Goal: Task Accomplishment & Management: Manage account settings

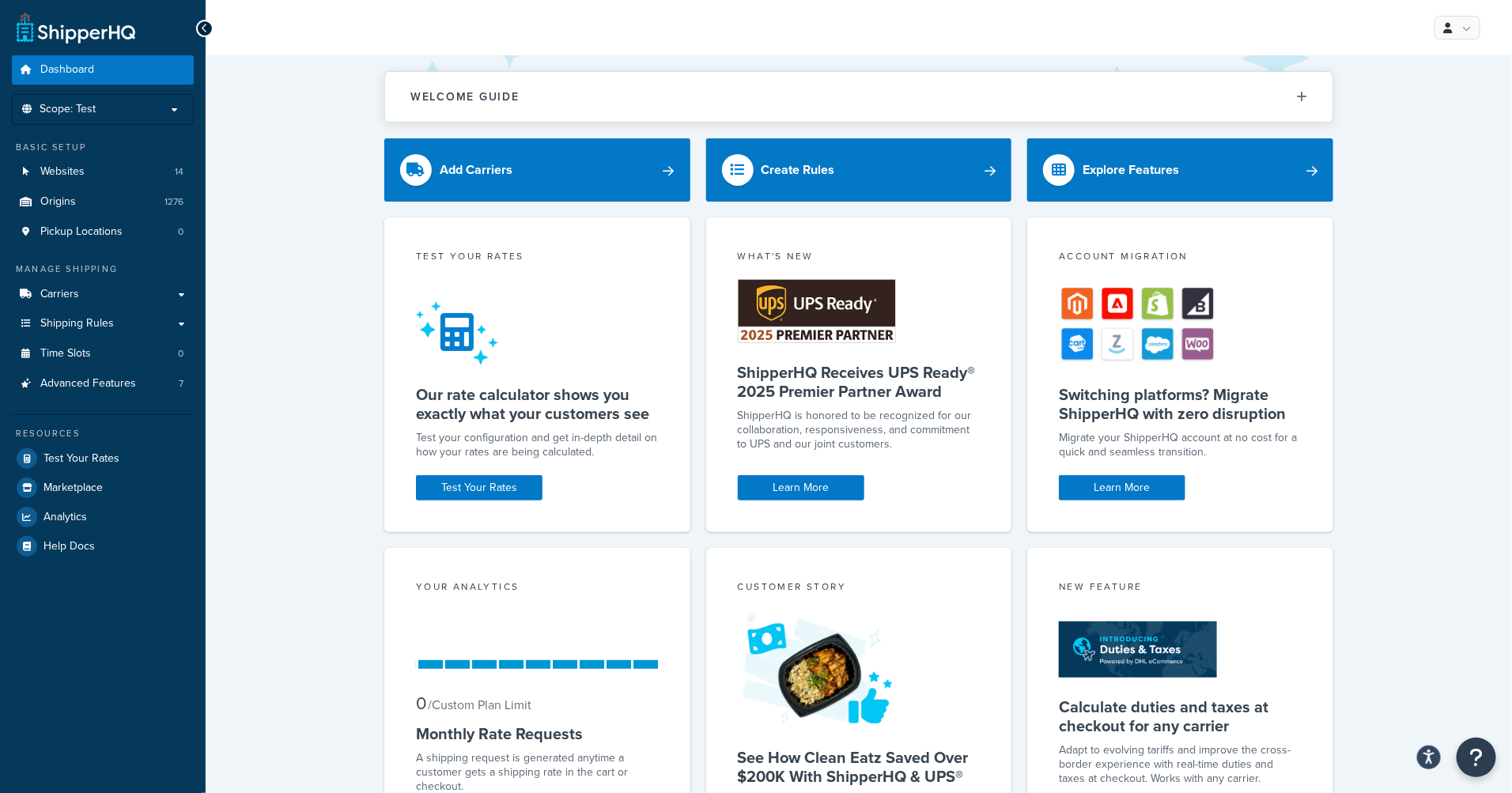
drag, startPoint x: 247, startPoint y: 236, endPoint x: 207, endPoint y: 222, distance: 42.4
click at [247, 236] on div "Welcome Guide ShipperHQ: An Overview Carrier Setup Shipping Rules Overview Comm…" at bounding box center [858, 492] width 1306 height 875
click at [285, 187] on div "Welcome Guide ShipperHQ: An Overview Carrier Setup Shipping Rules Overview Comm…" at bounding box center [858, 492] width 1306 height 875
click at [284, 167] on div "Welcome Guide ShipperHQ: An Overview Carrier Setup Shipping Rules Overview Comm…" at bounding box center [858, 492] width 1306 height 875
click at [241, 169] on div "Welcome Guide ShipperHQ: An Overview Carrier Setup Shipping Rules Overview Comm…" at bounding box center [858, 492] width 1306 height 875
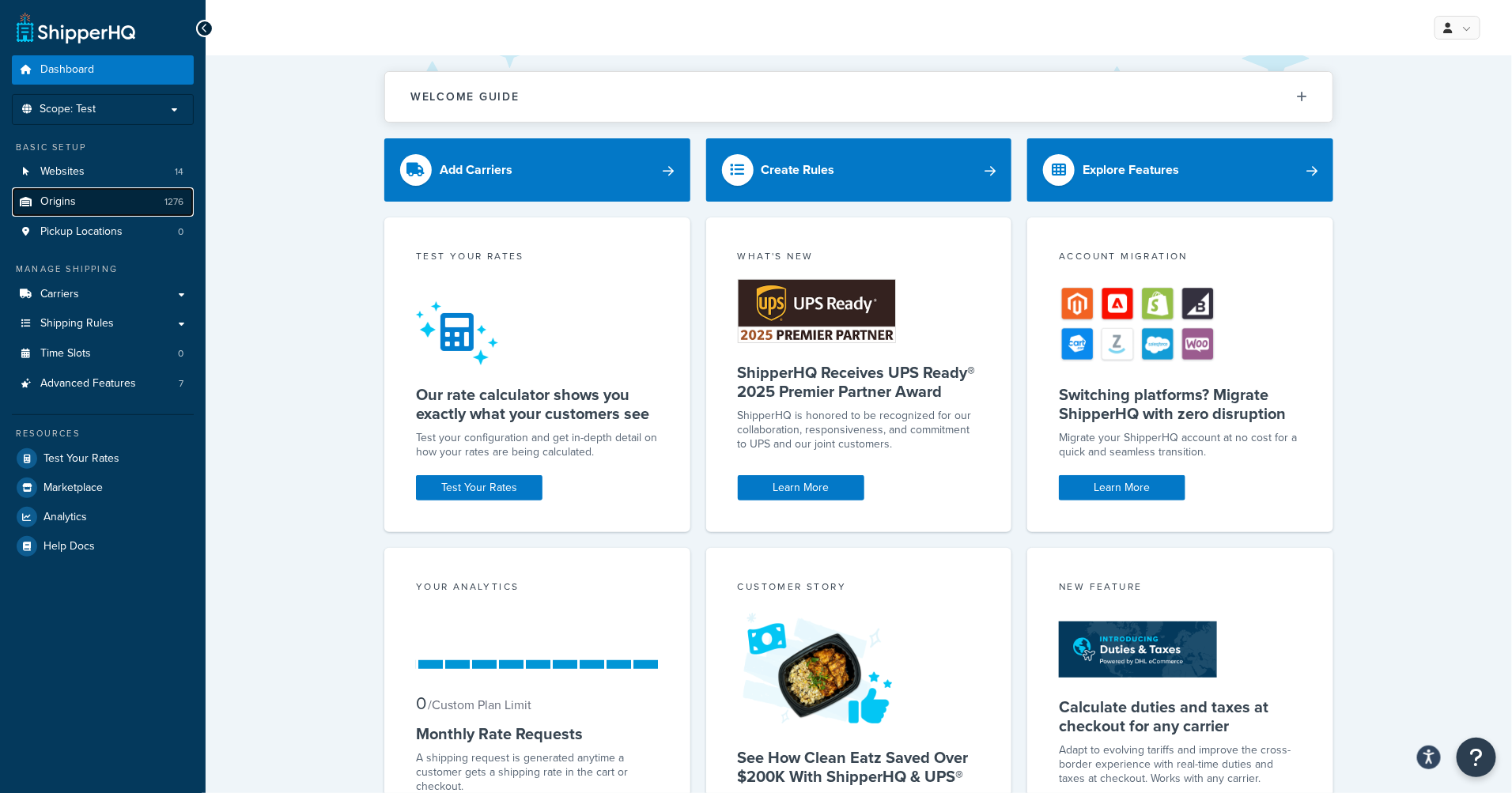
click at [120, 208] on link "Origins 1276" at bounding box center [102, 201] width 182 height 29
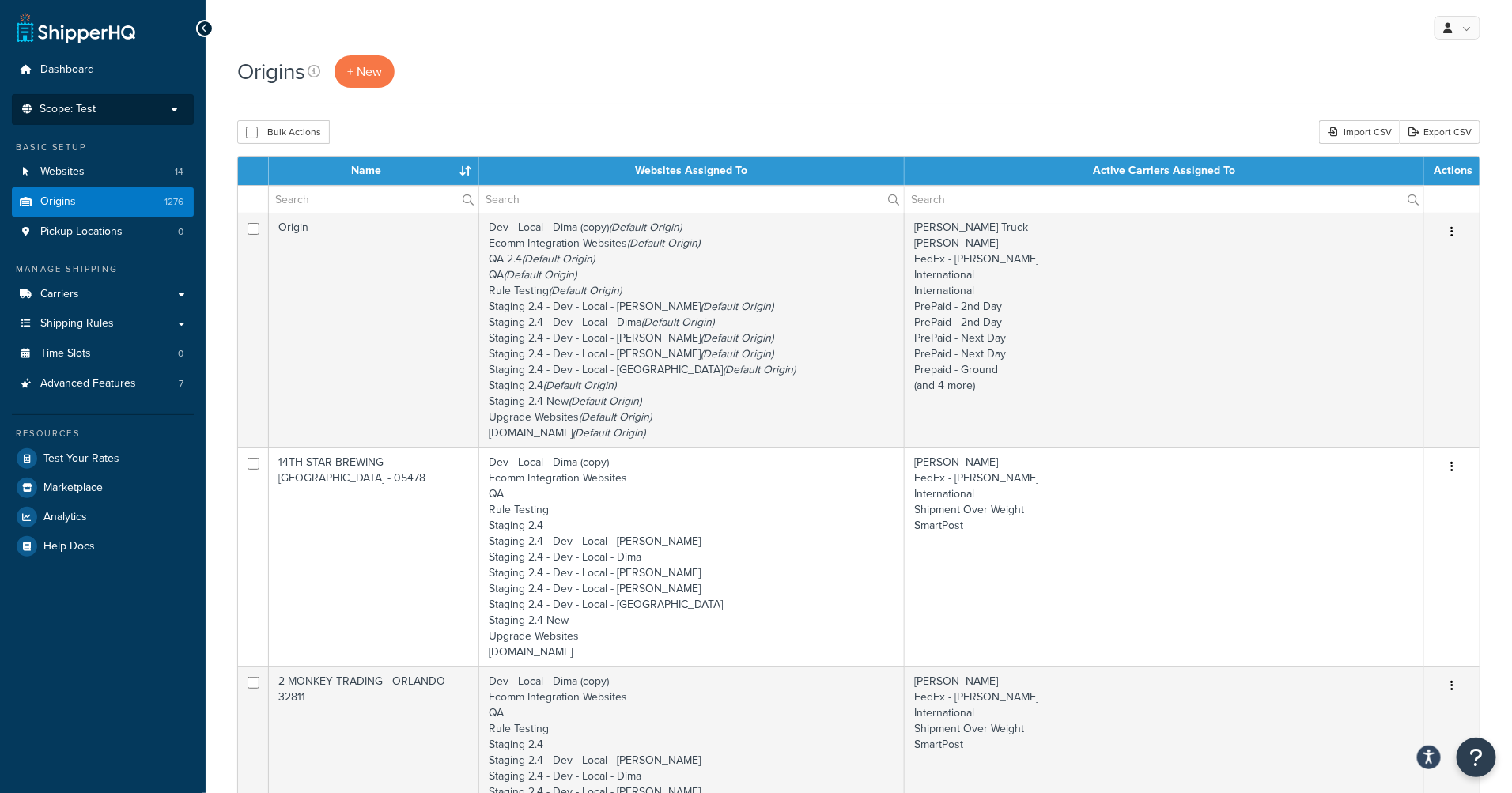
click at [128, 109] on p "Scope: Test" at bounding box center [102, 109] width 167 height 13
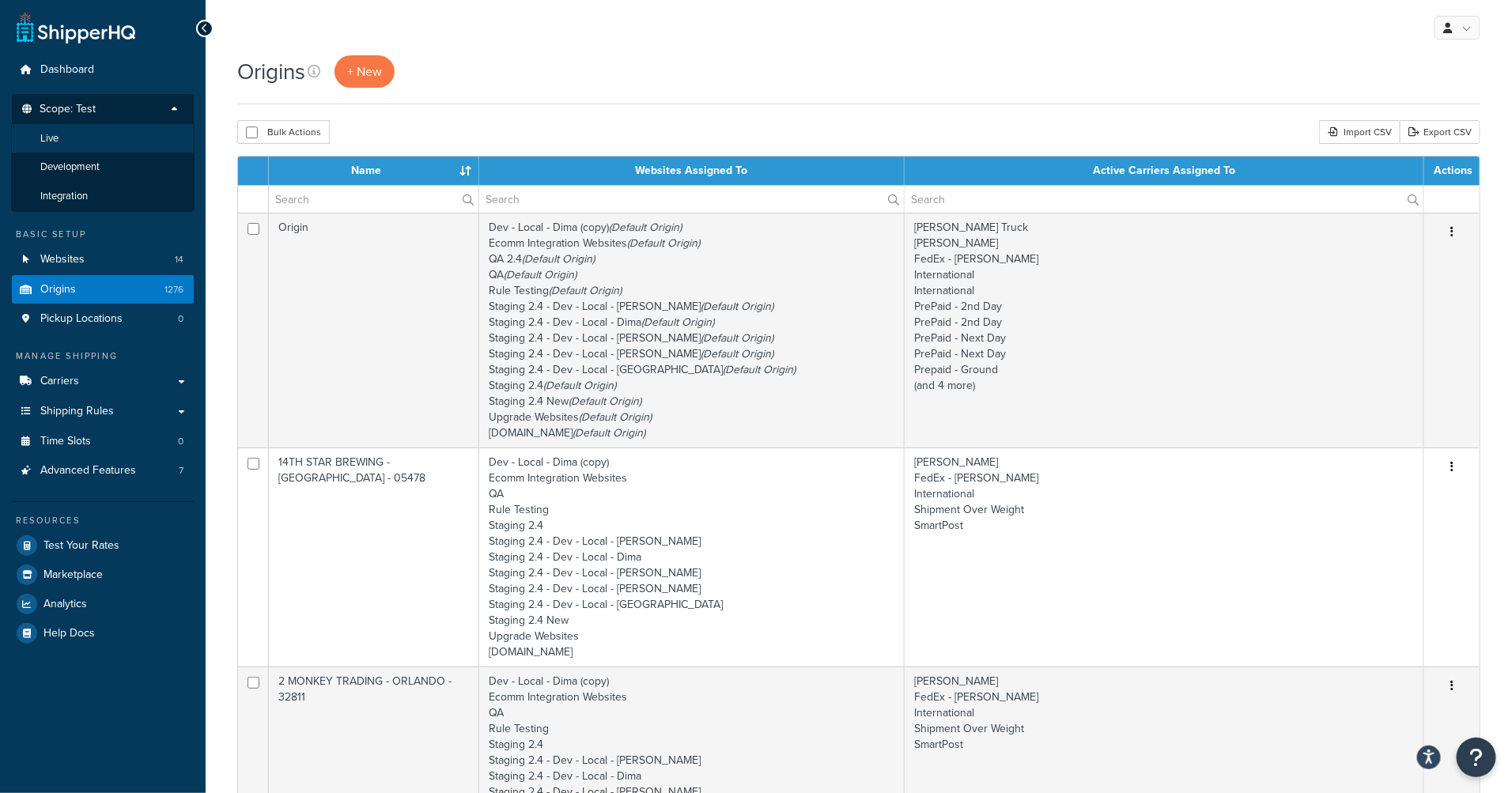
click at [63, 138] on li "Live" at bounding box center [102, 139] width 183 height 29
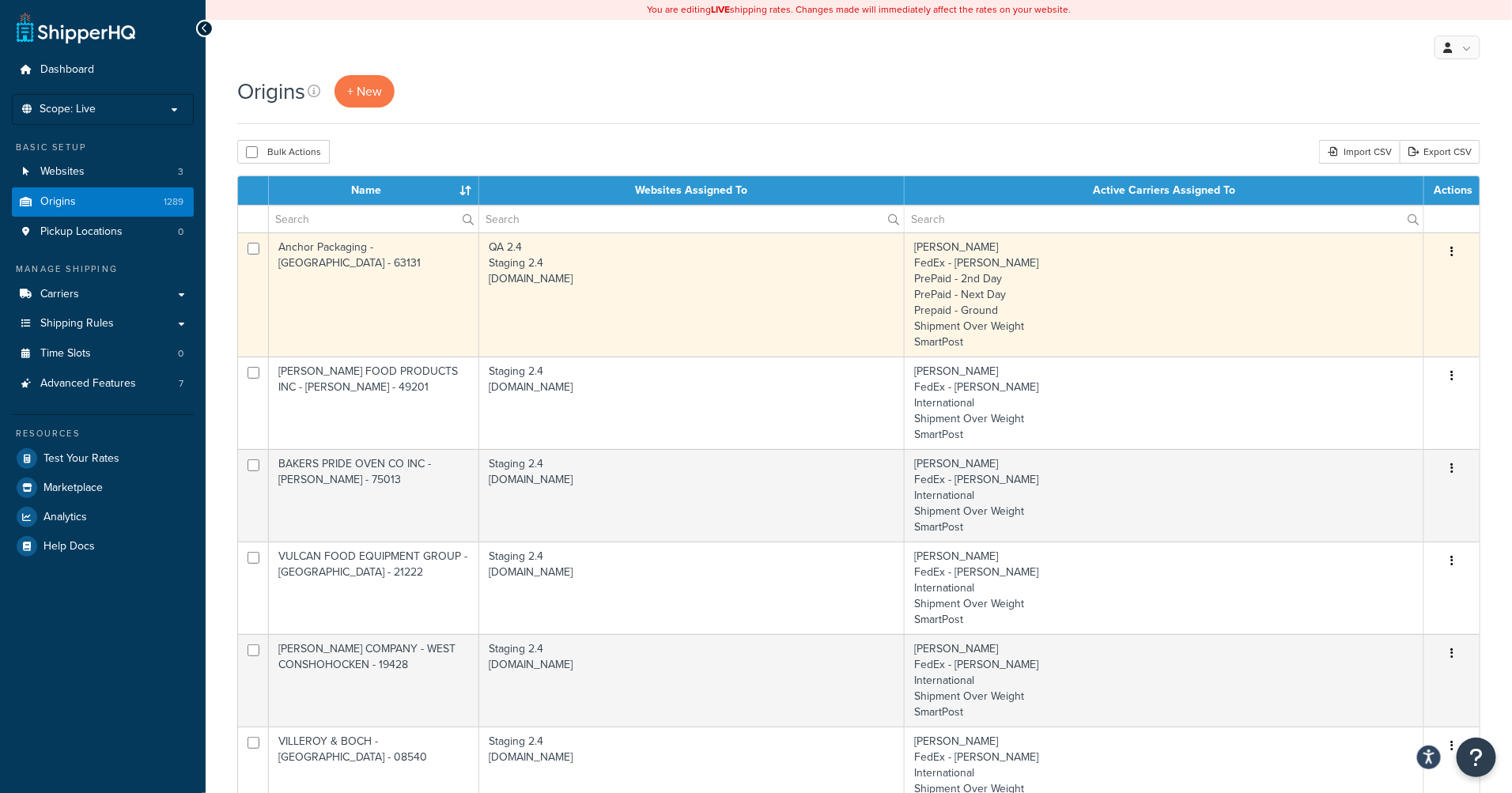
click at [1453, 256] on icon "button" at bounding box center [1452, 251] width 3 height 11
click at [1384, 286] on link "Edit" at bounding box center [1399, 282] width 125 height 33
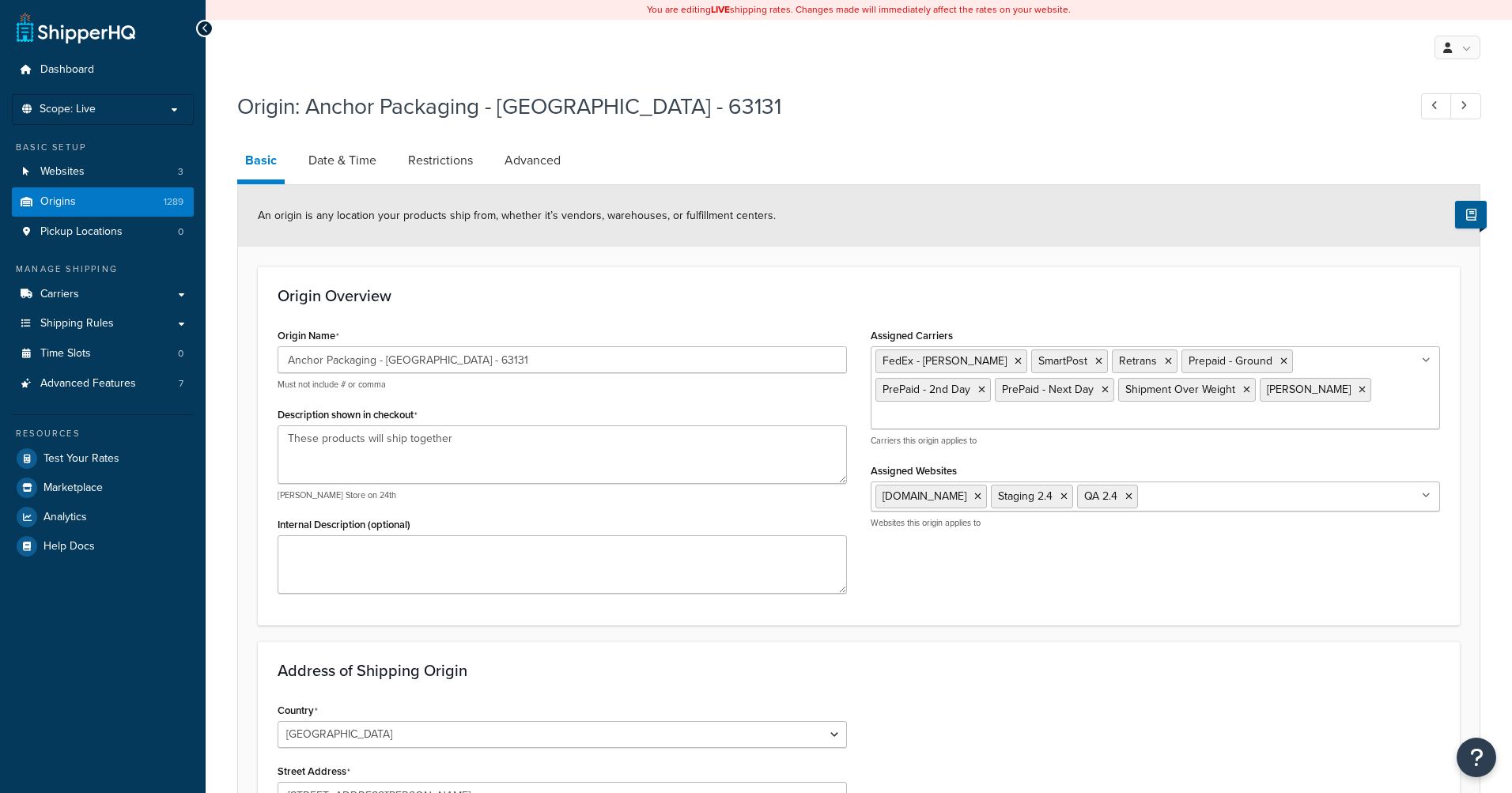
select select "25"
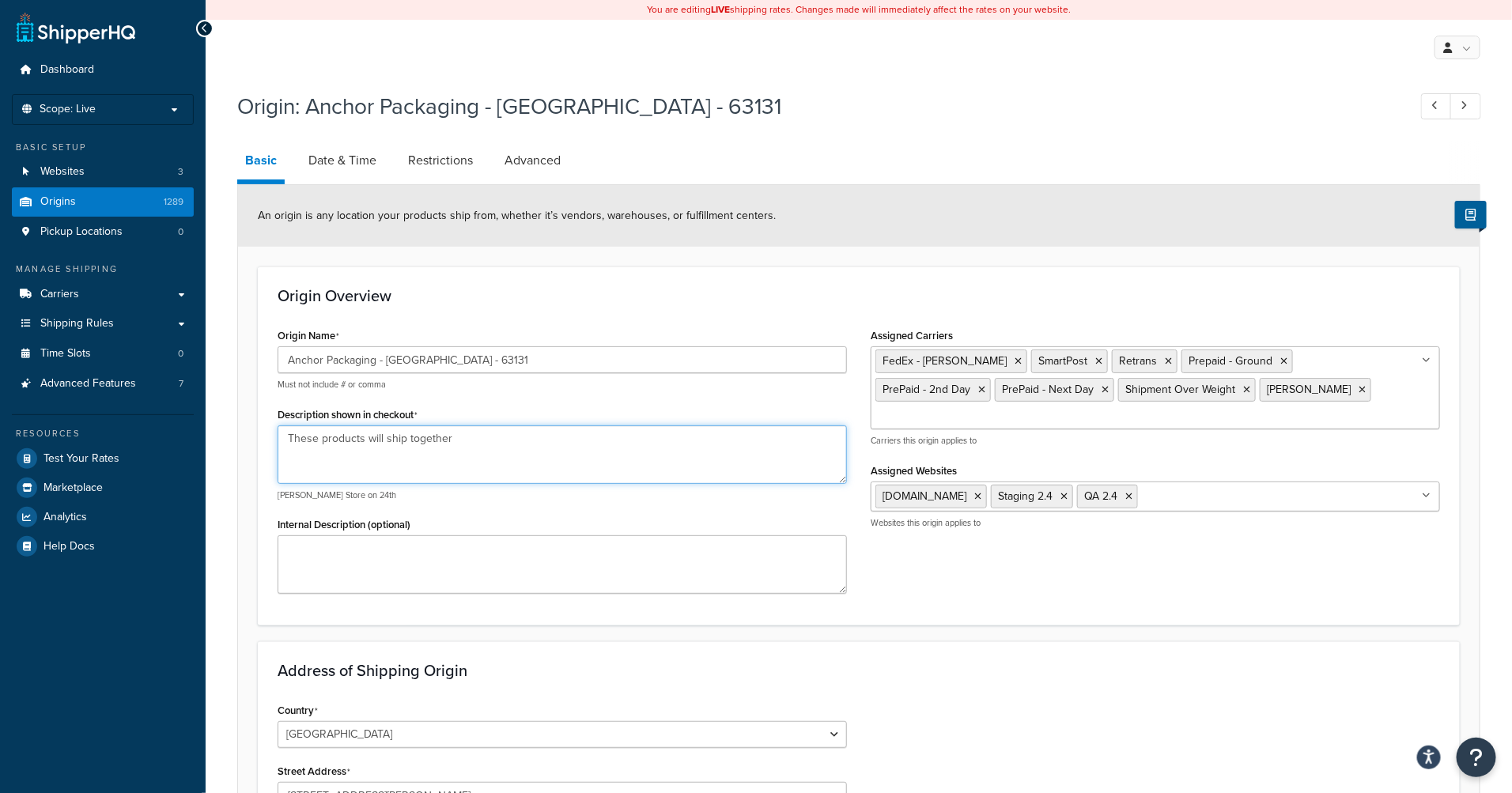
click at [377, 447] on textarea "These products will ship together" at bounding box center [562, 455] width 569 height 59
click at [377, 447] on textarea "These products will ship together" at bounding box center [562, 455] width 569 height 59
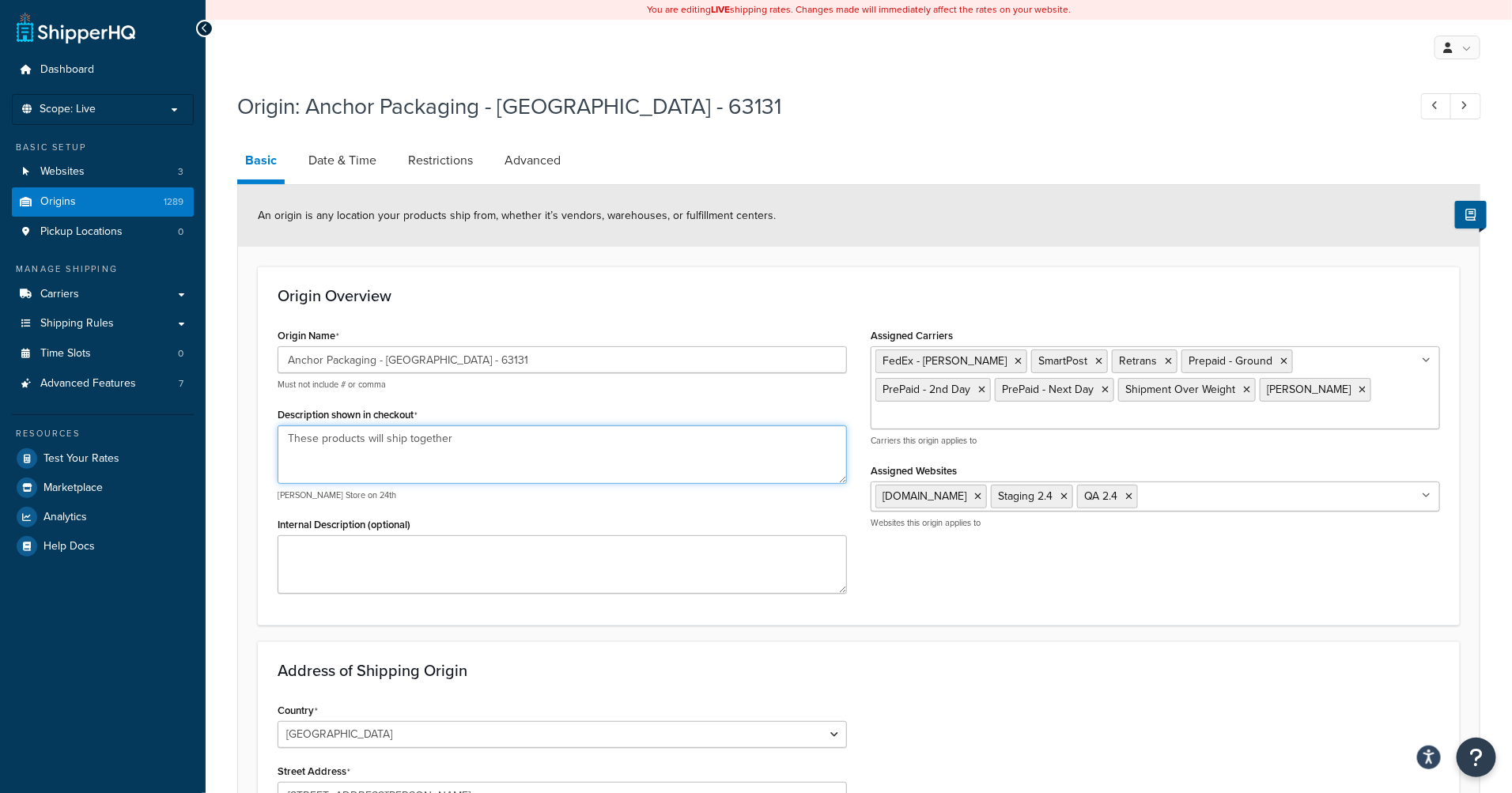
click at [377, 447] on textarea "These products will ship together" at bounding box center [562, 455] width 569 height 59
click at [440, 465] on textarea "These products will ship together" at bounding box center [562, 455] width 569 height 59
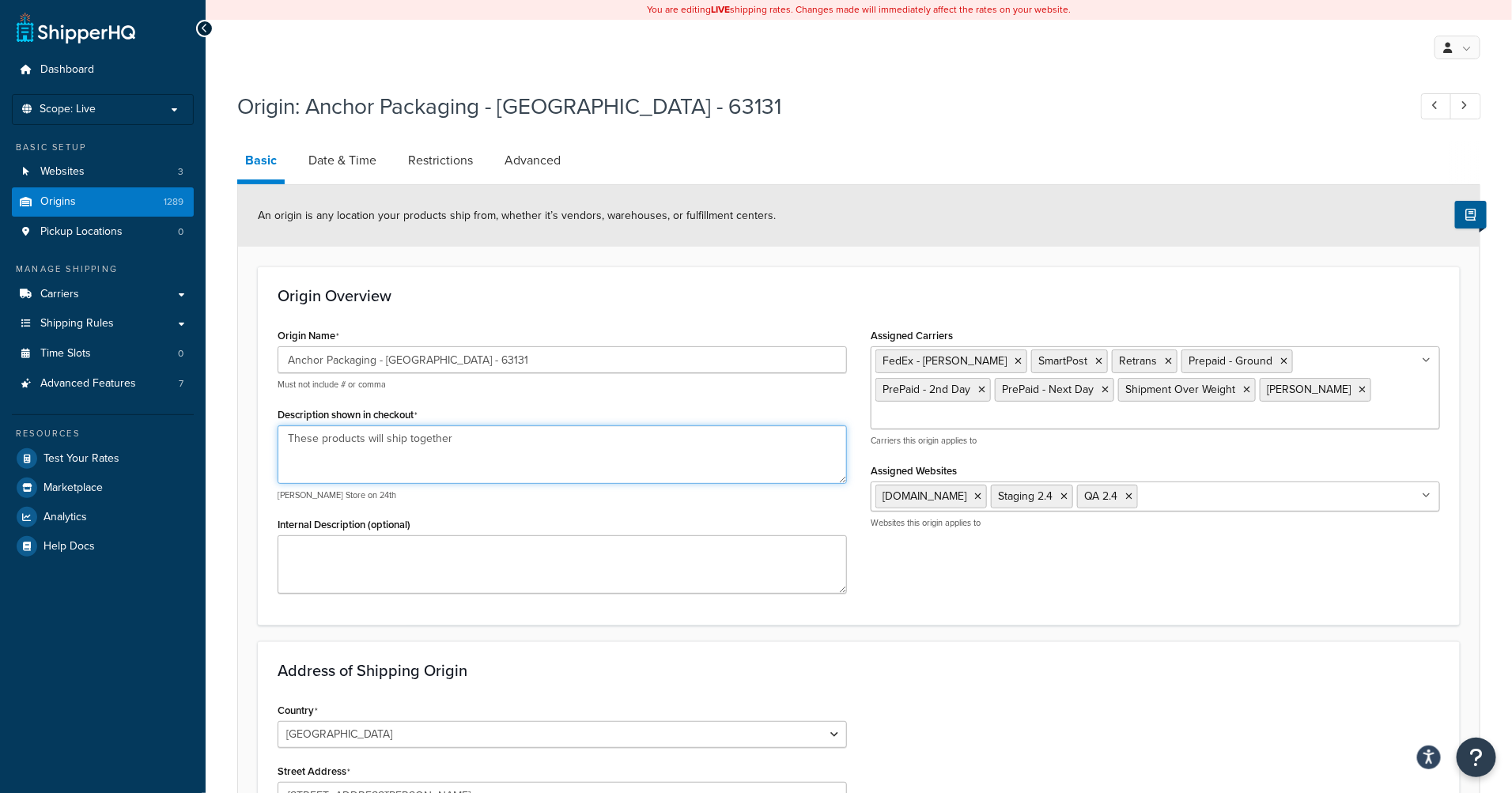
click at [440, 465] on textarea "These products will ship together" at bounding box center [562, 455] width 569 height 59
click at [422, 455] on textarea "These products will ship together" at bounding box center [562, 455] width 569 height 59
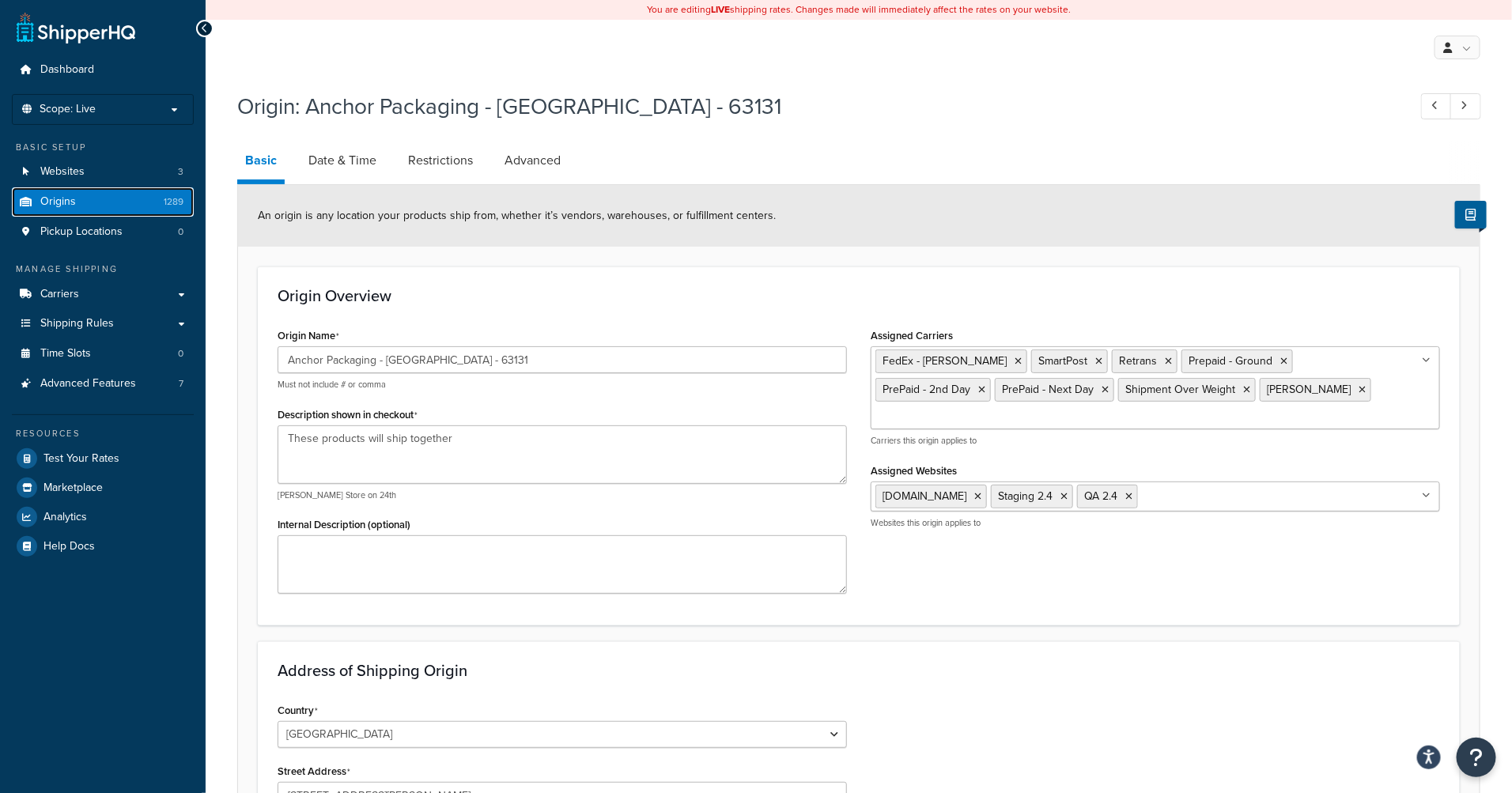
click at [114, 201] on link "Origins 1289" at bounding box center [102, 201] width 182 height 29
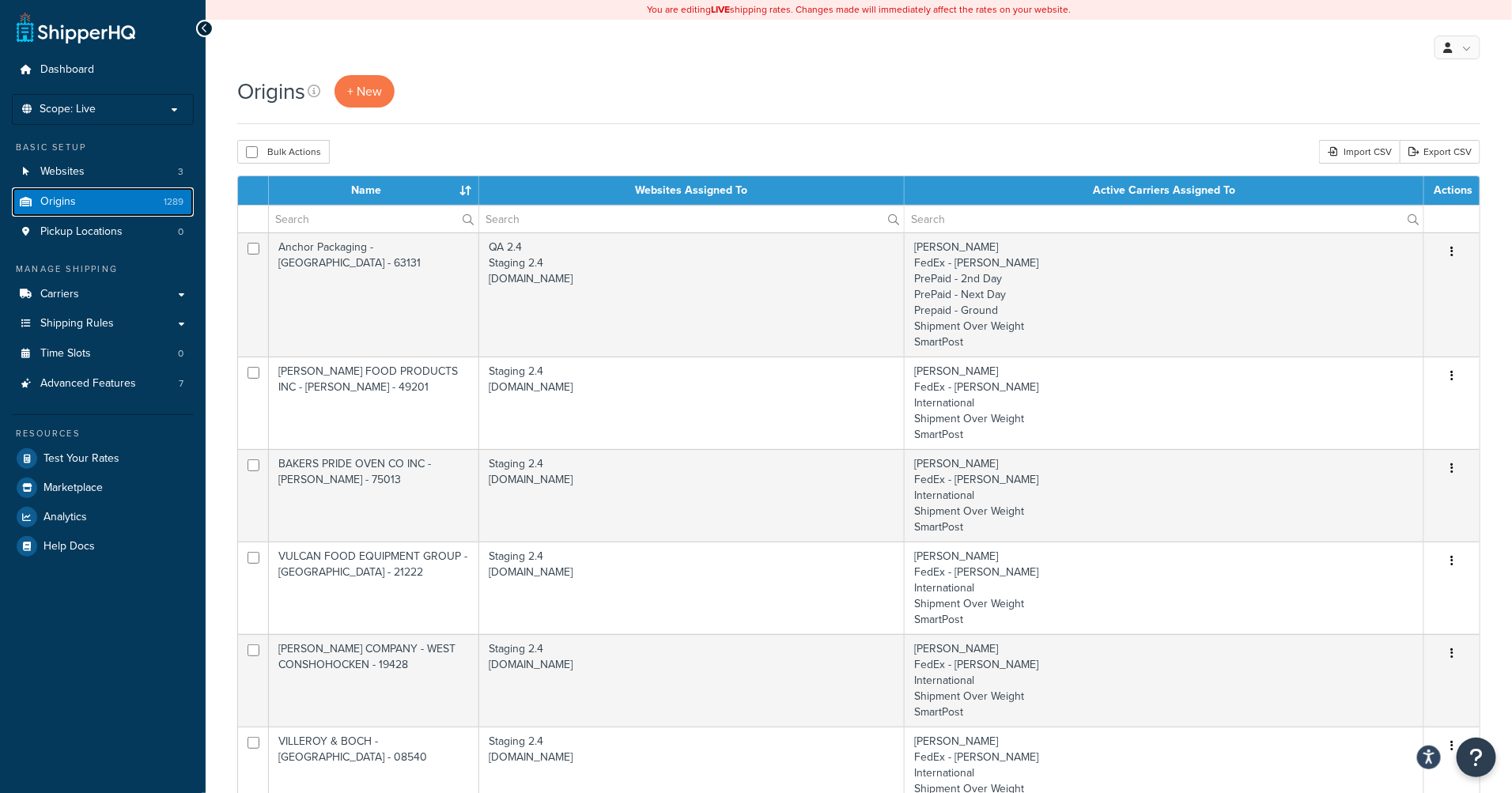
click at [100, 205] on link "Origins 1289" at bounding box center [102, 201] width 182 height 29
click at [86, 331] on span "Shipping Rules" at bounding box center [77, 324] width 74 height 13
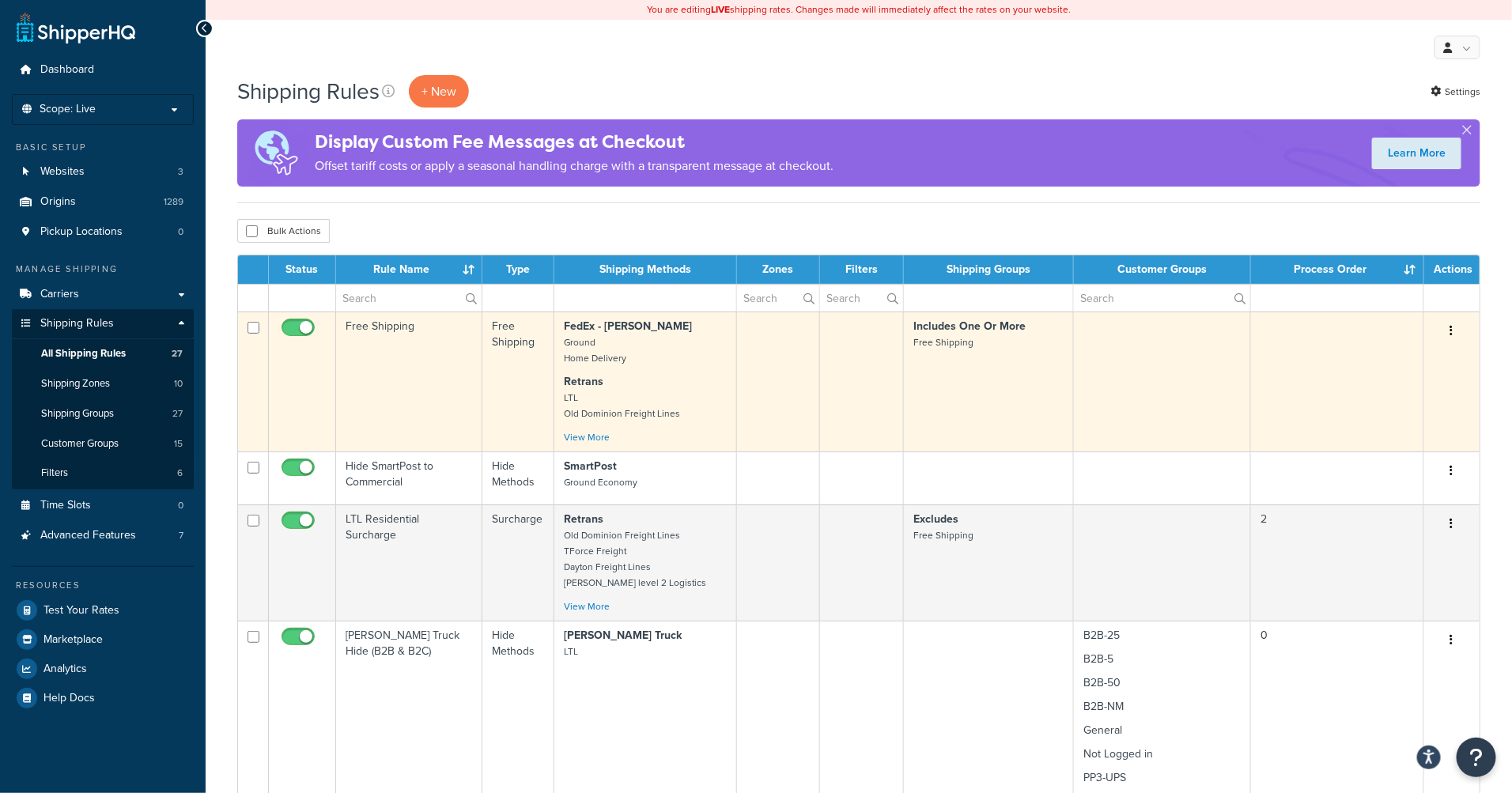
click at [1456, 337] on button "button" at bounding box center [1452, 331] width 22 height 25
click at [1426, 363] on link "Edit" at bounding box center [1399, 361] width 125 height 33
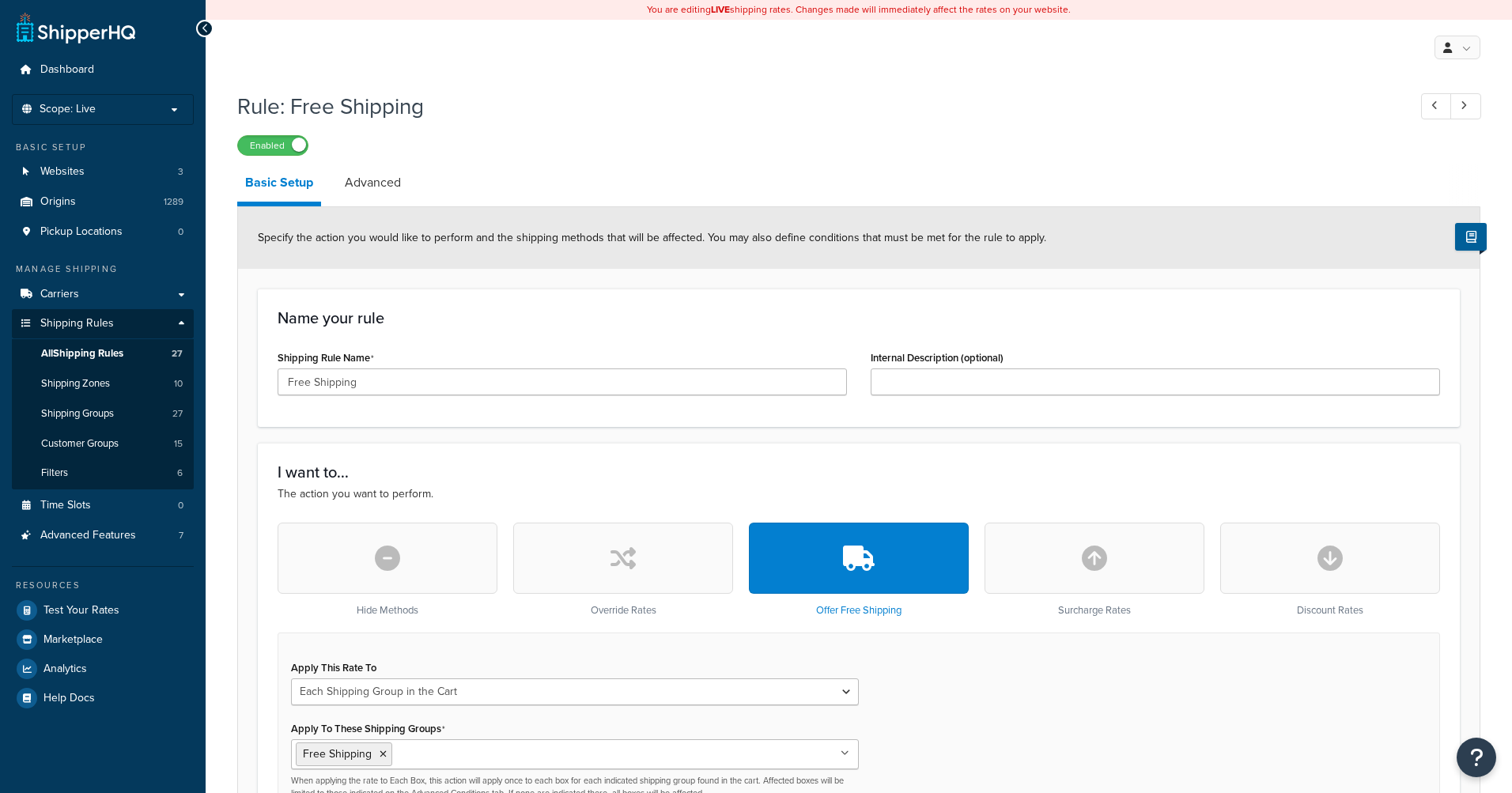
select select "SHIPPING_GROUP"
click at [350, 389] on input "Free Shipping" at bounding box center [562, 382] width 569 height 27
click at [446, 381] on input "Free Shipping" at bounding box center [562, 382] width 569 height 27
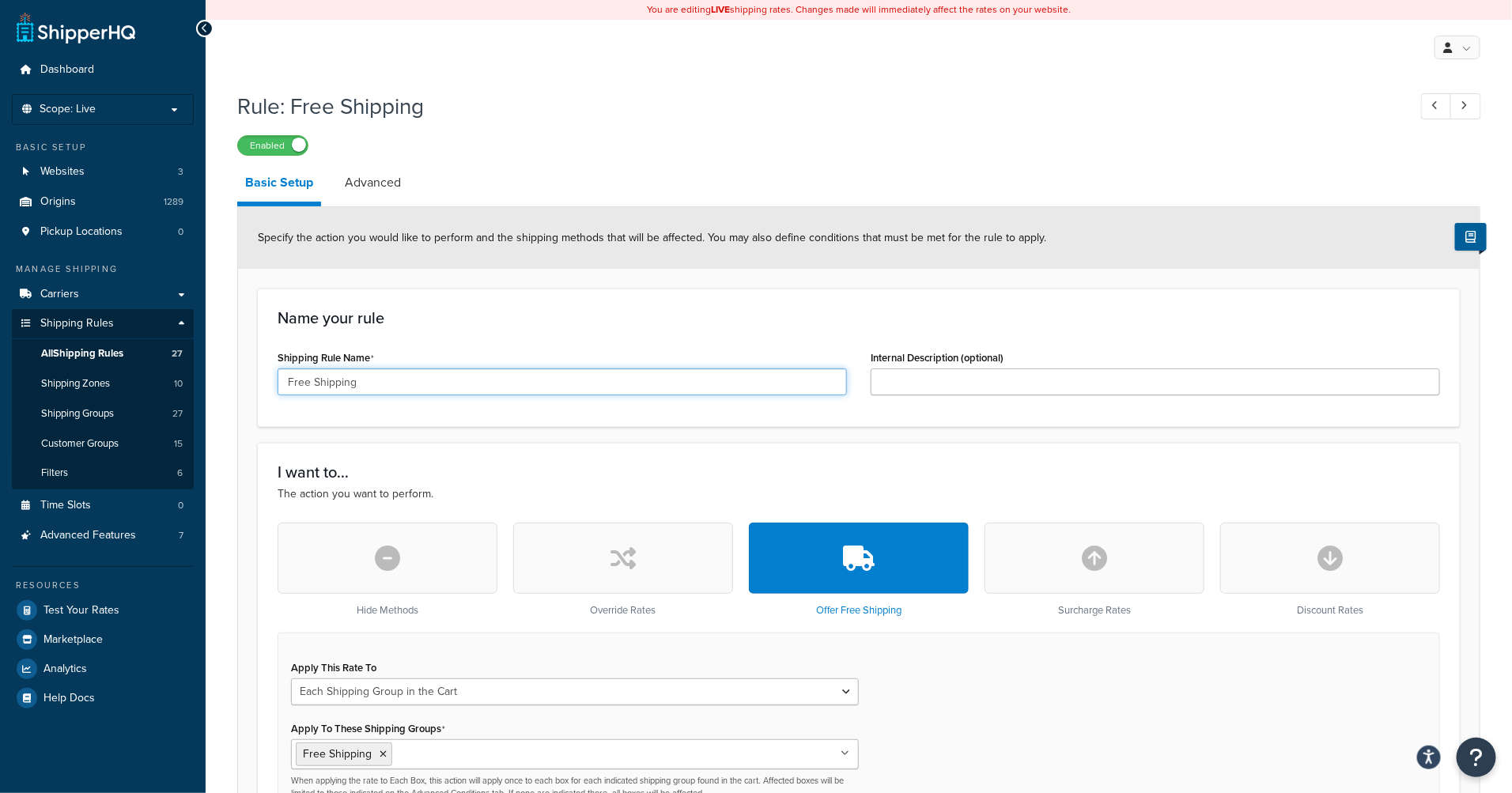
click at [446, 381] on input "Free Shipping" at bounding box center [562, 382] width 569 height 27
click at [526, 312] on h3 "Name your rule" at bounding box center [859, 318] width 1162 height 17
click at [375, 182] on link "Advanced" at bounding box center [373, 182] width 72 height 38
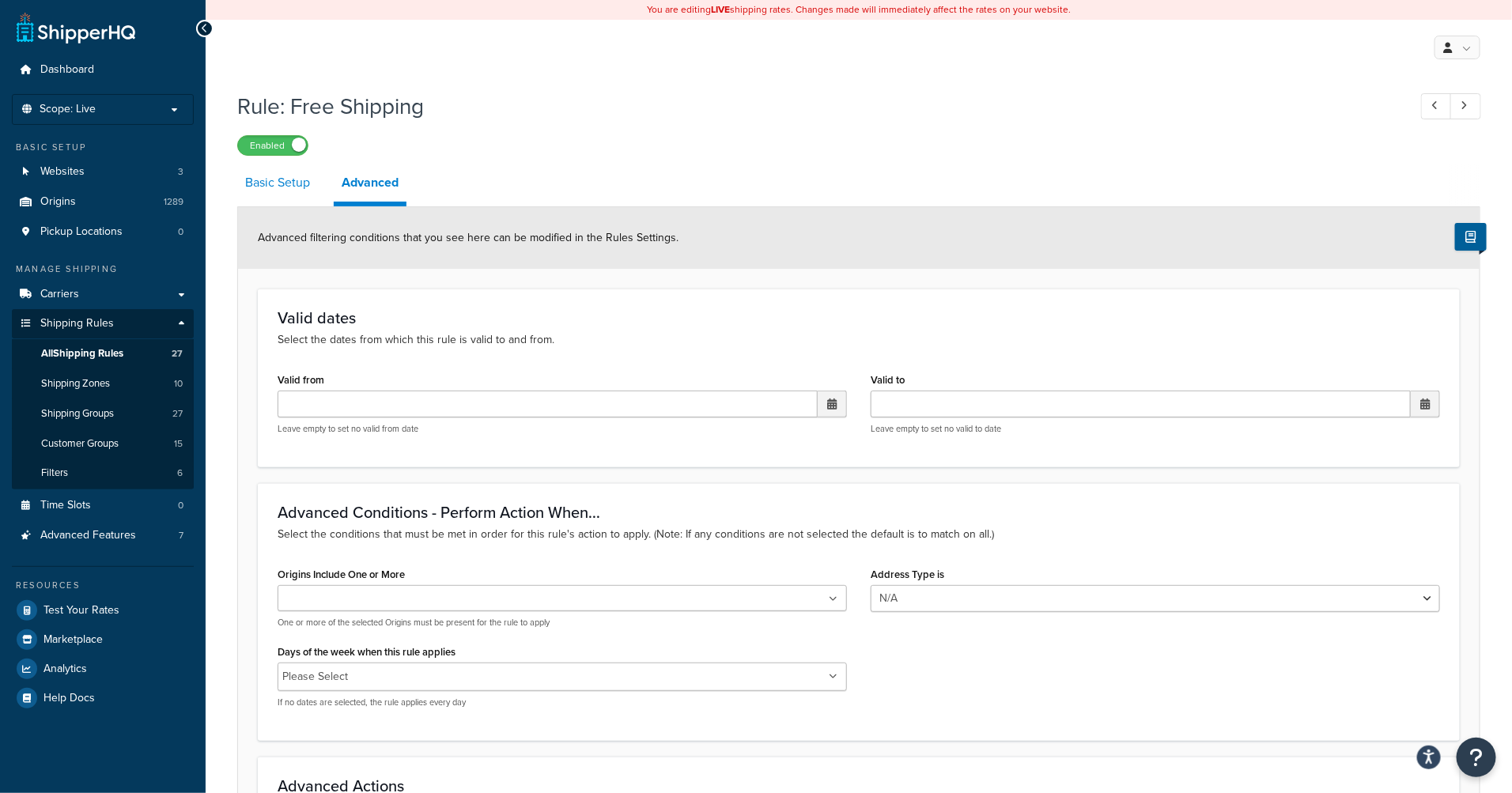
click at [270, 187] on link "Basic Setup" at bounding box center [278, 182] width 81 height 38
select select "SHIPPING_GROUP"
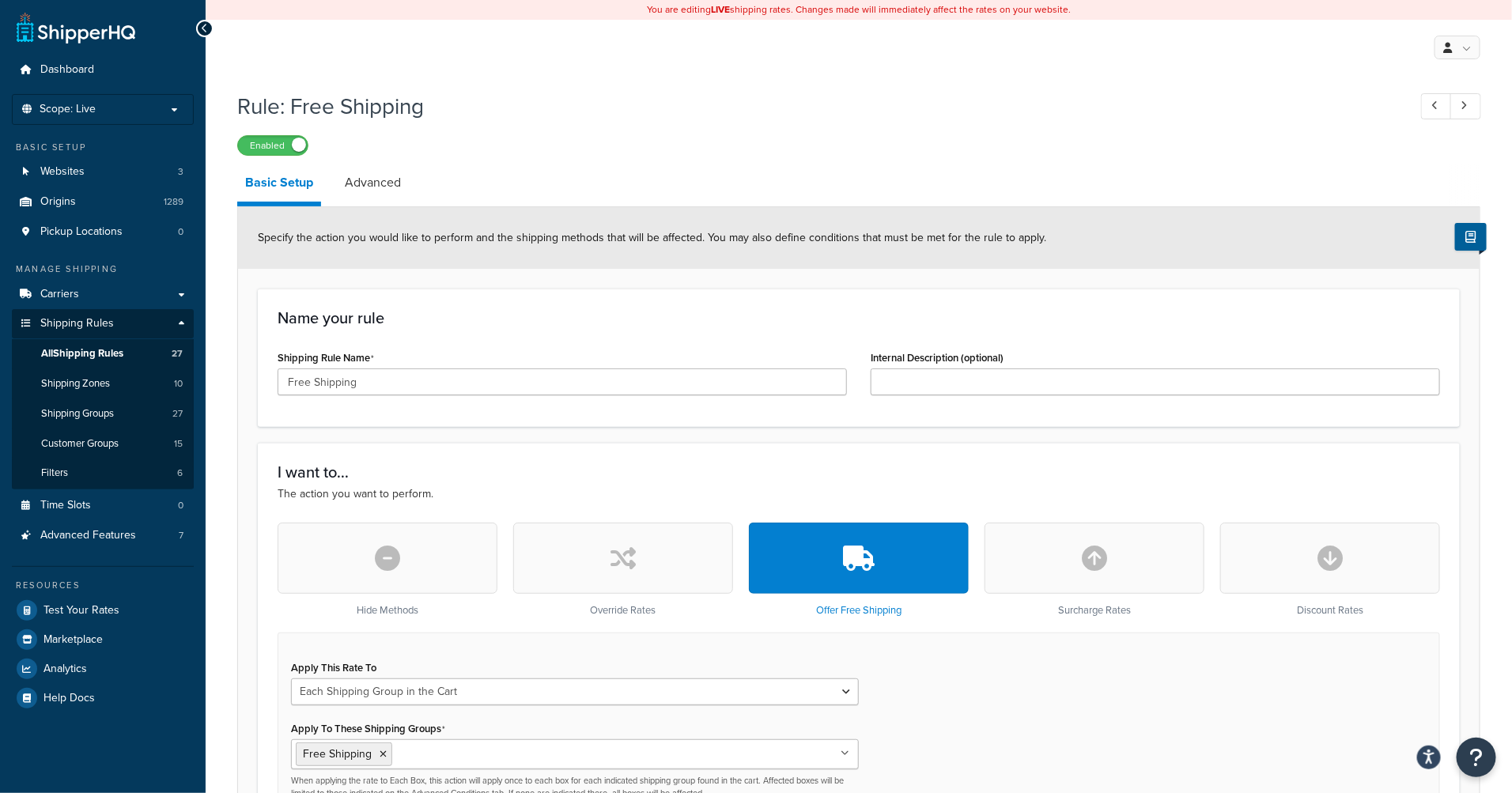
click at [846, 141] on div "Enabled" at bounding box center [859, 145] width 1243 height 22
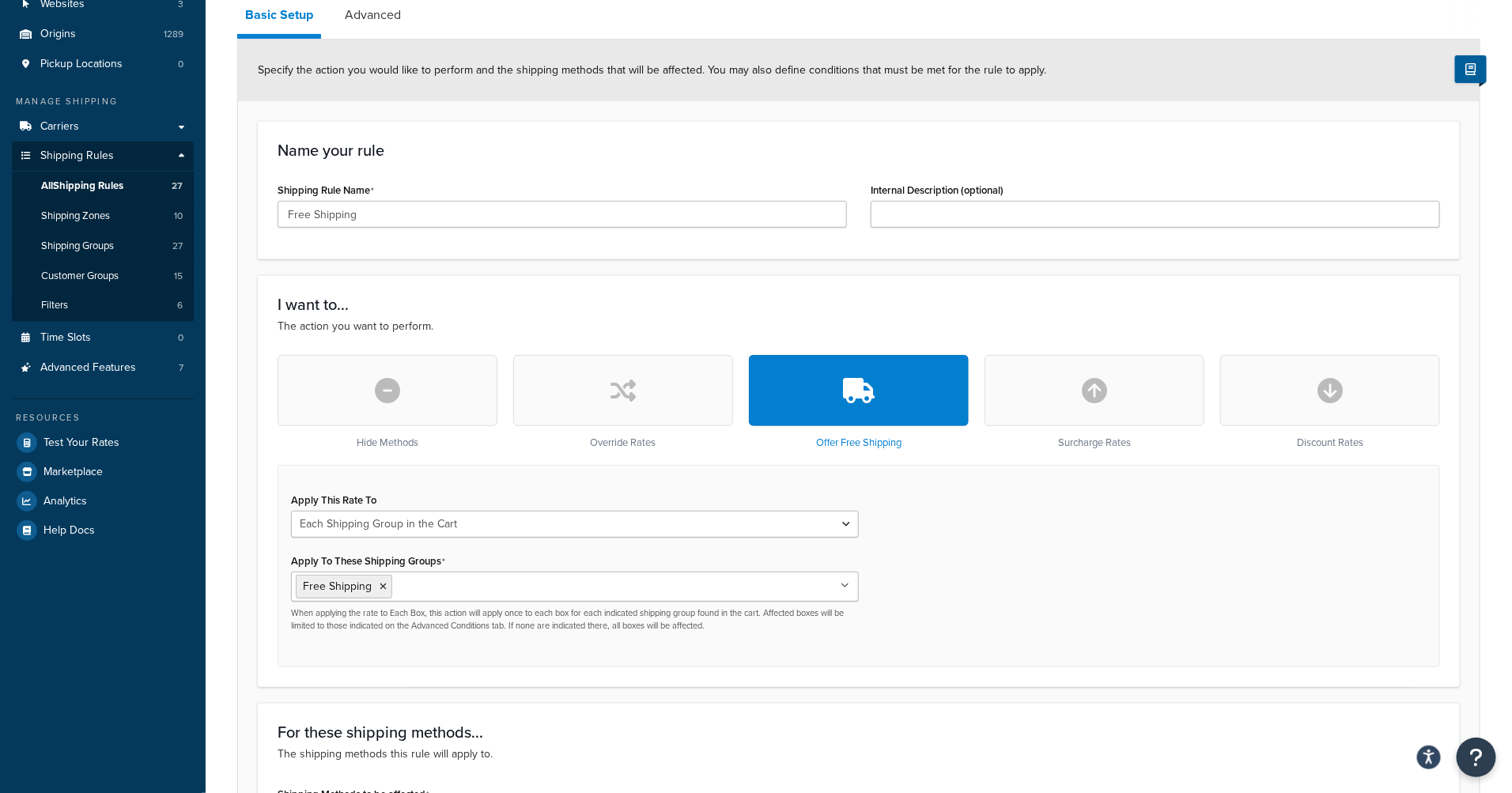
scroll to position [71, 0]
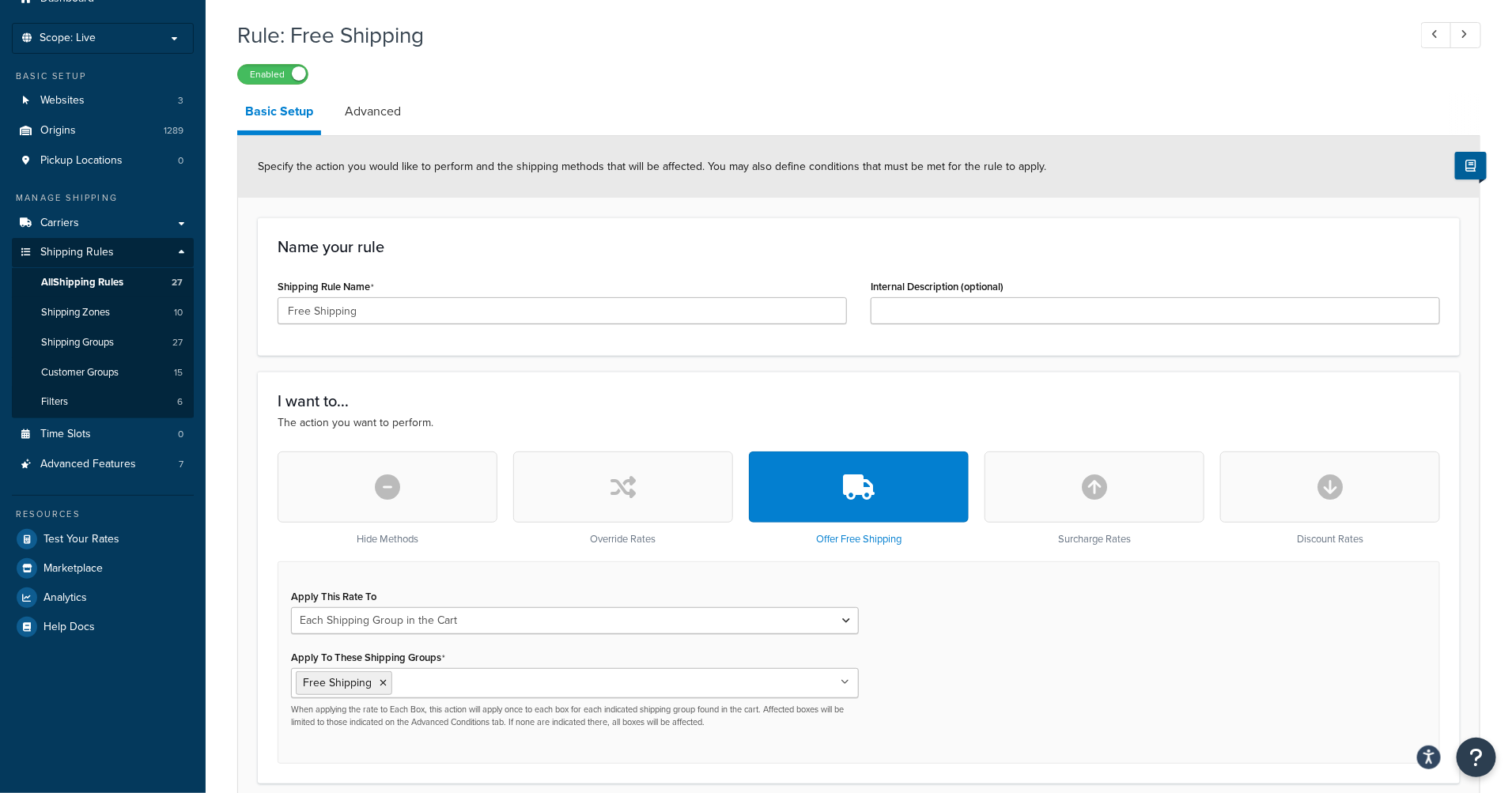
click at [110, 316] on span "Shipping Zones" at bounding box center [75, 312] width 69 height 13
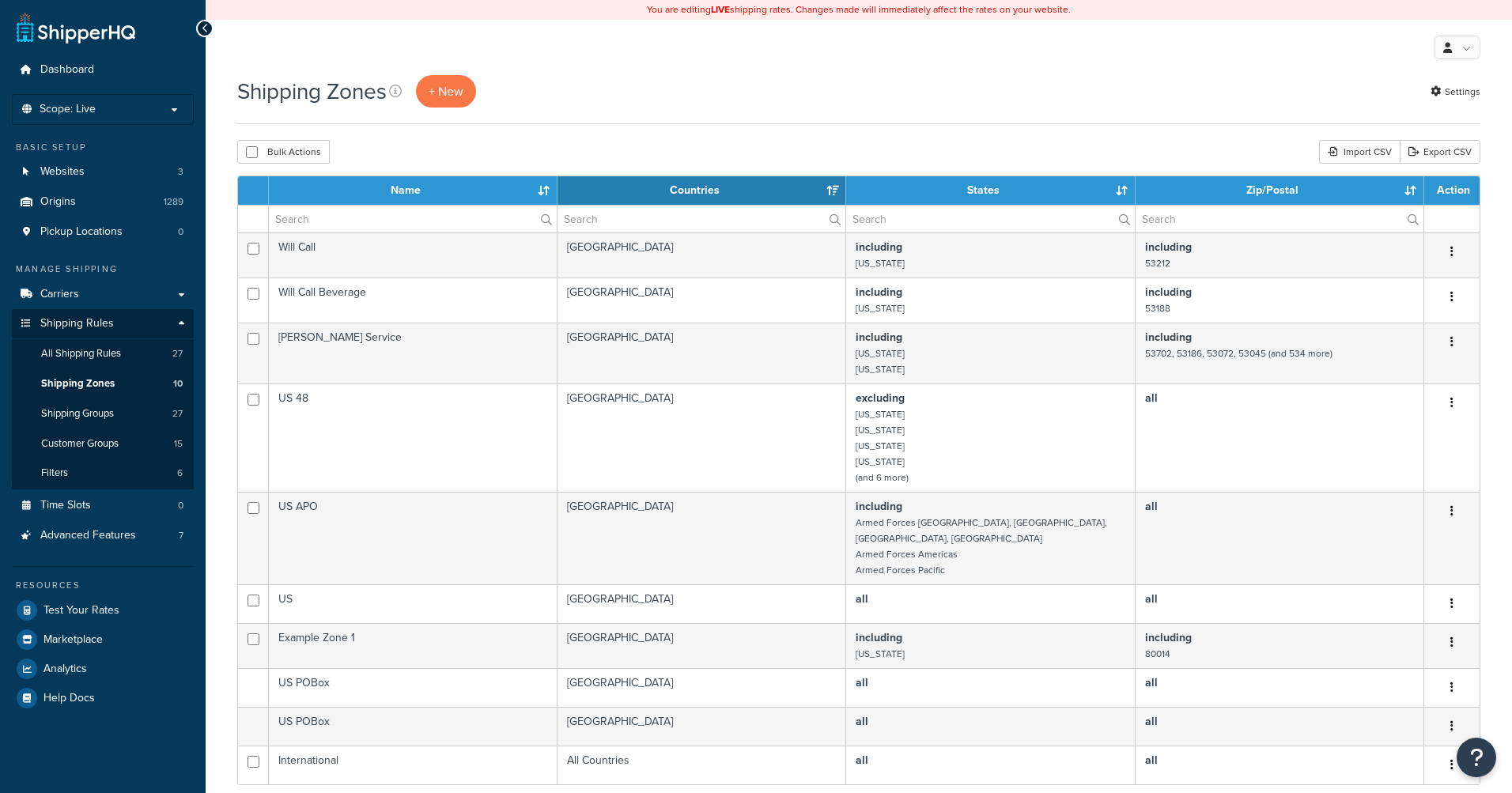
select select "15"
click at [407, 219] on input "text" at bounding box center [412, 219] width 288 height 27
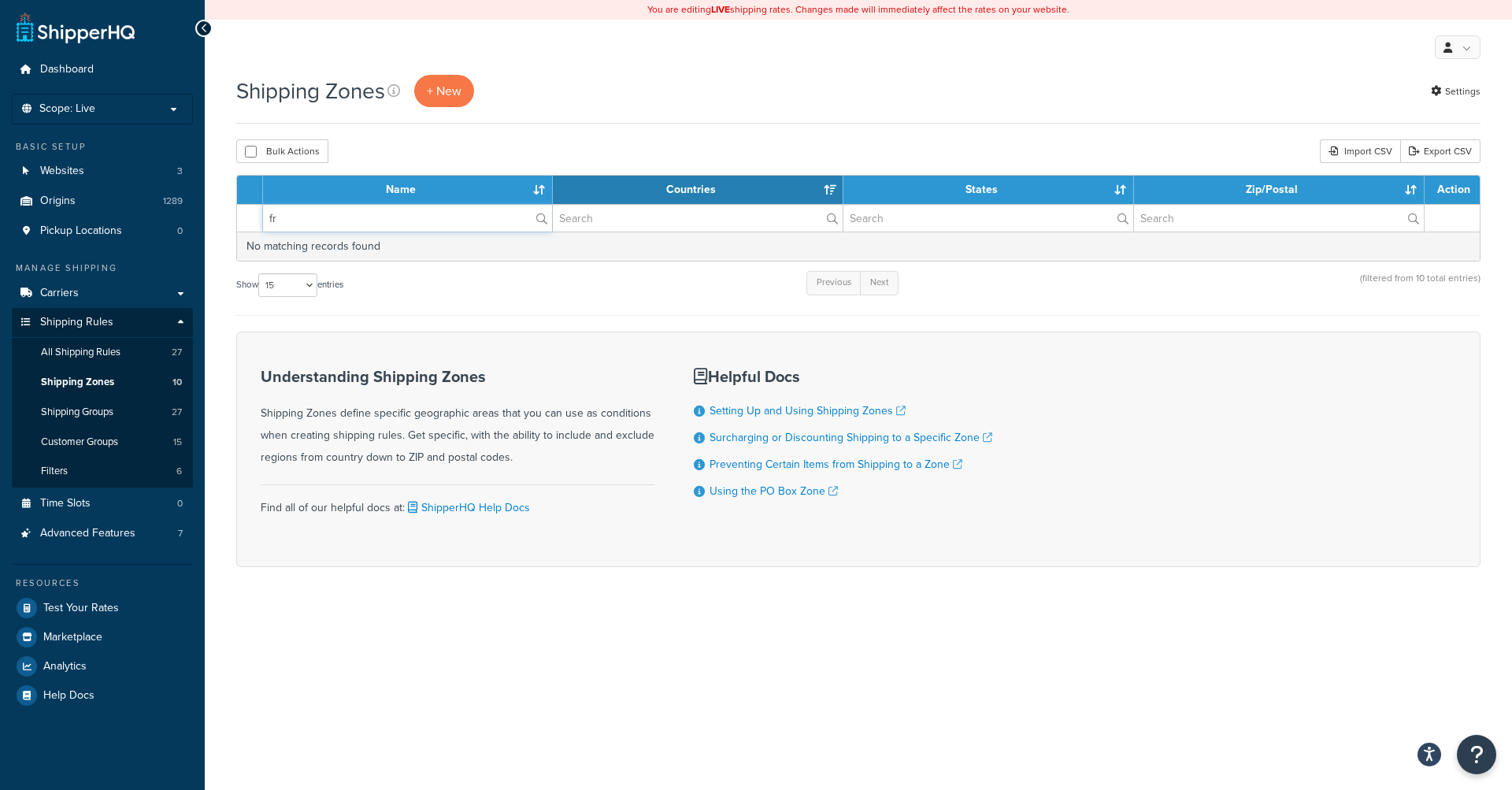
type input "f"
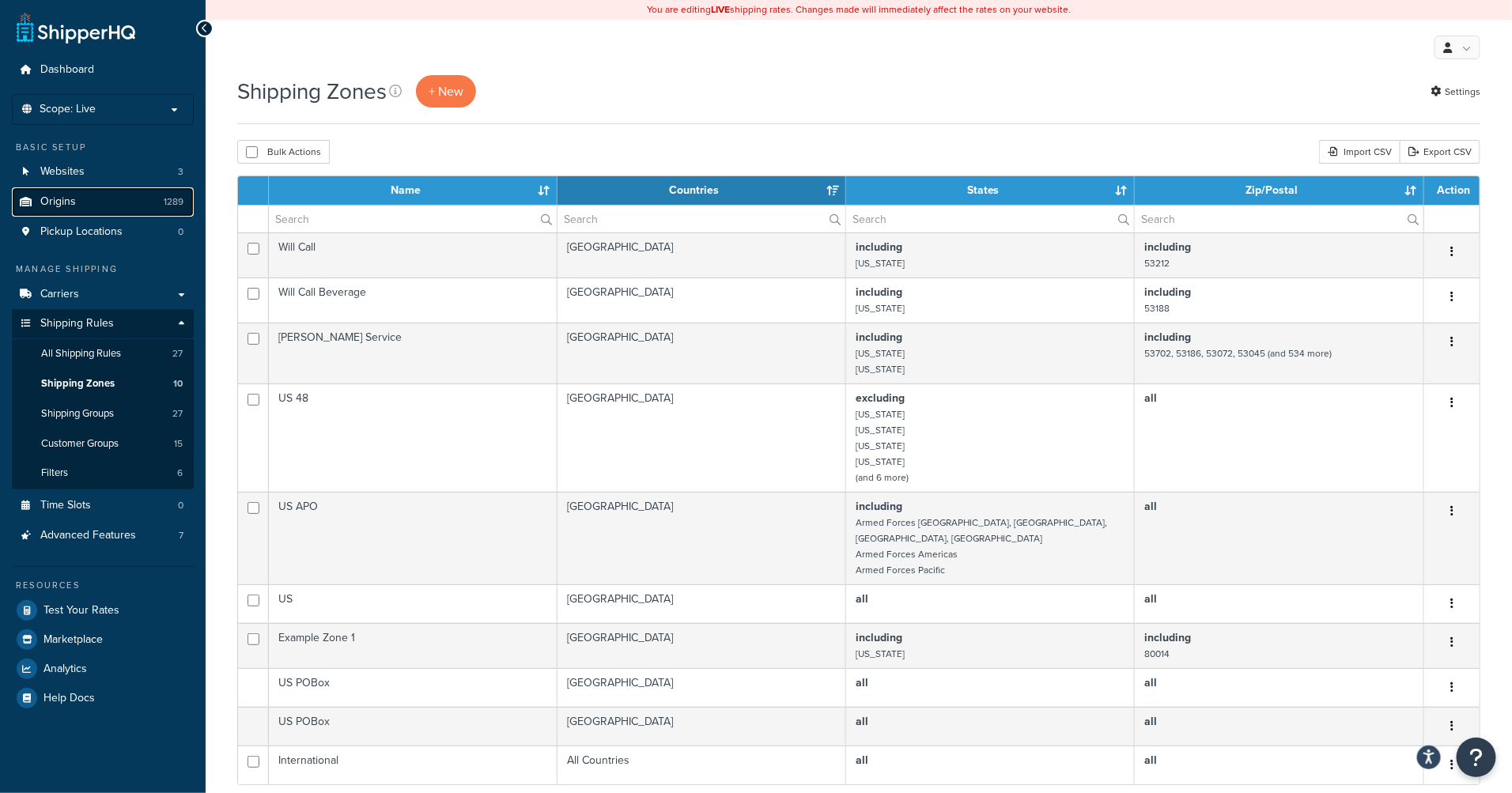
click at [132, 205] on link "Origins 1289" at bounding box center [102, 201] width 182 height 29
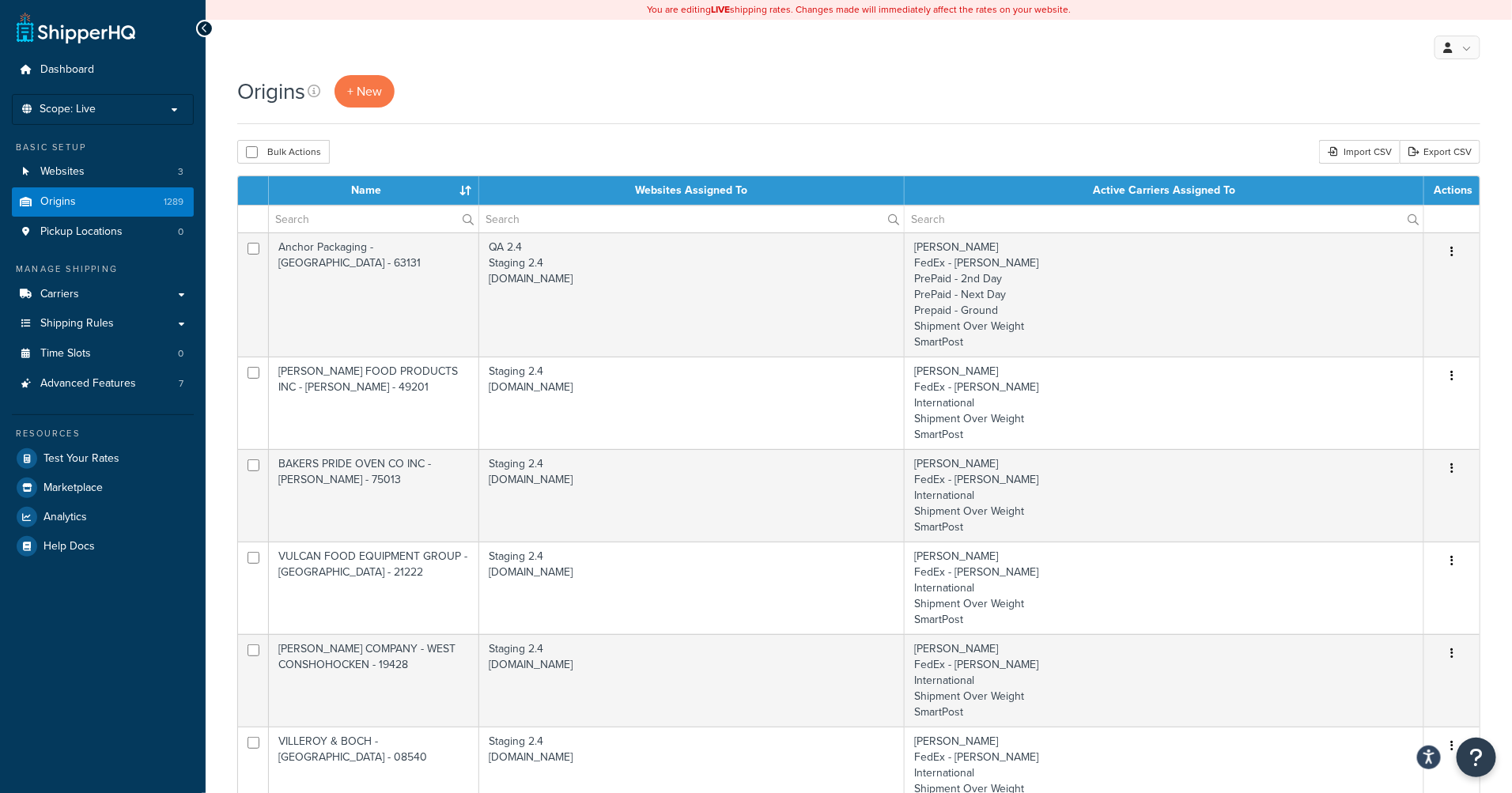
click at [760, 136] on div "Origins + New Bulk Actions Duplicate Delete Import CSV Export CSV Contact Us Se…" at bounding box center [858, 803] width 1306 height 1455
click at [779, 117] on div "Origins + New" at bounding box center [859, 100] width 1243 height 49
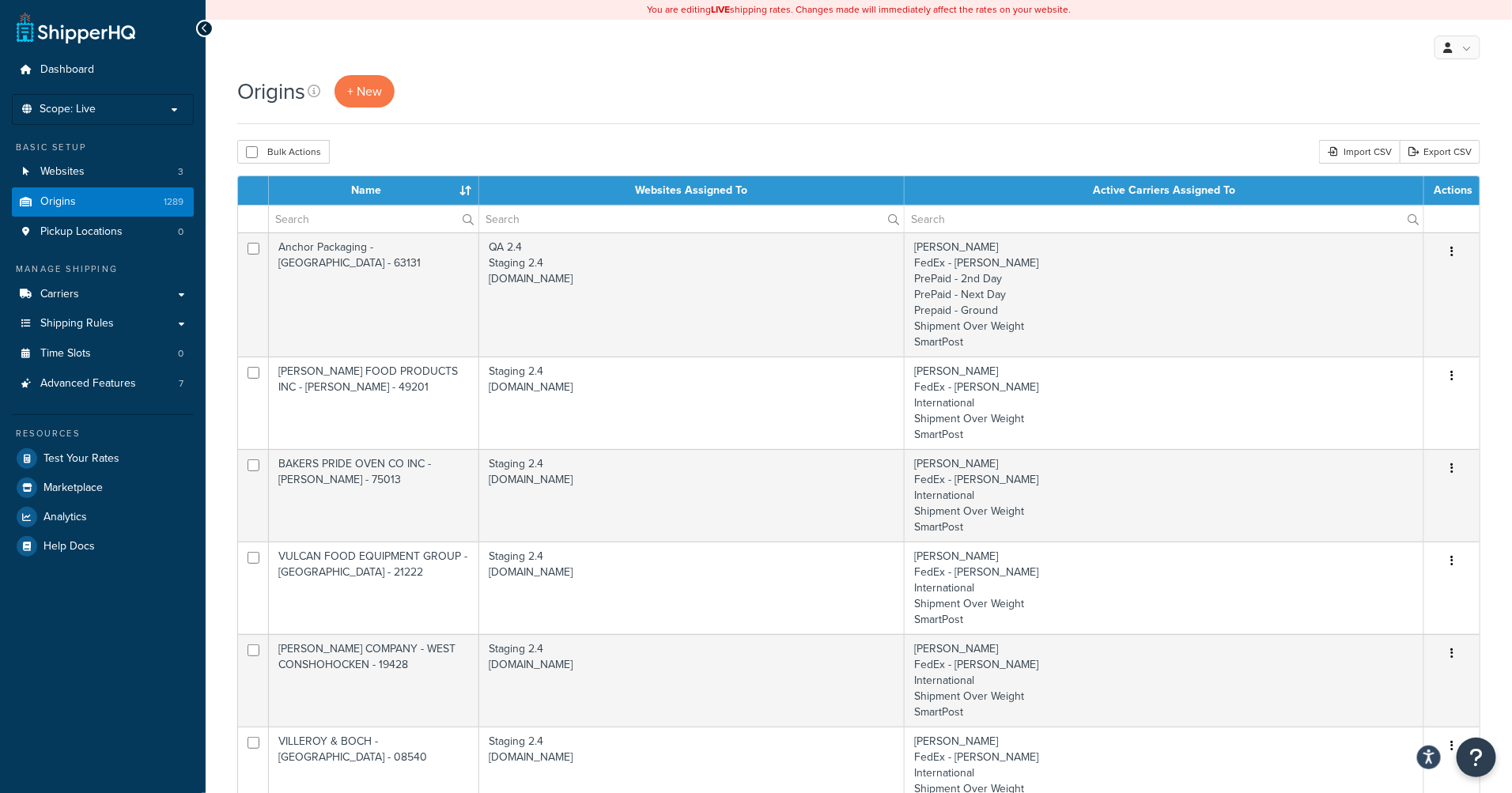
click at [779, 117] on div "Origins + New" at bounding box center [859, 100] width 1243 height 49
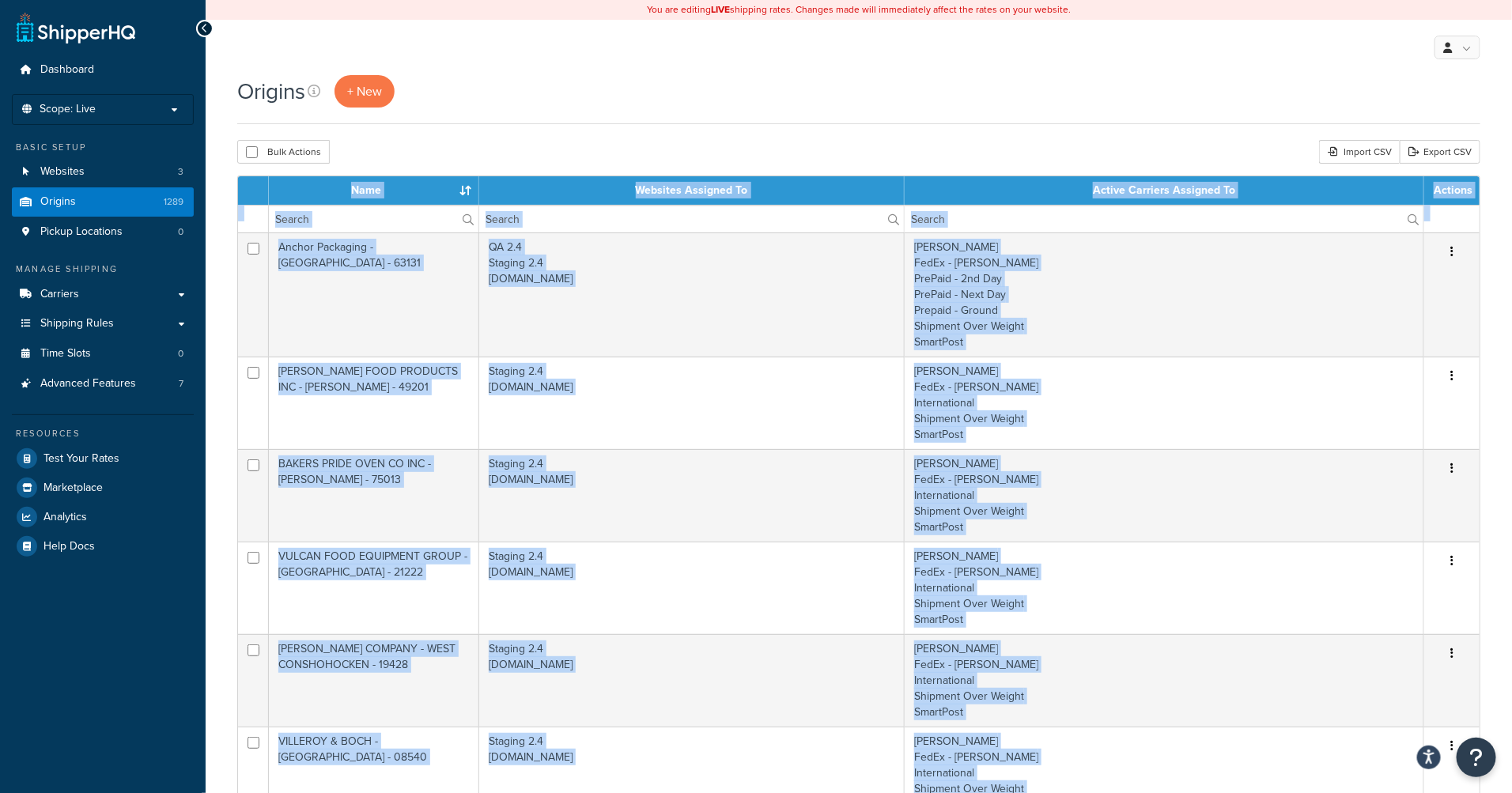
click at [566, 102] on div "Origins + New" at bounding box center [859, 91] width 1243 height 33
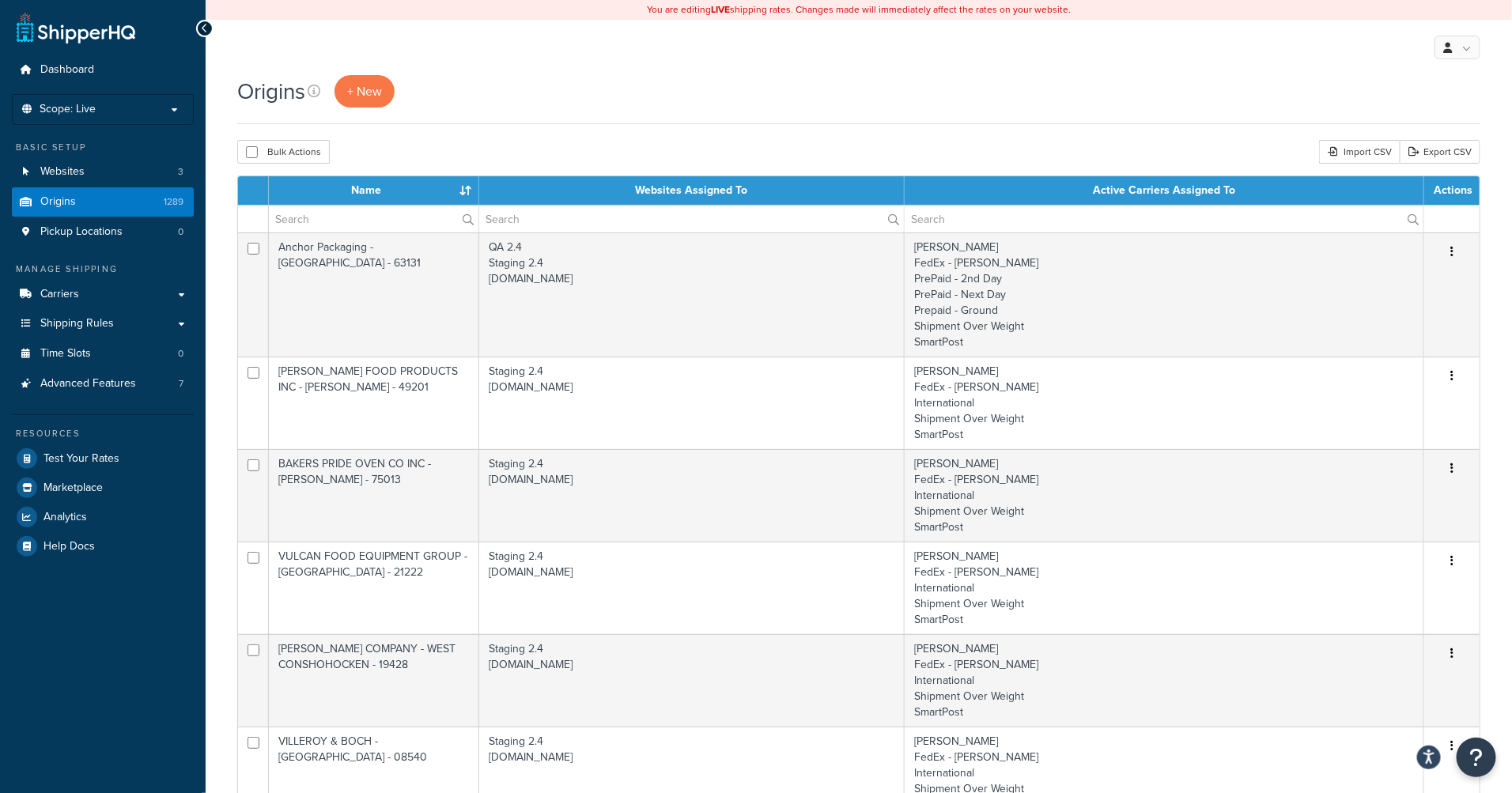
click at [678, 91] on div "Origins + New" at bounding box center [859, 91] width 1243 height 33
click at [89, 199] on link "Origins 1289" at bounding box center [102, 201] width 182 height 29
click at [80, 109] on span "Scope: Live" at bounding box center [67, 109] width 56 height 13
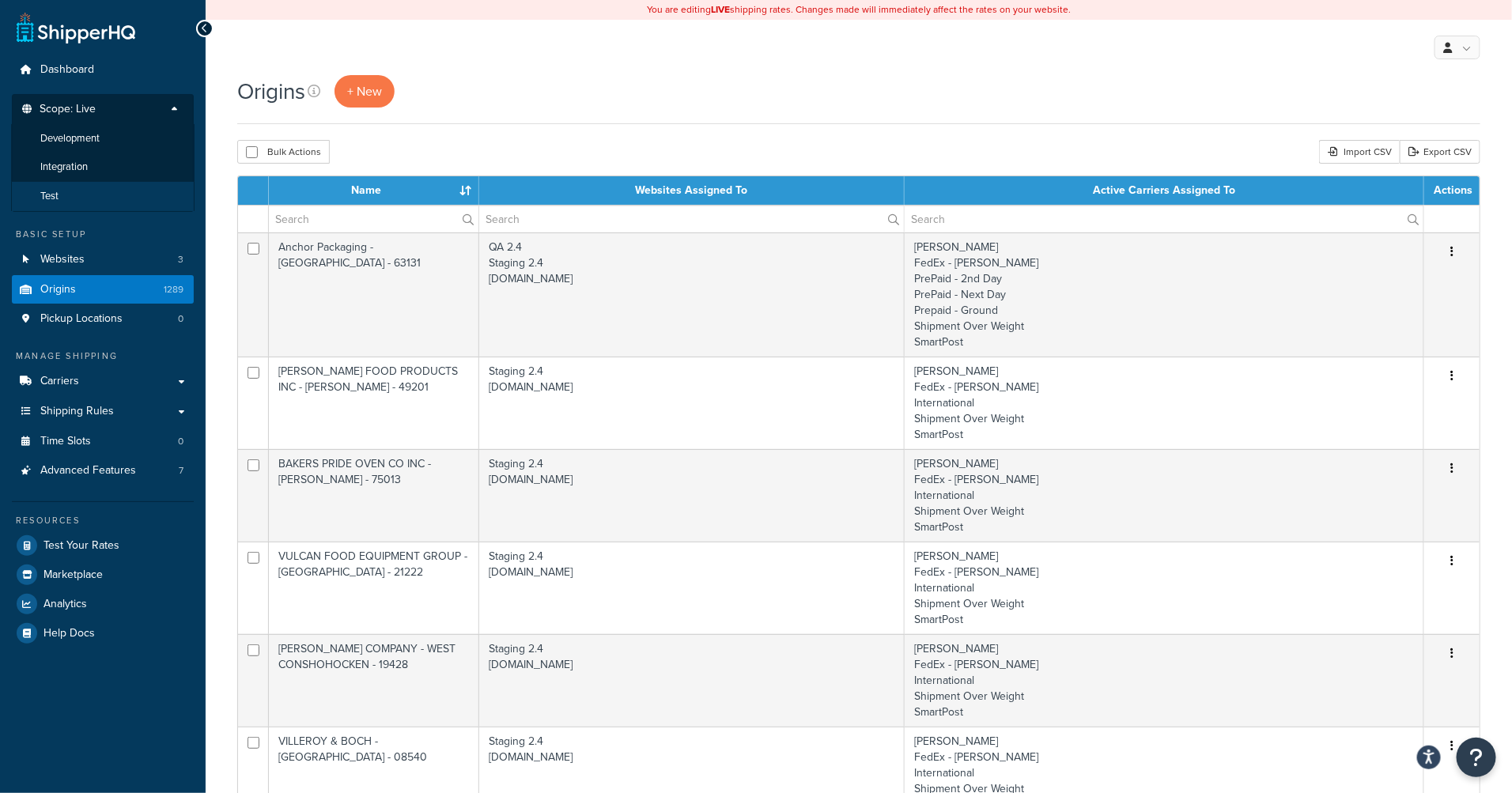
click at [89, 190] on li "Test" at bounding box center [102, 196] width 183 height 29
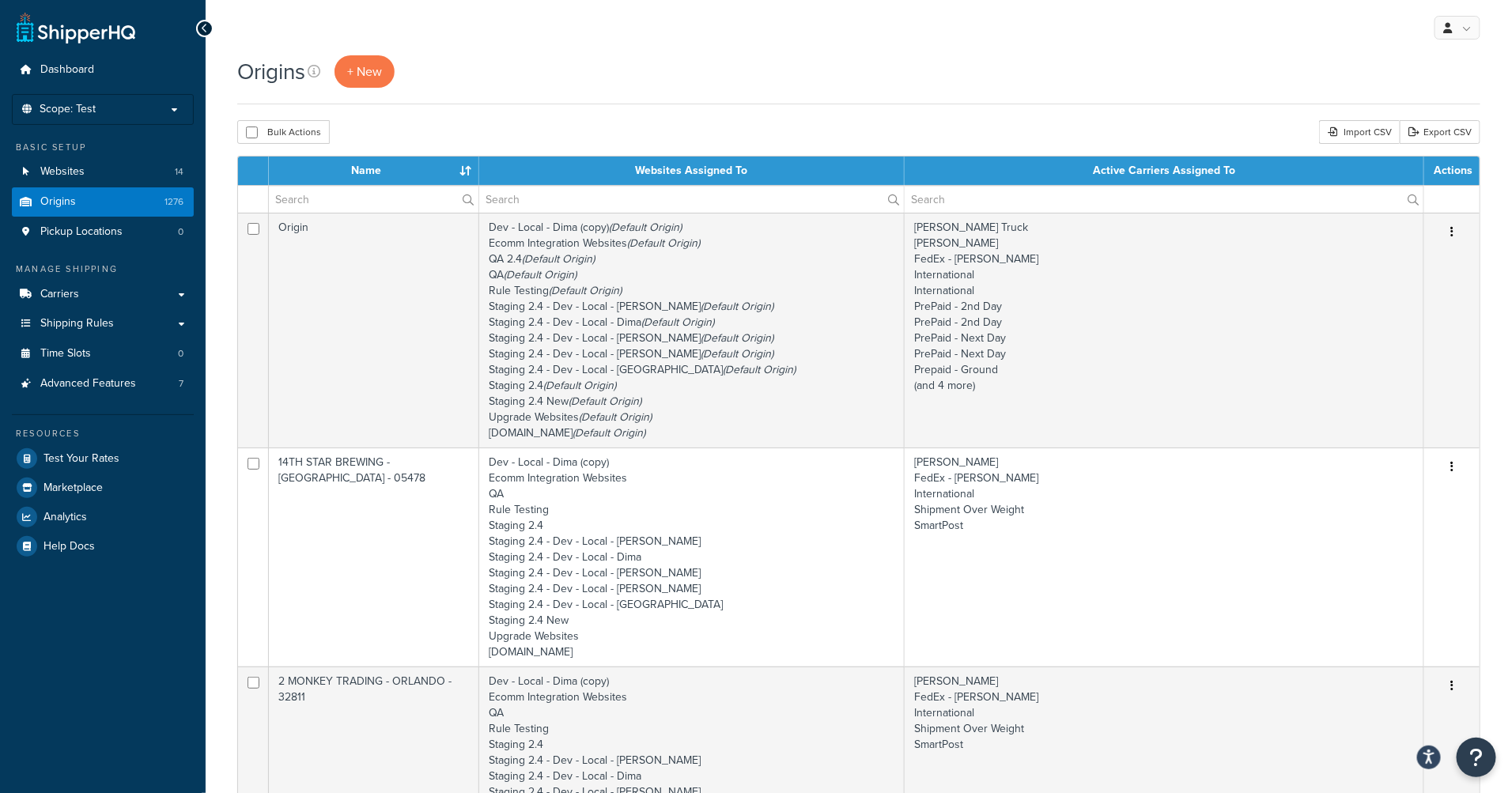
click at [859, 76] on div "Origins + New" at bounding box center [859, 71] width 1243 height 33
click at [339, 206] on input "text" at bounding box center [373, 199] width 209 height 27
click at [540, 200] on input "text" at bounding box center [691, 199] width 425 height 27
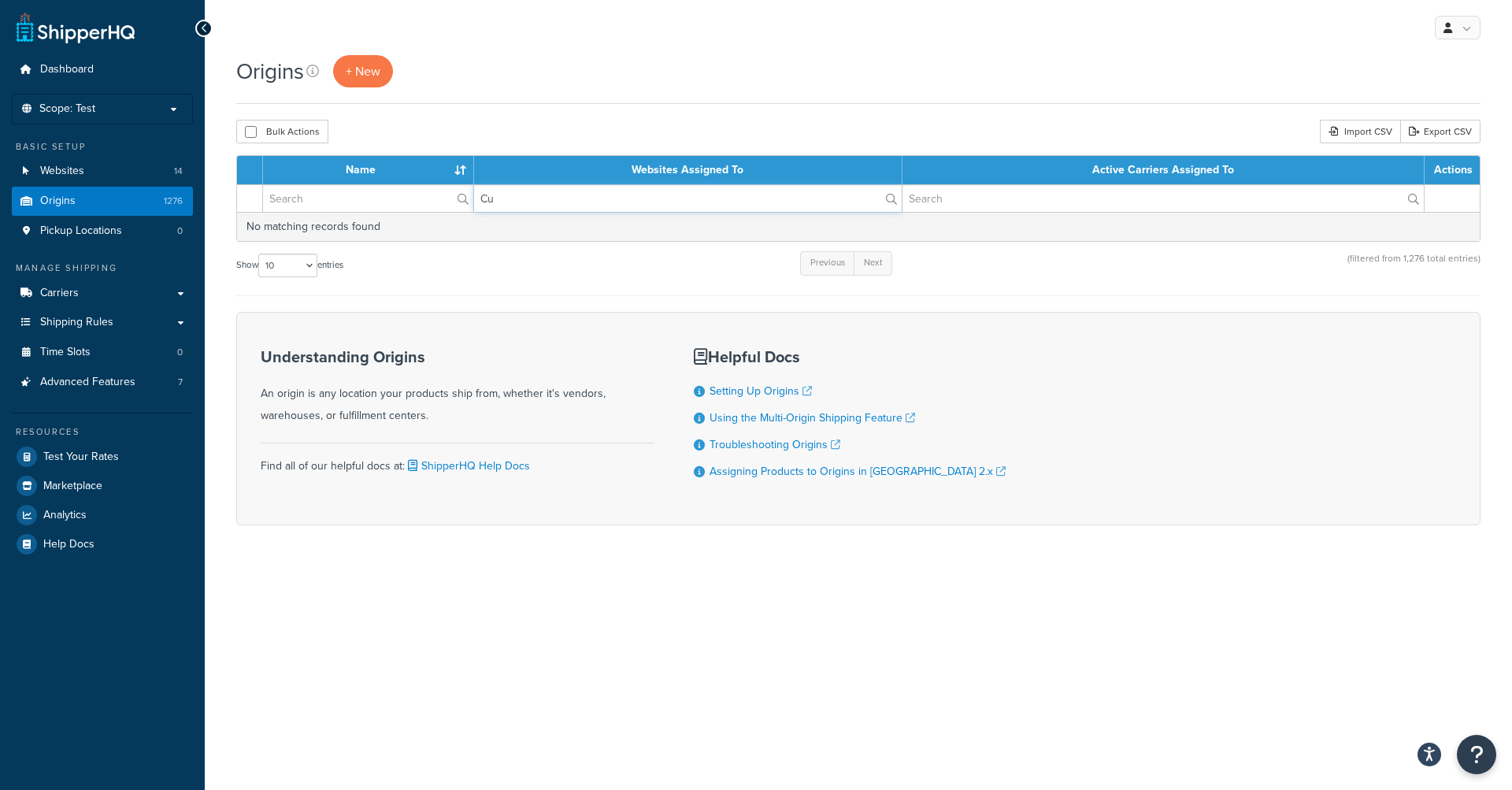
type input "C"
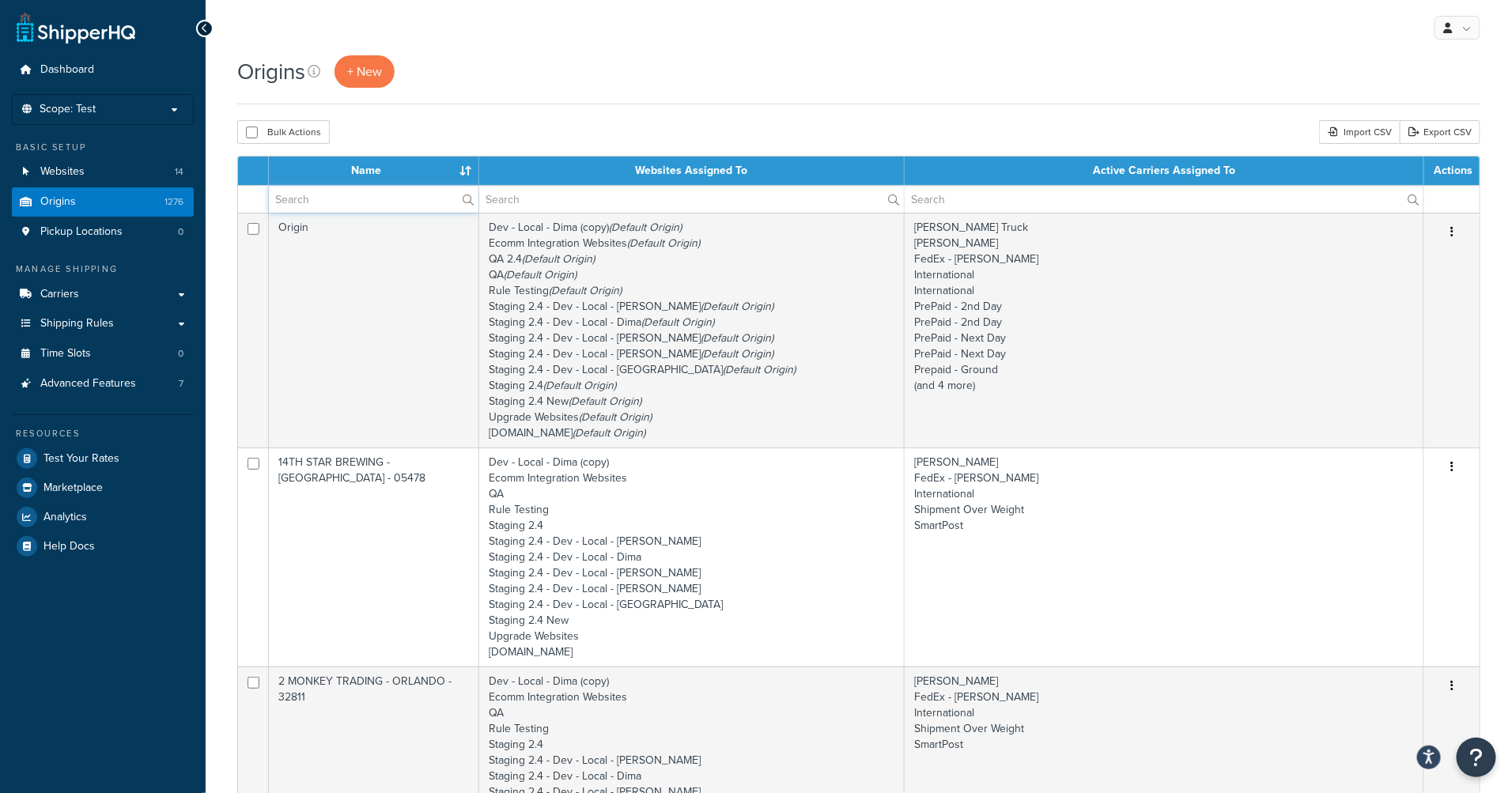
click at [382, 205] on input "text" at bounding box center [373, 199] width 209 height 27
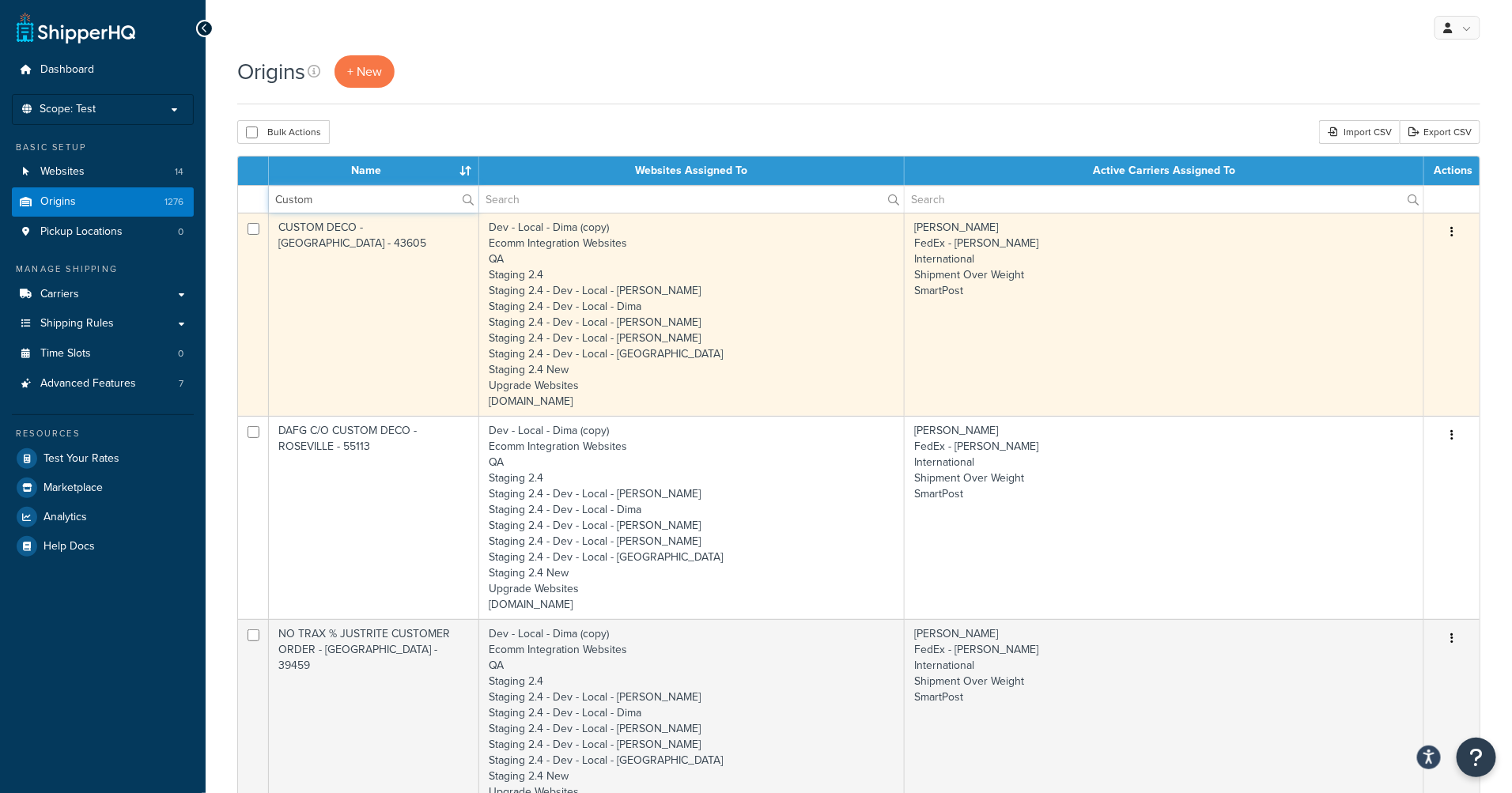
type input "Custom"
click at [1454, 231] on button "button" at bounding box center [1452, 232] width 22 height 25
click at [1409, 257] on link "Edit" at bounding box center [1399, 262] width 125 height 33
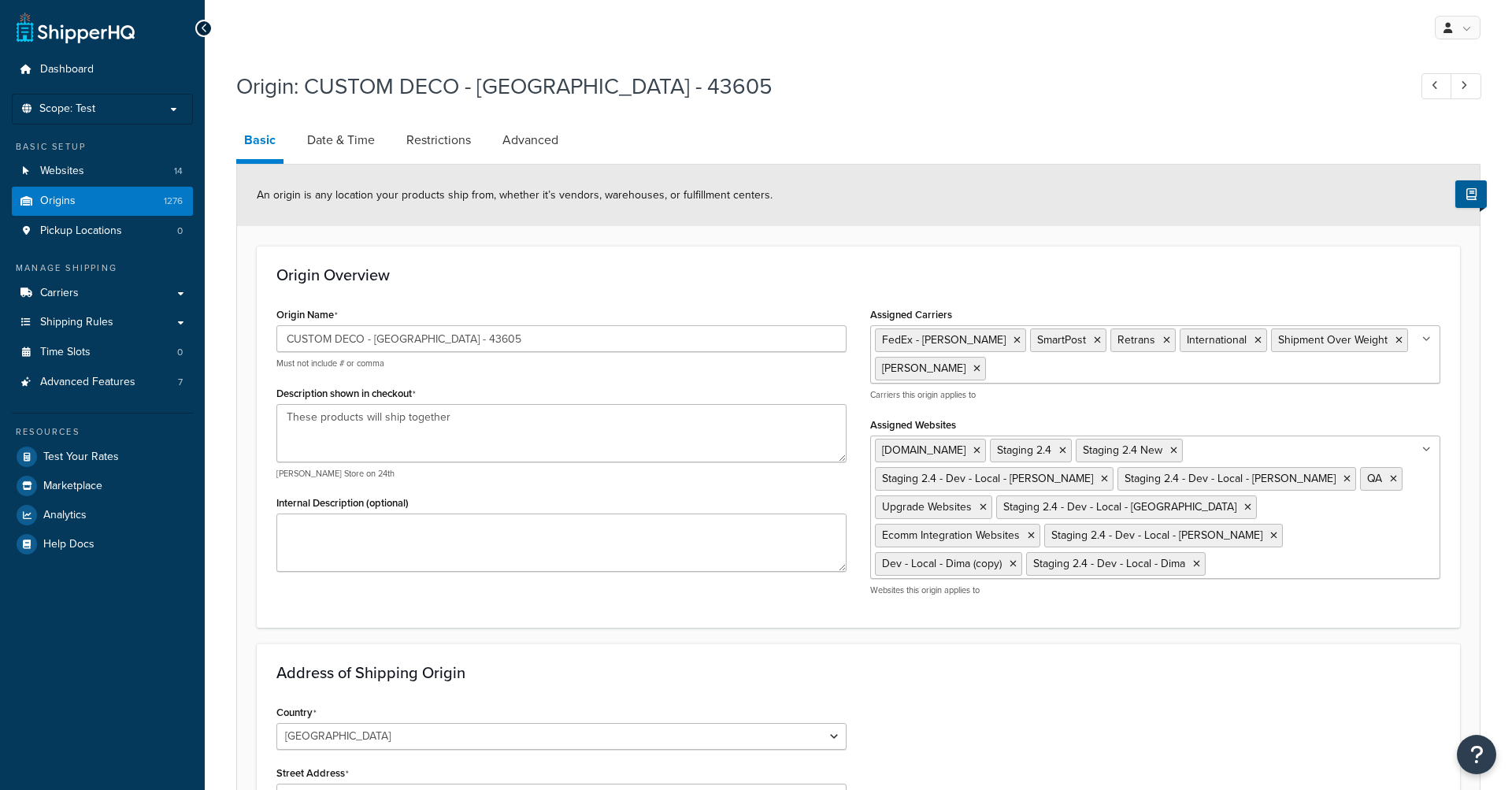
select select "35"
click at [346, 141] on link "Date & Time" at bounding box center [341, 141] width 84 height 38
select select "PER_SHIPPING_METHOD_TYPE"
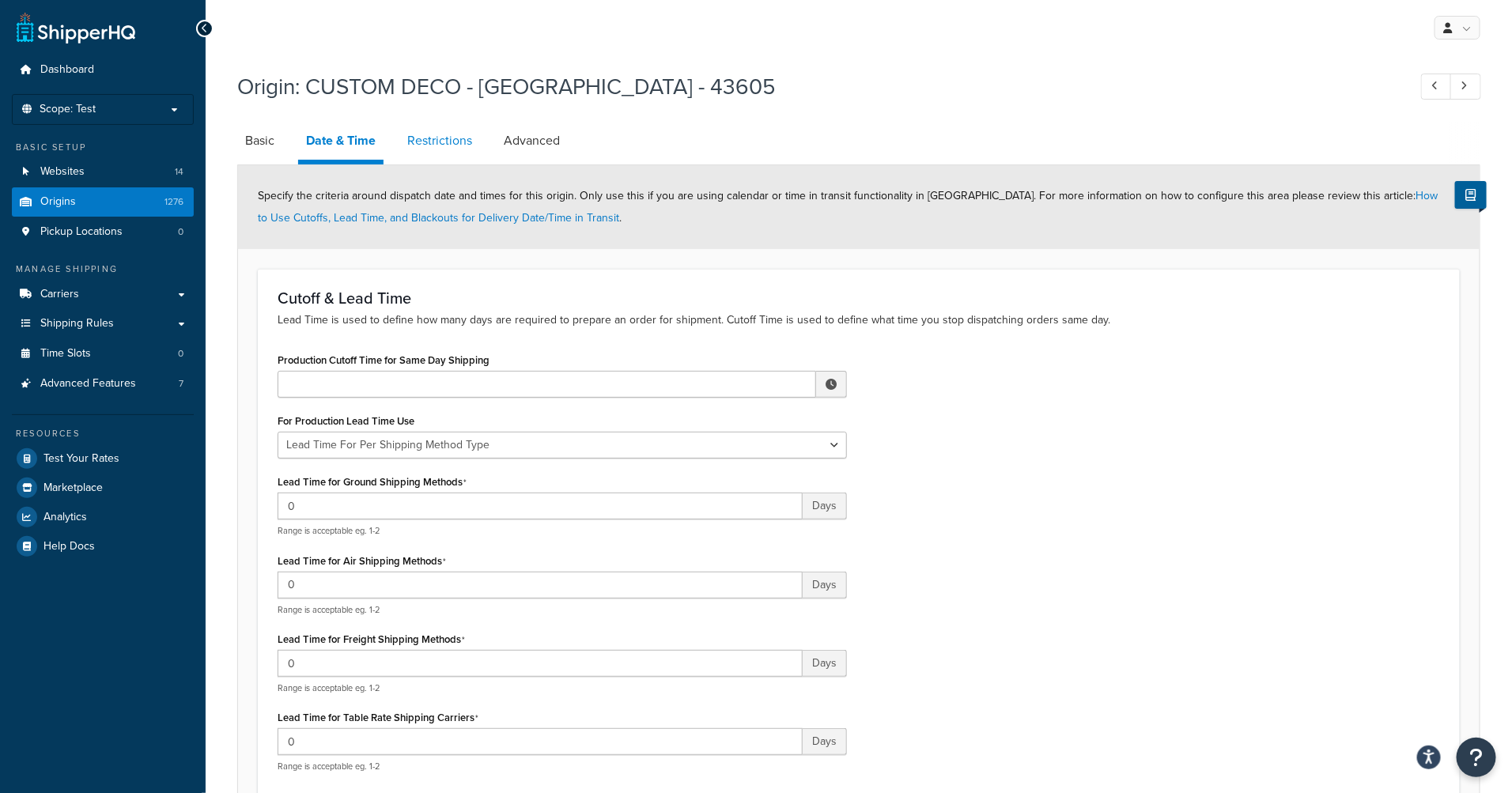
click at [427, 149] on link "Restrictions" at bounding box center [440, 141] width 81 height 38
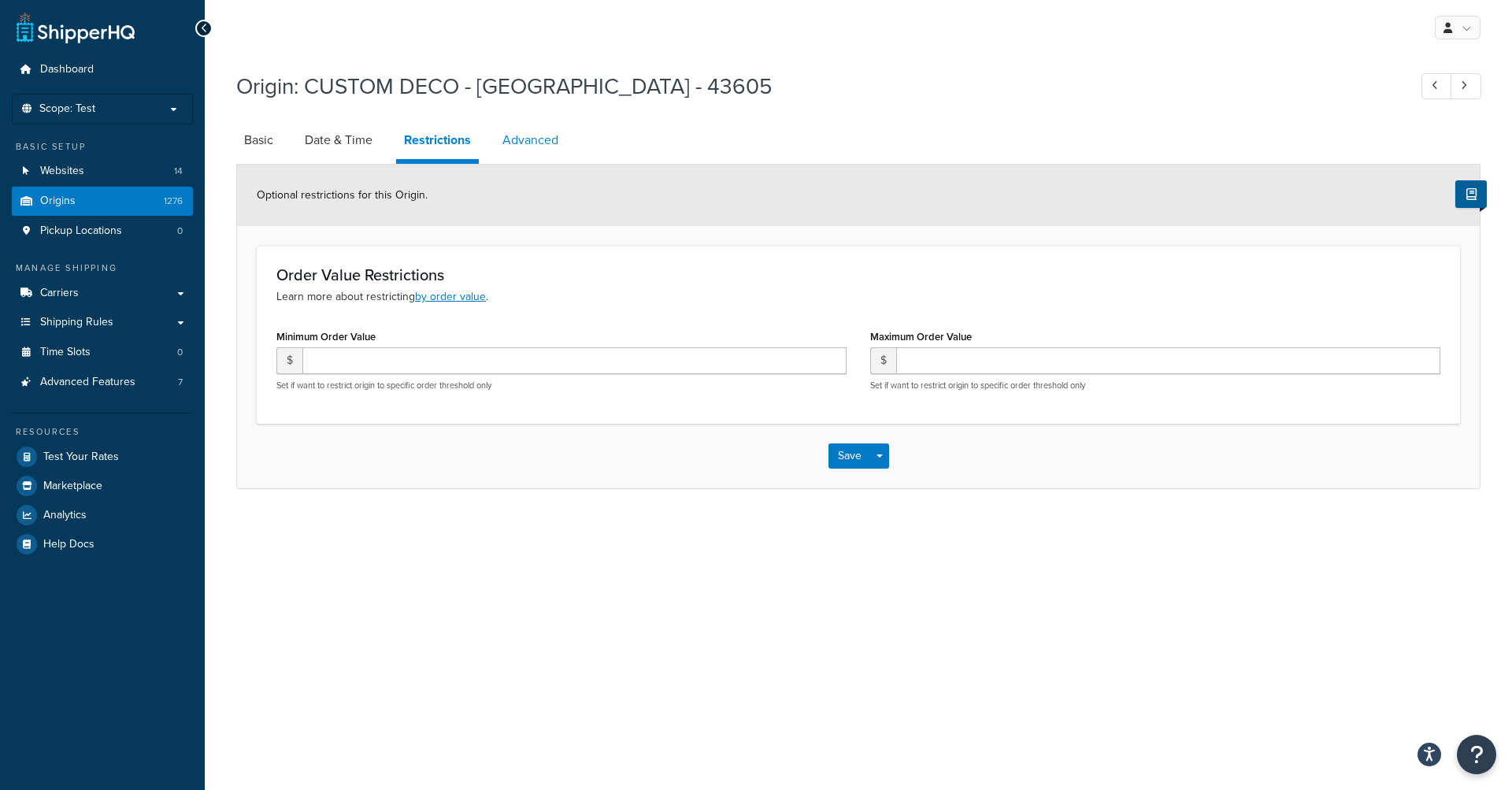
click at [525, 150] on link "Advanced" at bounding box center [530, 141] width 72 height 38
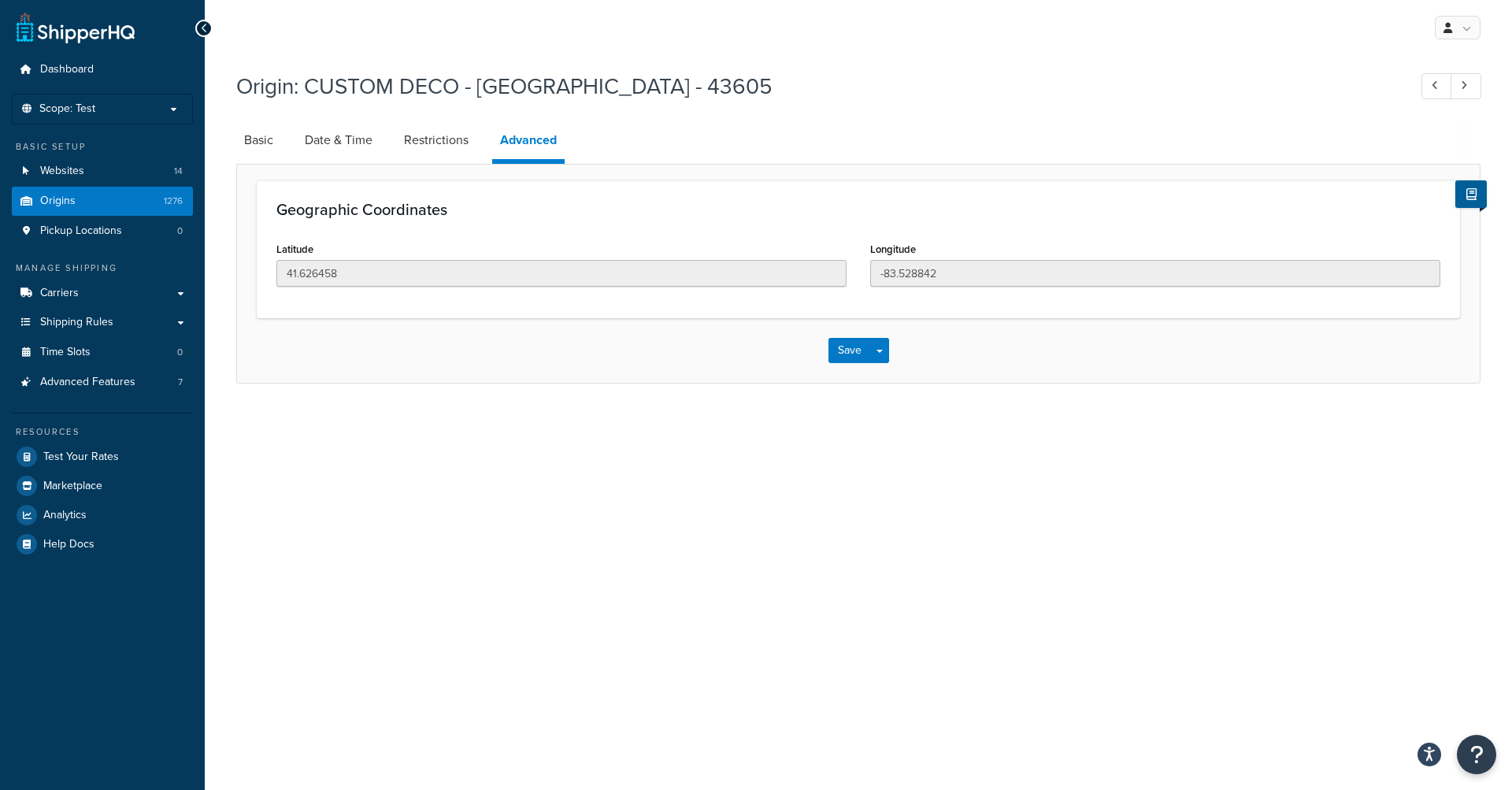
click at [286, 144] on li "Basic" at bounding box center [266, 141] width 61 height 38
click at [268, 144] on link "Basic" at bounding box center [258, 141] width 45 height 38
select select "35"
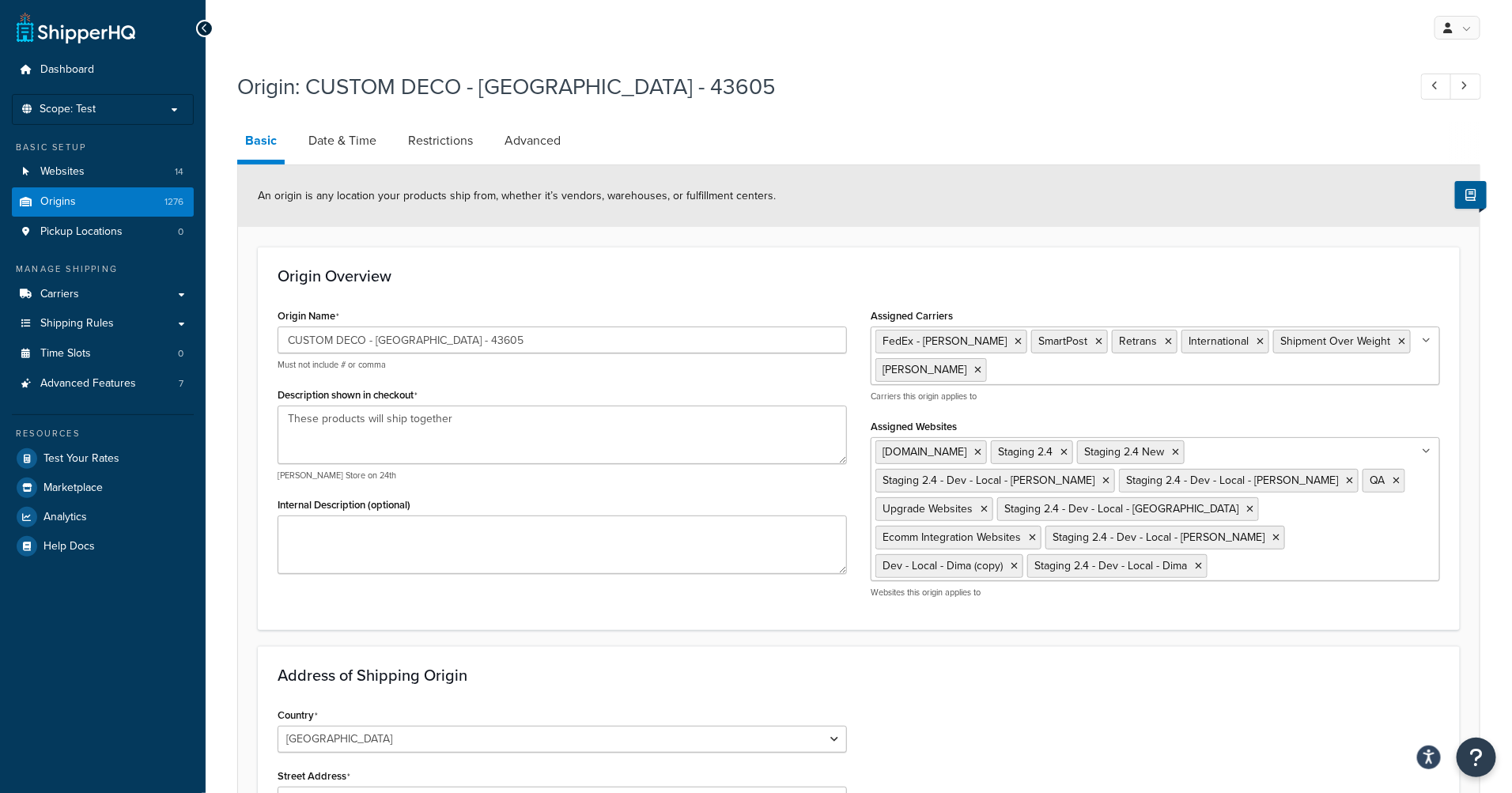
click at [676, 176] on div "An origin is any location your products ship from, whether it’s vendors, wareho…" at bounding box center [859, 196] width 1242 height 62
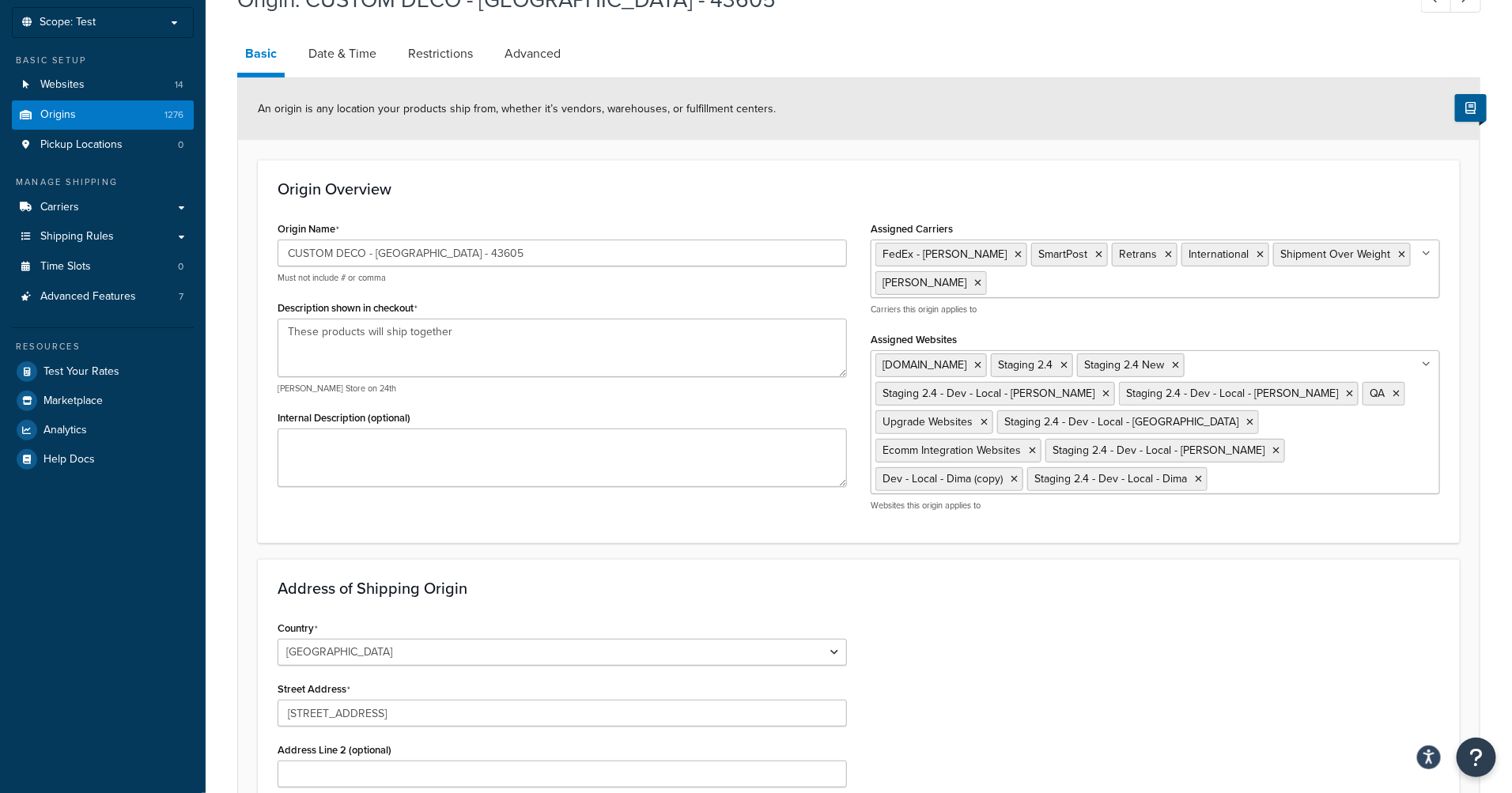
scroll to position [1, 0]
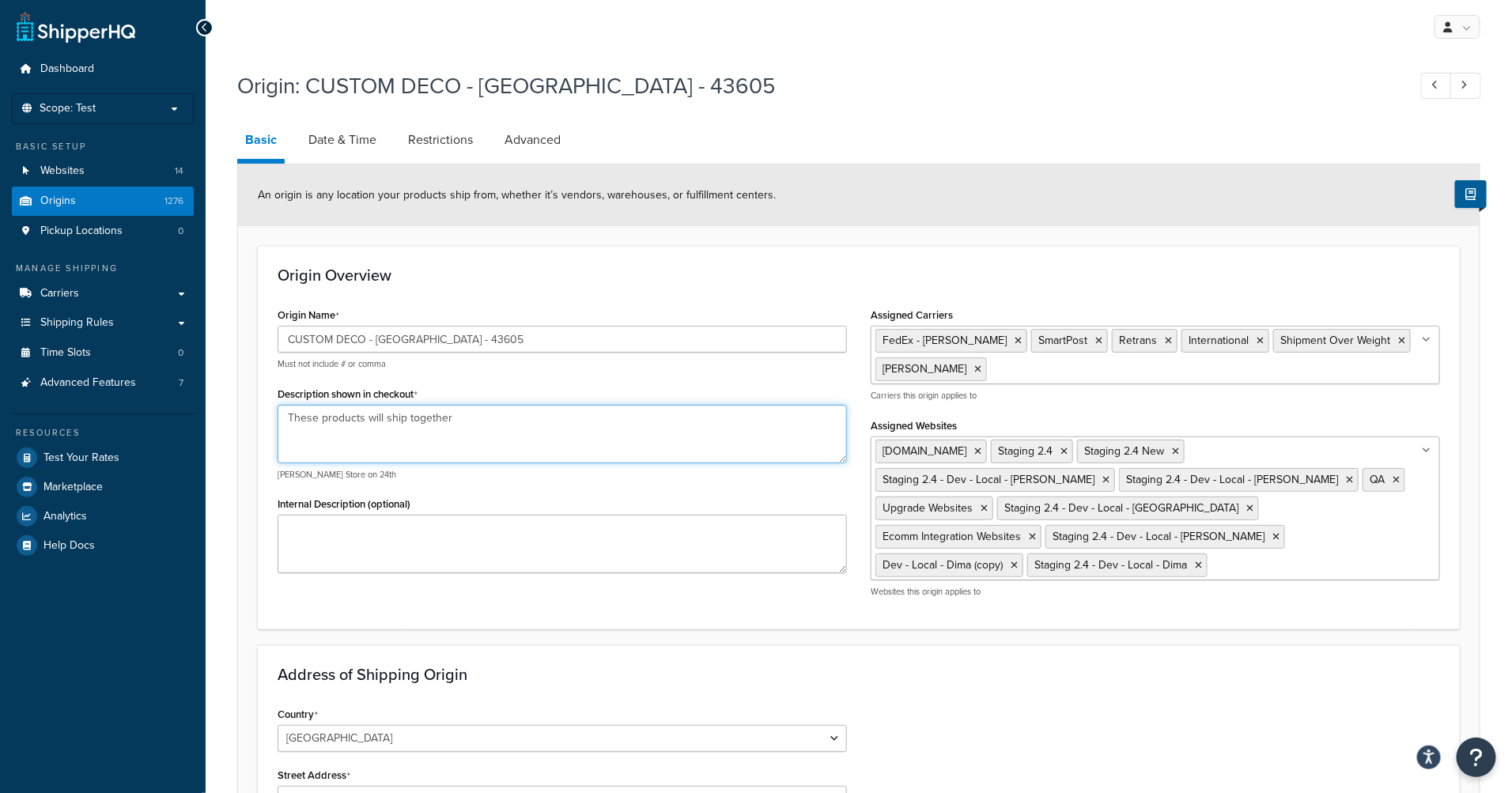
click at [369, 421] on textarea "These products will ship together" at bounding box center [562, 435] width 569 height 59
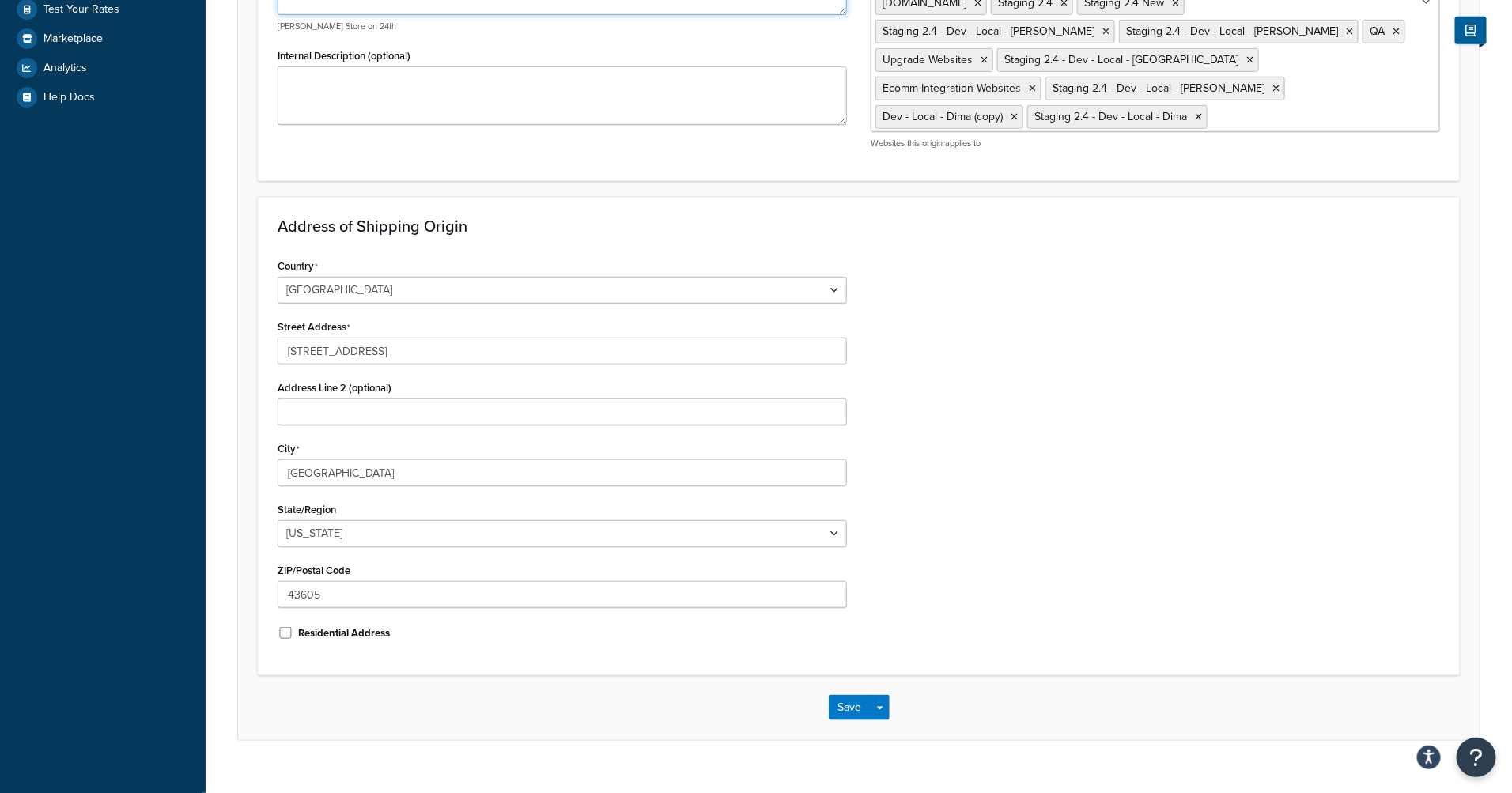
scroll to position [0, 0]
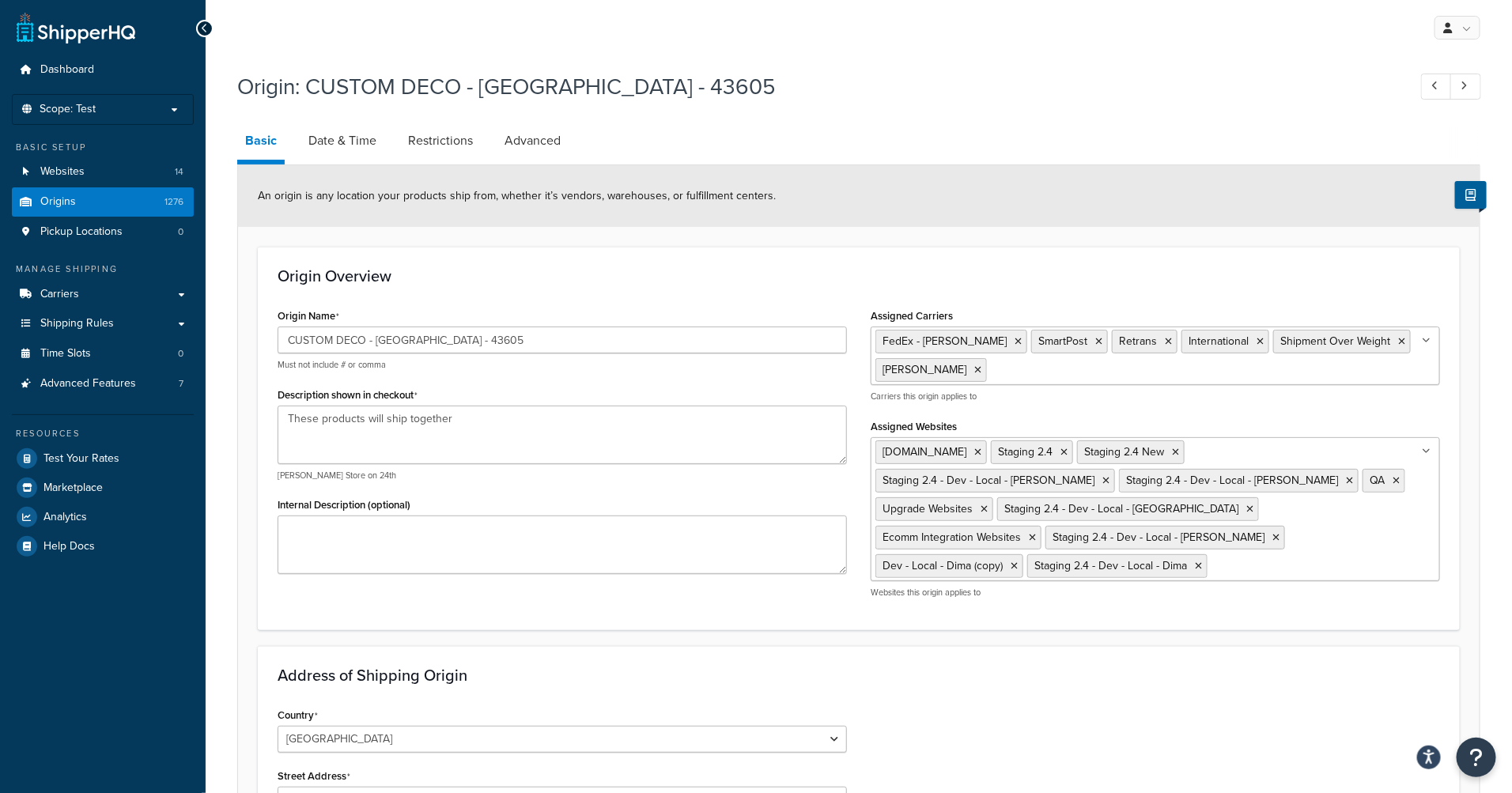
click at [435, 195] on span "An origin is any location your products ship from, whether it’s vendors, wareho…" at bounding box center [516, 195] width 518 height 17
drag, startPoint x: 605, startPoint y: 107, endPoint x: 595, endPoint y: 106, distance: 10.0
click at [595, 106] on div "Origin: CUSTOM DECO - TOLEDO - 43605" at bounding box center [859, 89] width 1243 height 51
click at [127, 325] on link "Shipping Rules" at bounding box center [102, 324] width 182 height 29
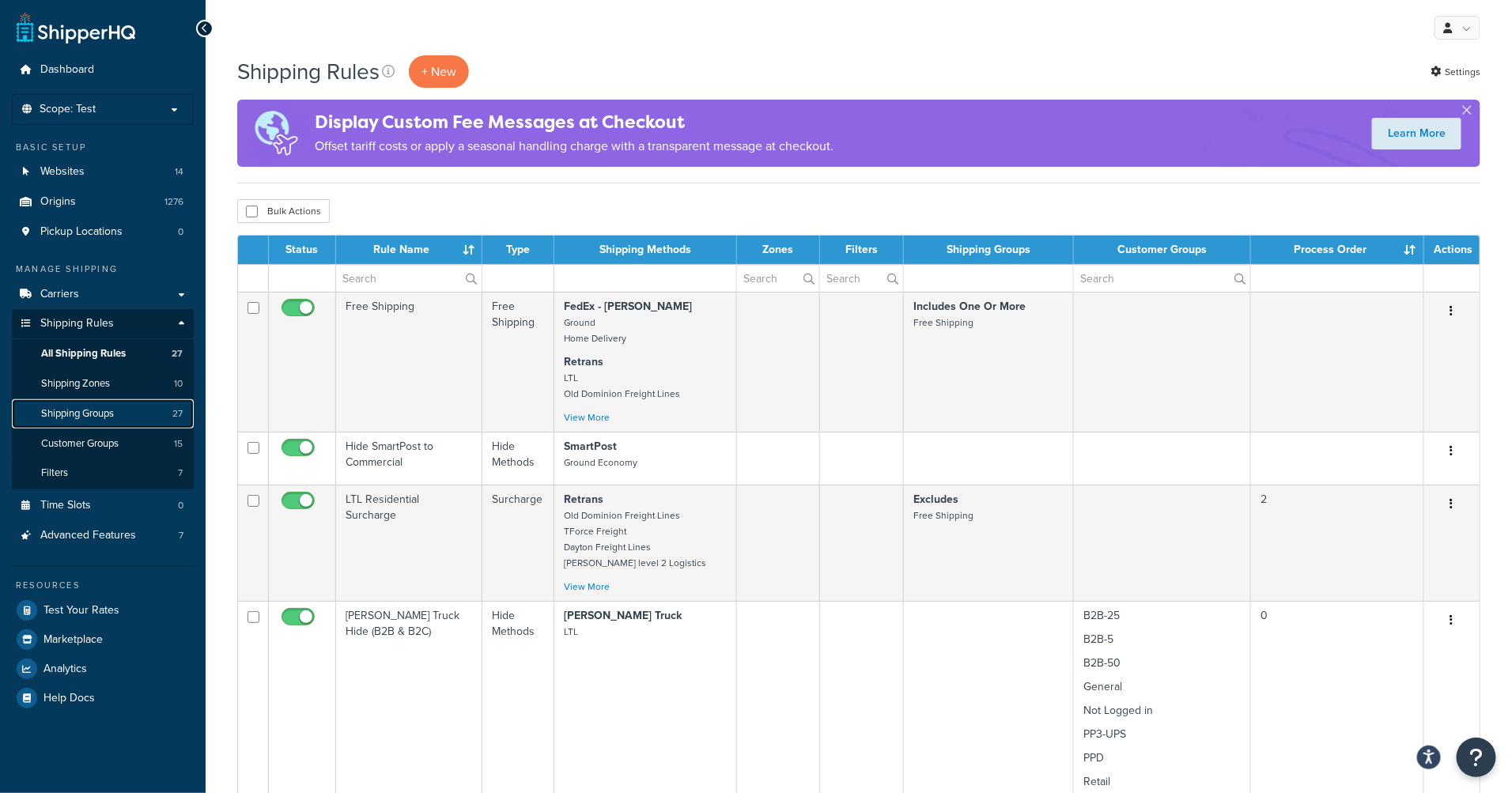
click at [90, 422] on link "Shipping Groups 27" at bounding box center [102, 414] width 182 height 29
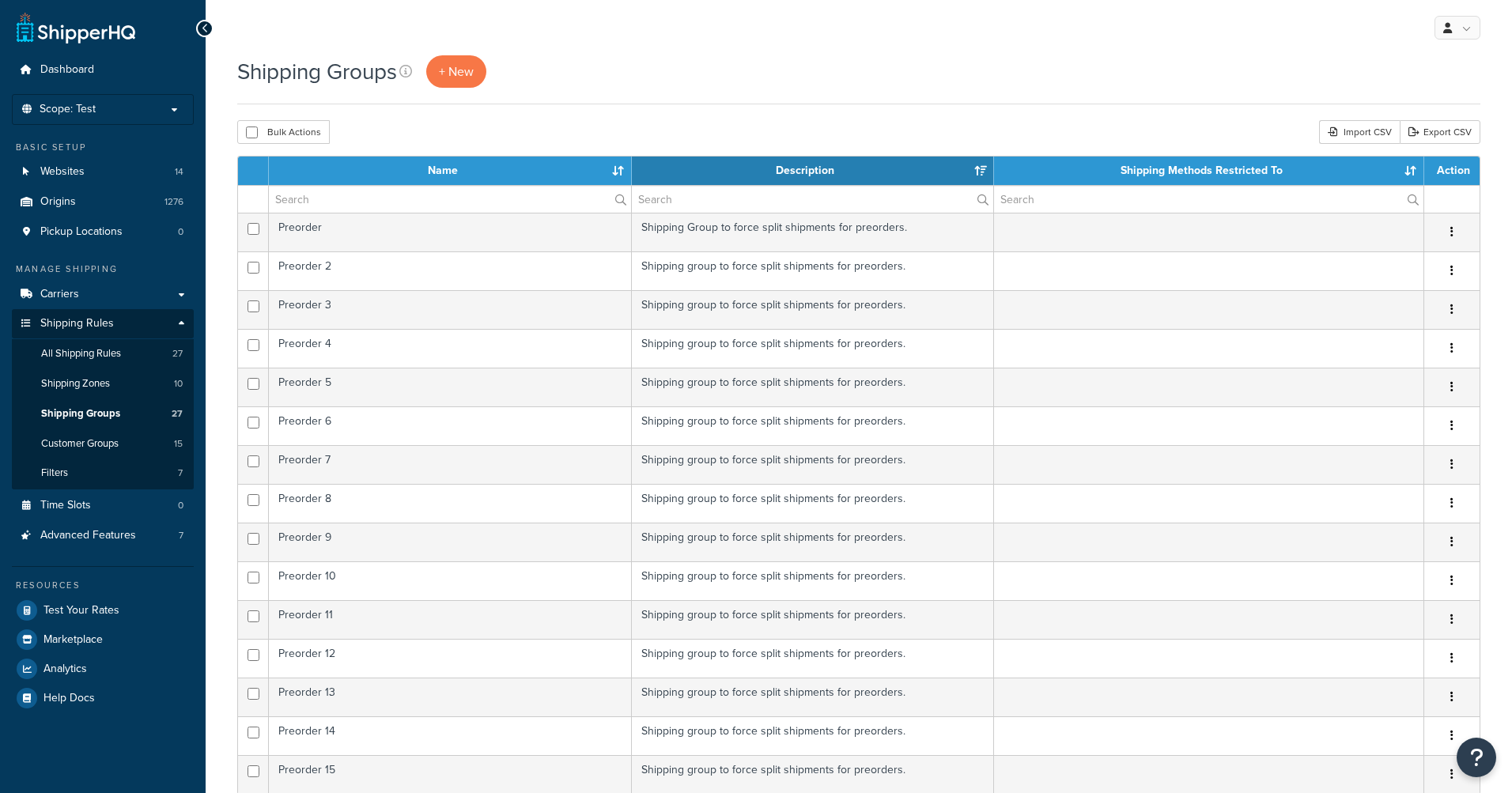
select select "15"
click at [440, 201] on input "text" at bounding box center [450, 199] width 362 height 27
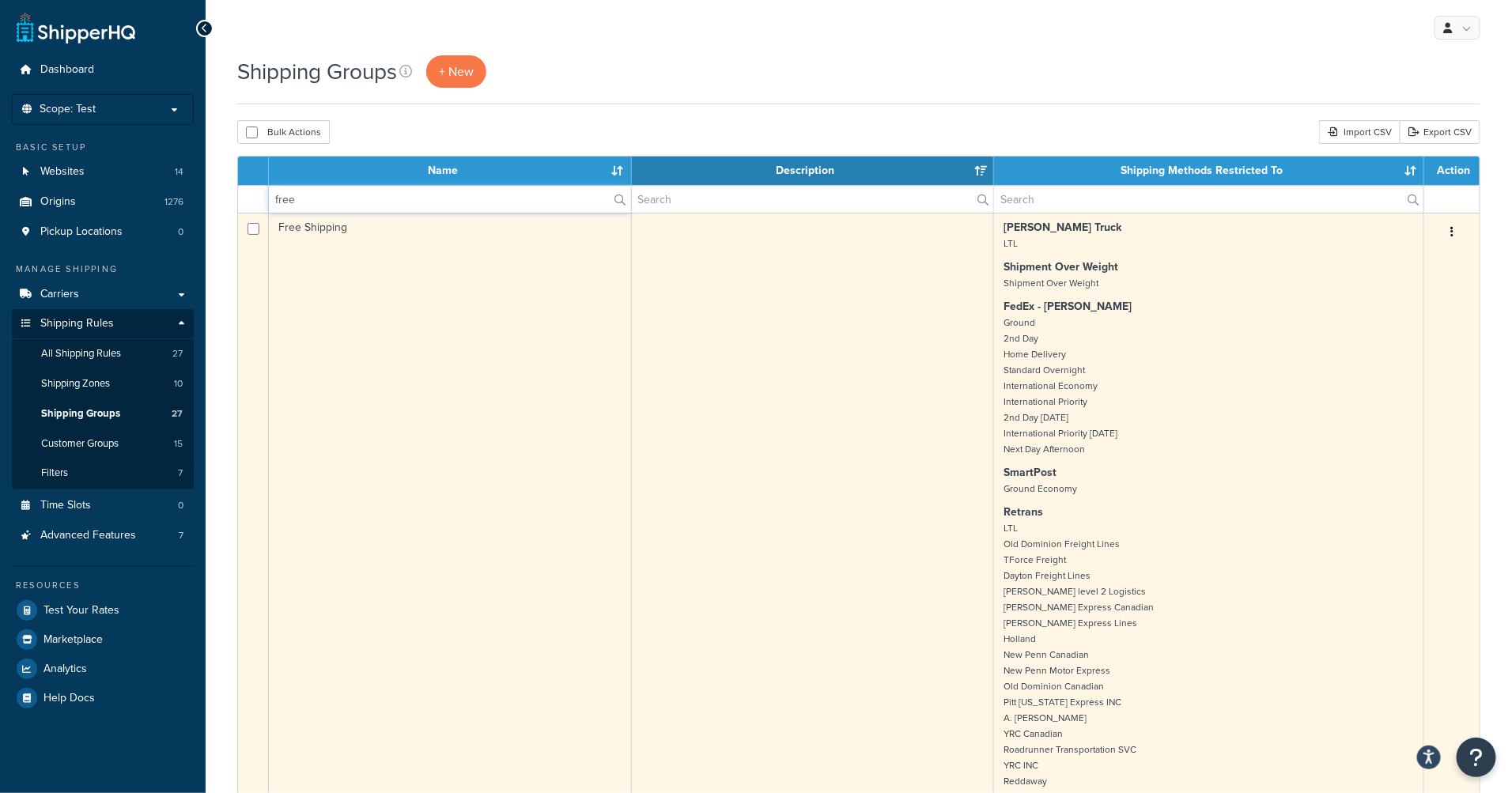
type input "free"
click at [1455, 232] on button "button" at bounding box center [1452, 232] width 22 height 25
click at [1414, 261] on link "Edit" at bounding box center [1388, 264] width 125 height 33
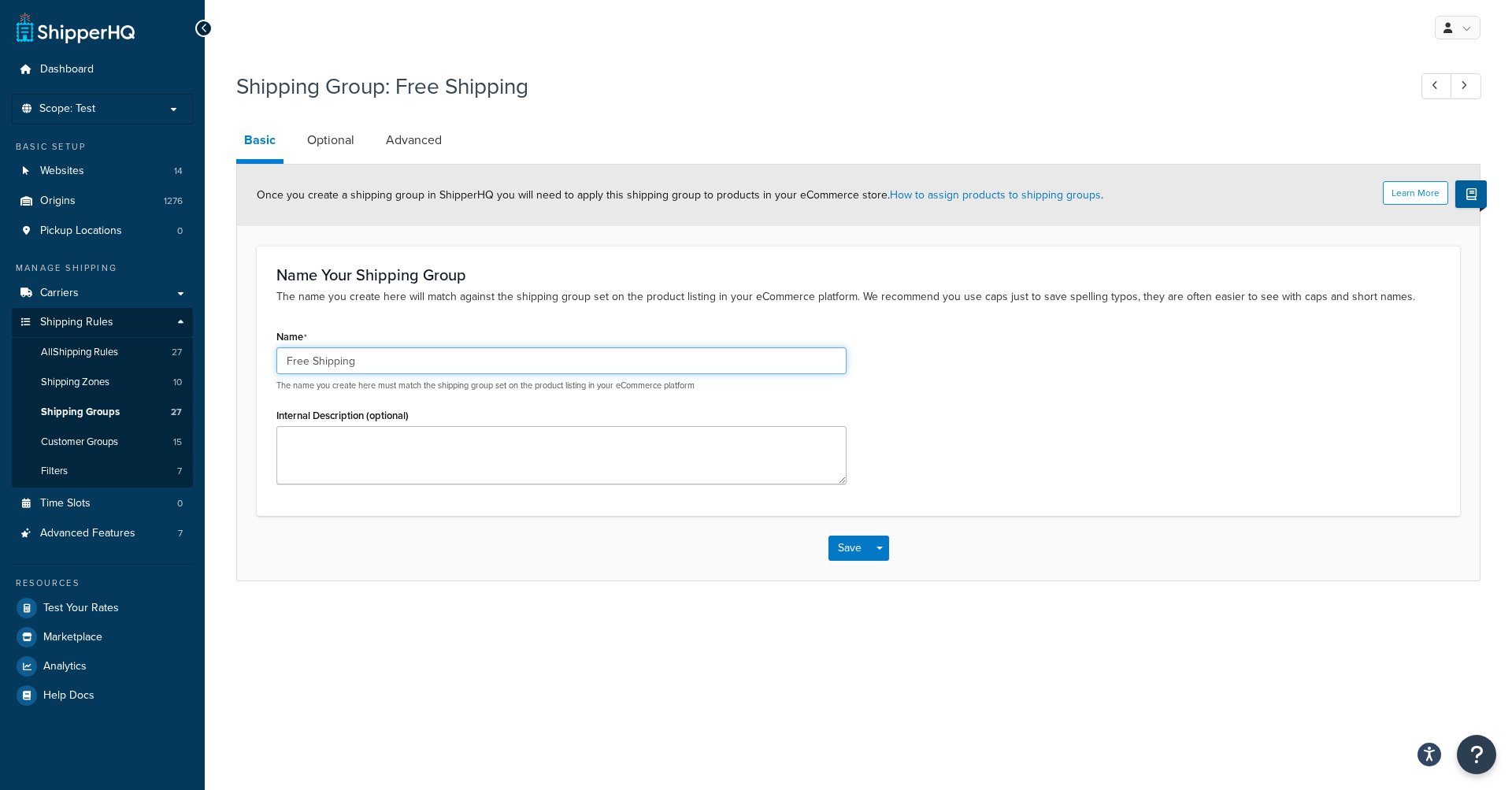
click at [330, 366] on input "Free Shipping" at bounding box center [561, 361] width 570 height 27
click at [610, 304] on p "The name you create here will match against the shipping group set on the produ…" at bounding box center [858, 297] width 1164 height 17
click at [376, 363] on input "Free Shipping" at bounding box center [561, 361] width 570 height 27
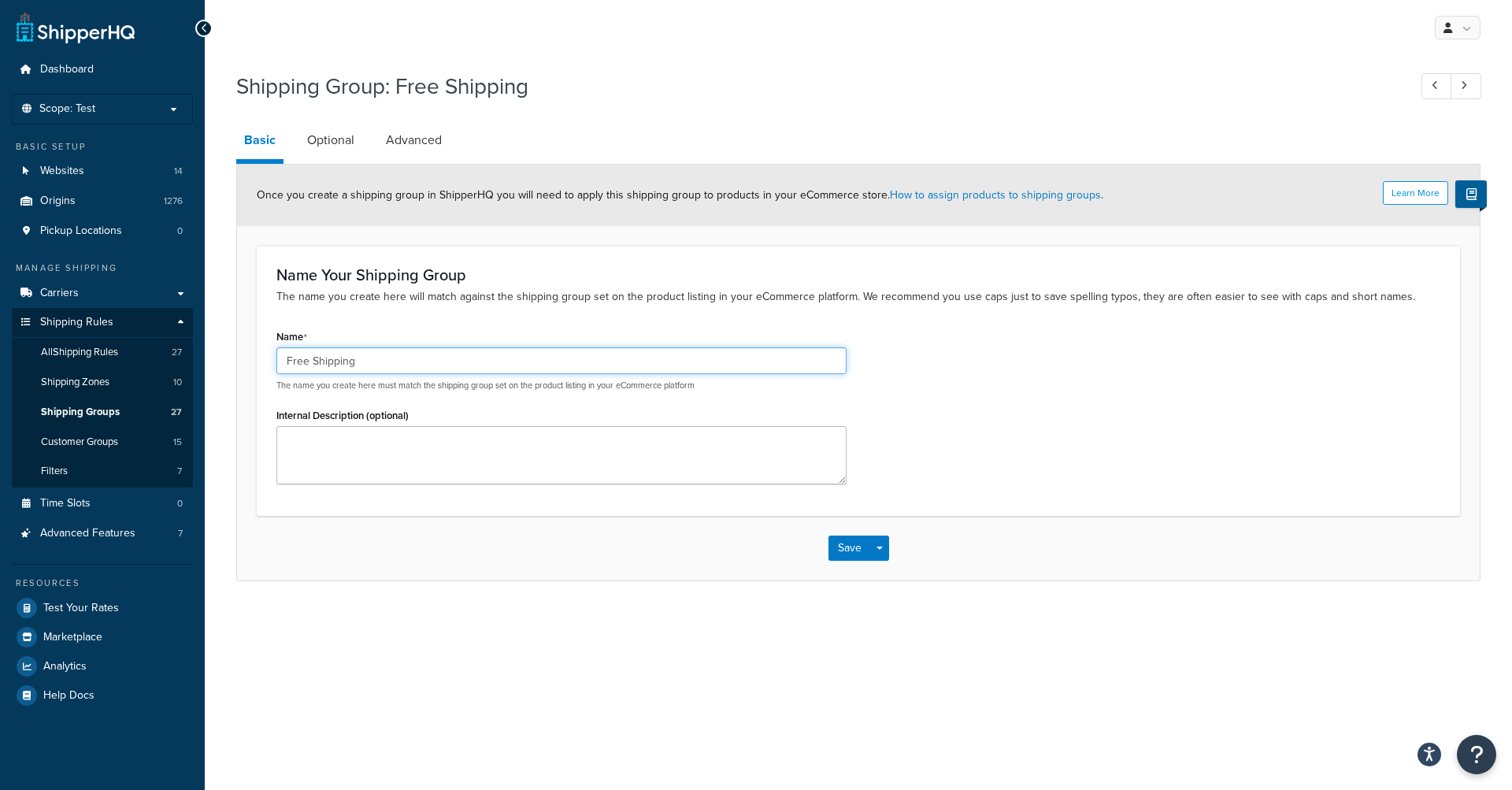
click at [376, 363] on input "Free Shipping" at bounding box center [561, 361] width 570 height 27
click at [338, 145] on link "Optional" at bounding box center [331, 141] width 63 height 38
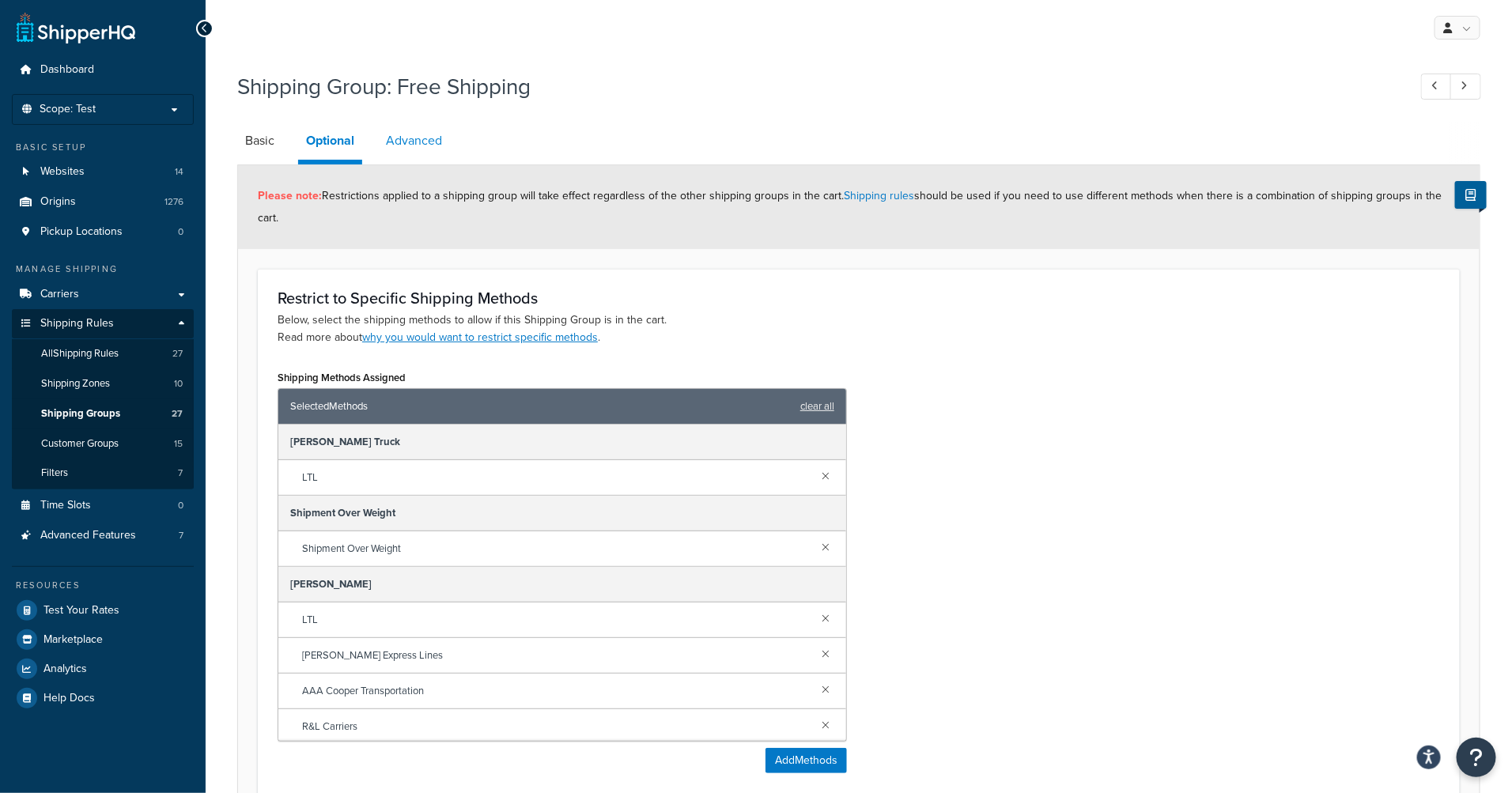
click at [434, 140] on link "Advanced" at bounding box center [414, 141] width 72 height 38
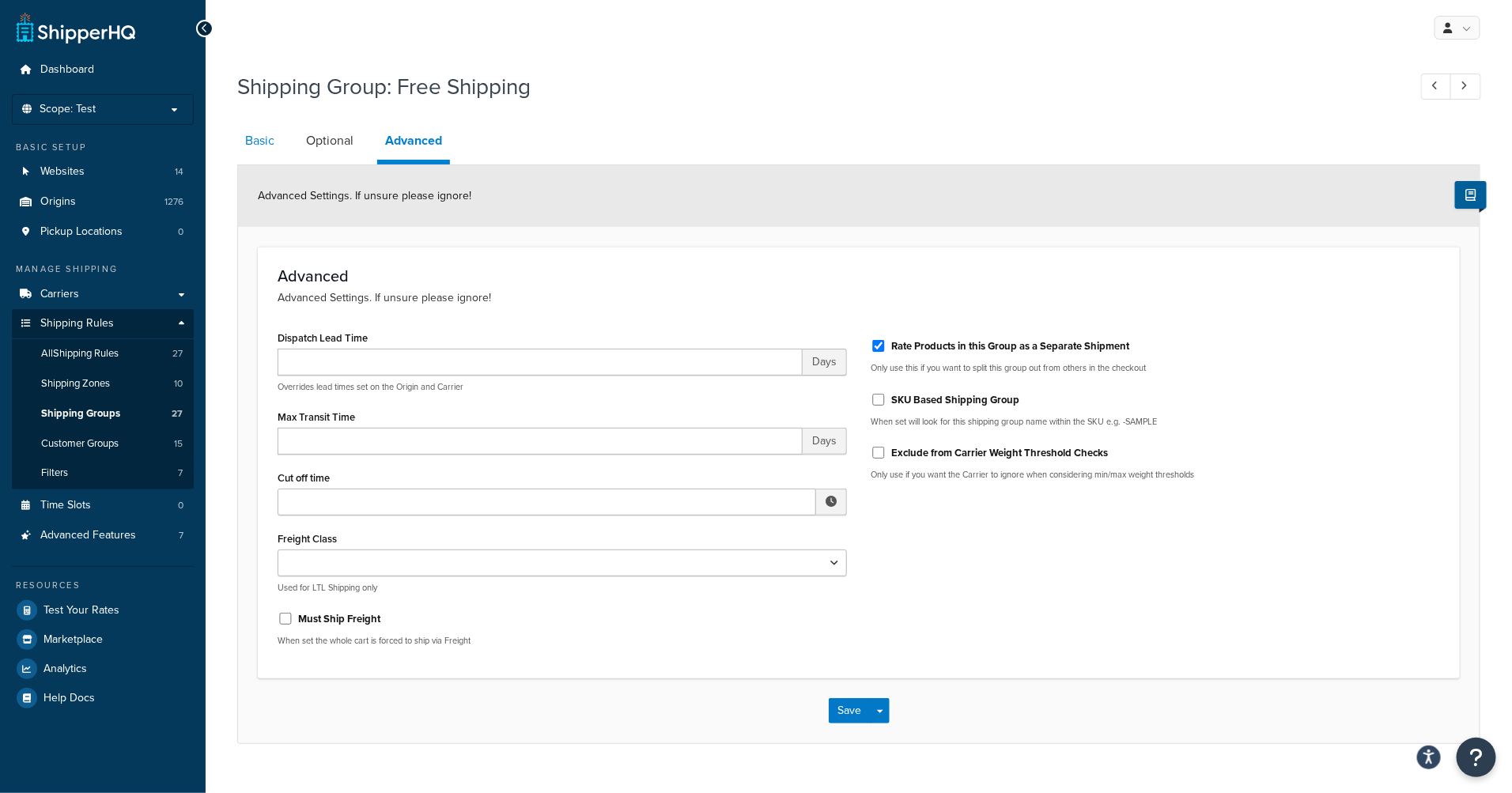
click at [276, 145] on link "Basic" at bounding box center [259, 141] width 45 height 38
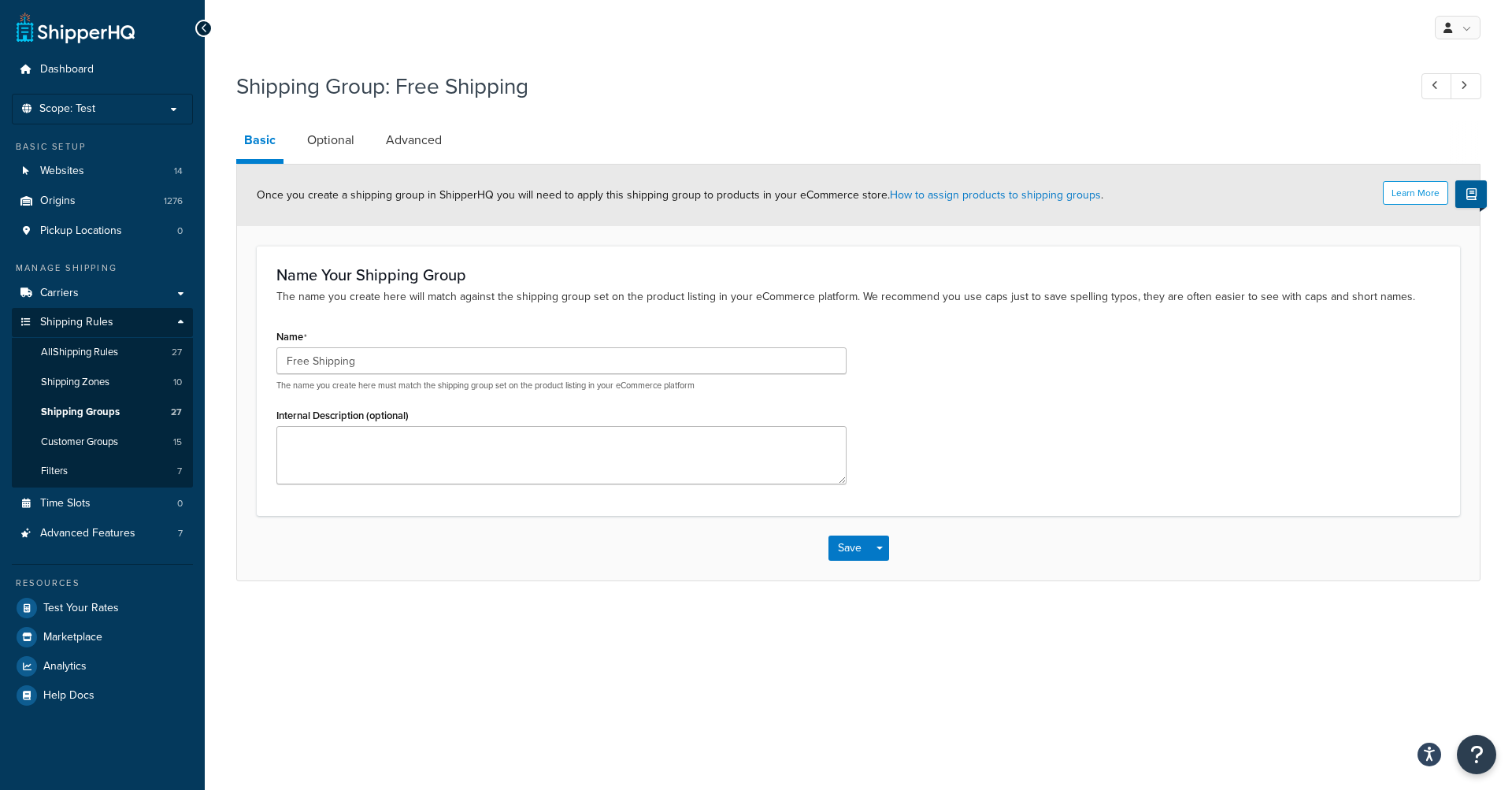
click at [587, 276] on h3 "Name Your Shipping Group" at bounding box center [858, 275] width 1164 height 17
click at [334, 152] on link "Optional" at bounding box center [331, 141] width 63 height 38
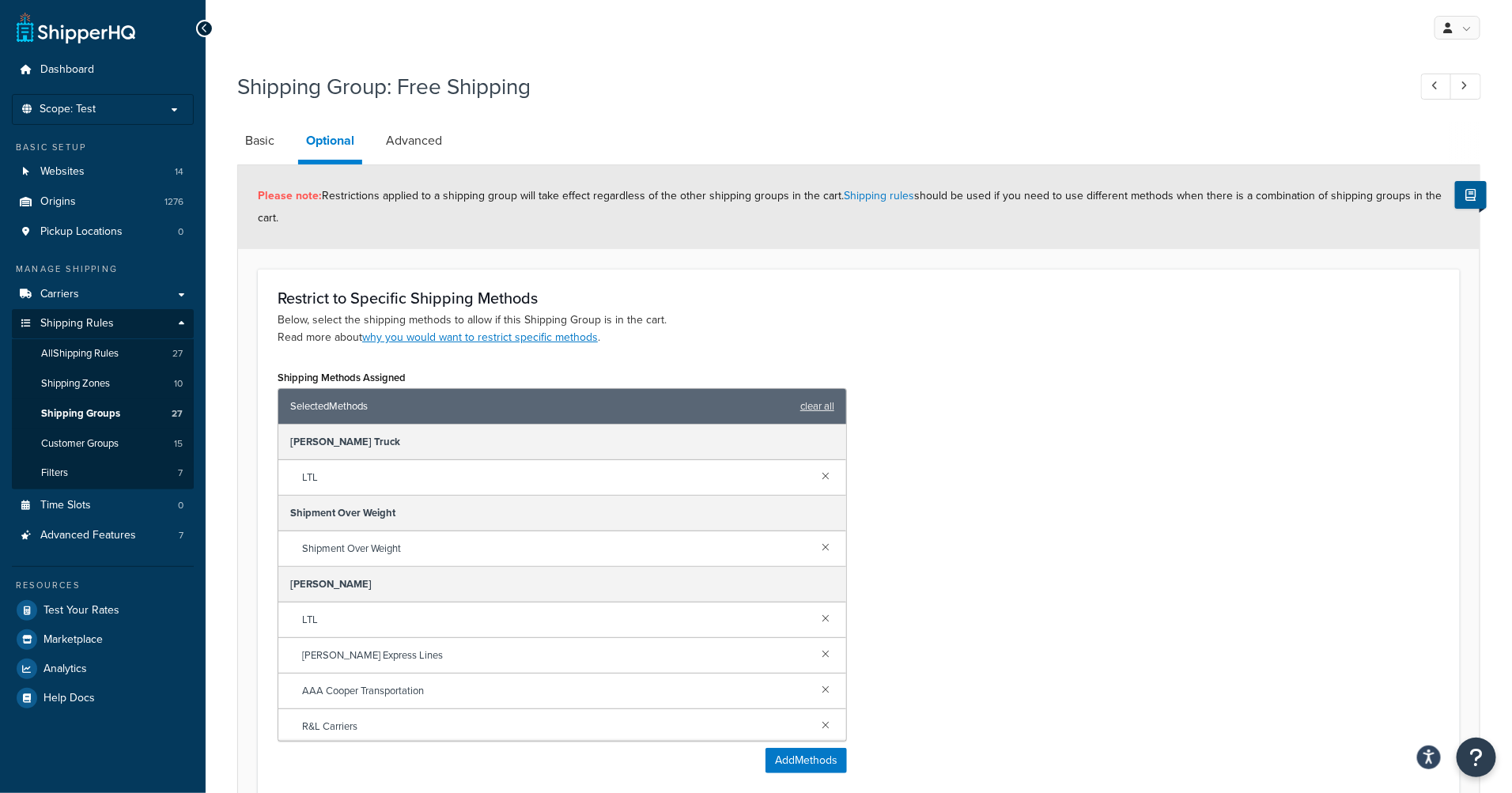
click at [970, 345] on p "Below, select the shipping methods to allow if this Shipping Group is in the ca…" at bounding box center [859, 329] width 1162 height 35
click at [419, 143] on link "Advanced" at bounding box center [414, 141] width 72 height 38
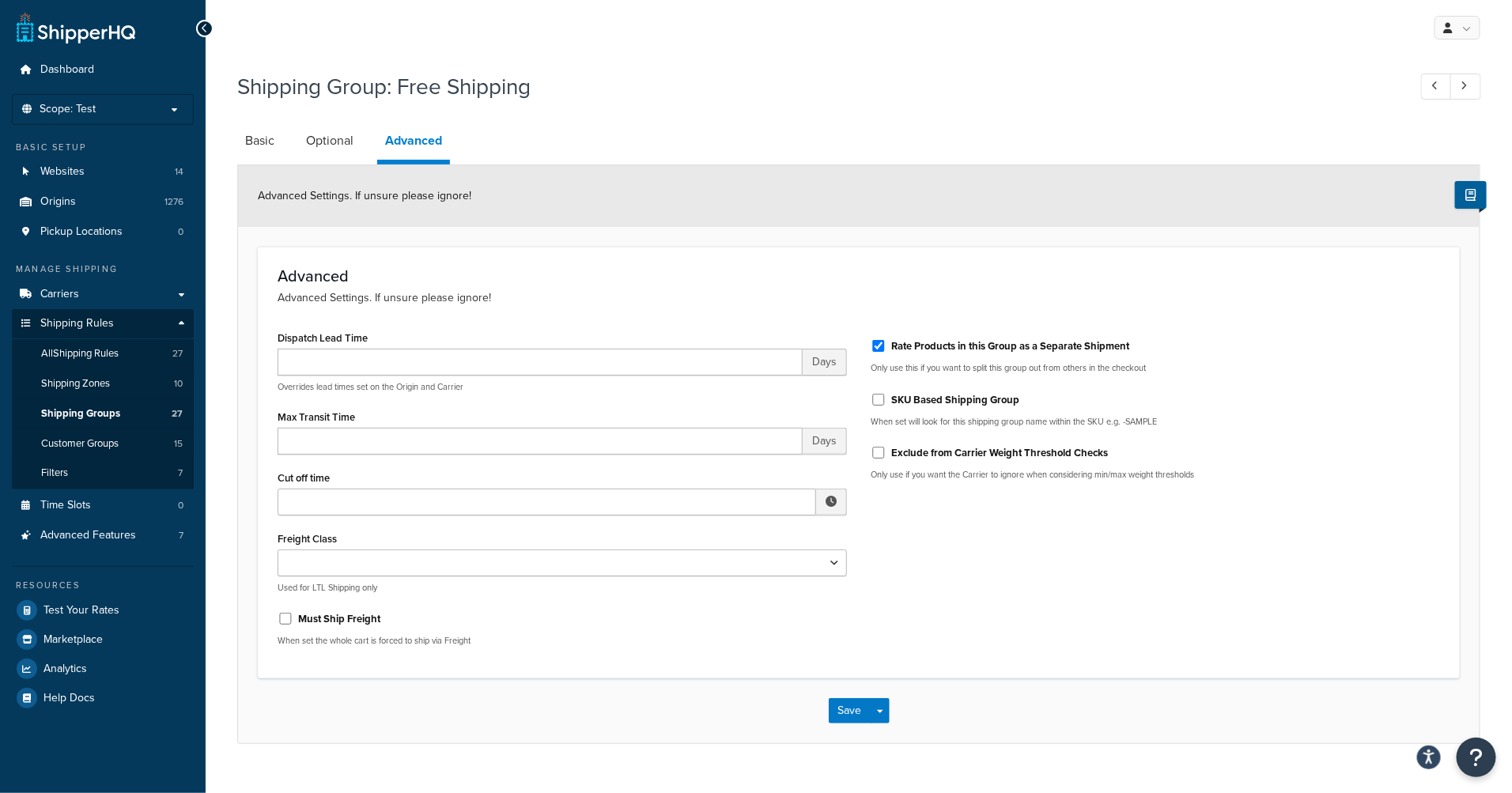
click at [430, 241] on form "Advanced Settings. If unsure please ignore! Advanced Advanced Settings. If unsu…" at bounding box center [859, 454] width 1242 height 578
click at [269, 150] on link "Basic" at bounding box center [259, 141] width 45 height 38
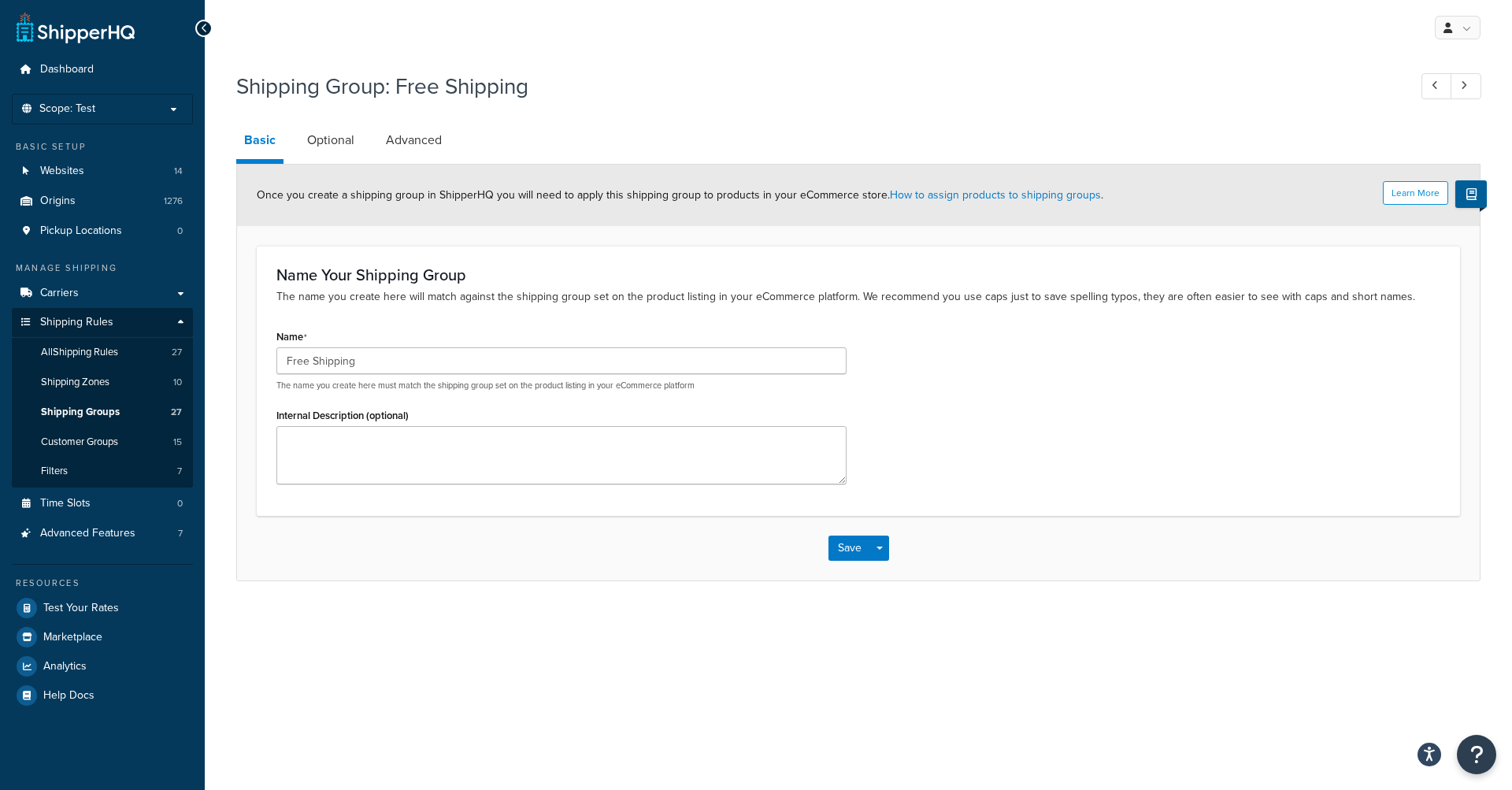
click at [473, 227] on form "Learn More Once you create a shipping group in ShipperHQ you will need to apply…" at bounding box center [858, 372] width 1243 height 416
click at [467, 225] on div "Learn More Once you create a shipping group in ShipperHQ you will need to apply…" at bounding box center [858, 195] width 1243 height 62
click at [429, 212] on div "Learn More Once you create a shipping group in ShipperHQ you will need to apply…" at bounding box center [858, 195] width 1243 height 62
click at [335, 145] on link "Optional" at bounding box center [331, 141] width 63 height 38
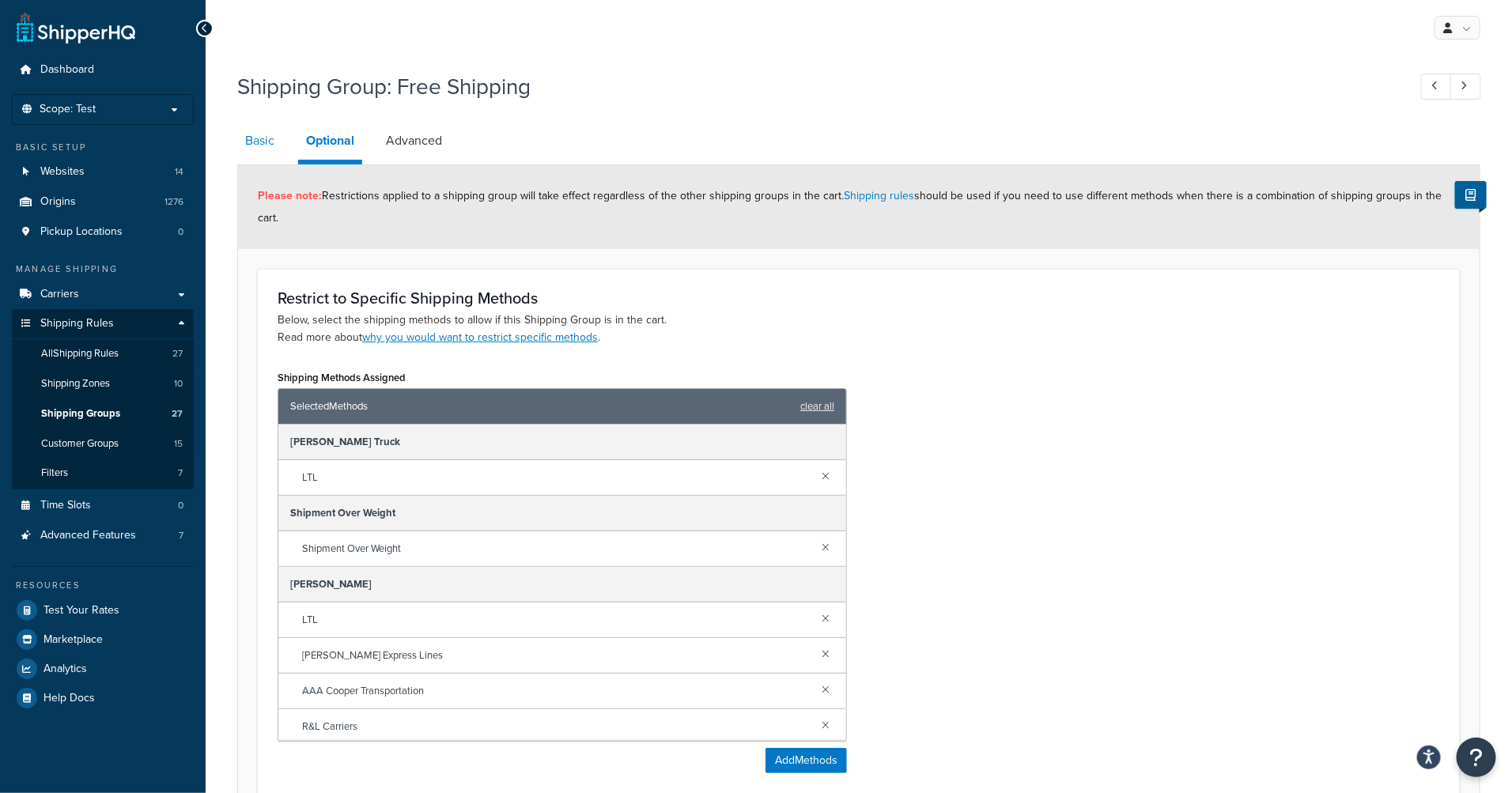
click at [266, 140] on link "Basic" at bounding box center [259, 141] width 45 height 38
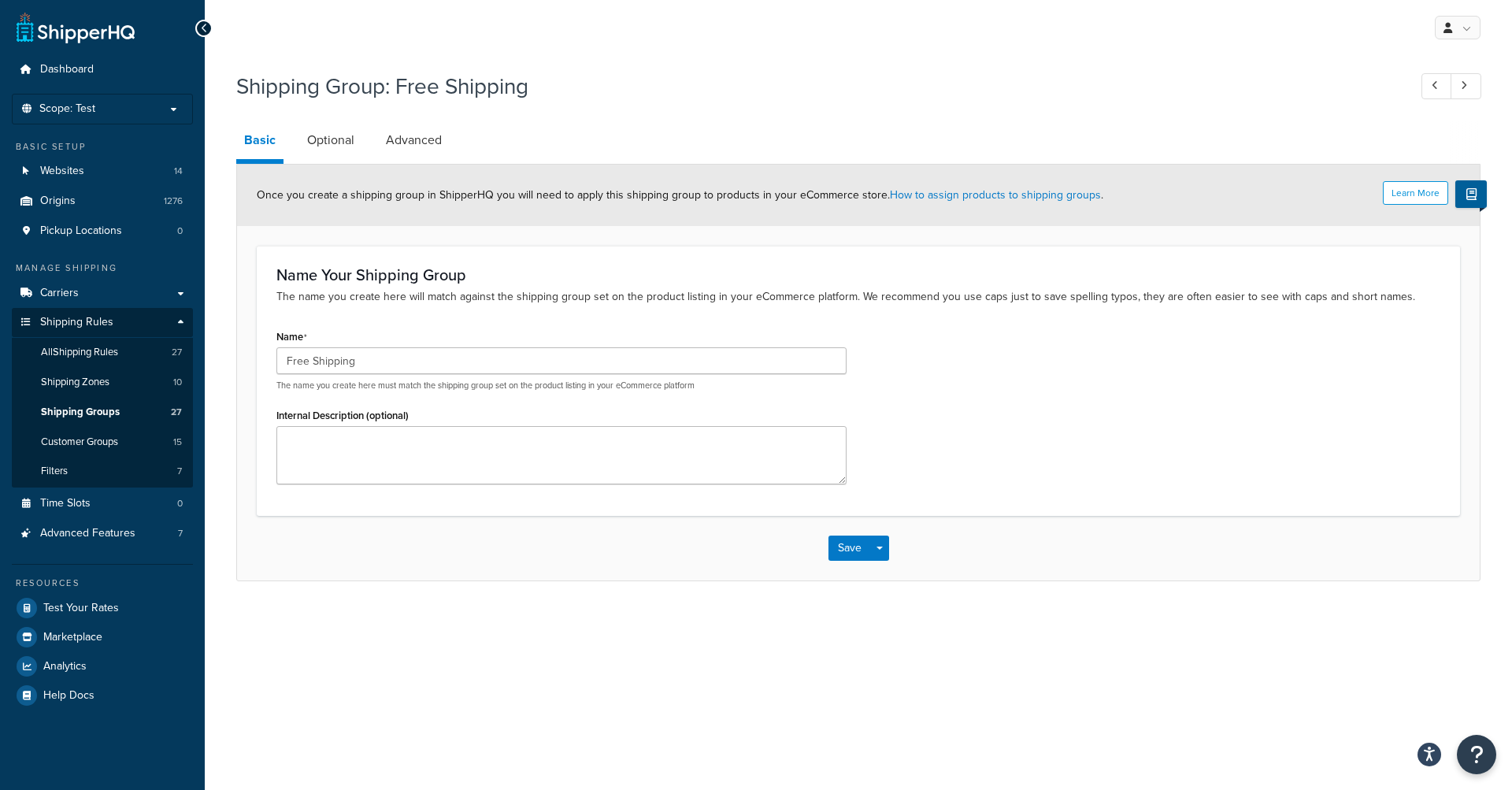
click at [373, 268] on h3 "Name Your Shipping Group" at bounding box center [858, 275] width 1164 height 17
click at [325, 147] on link "Optional" at bounding box center [331, 141] width 63 height 38
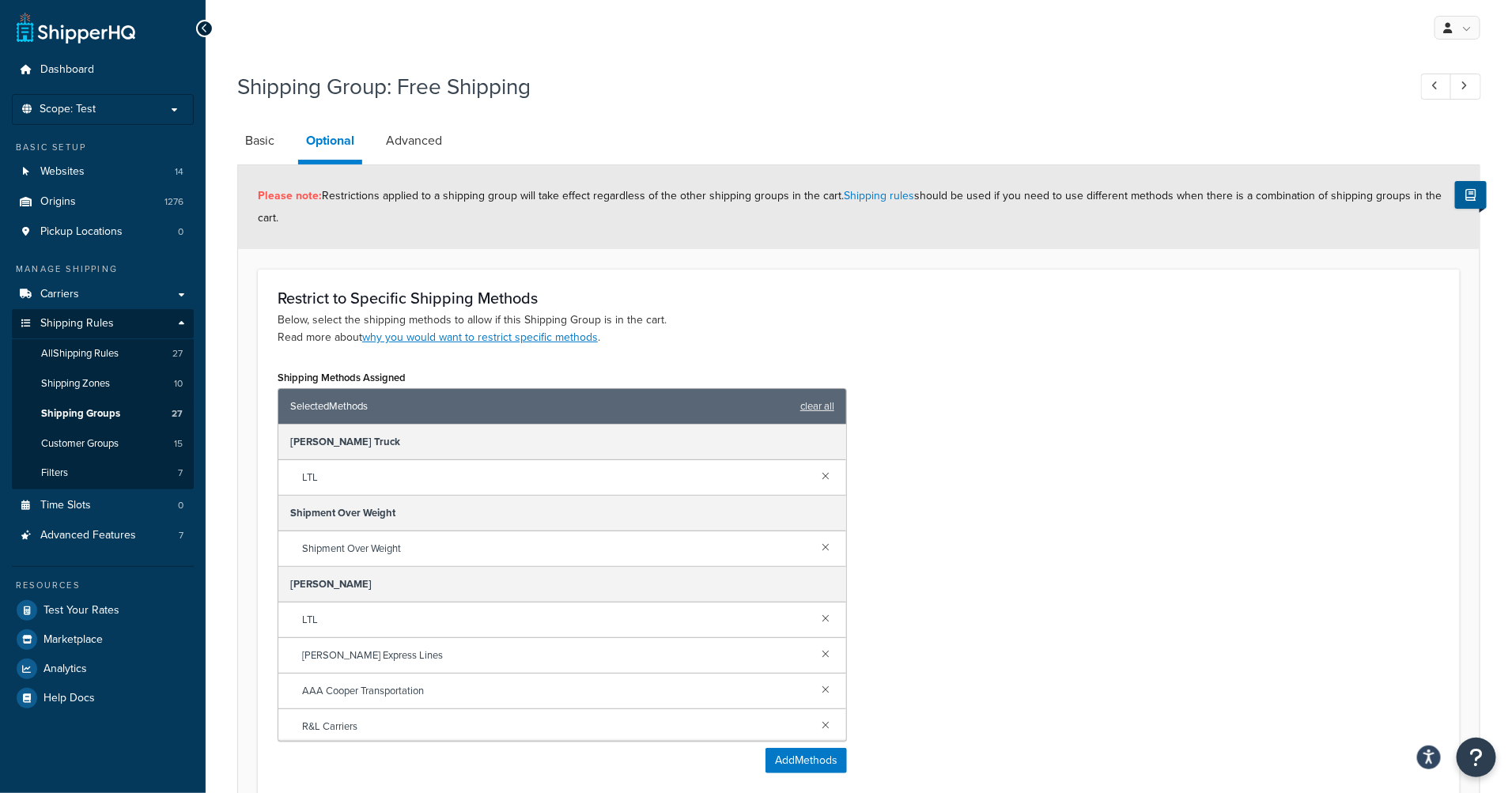
click at [700, 261] on form "Please note: Restrictions applied to a shipping group will take effect regardle…" at bounding box center [859, 623] width 1242 height 915
click at [756, 268] on form "Please note: Restrictions applied to a shipping group will take effect regardle…" at bounding box center [859, 623] width 1242 height 915
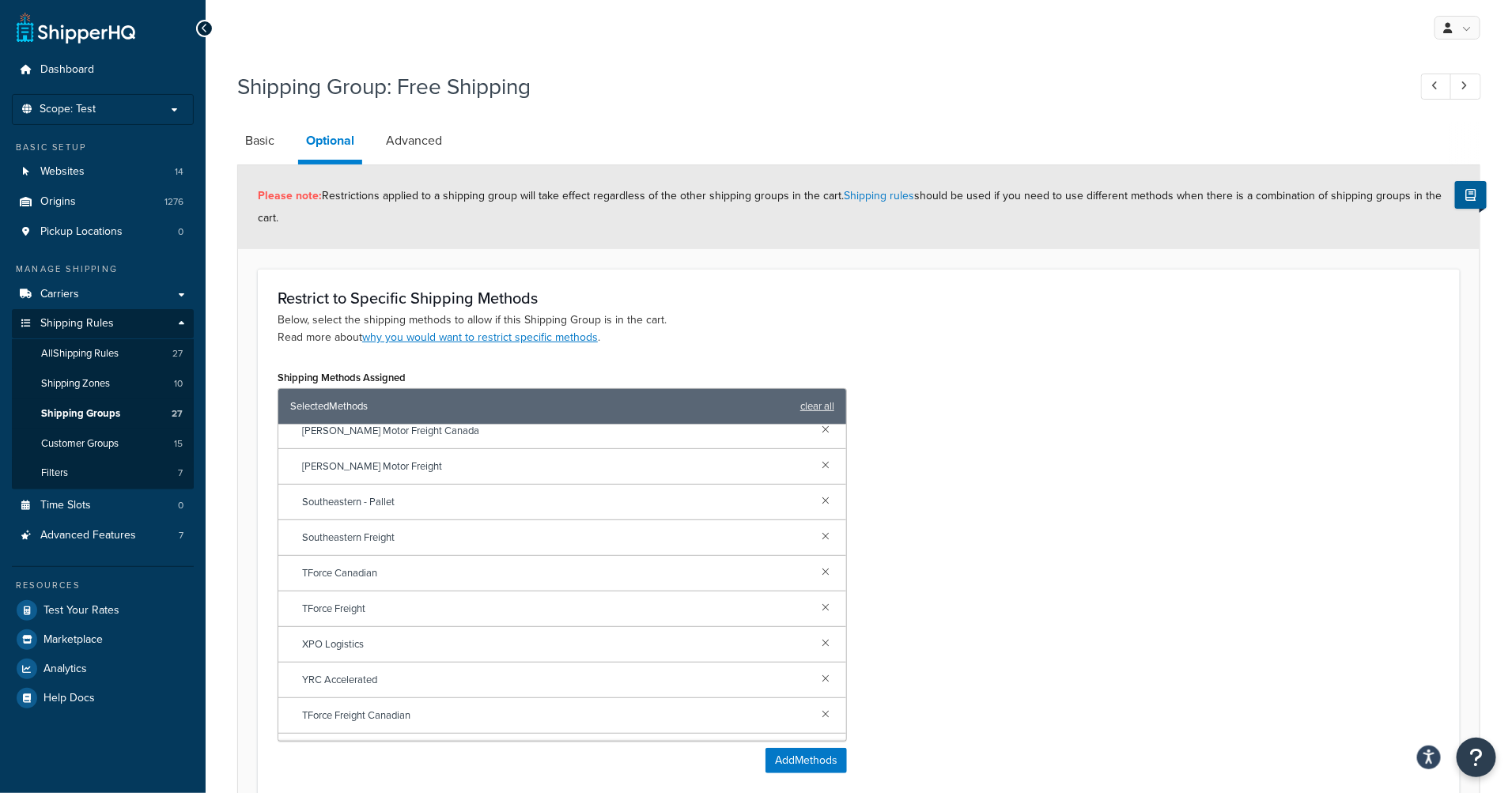
scroll to position [3206, 0]
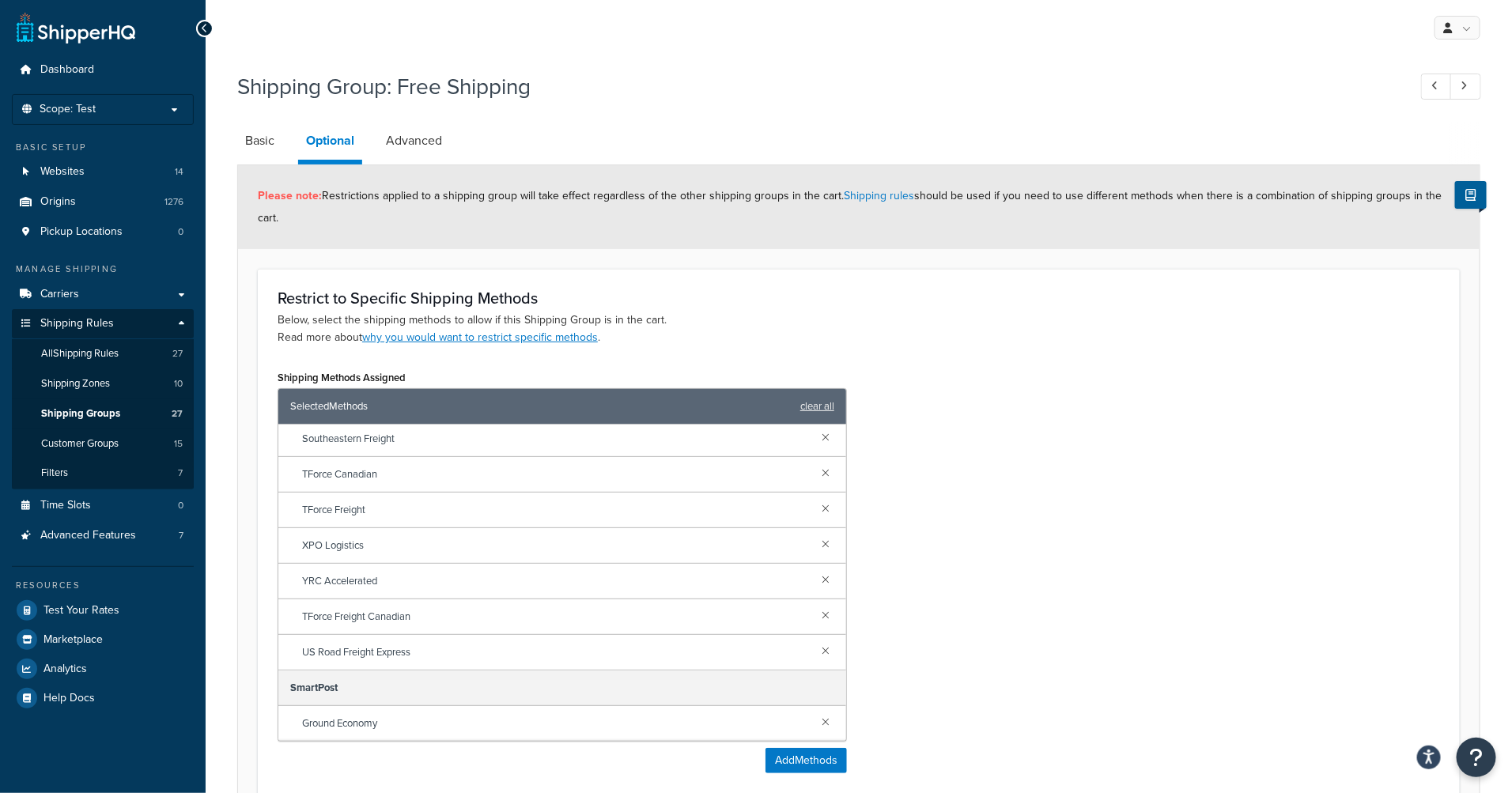
click at [1117, 490] on div "Shipping Methods Assigned Selected Methods clear all Boelter Truck LTL Shipment…" at bounding box center [859, 576] width 1186 height 419
click at [618, 282] on div "Restrict to Specific Shipping Methods Below, select the shipping methods to all…" at bounding box center [859, 537] width 1202 height 536
click at [427, 147] on link "Advanced" at bounding box center [414, 141] width 72 height 38
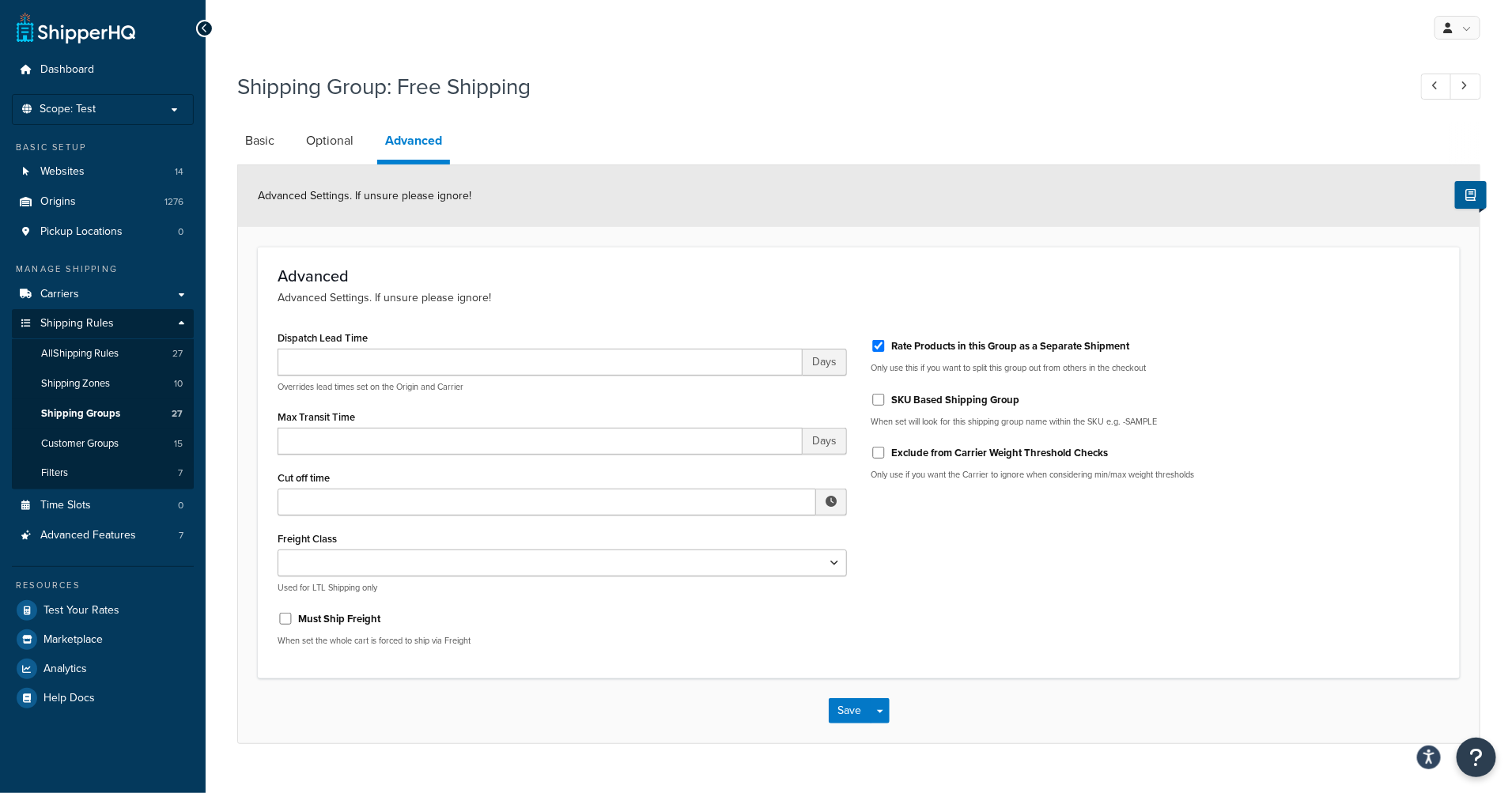
click at [461, 221] on div "Advanced Settings. If unsure please ignore!" at bounding box center [859, 196] width 1242 height 62
click at [337, 148] on link "Optional" at bounding box center [330, 141] width 63 height 38
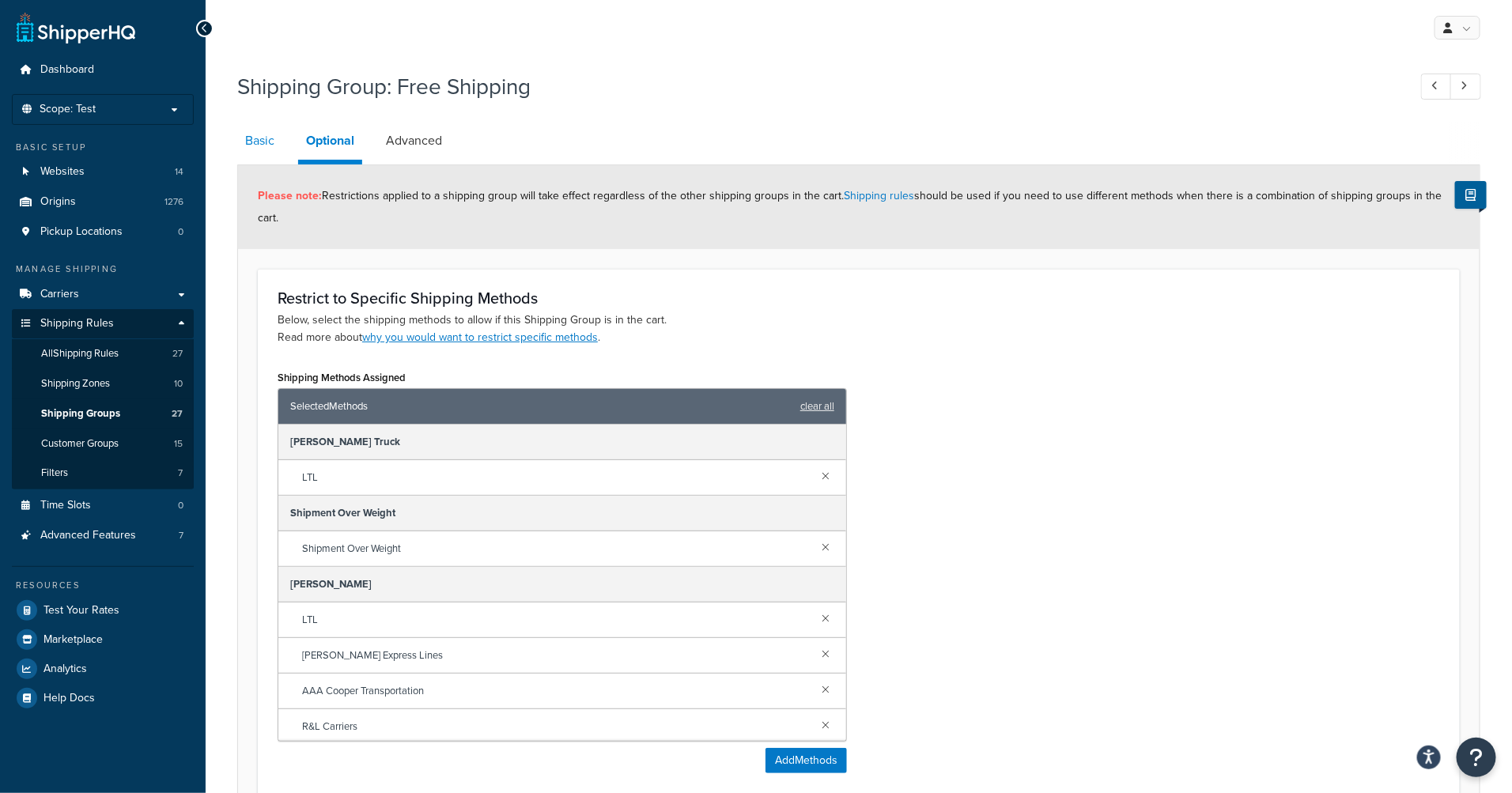
click at [273, 143] on link "Basic" at bounding box center [259, 141] width 45 height 38
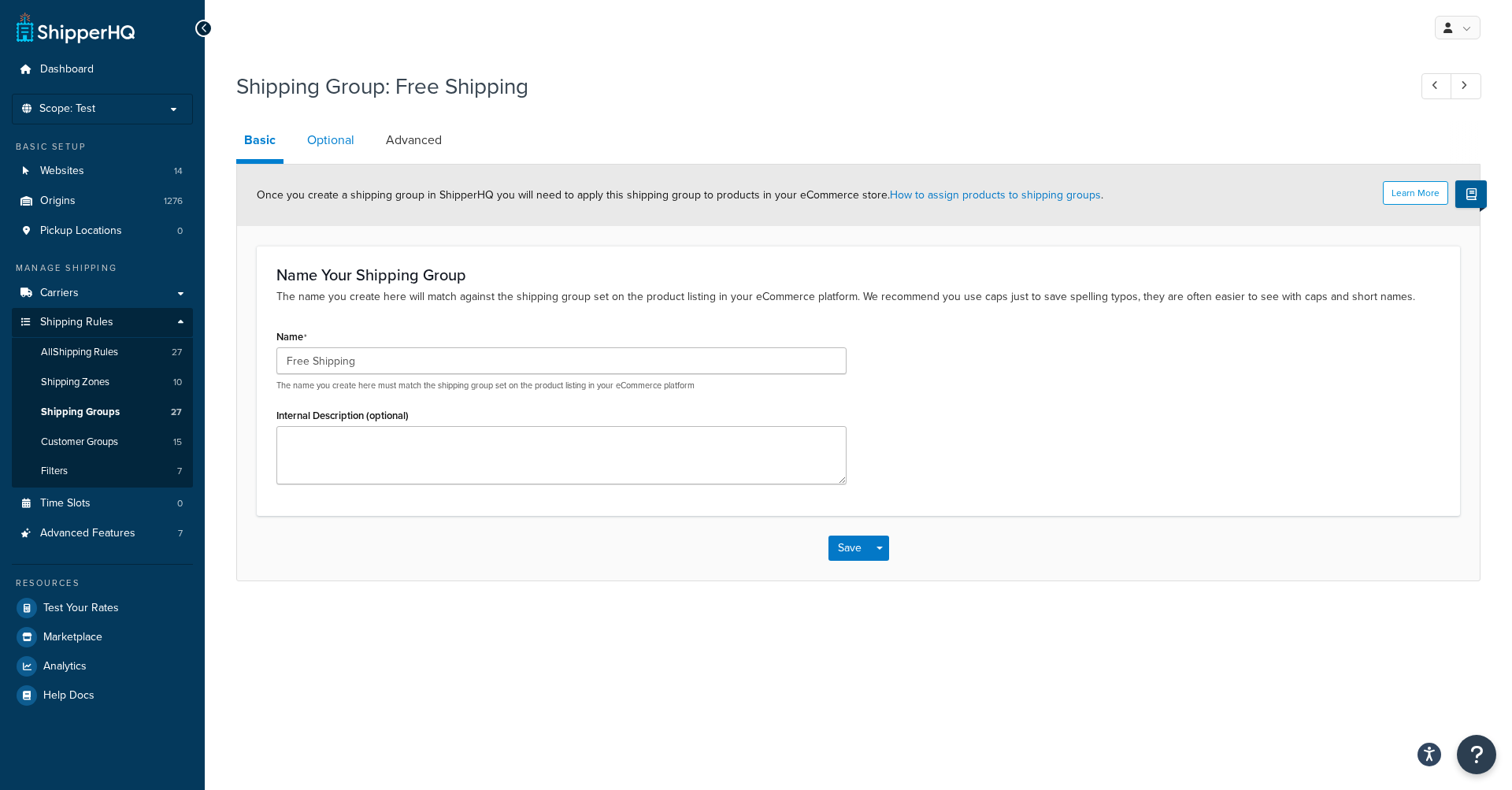
click at [328, 142] on link "Optional" at bounding box center [331, 141] width 63 height 38
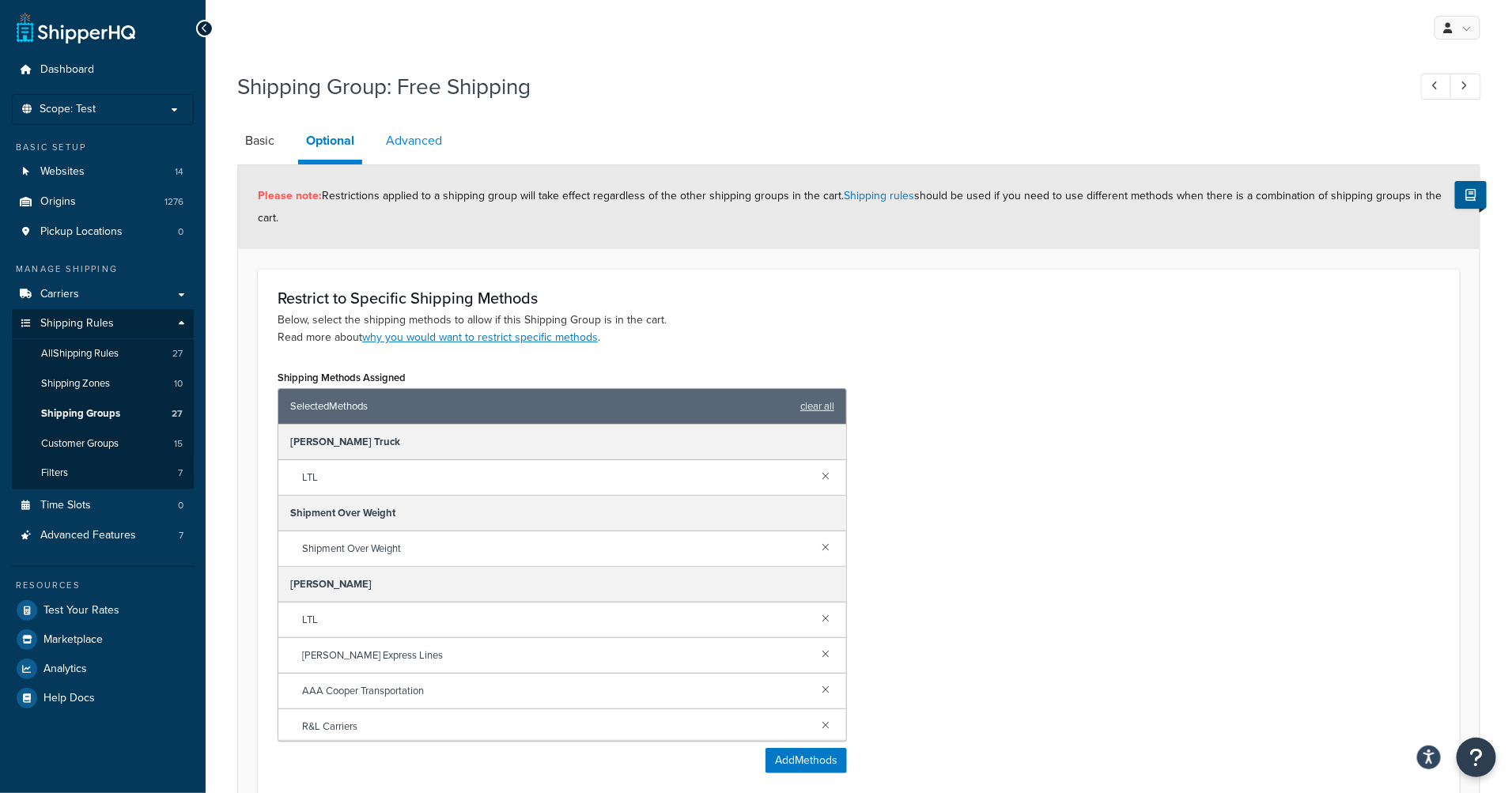
click at [404, 140] on link "Advanced" at bounding box center [414, 141] width 72 height 38
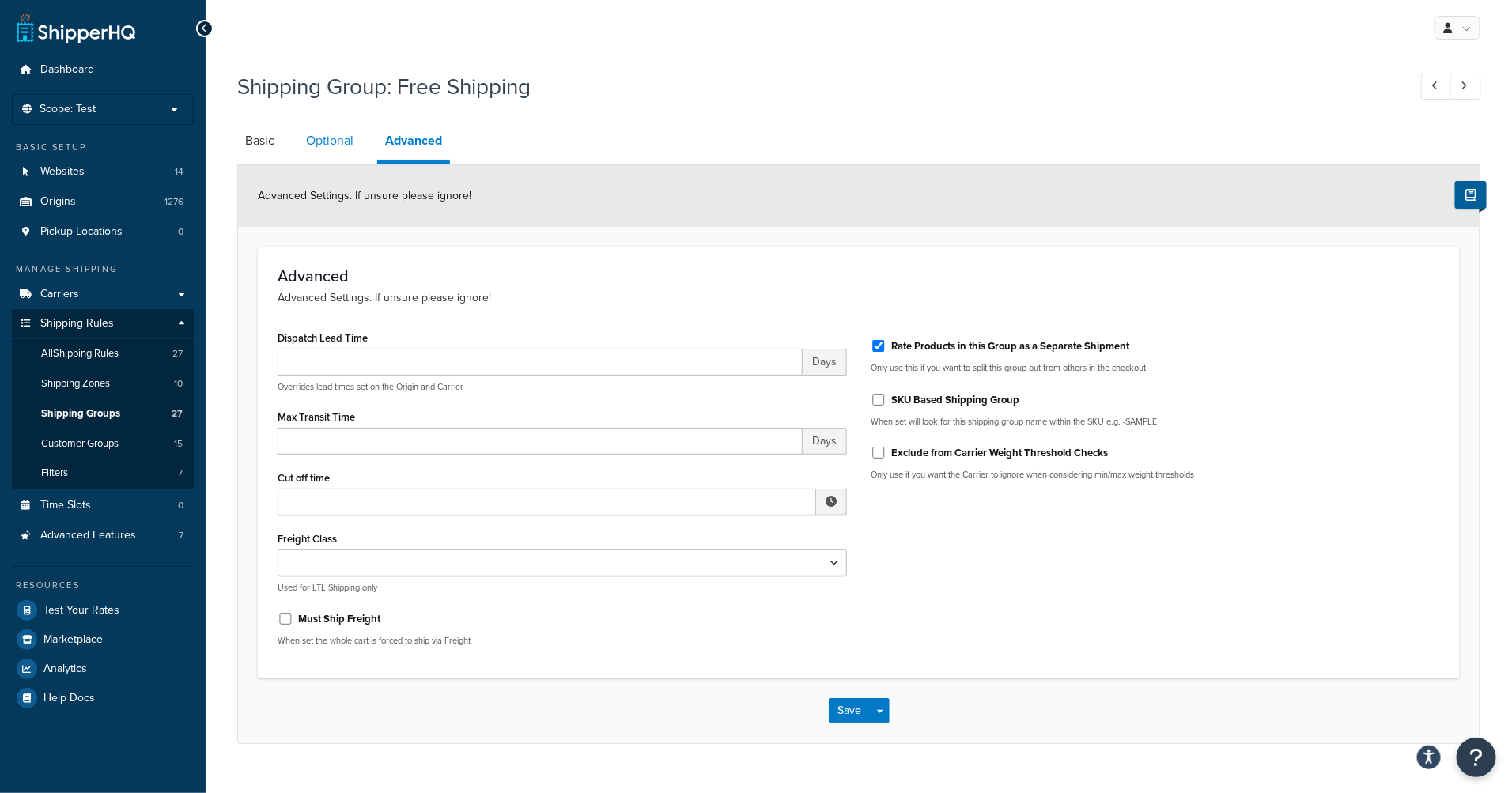
click at [339, 143] on link "Optional" at bounding box center [330, 141] width 63 height 38
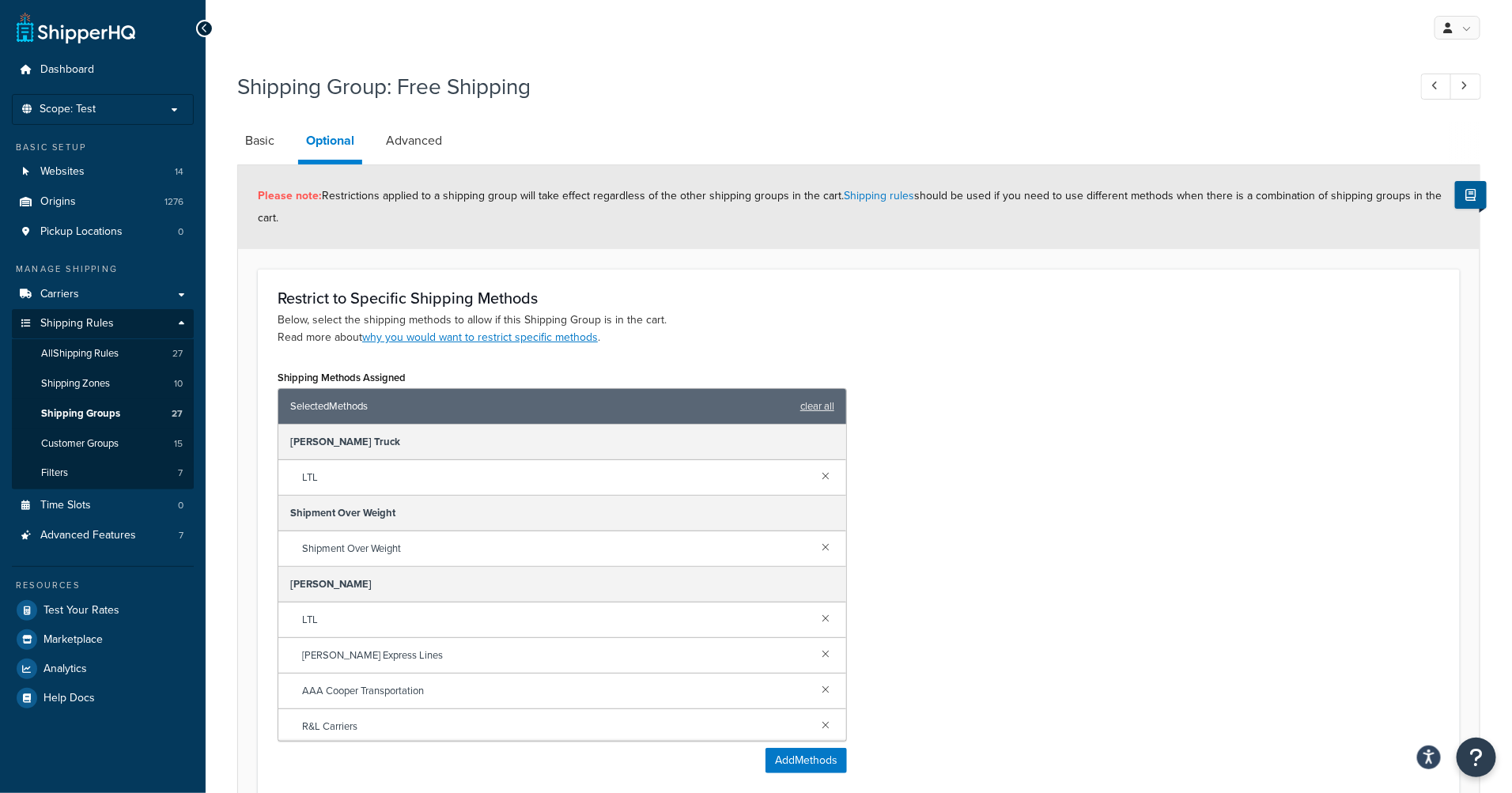
click at [1001, 366] on div "Restrict to Specific Shipping Methods Below, select the shipping methods to all…" at bounding box center [859, 537] width 1202 height 536
click at [725, 116] on div "Shipping Group: Free Shipping Basic Optional Advanced Please note: Restrictions…" at bounding box center [859, 573] width 1243 height 1018
click at [725, 115] on div "Shipping Group: Free Shipping Basic Optional Advanced Please note: Restrictions…" at bounding box center [859, 573] width 1243 height 1018
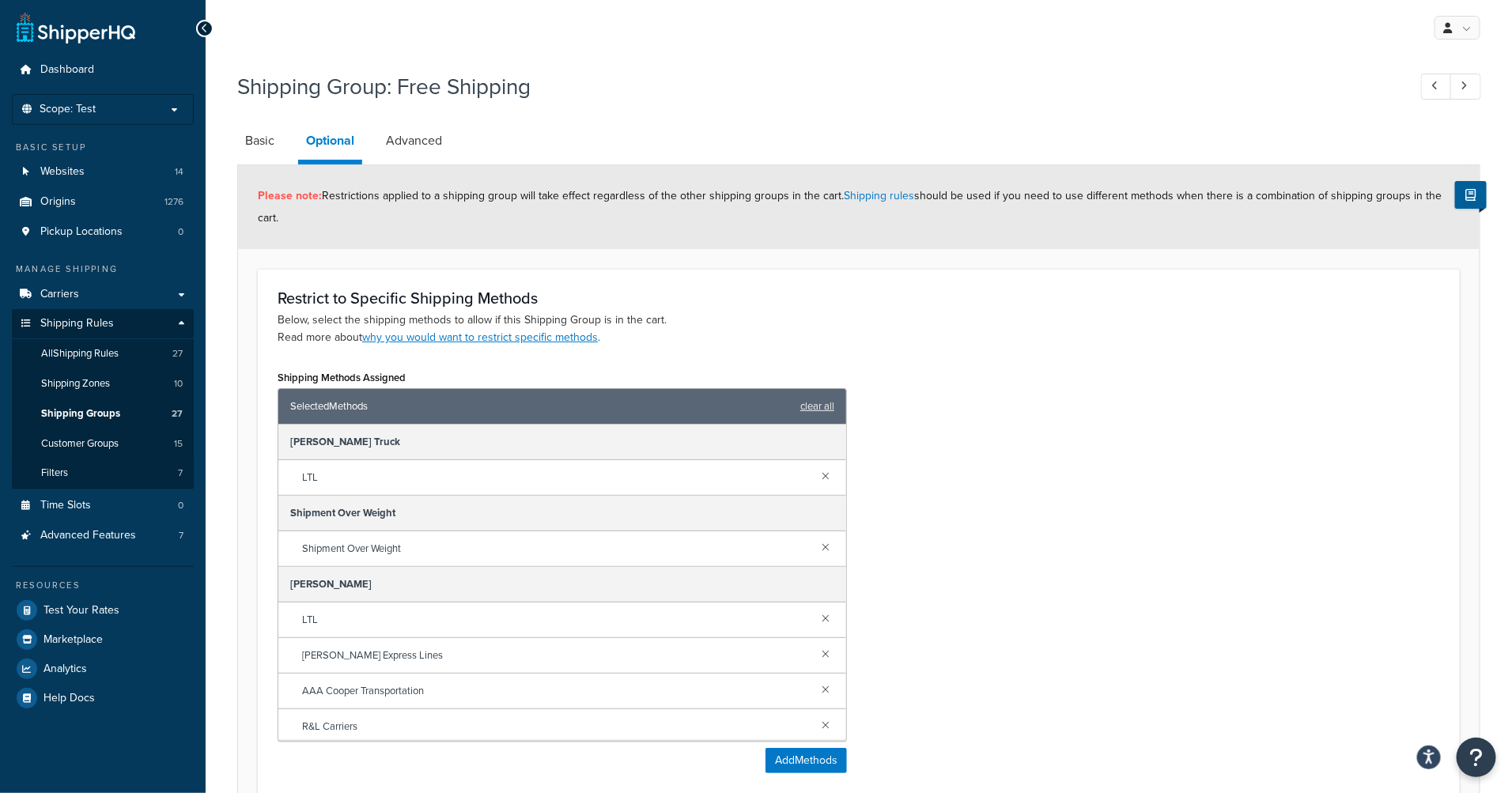
click at [861, 312] on div "Restrict to Specific Shipping Methods Below, select the shipping methods to all…" at bounding box center [859, 318] width 1162 height 57
click at [1017, 315] on p "Below, select the shipping methods to allow if this Shipping Group is in the ca…" at bounding box center [859, 329] width 1162 height 35
drag, startPoint x: 1155, startPoint y: 301, endPoint x: 684, endPoint y: 216, distance: 478.6
click at [1120, 298] on h3 "Restrict to Specific Shipping Methods" at bounding box center [859, 298] width 1162 height 17
click at [454, 150] on li "Advanced" at bounding box center [422, 141] width 88 height 38
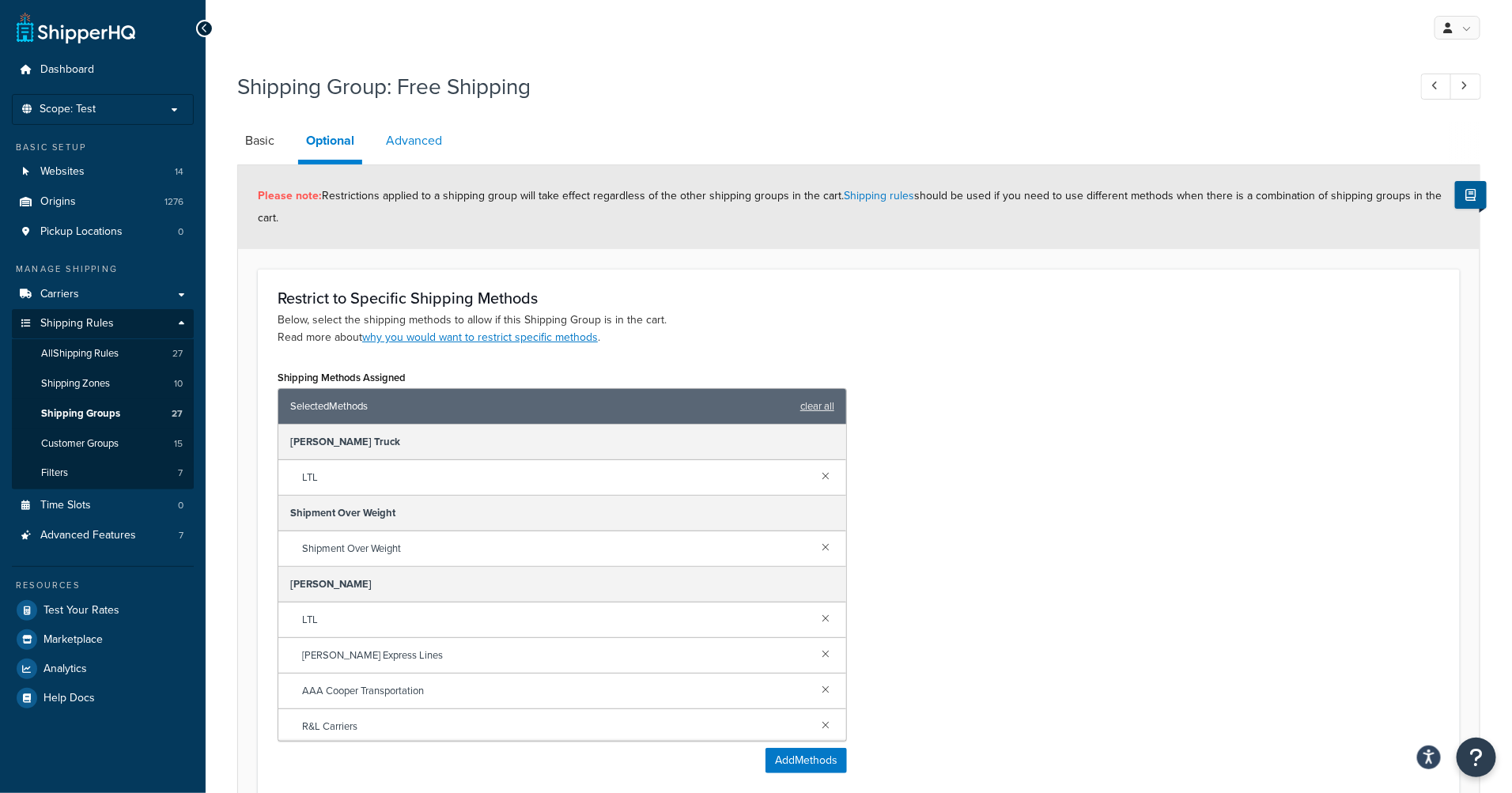
click at [438, 144] on link "Advanced" at bounding box center [414, 141] width 72 height 38
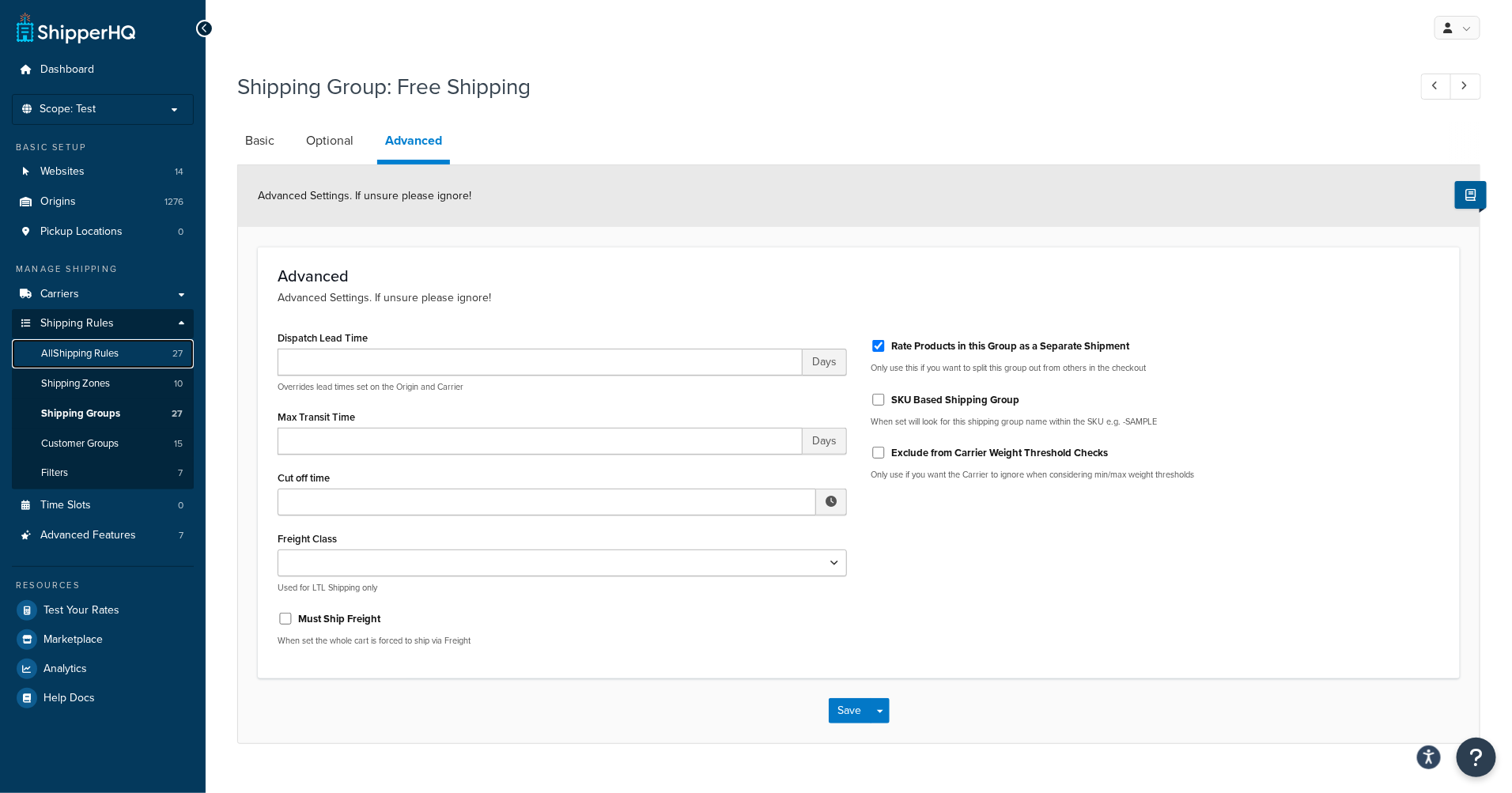
click at [99, 358] on span "All Shipping Rules" at bounding box center [80, 354] width 78 height 13
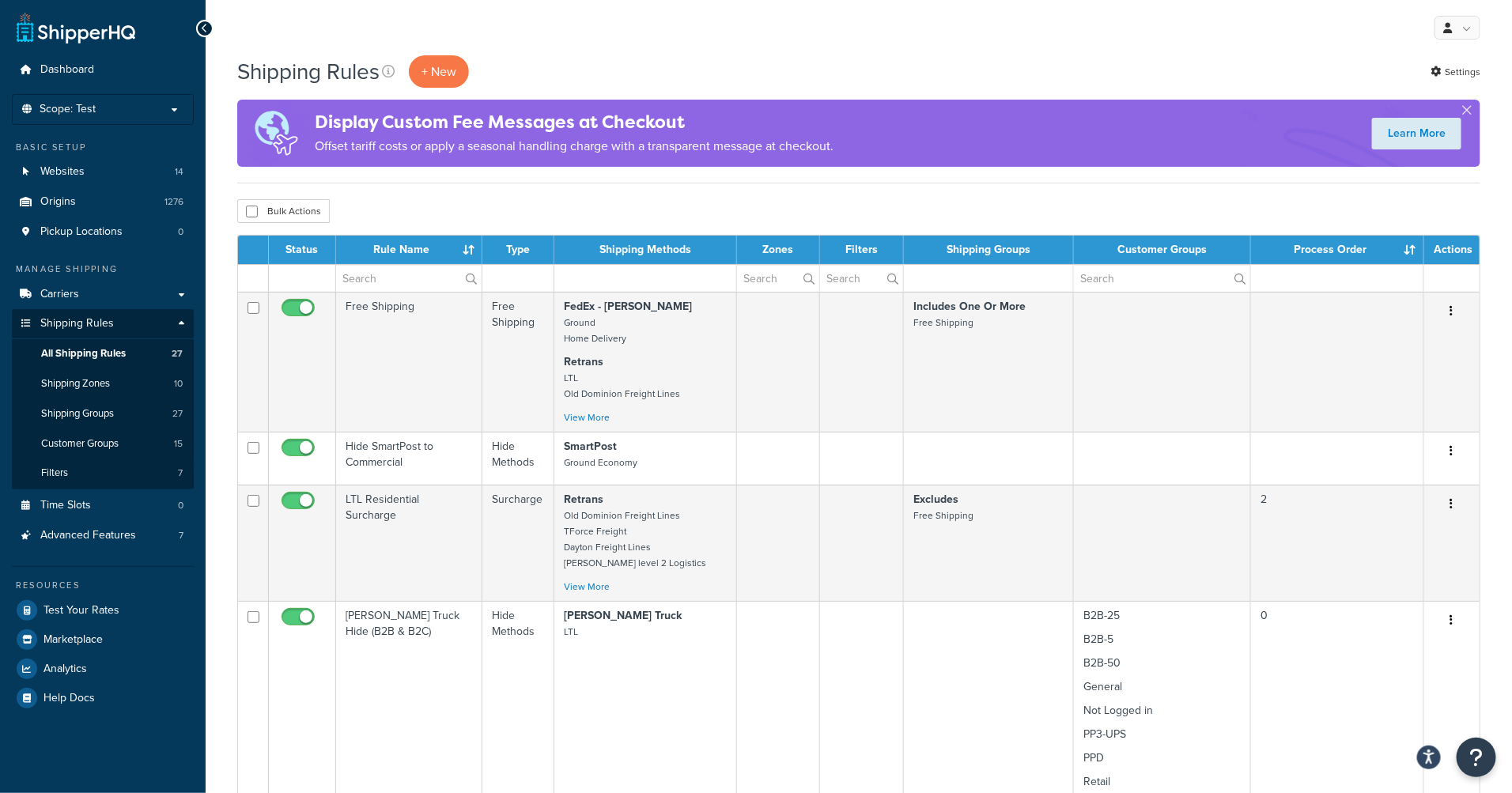
click at [1015, 277] on td at bounding box center [989, 278] width 170 height 28
click at [956, 274] on td at bounding box center [989, 278] width 170 height 28
click at [960, 274] on td at bounding box center [989, 278] width 170 height 28
click at [1006, 279] on td at bounding box center [989, 278] width 170 height 28
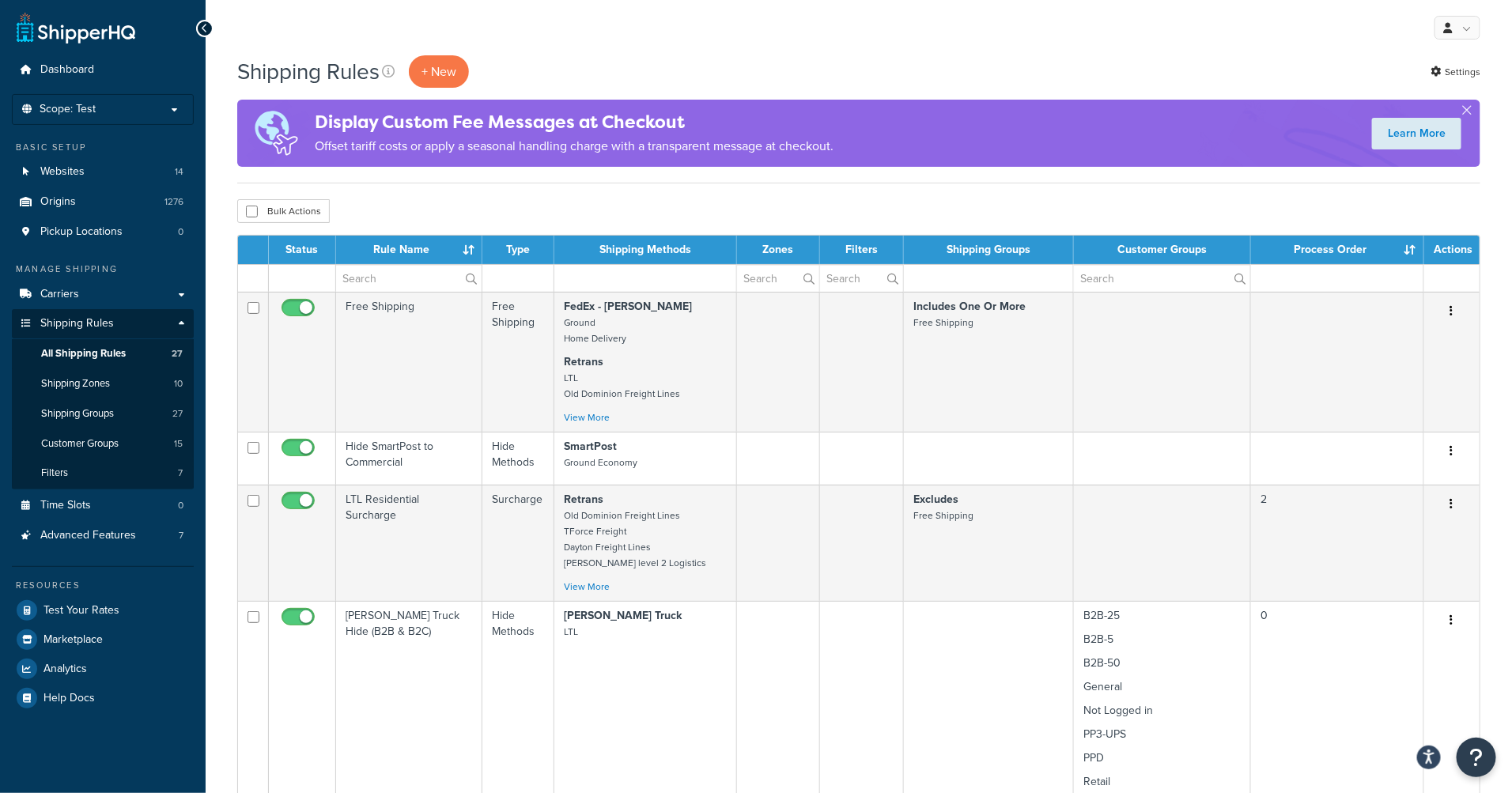
click at [1006, 279] on td at bounding box center [989, 278] width 170 height 28
click at [395, 273] on input "text" at bounding box center [408, 278] width 145 height 27
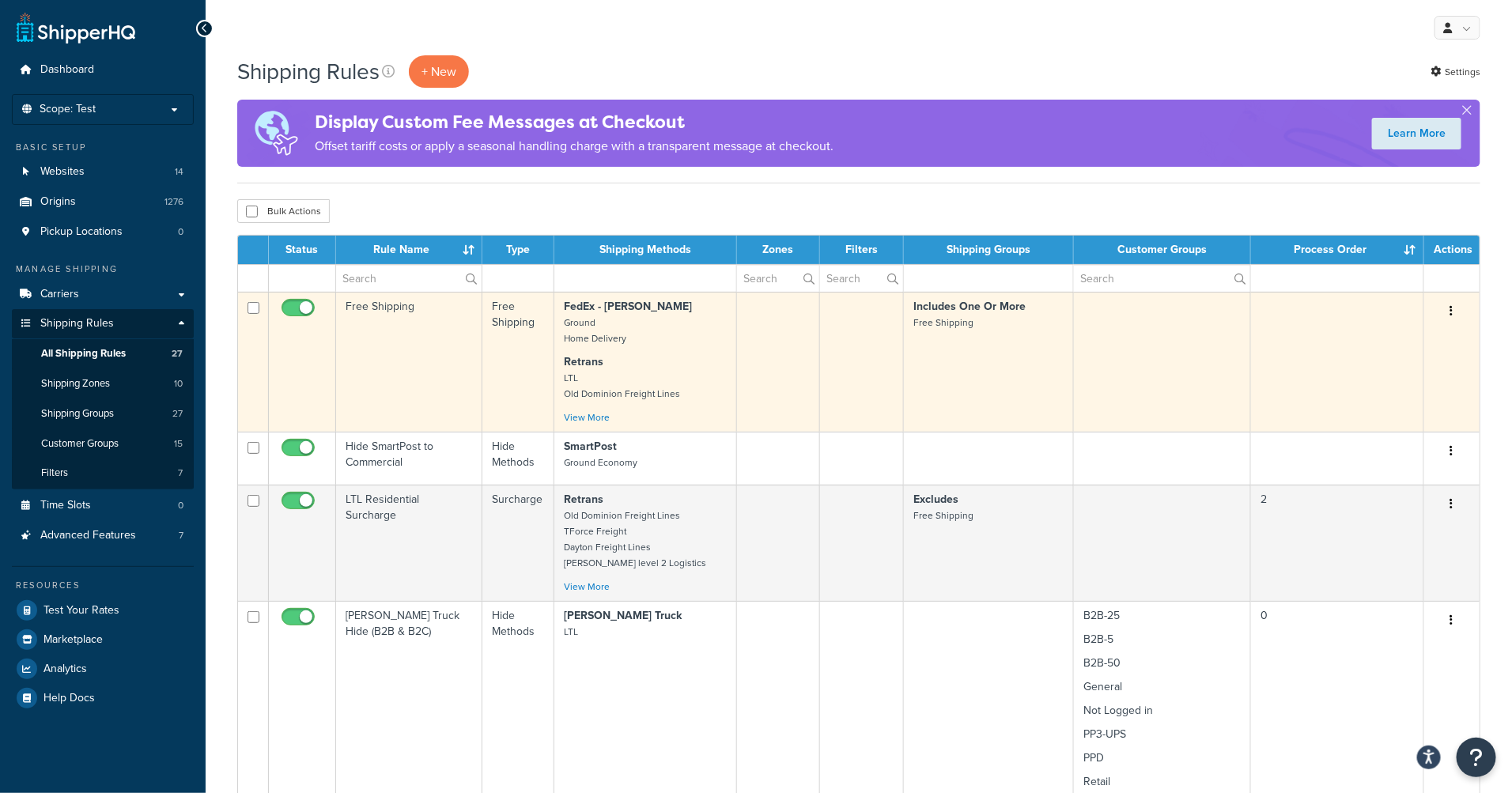
click at [1453, 314] on button "button" at bounding box center [1452, 312] width 22 height 25
click at [1439, 335] on link "Edit" at bounding box center [1399, 341] width 125 height 33
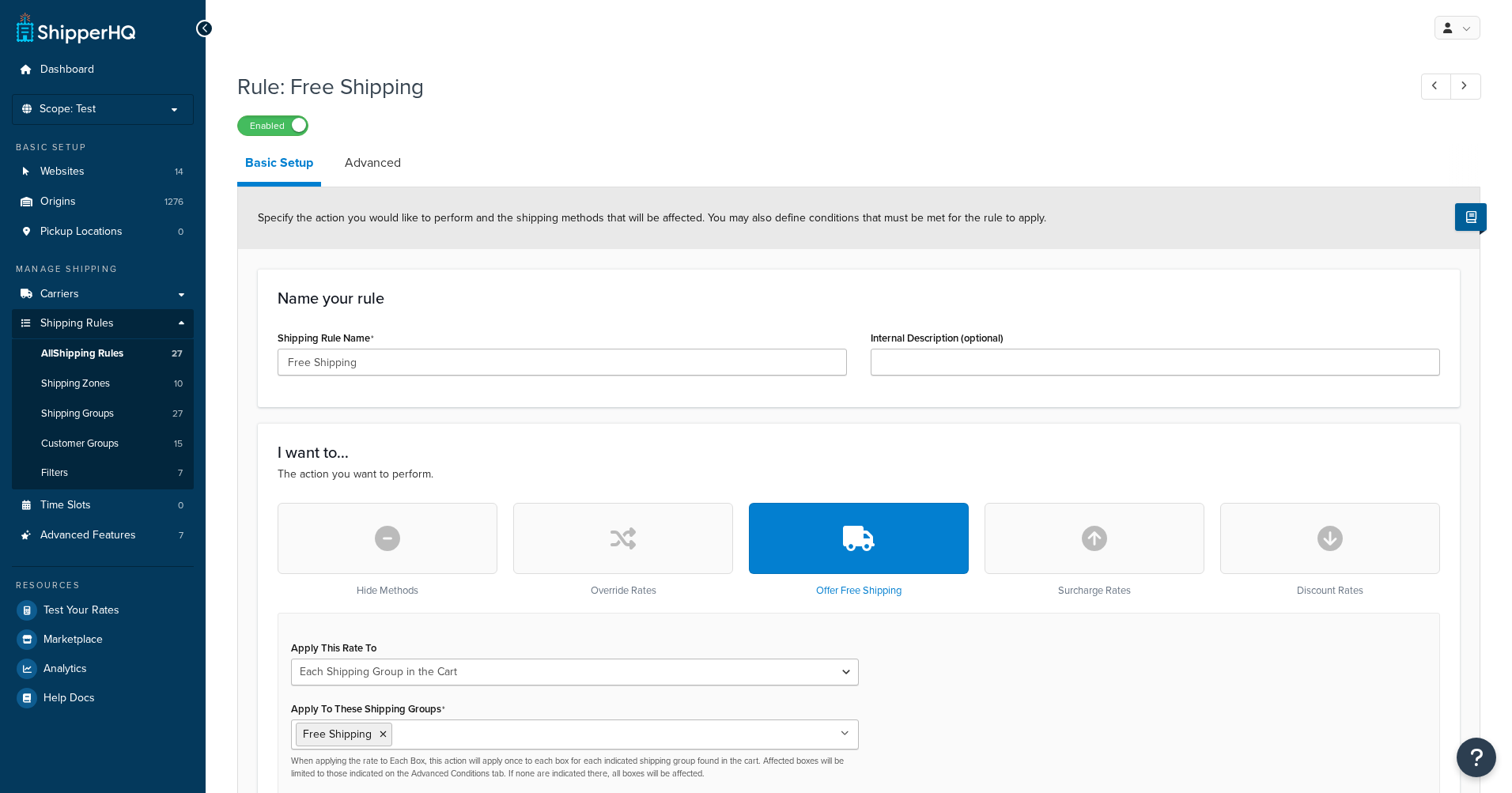
select select "SHIPPING_GROUP"
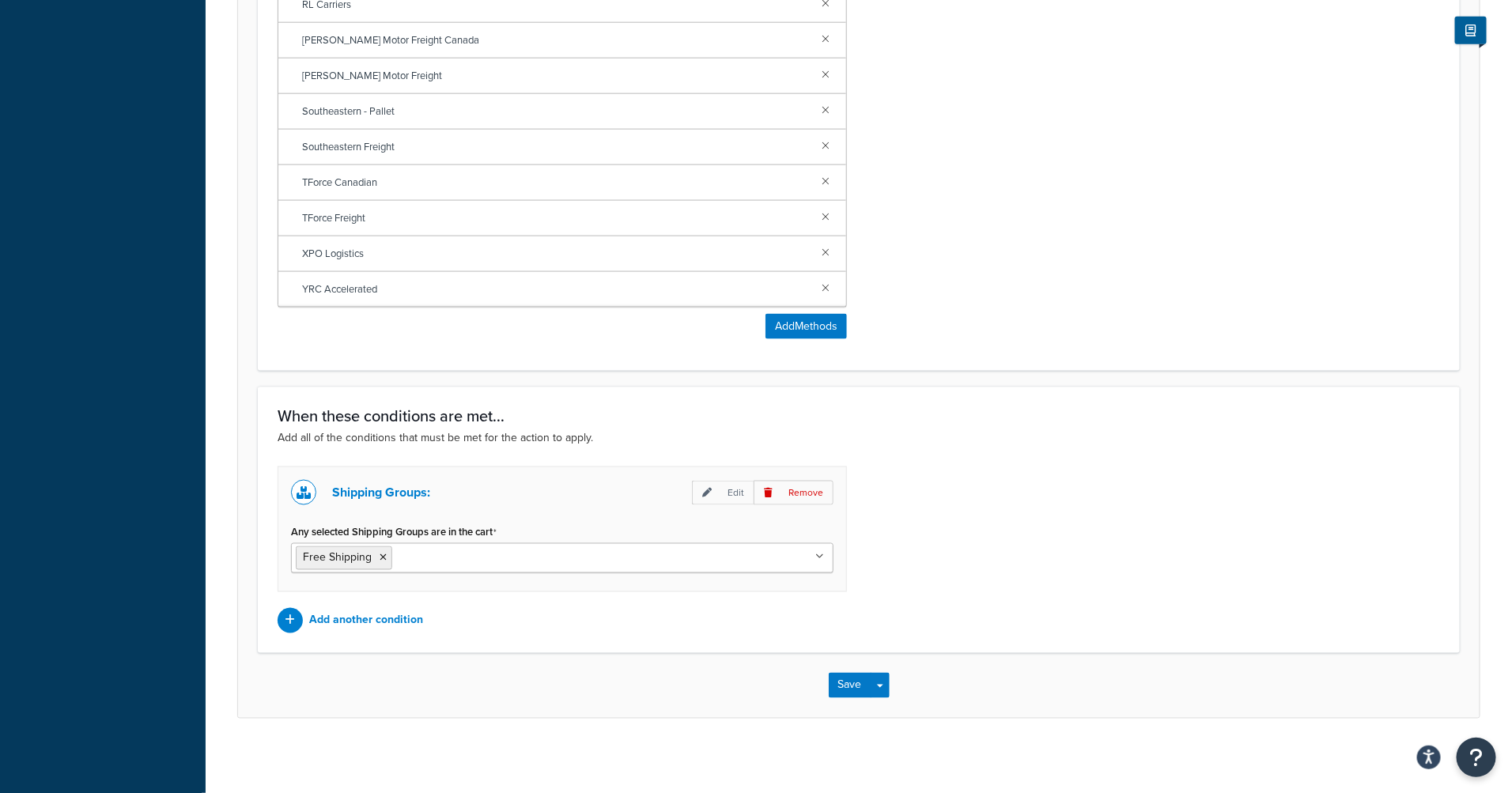
scroll to position [1005, 0]
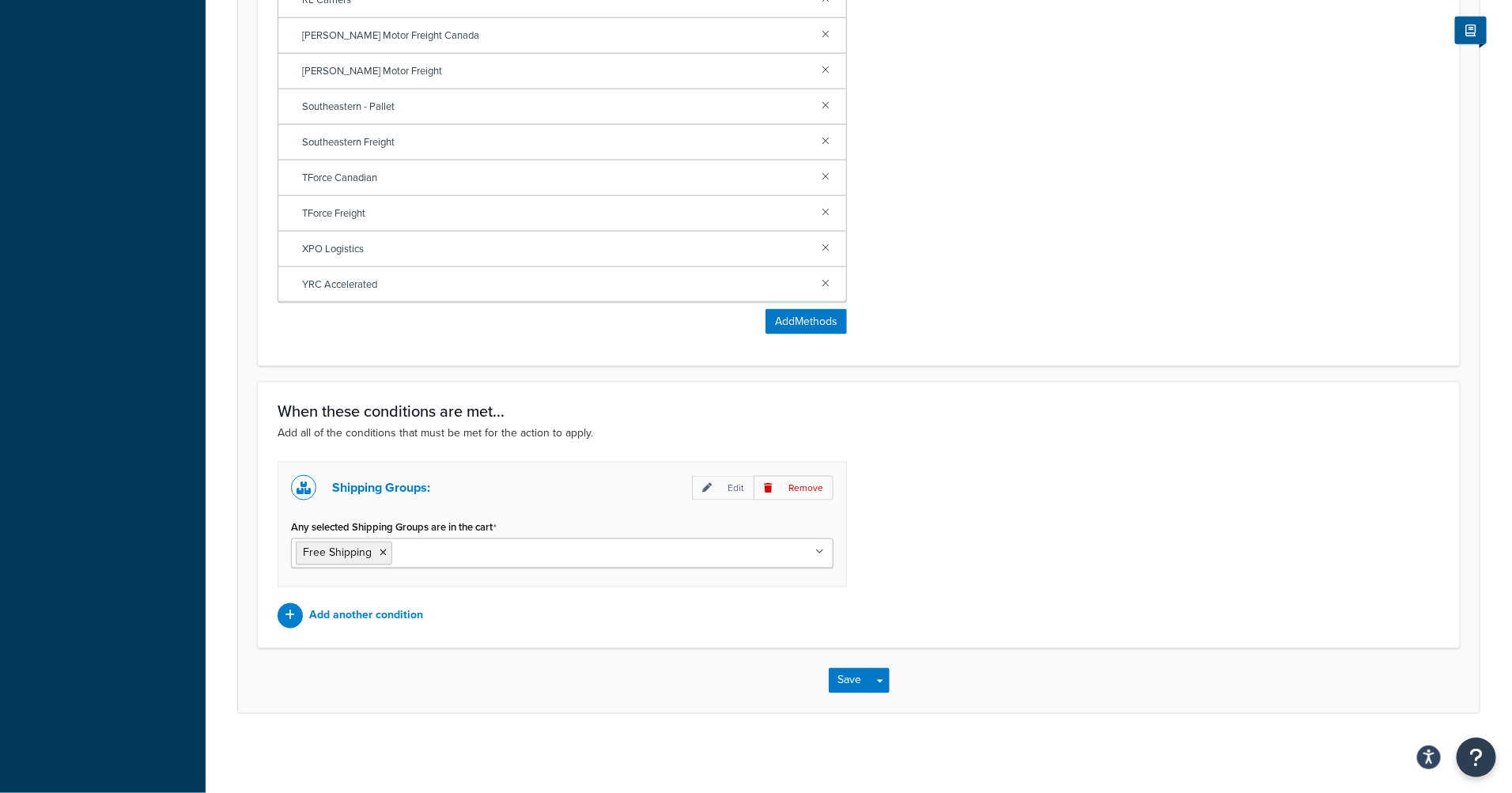
click at [1120, 528] on div "Shipping Groups: Edit Remove Any selected Shipping Groups are in the cart Free …" at bounding box center [859, 545] width 1186 height 167
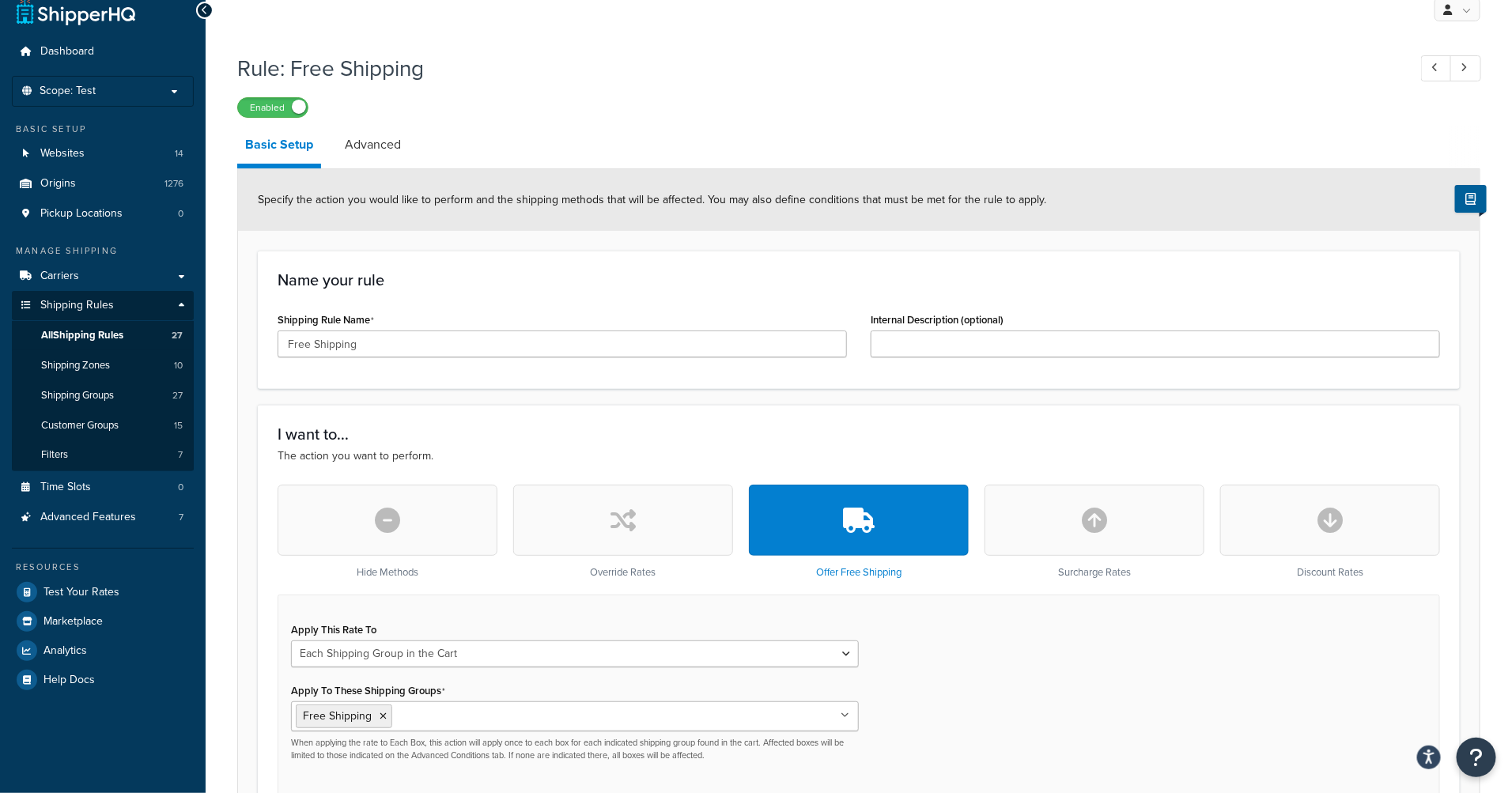
scroll to position [0, 0]
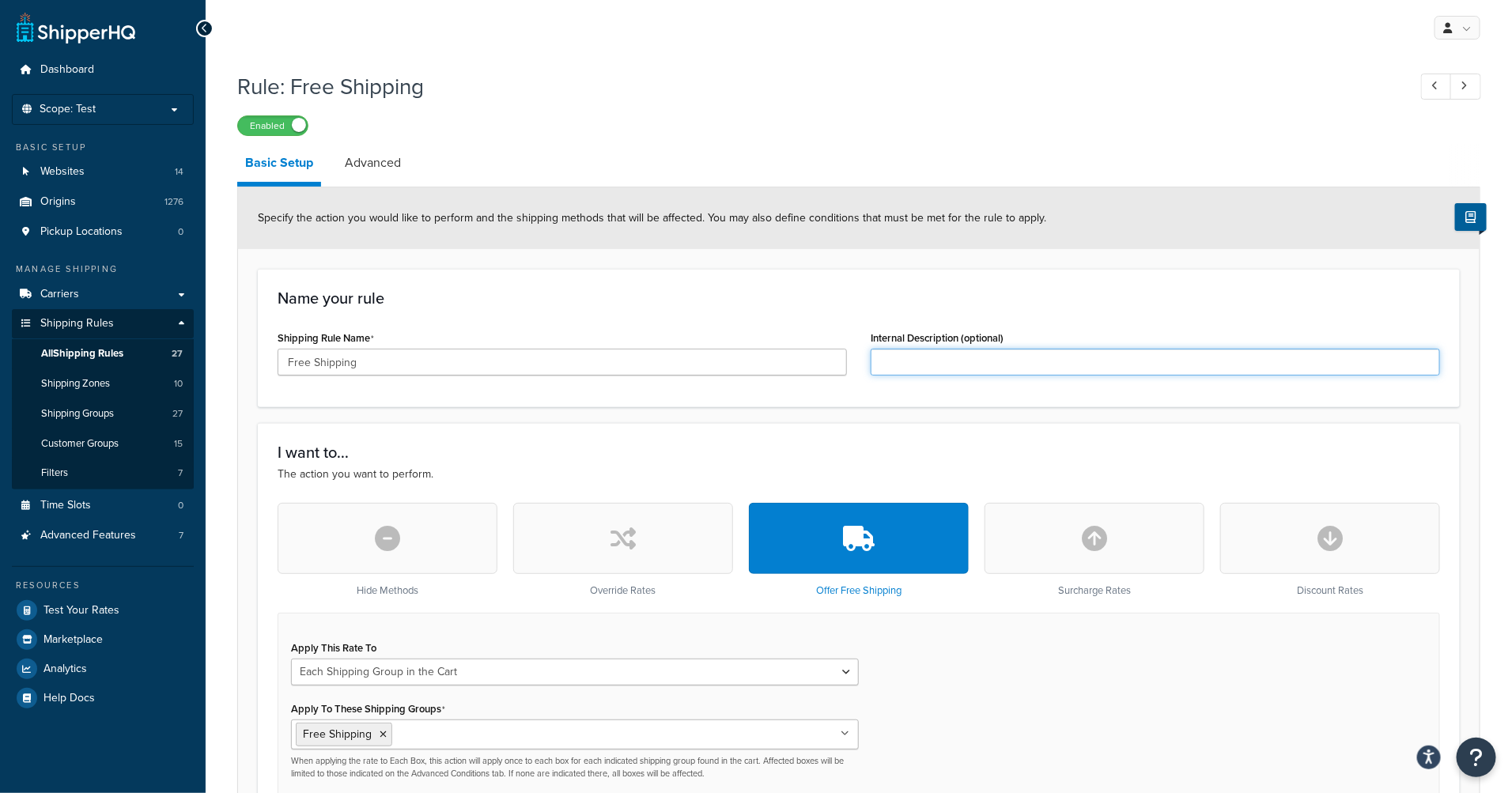
click at [960, 364] on input "Internal Description (optional)" at bounding box center [1155, 362] width 569 height 27
click at [381, 163] on link "Advanced" at bounding box center [373, 163] width 72 height 38
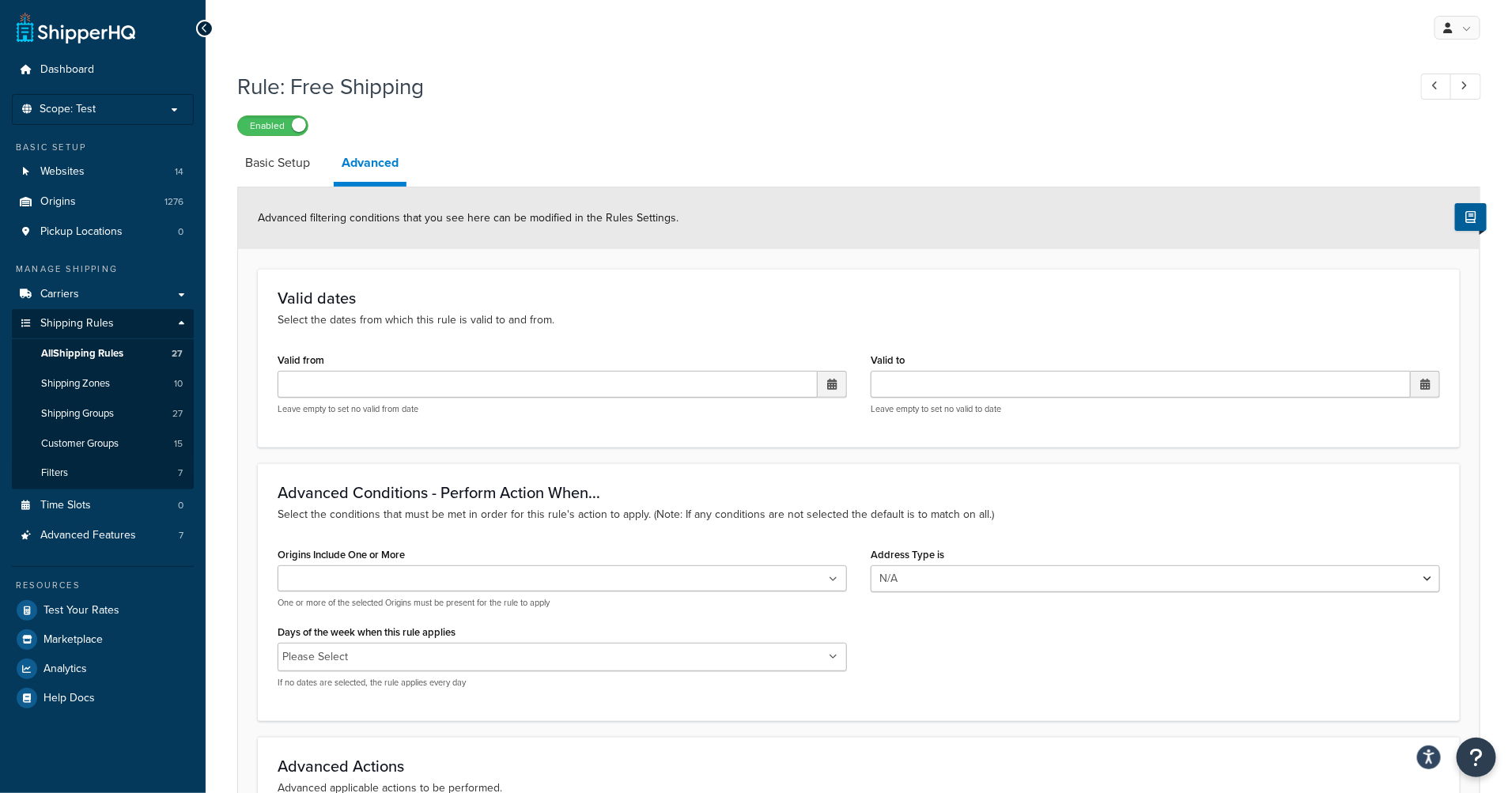
click at [430, 232] on div "Advanced filtering conditions that you see here can be modified in the Rules Se…" at bounding box center [859, 218] width 1242 height 62
click at [263, 168] on link "Basic Setup" at bounding box center [278, 163] width 81 height 38
select select "SHIPPING_GROUP"
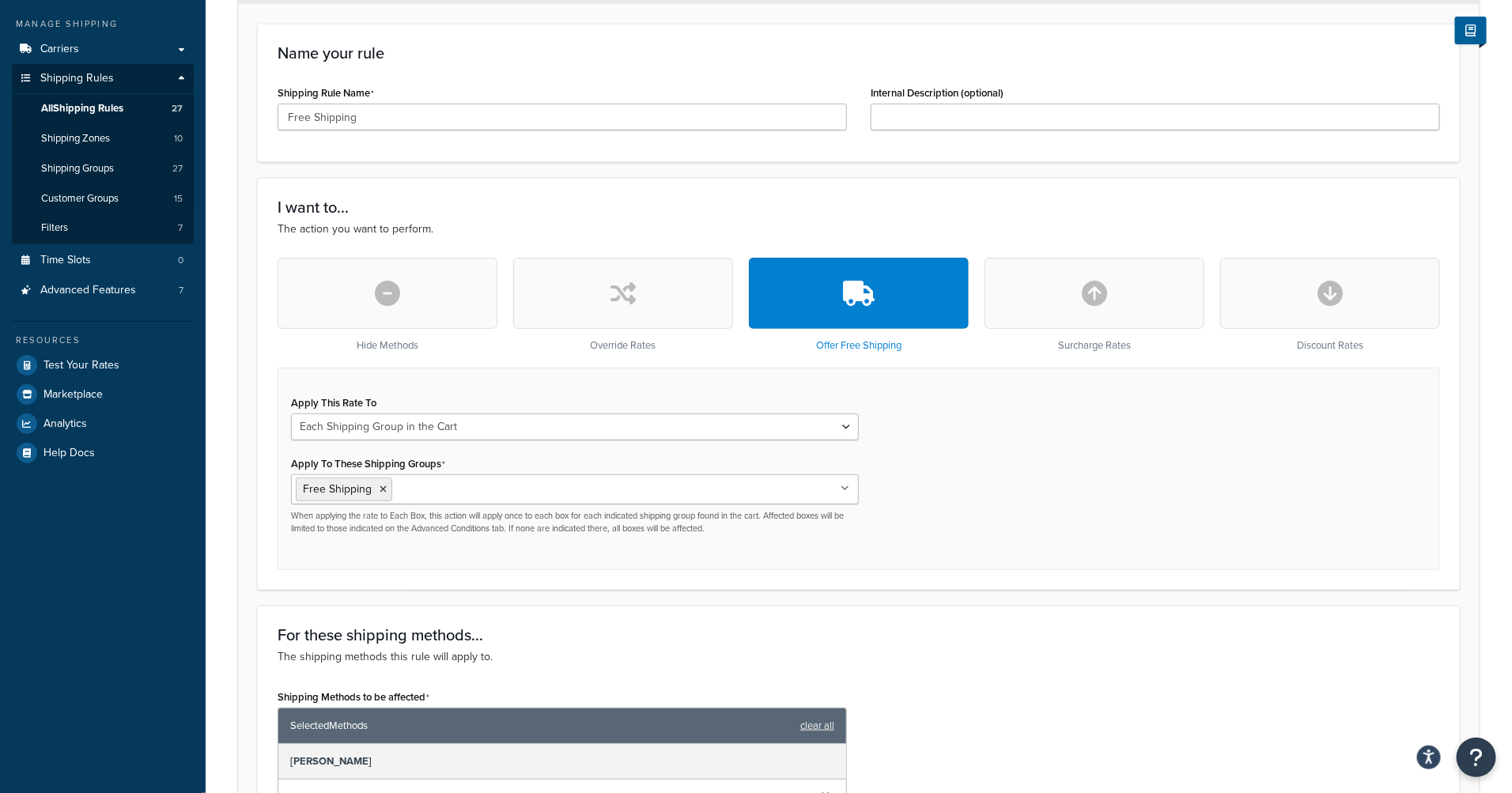
scroll to position [46, 0]
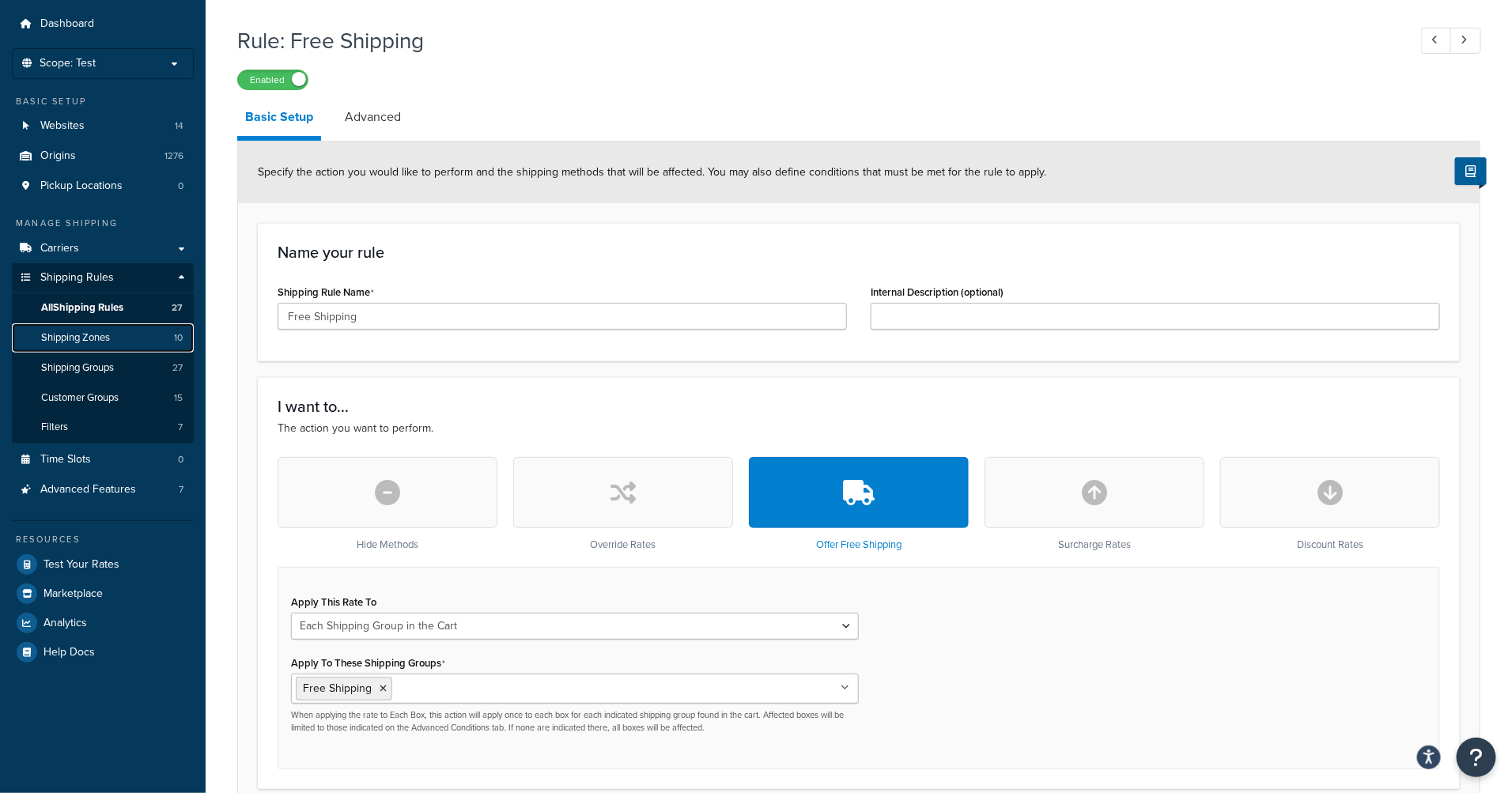
click at [106, 339] on span "Shipping Zones" at bounding box center [75, 338] width 69 height 13
click at [542, 200] on div "Specify the action you would like to perform and the shipping methods that will…" at bounding box center [859, 173] width 1242 height 62
click at [95, 309] on span "All Shipping Rules" at bounding box center [82, 308] width 82 height 13
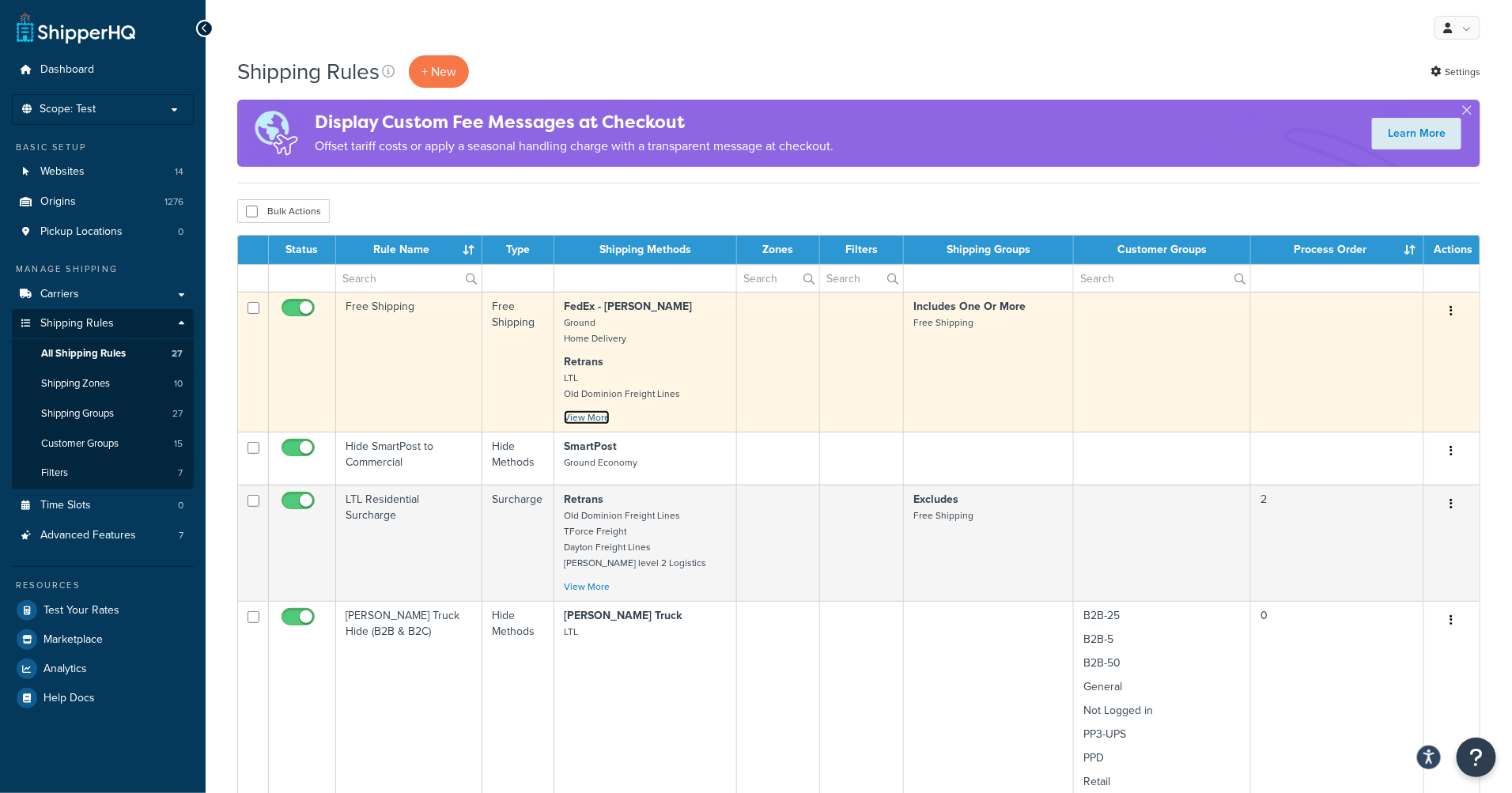
click at [581, 422] on link "View More" at bounding box center [587, 418] width 46 height 14
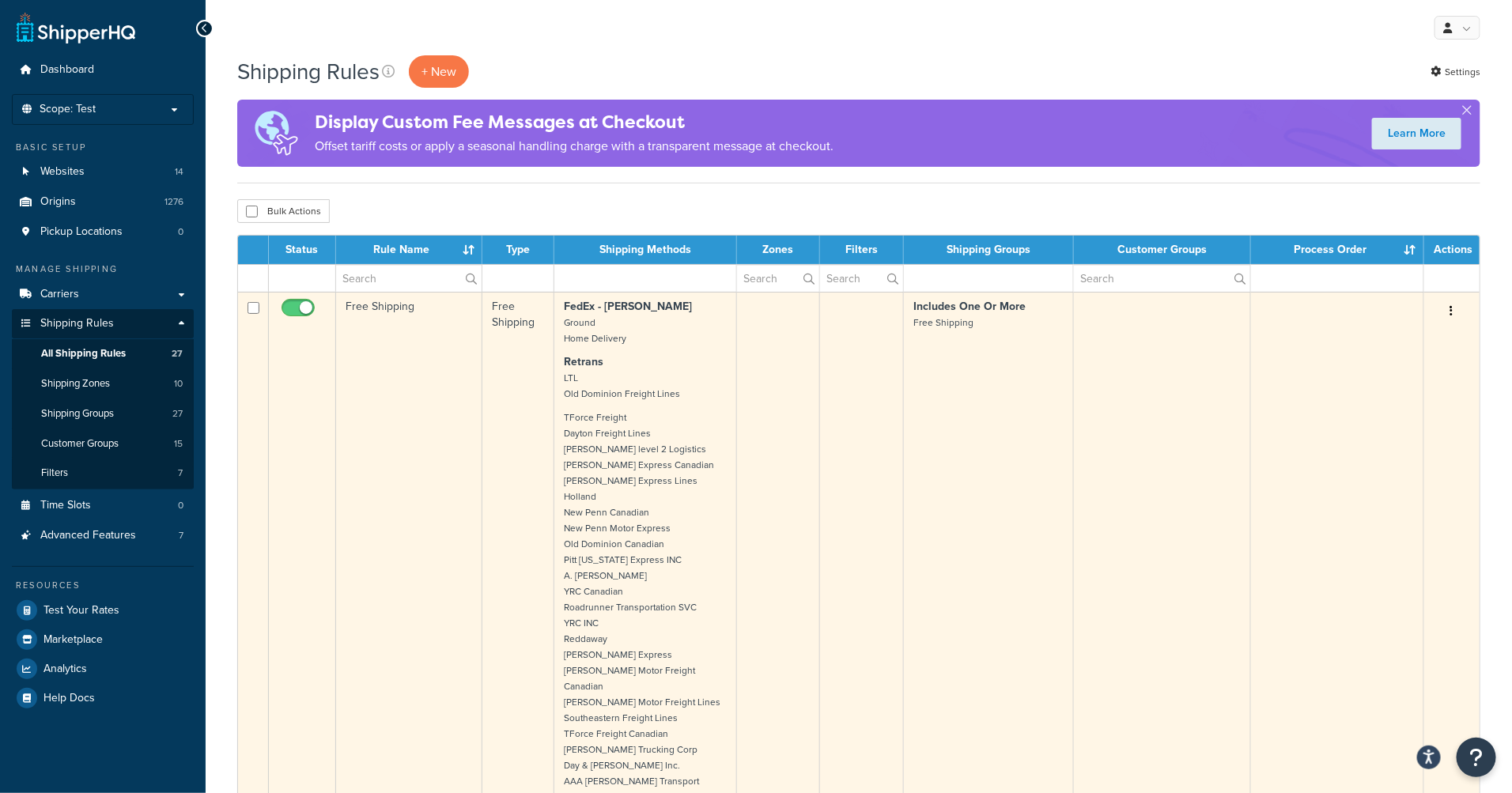
click at [1454, 312] on button "button" at bounding box center [1452, 312] width 22 height 25
click at [1418, 337] on link "Edit" at bounding box center [1399, 341] width 125 height 33
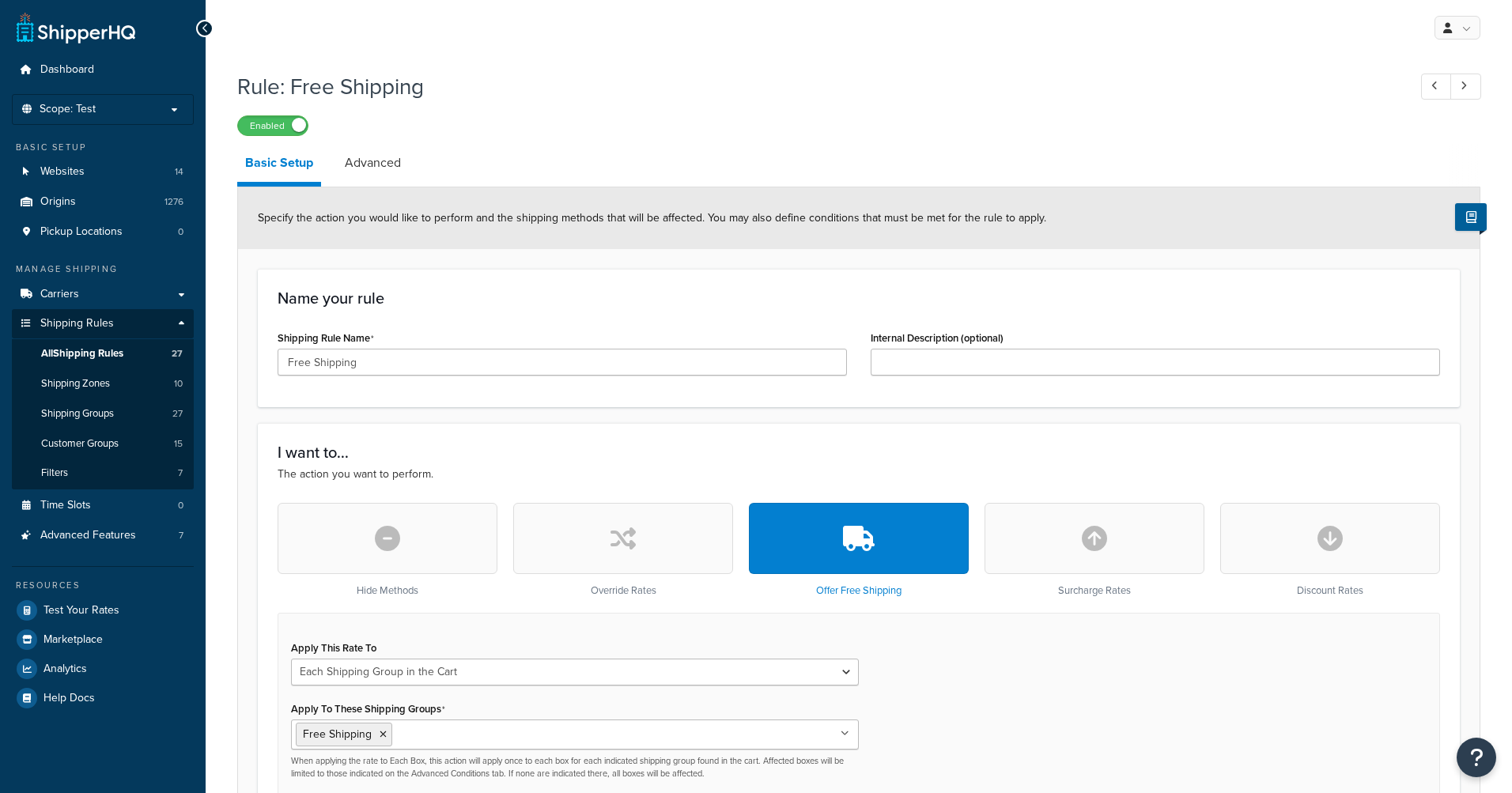
select select "SHIPPING_GROUP"
click at [527, 358] on input "Free Shipping" at bounding box center [562, 362] width 569 height 27
type input "Free Shipping 1"
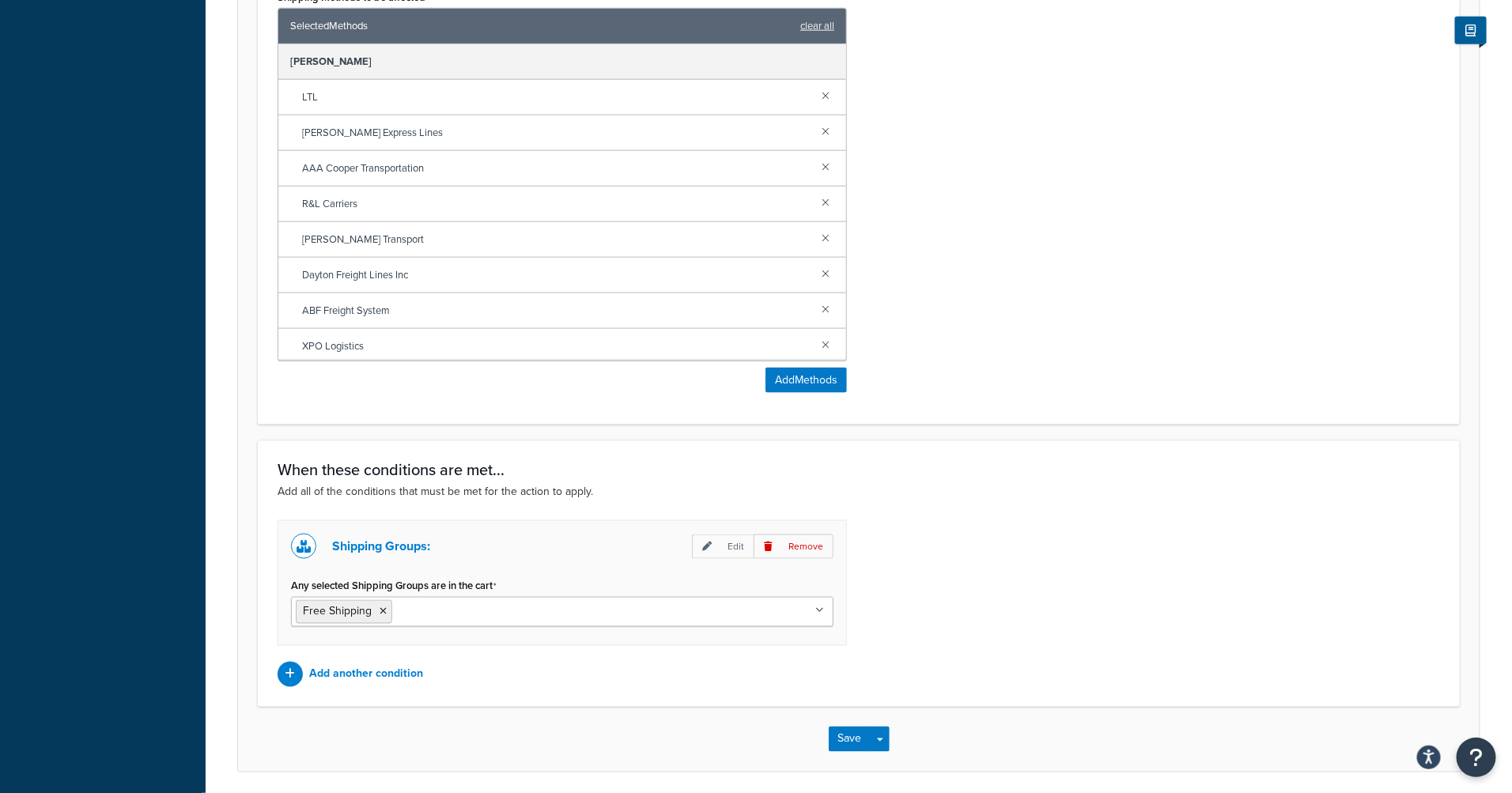
scroll to position [1005, 0]
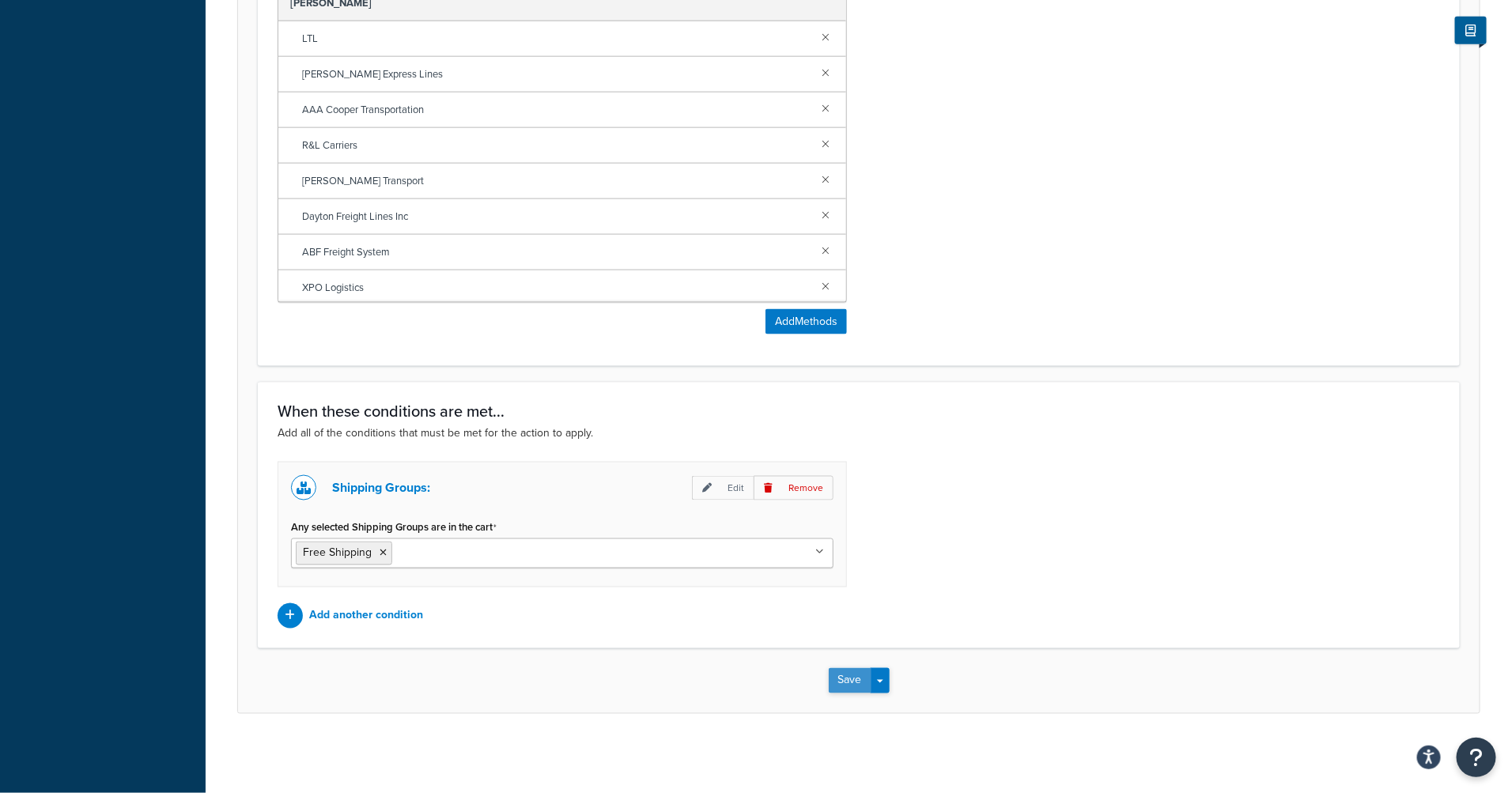
click at [846, 684] on button "Save" at bounding box center [850, 681] width 43 height 25
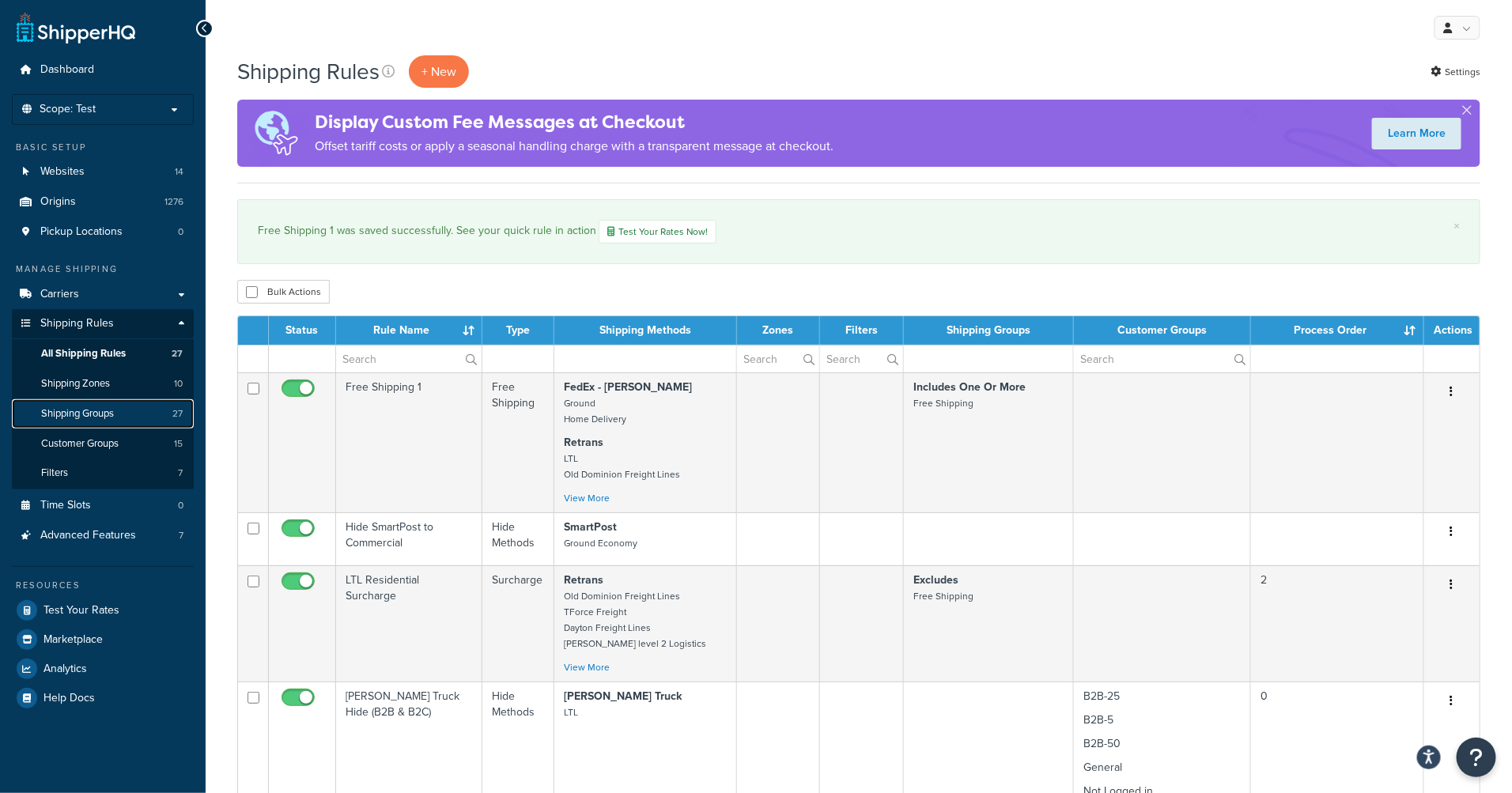
click at [106, 419] on span "Shipping Groups" at bounding box center [78, 414] width 73 height 13
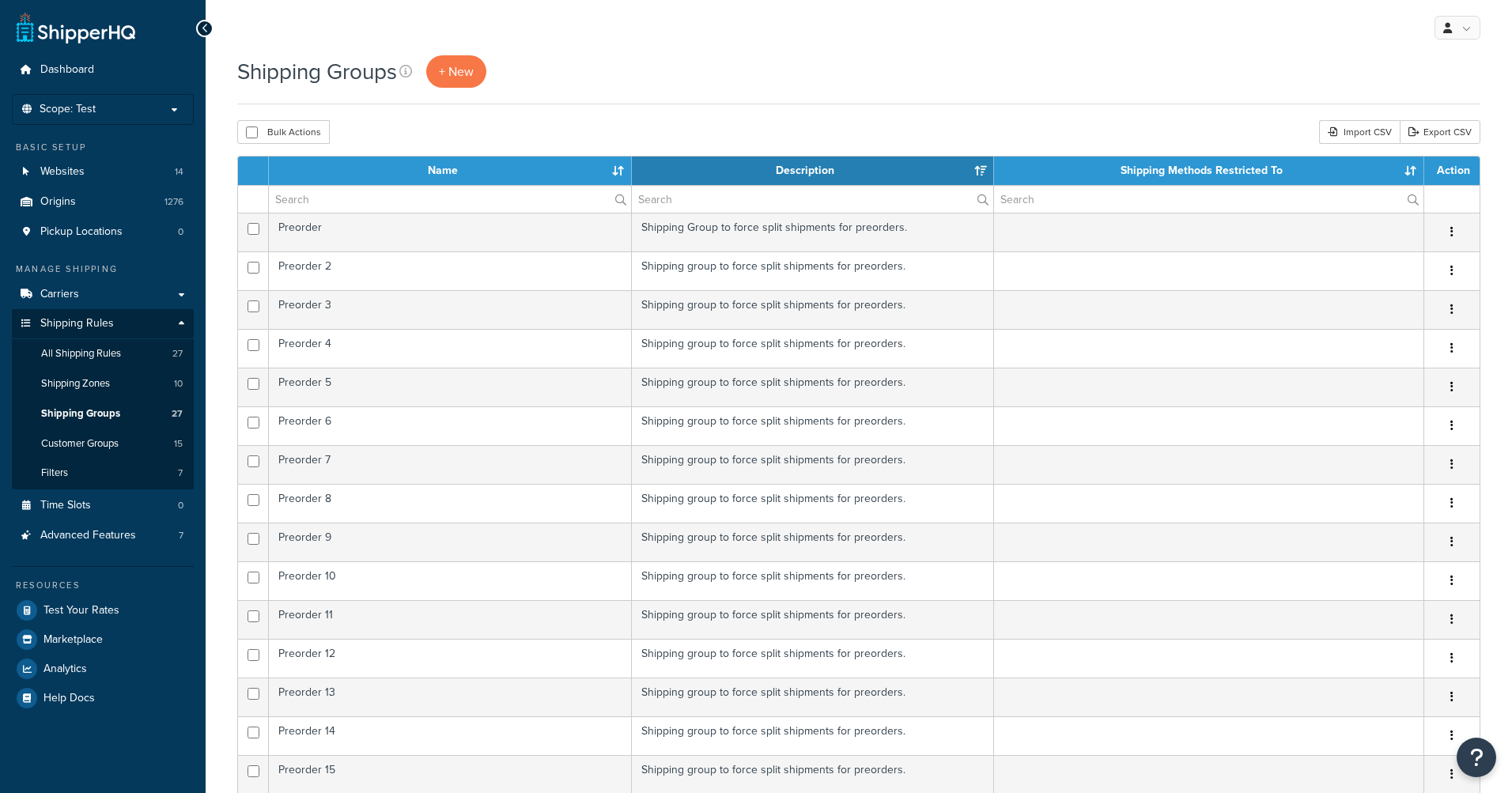
select select "15"
click at [384, 202] on input "text" at bounding box center [450, 199] width 362 height 27
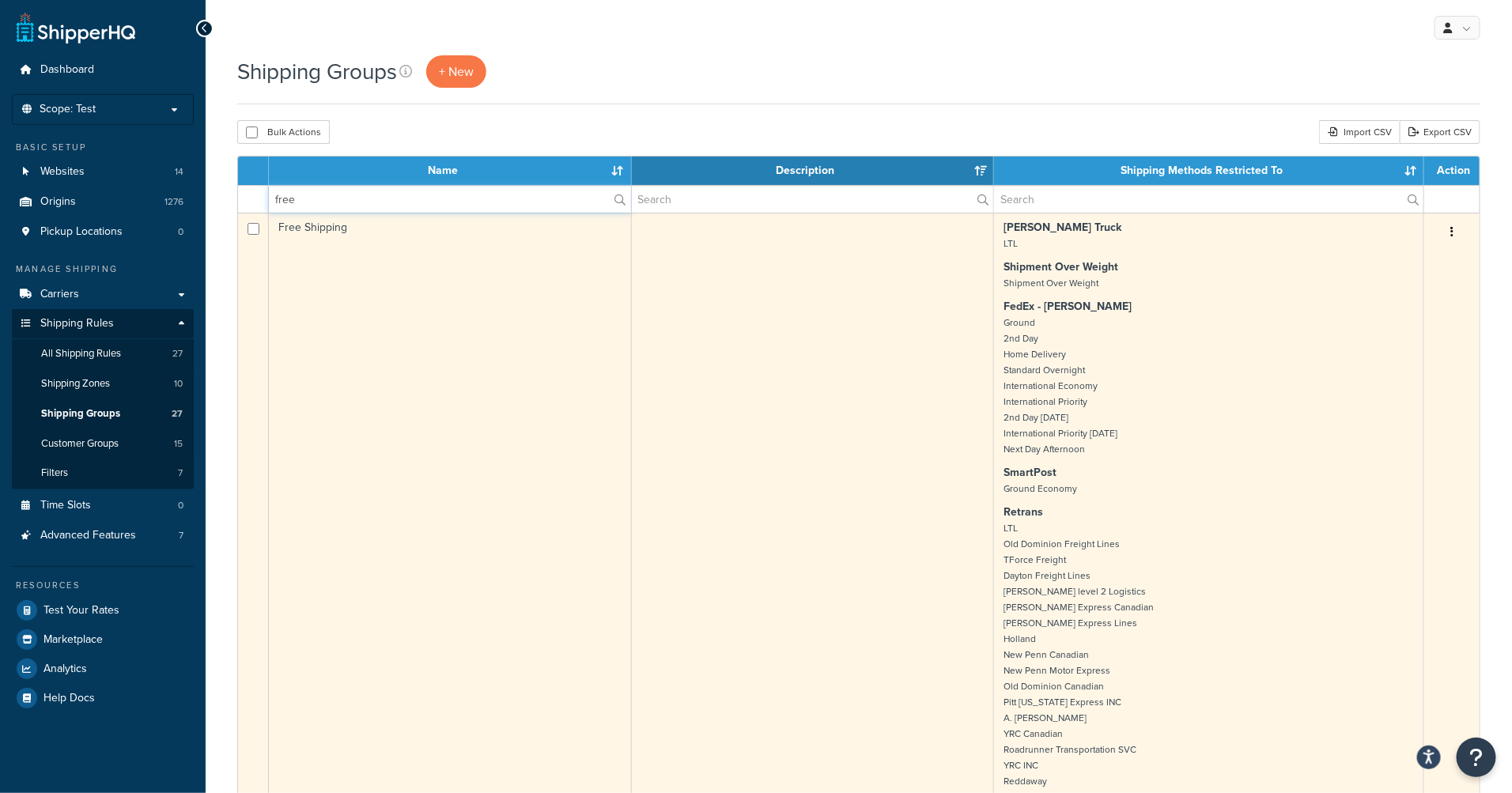
type input "free"
click at [1456, 231] on button "button" at bounding box center [1452, 232] width 22 height 25
click at [1407, 270] on link "Edit" at bounding box center [1388, 264] width 125 height 33
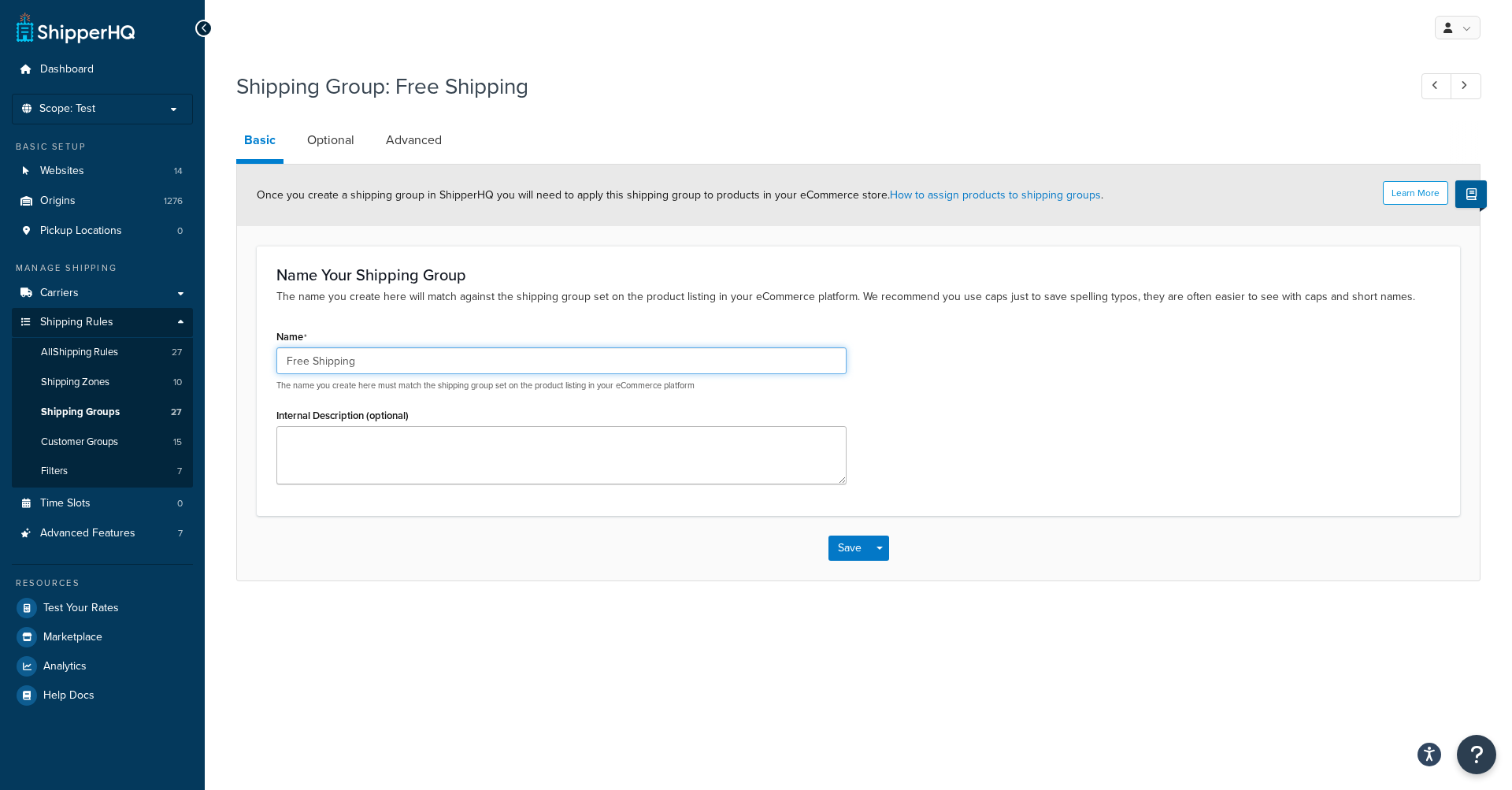
click at [496, 349] on input "Free Shipping" at bounding box center [561, 361] width 570 height 27
click at [447, 366] on input "Free Shipping" at bounding box center [561, 361] width 570 height 27
type input "Free Shipping 2"
click at [993, 450] on div "Name Free Shipping 2 The name you create here must match the shipping group set…" at bounding box center [858, 410] width 1187 height 170
click at [850, 549] on button "Save" at bounding box center [850, 548] width 43 height 25
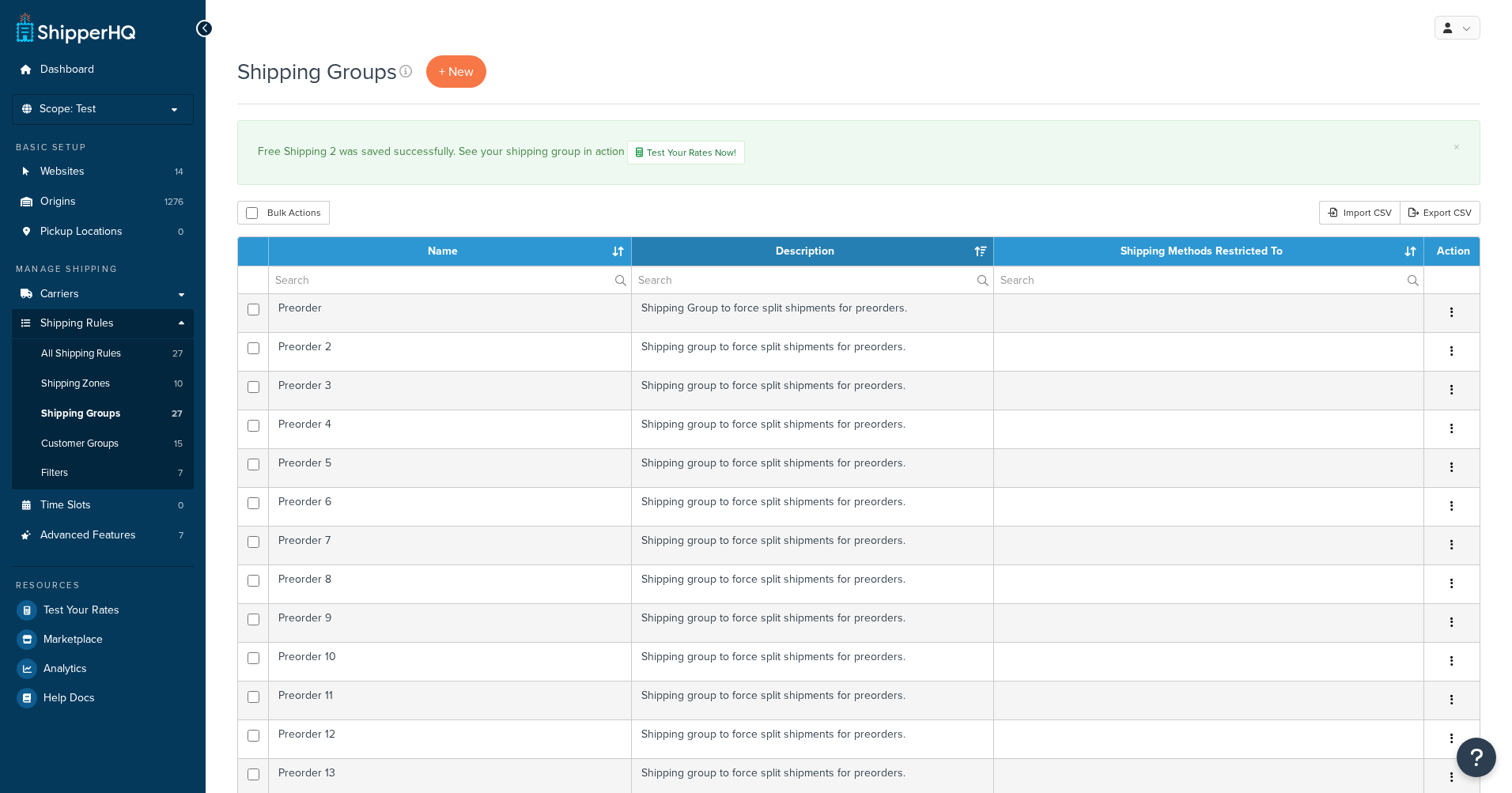
select select "15"
click at [887, 143] on div "Free Shipping 2 was saved successfully. See your shipping group in action Test …" at bounding box center [859, 153] width 1202 height 24
click at [813, 132] on div "× Free Shipping 2 was saved successfully. See your shipping group in action Tes…" at bounding box center [859, 153] width 1243 height 65
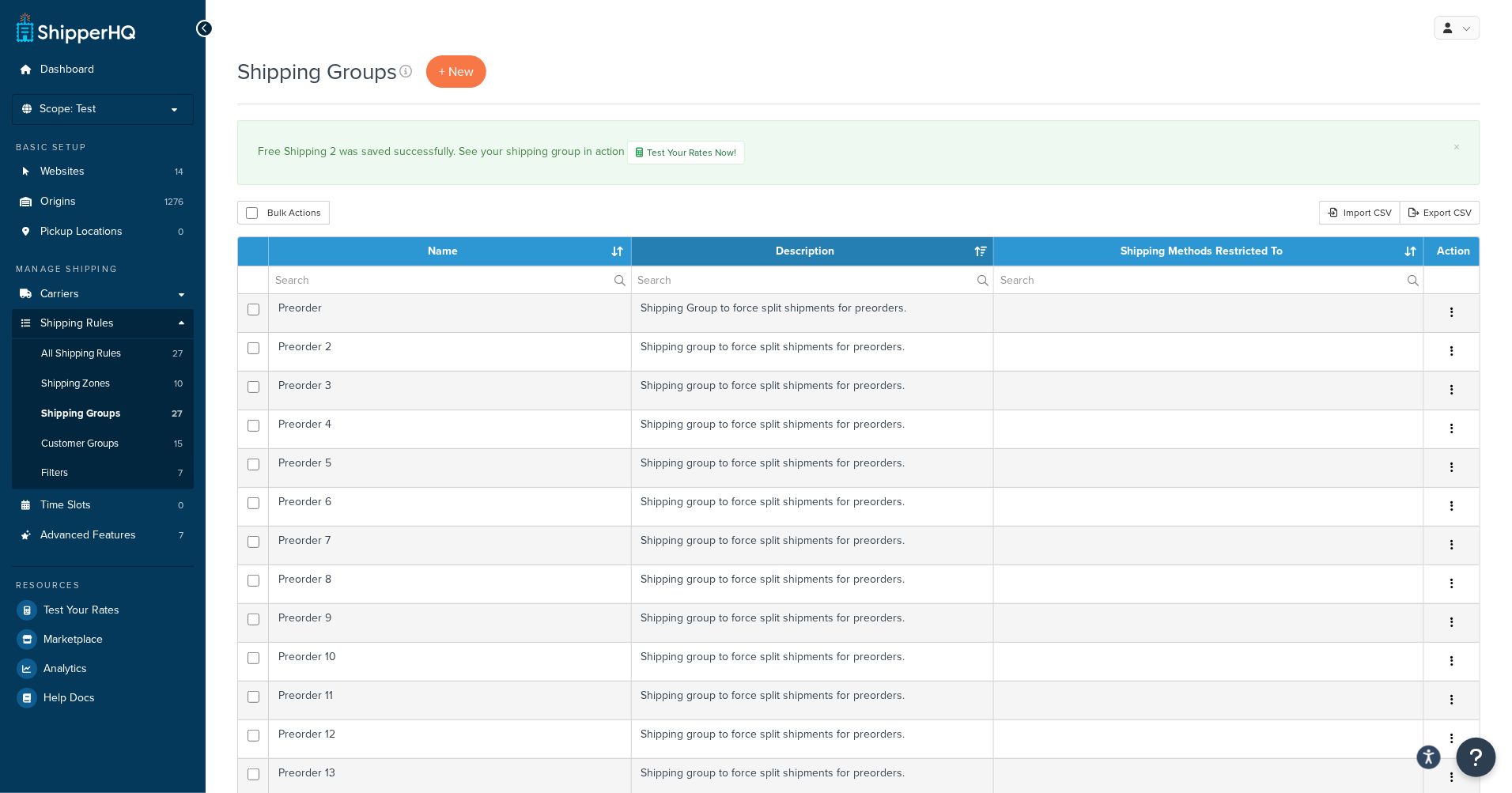
click at [663, 117] on div "Shipping Groups + New × Free Shipping 2 was saved successfully. See your shippi…" at bounding box center [858, 691] width 1306 height 1271
click at [815, 164] on div "Free Shipping 2 was saved successfully. See your shipping group in action Test …" at bounding box center [859, 153] width 1202 height 24
click at [871, 152] on div "Free Shipping 2 was saved successfully. See your shipping group in action Test …" at bounding box center [859, 153] width 1202 height 24
click at [354, 283] on input "text" at bounding box center [450, 280] width 362 height 27
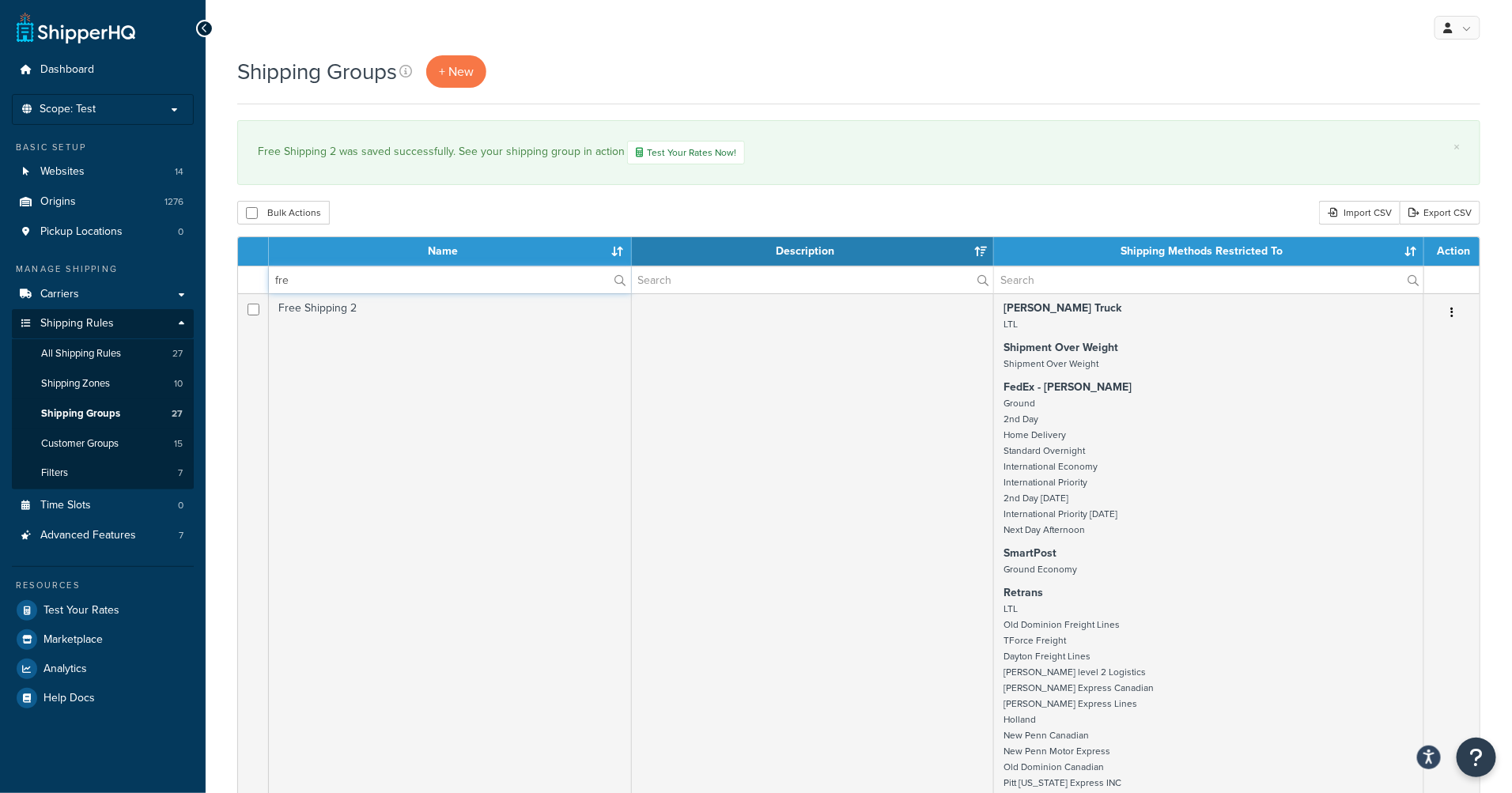
click at [351, 286] on input "fre" at bounding box center [450, 280] width 362 height 27
type input "free"
click at [475, 206] on div "Bulk Actions Duplicate Delete Import CSV Export CSV" at bounding box center [859, 213] width 1243 height 24
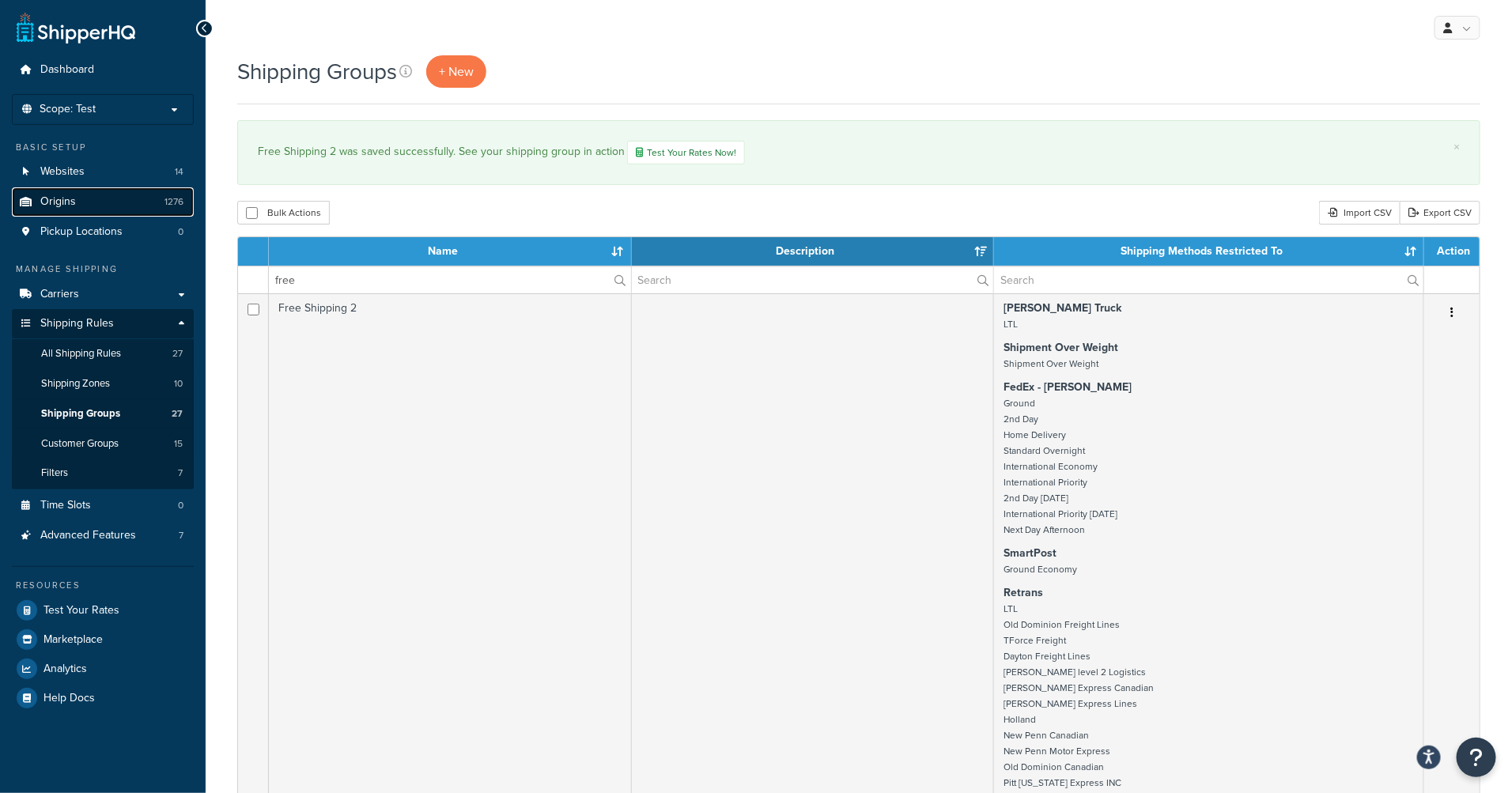
click at [87, 208] on link "Origins 1276" at bounding box center [102, 201] width 182 height 29
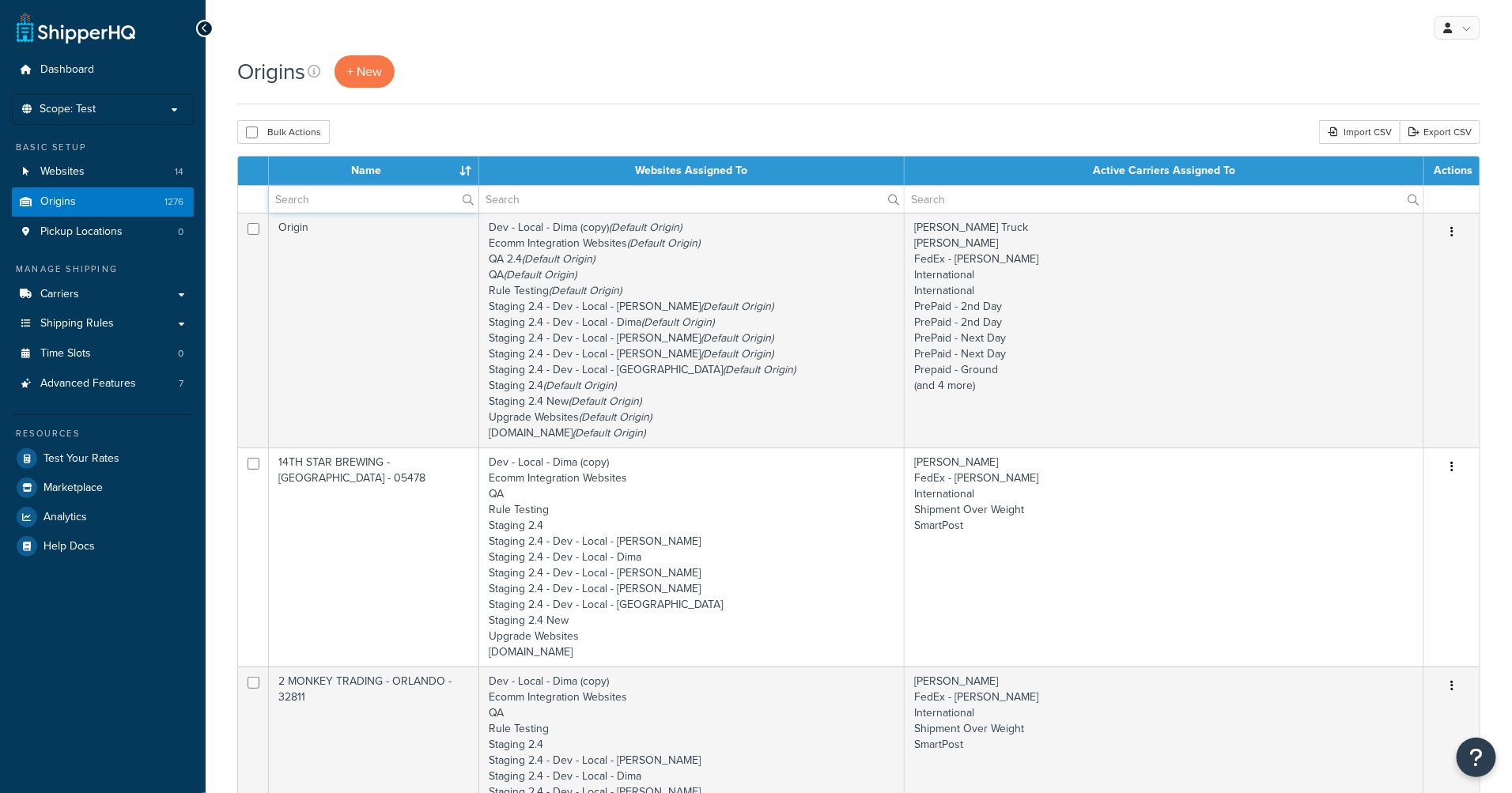
click at [348, 206] on input "text" at bounding box center [373, 199] width 209 height 27
type input "free"
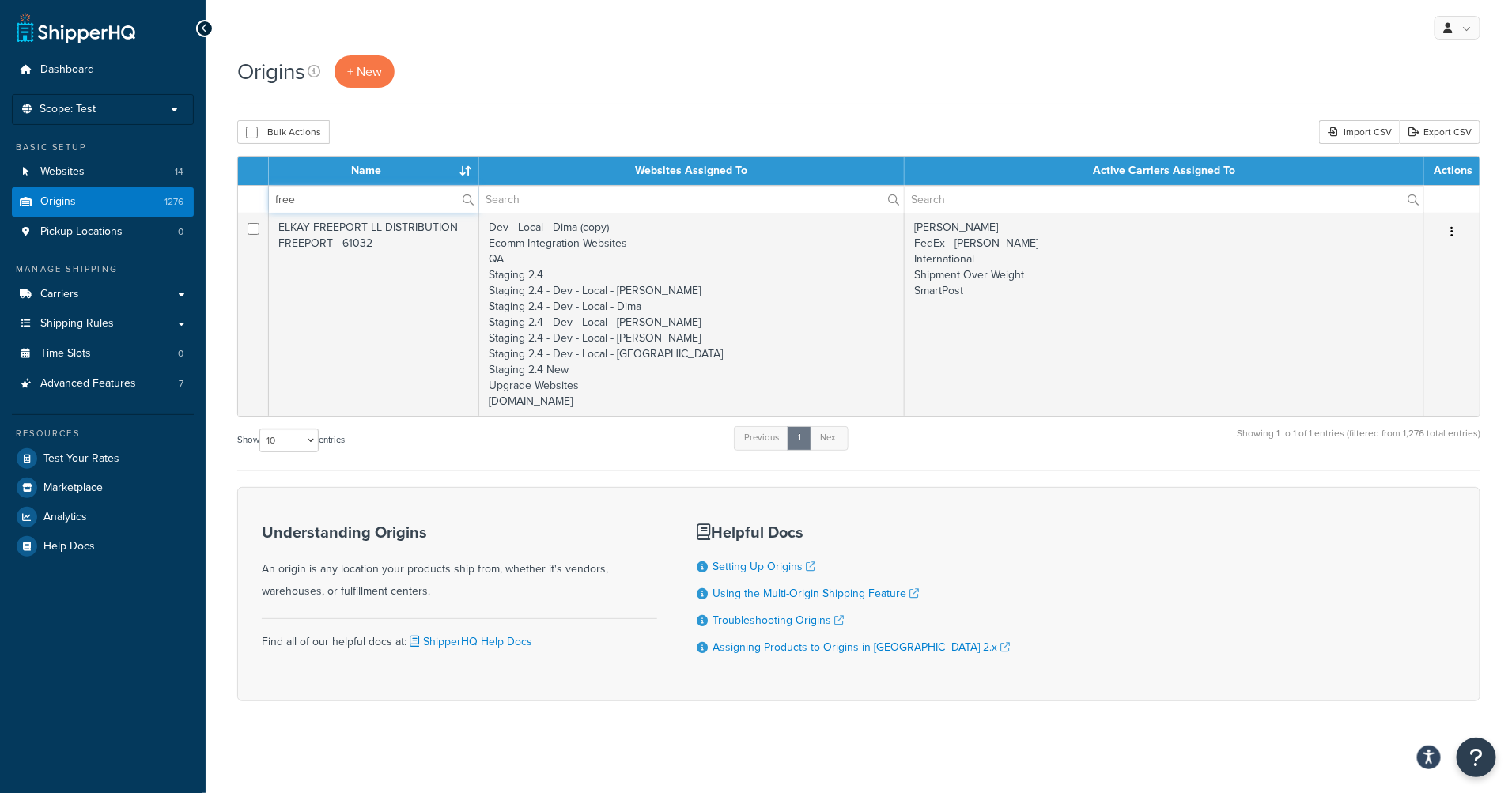
click at [335, 203] on input "free" at bounding box center [373, 199] width 209 height 27
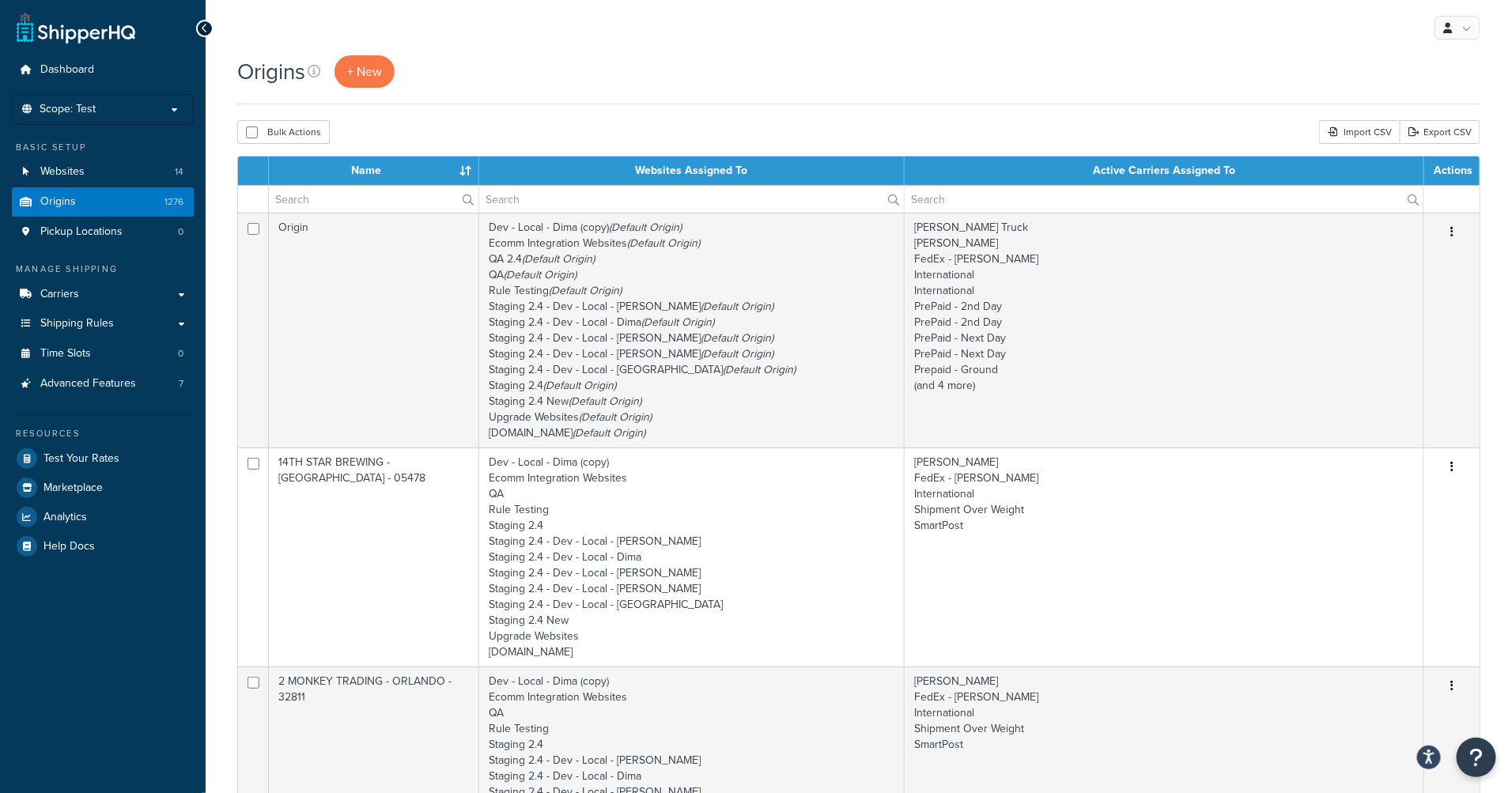
click at [650, 100] on div "Origins + New" at bounding box center [859, 80] width 1243 height 49
click at [126, 109] on p "Scope: Test" at bounding box center [102, 109] width 167 height 13
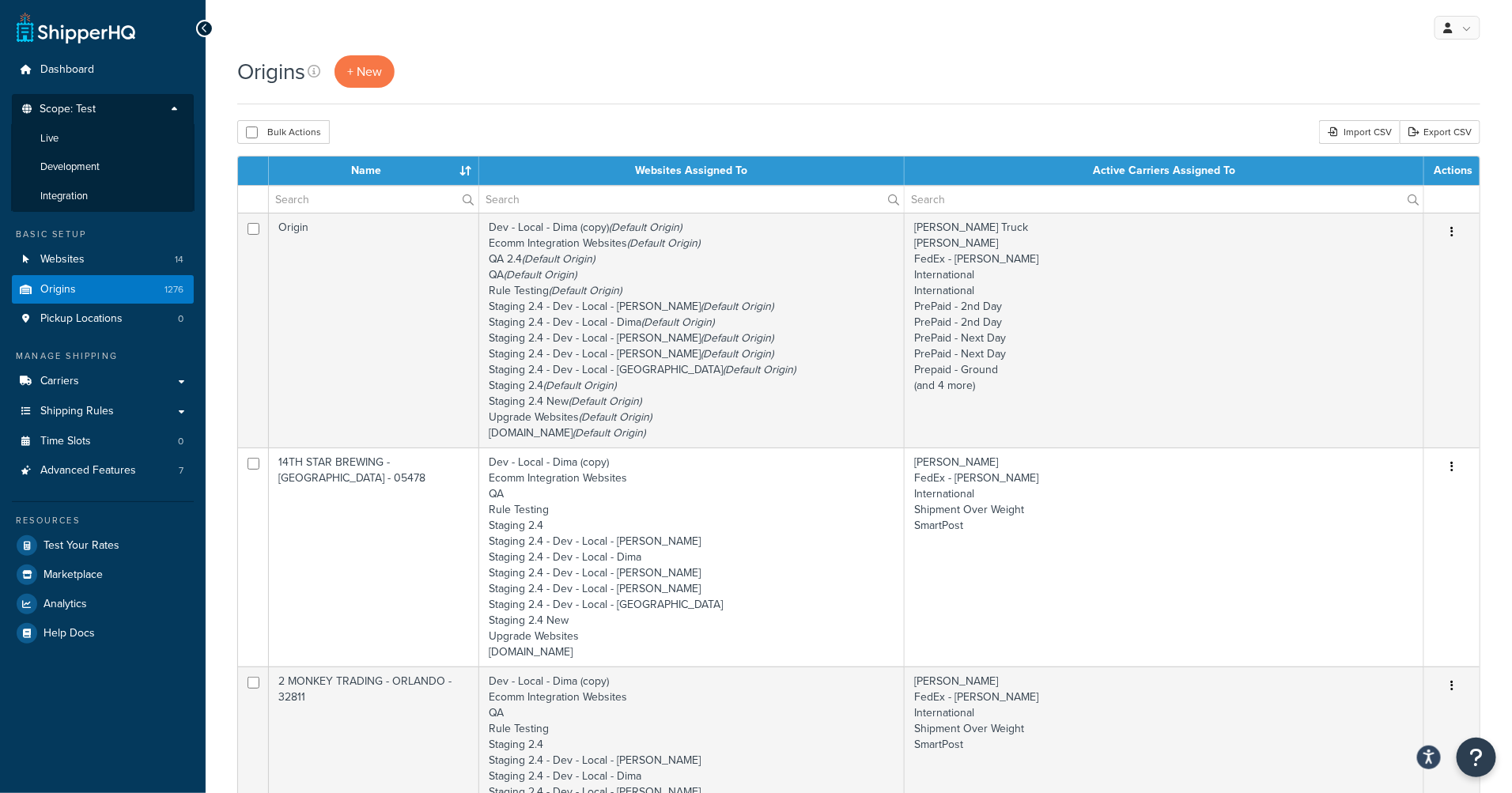
click at [685, 79] on div "Origins + New" at bounding box center [859, 71] width 1243 height 33
click at [729, 89] on div "Origins + New" at bounding box center [859, 80] width 1243 height 49
click at [1026, 201] on input "text" at bounding box center [1164, 199] width 519 height 27
type input "free"
click at [844, 101] on div "Origins + New" at bounding box center [859, 80] width 1243 height 49
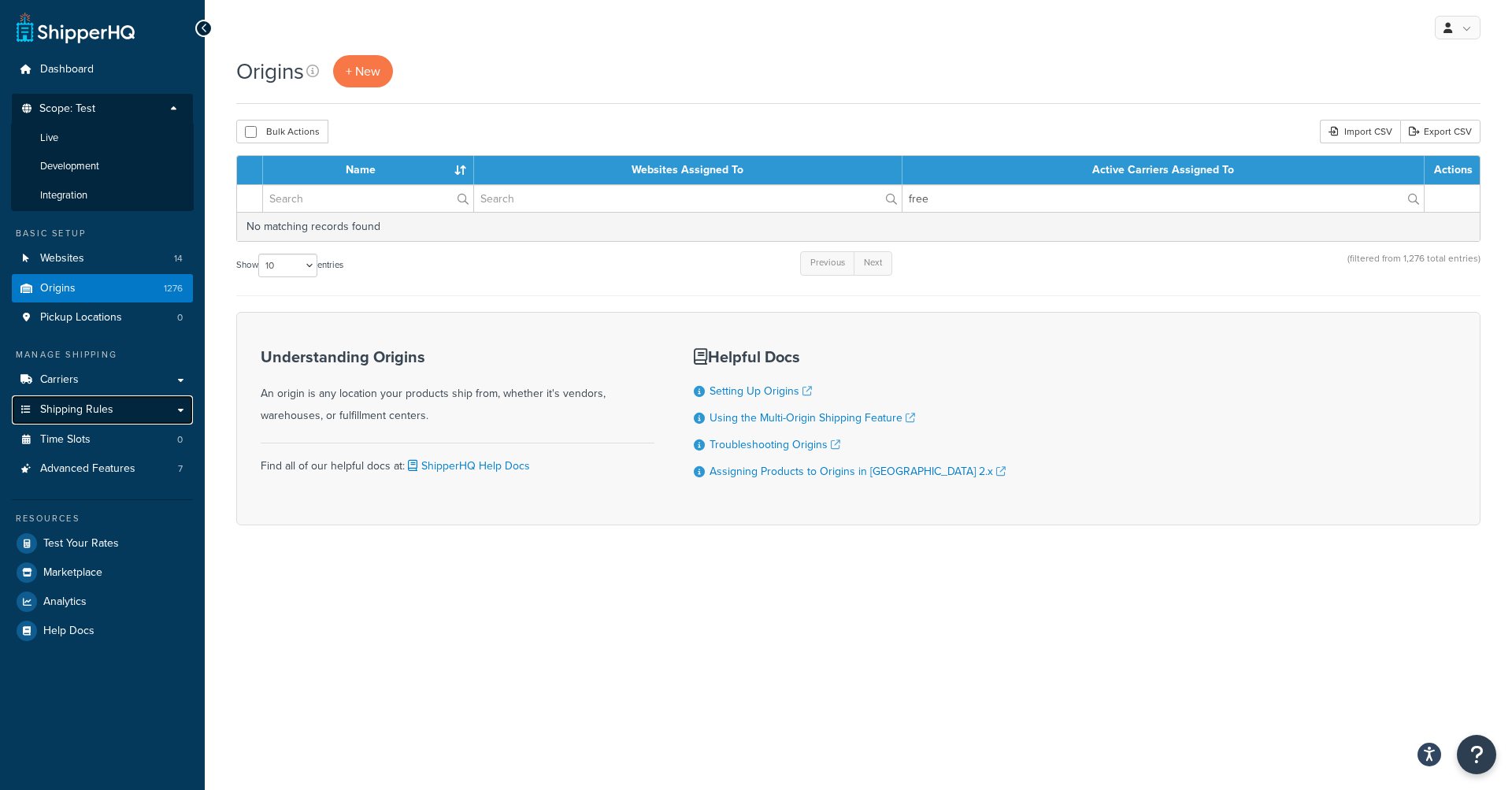
click at [98, 416] on span "Shipping Rules" at bounding box center [77, 410] width 73 height 13
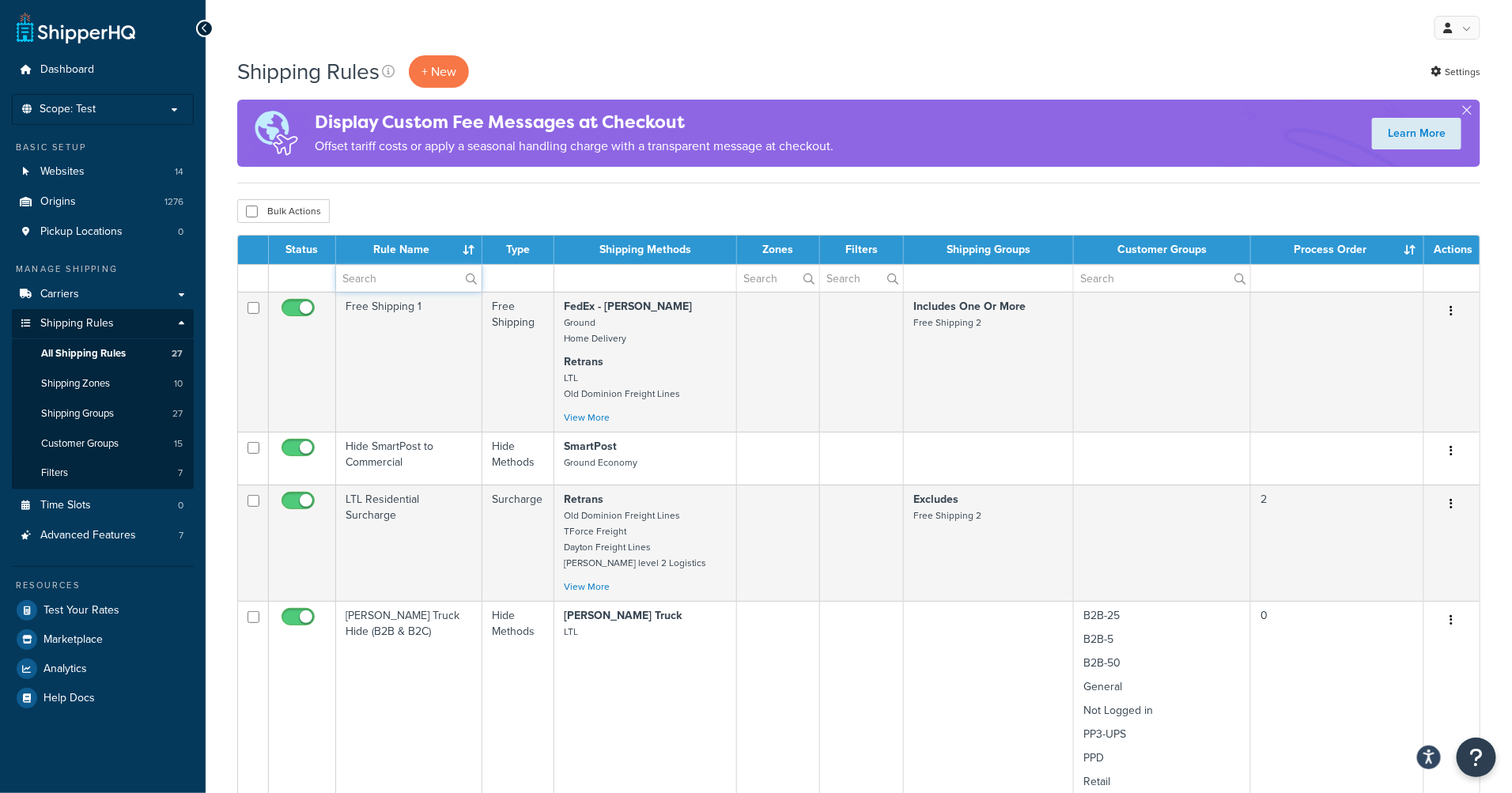
click at [406, 285] on input "text" at bounding box center [408, 278] width 145 height 27
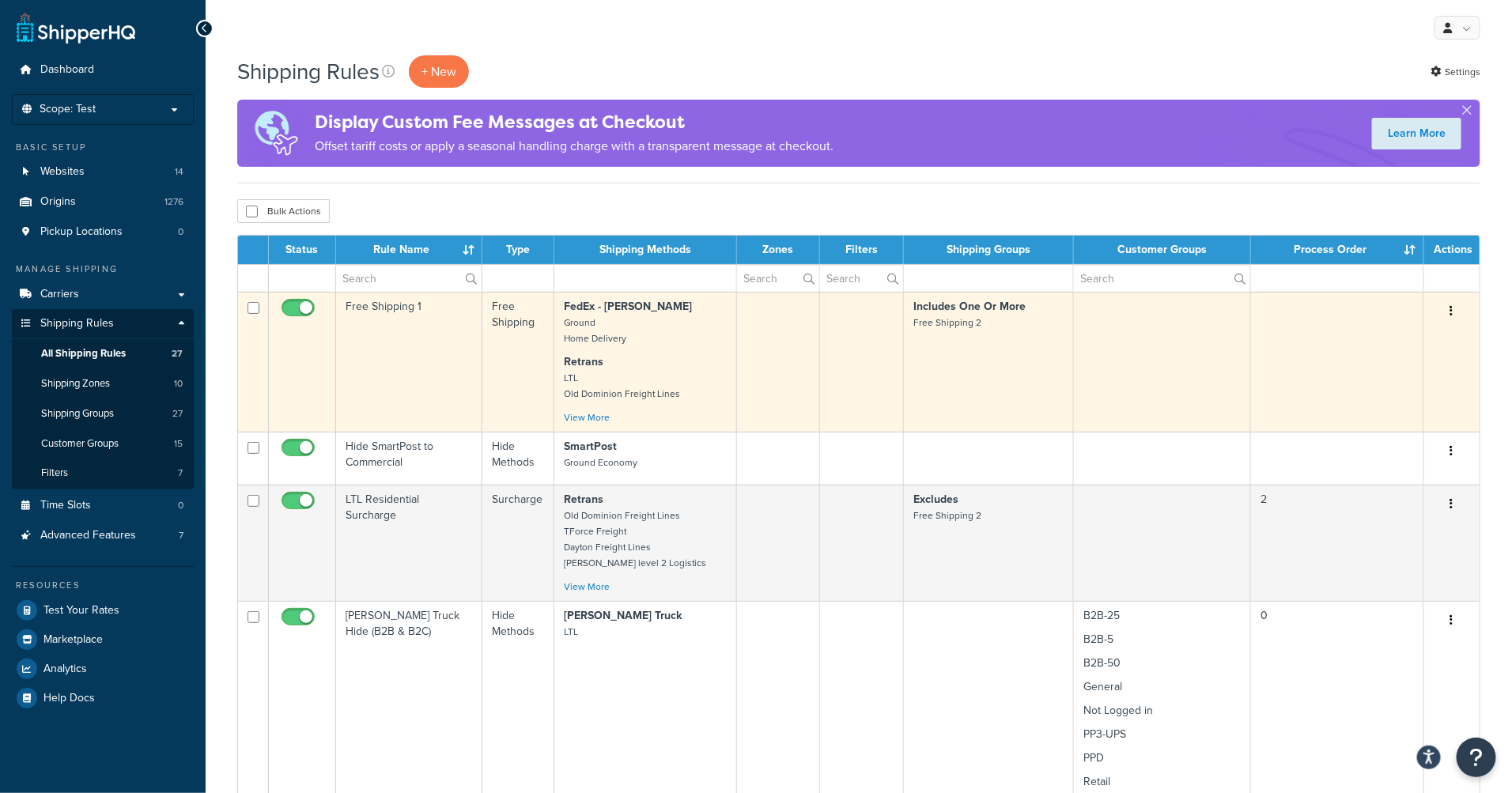
click at [1452, 315] on icon "button" at bounding box center [1452, 311] width 3 height 11
click at [1414, 343] on link "Edit" at bounding box center [1399, 341] width 125 height 33
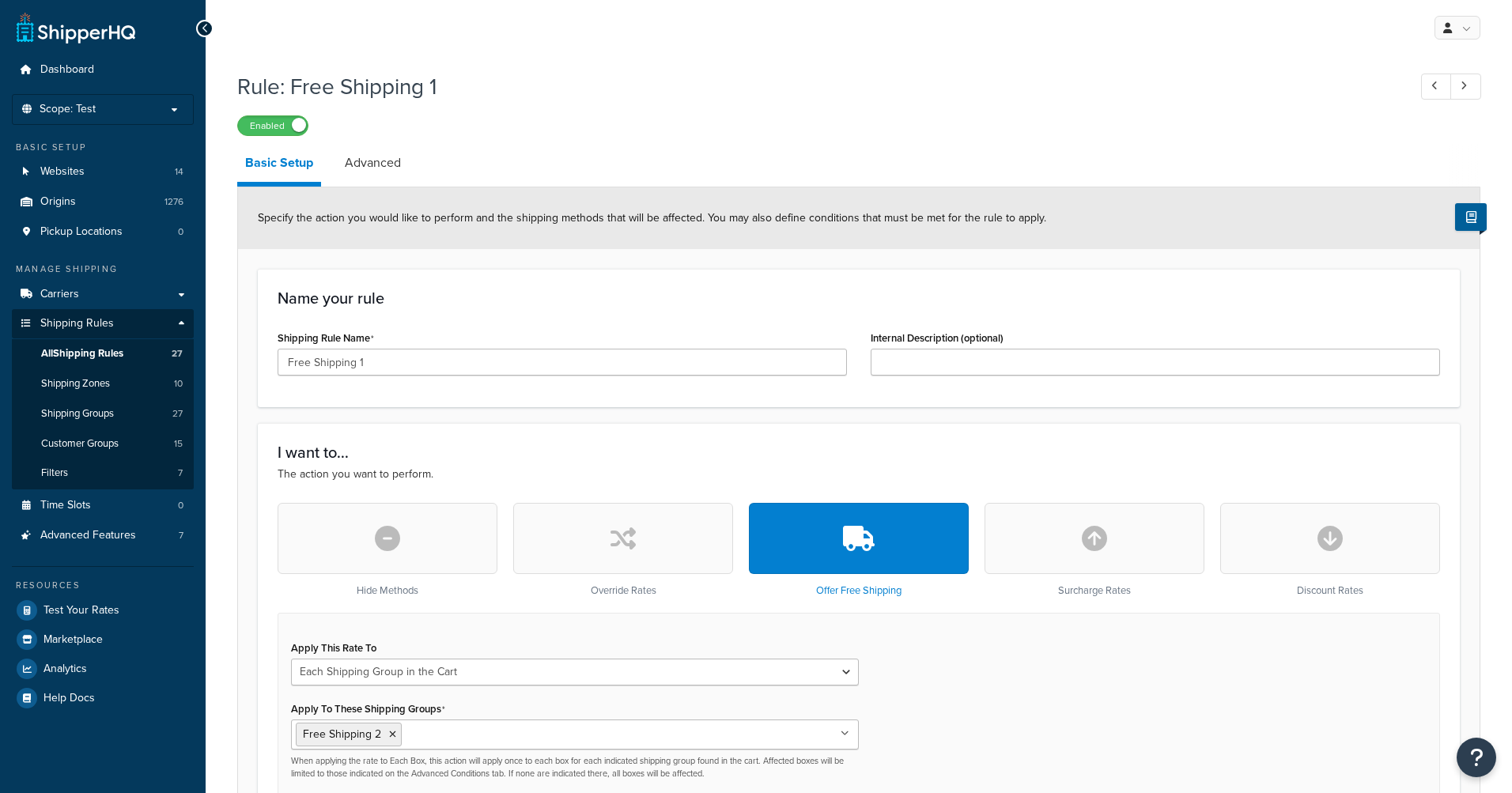
select select "SHIPPING_GROUP"
click at [360, 155] on link "Advanced" at bounding box center [373, 163] width 72 height 38
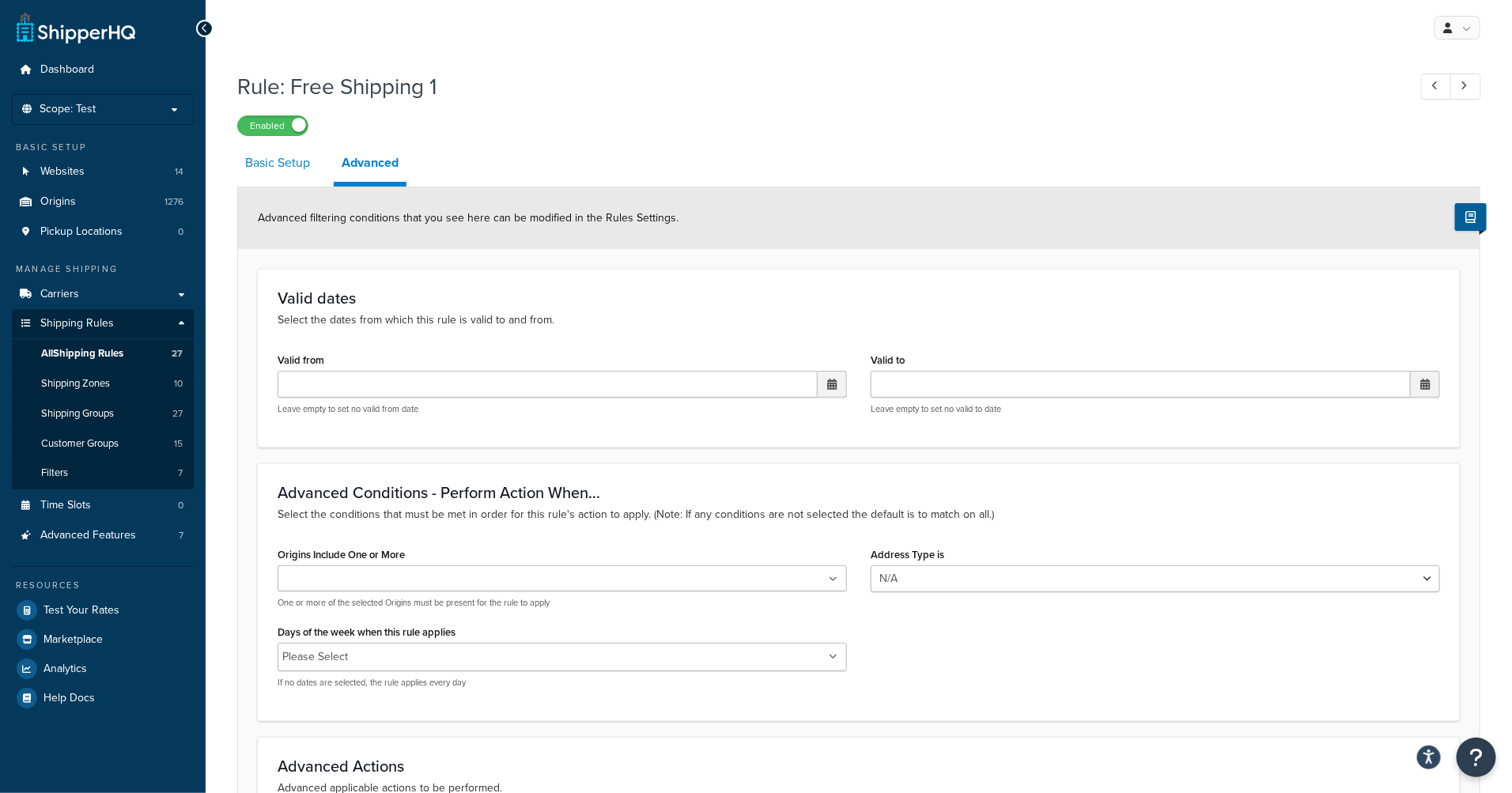
drag, startPoint x: 281, startPoint y: 164, endPoint x: 291, endPoint y: 165, distance: 10.0
click at [281, 164] on link "Basic Setup" at bounding box center [278, 163] width 81 height 38
select select "SHIPPING_GROUP"
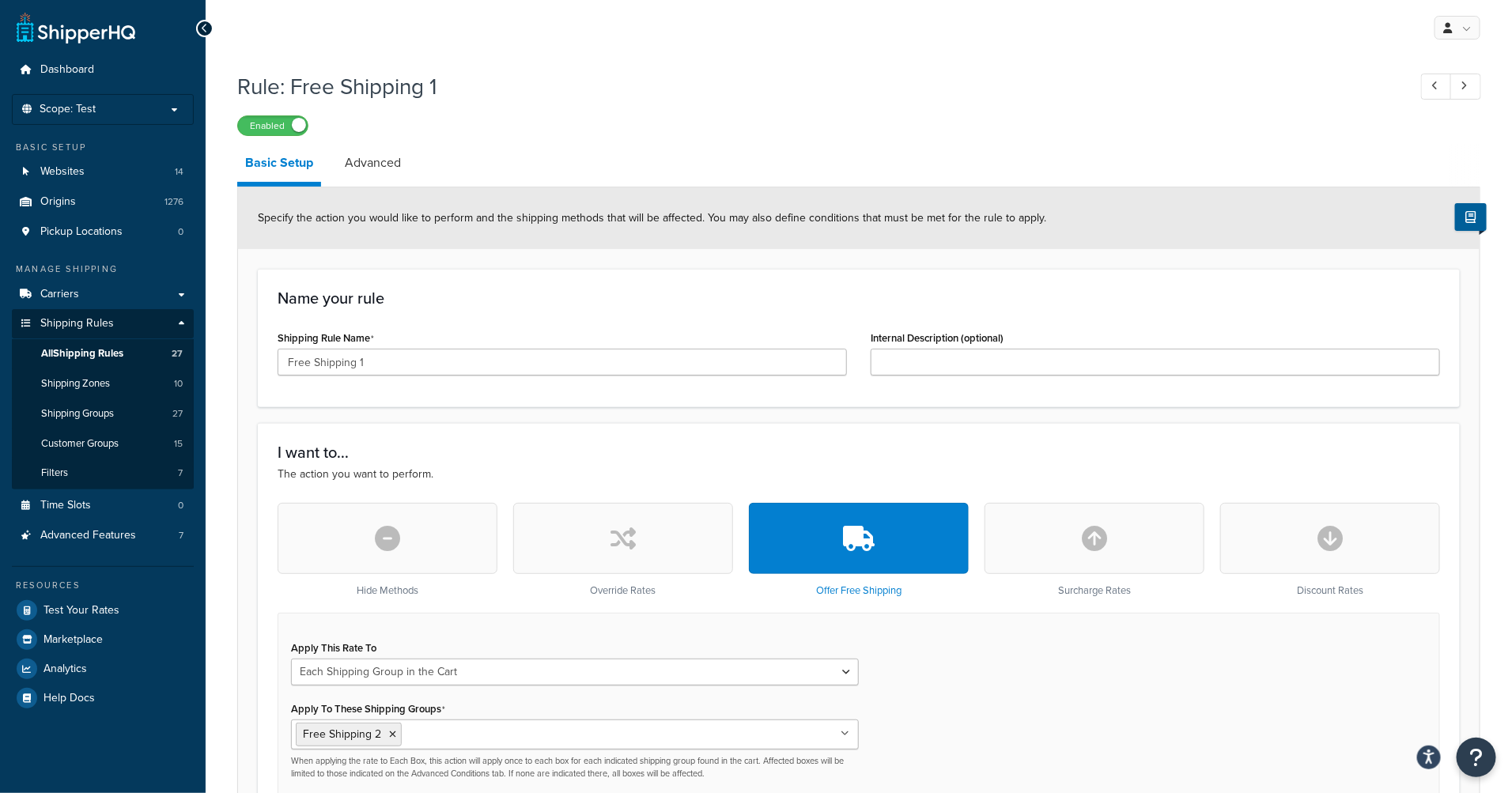
click at [577, 196] on div "Specify the action you would like to perform and the shipping methods that will…" at bounding box center [859, 218] width 1242 height 62
click at [101, 377] on span "Shipping Zones" at bounding box center [75, 384] width 69 height 13
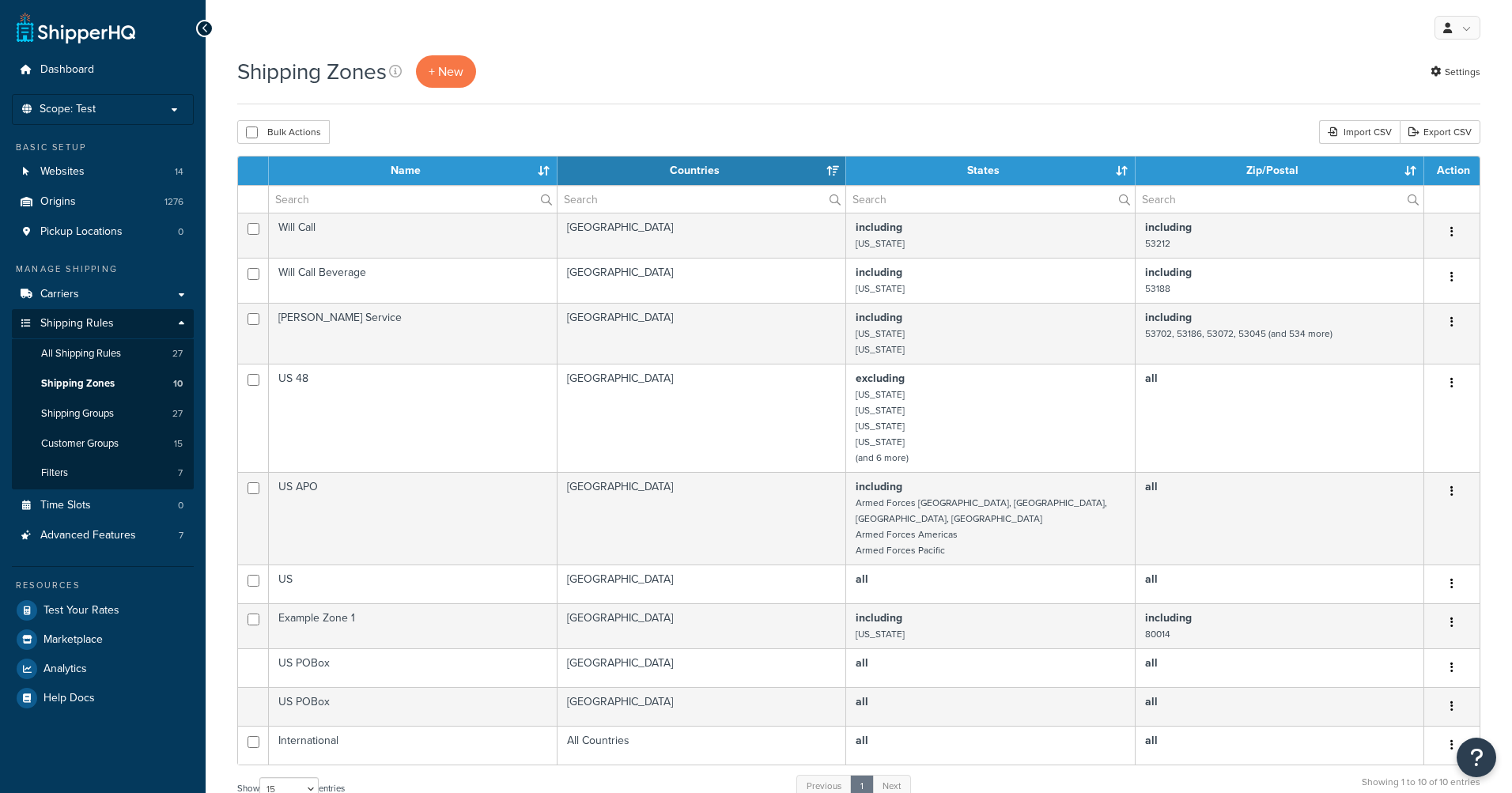
select select "15"
click input "text"
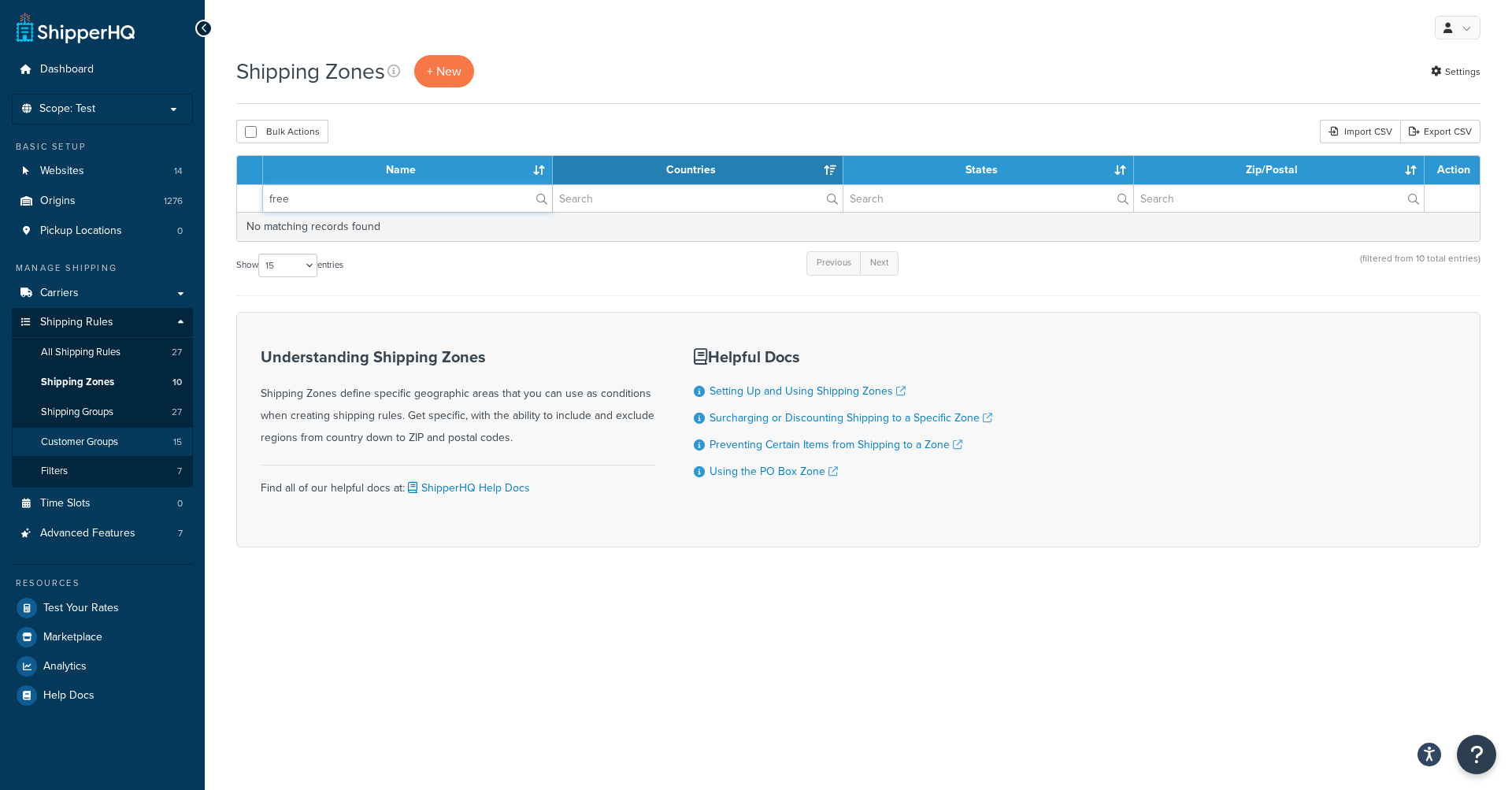
type input "free"
click link "Customer Groups 15"
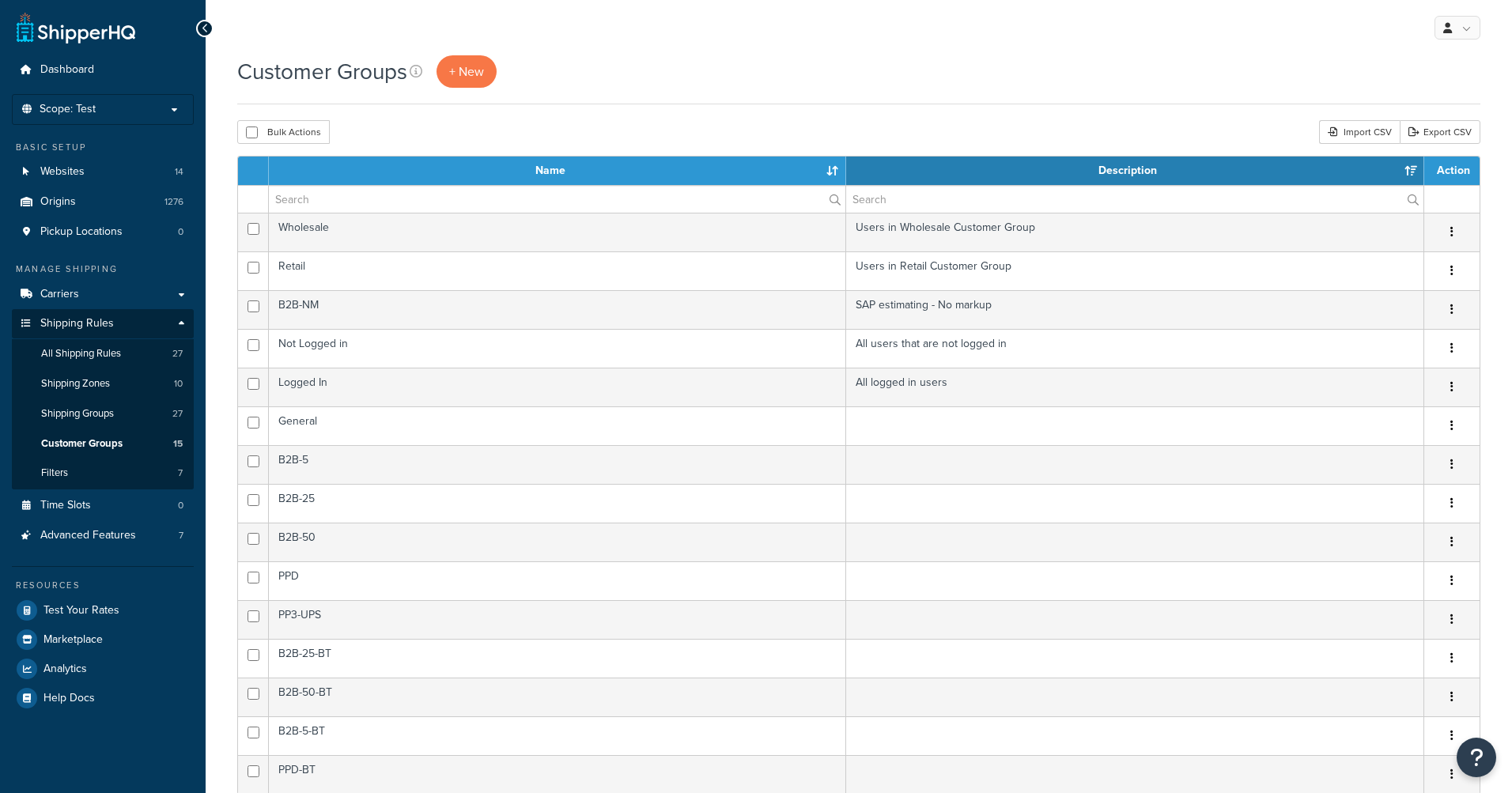
select select "15"
click at [343, 204] on input "text" at bounding box center [557, 199] width 576 height 27
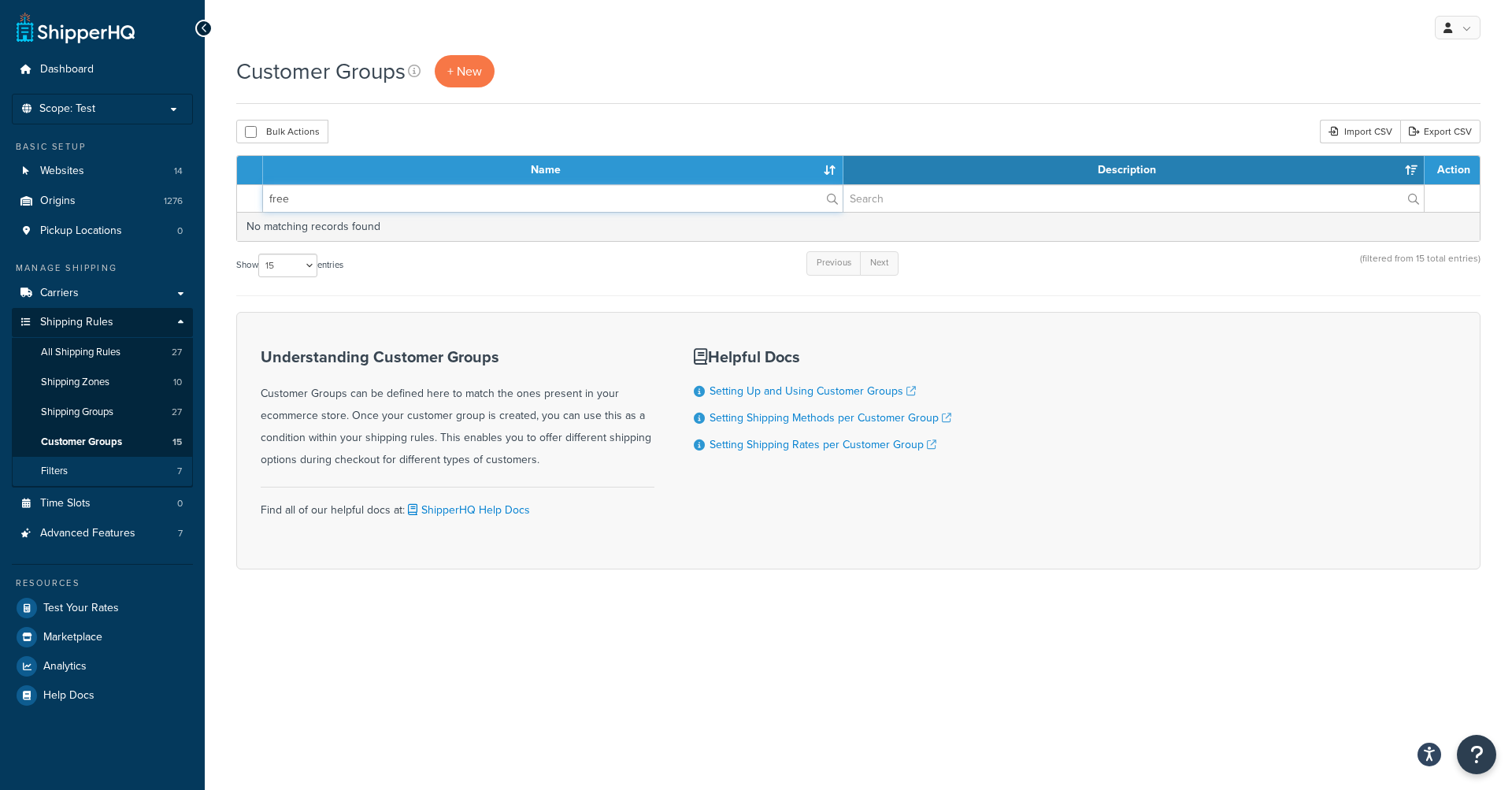
type input "free"
click at [68, 473] on span "Filters" at bounding box center [54, 471] width 27 height 13
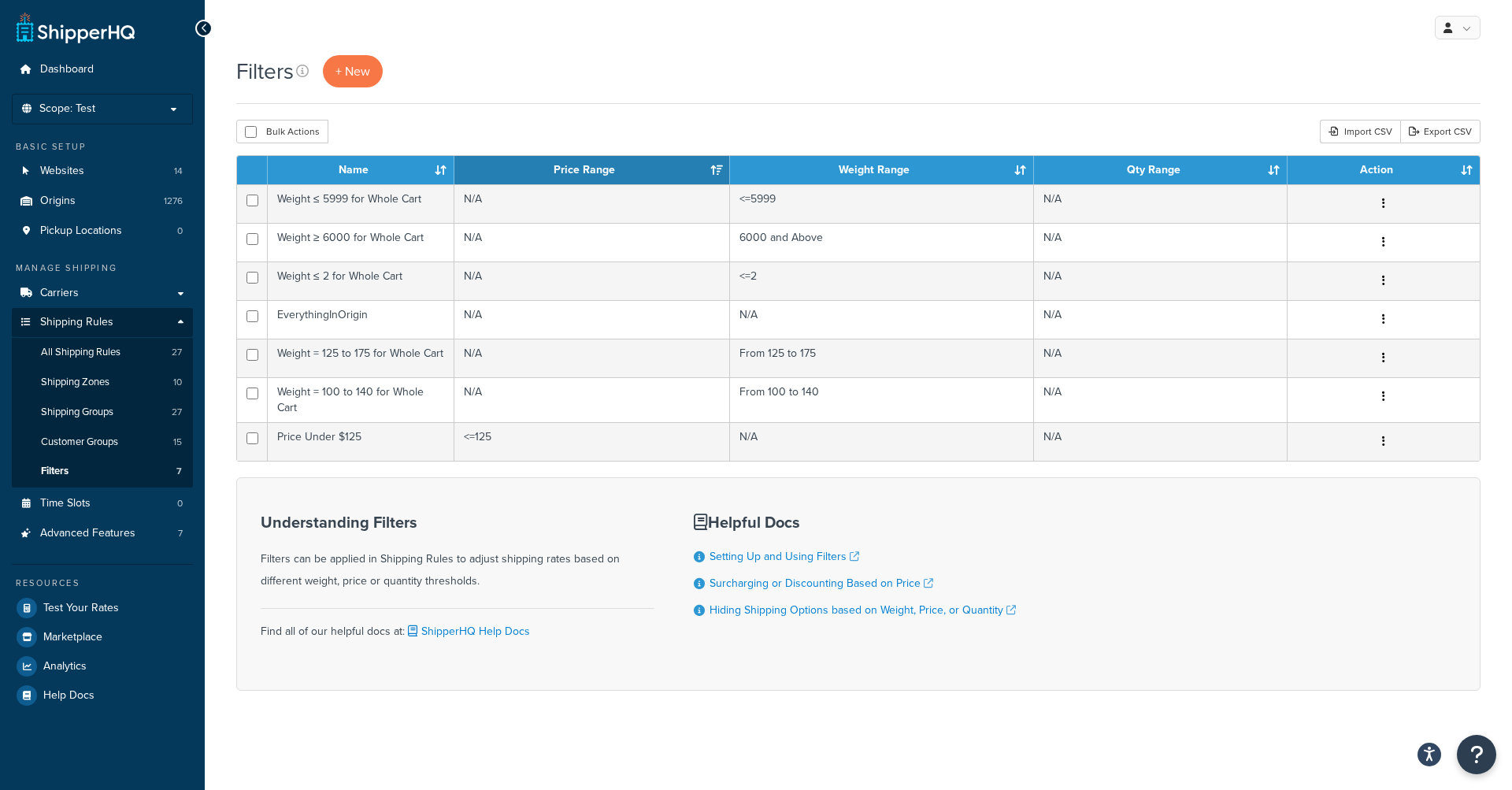
click at [617, 76] on div "Filters + New" at bounding box center [858, 71] width 1244 height 32
click at [90, 203] on link "Origins 1276" at bounding box center [102, 201] width 181 height 29
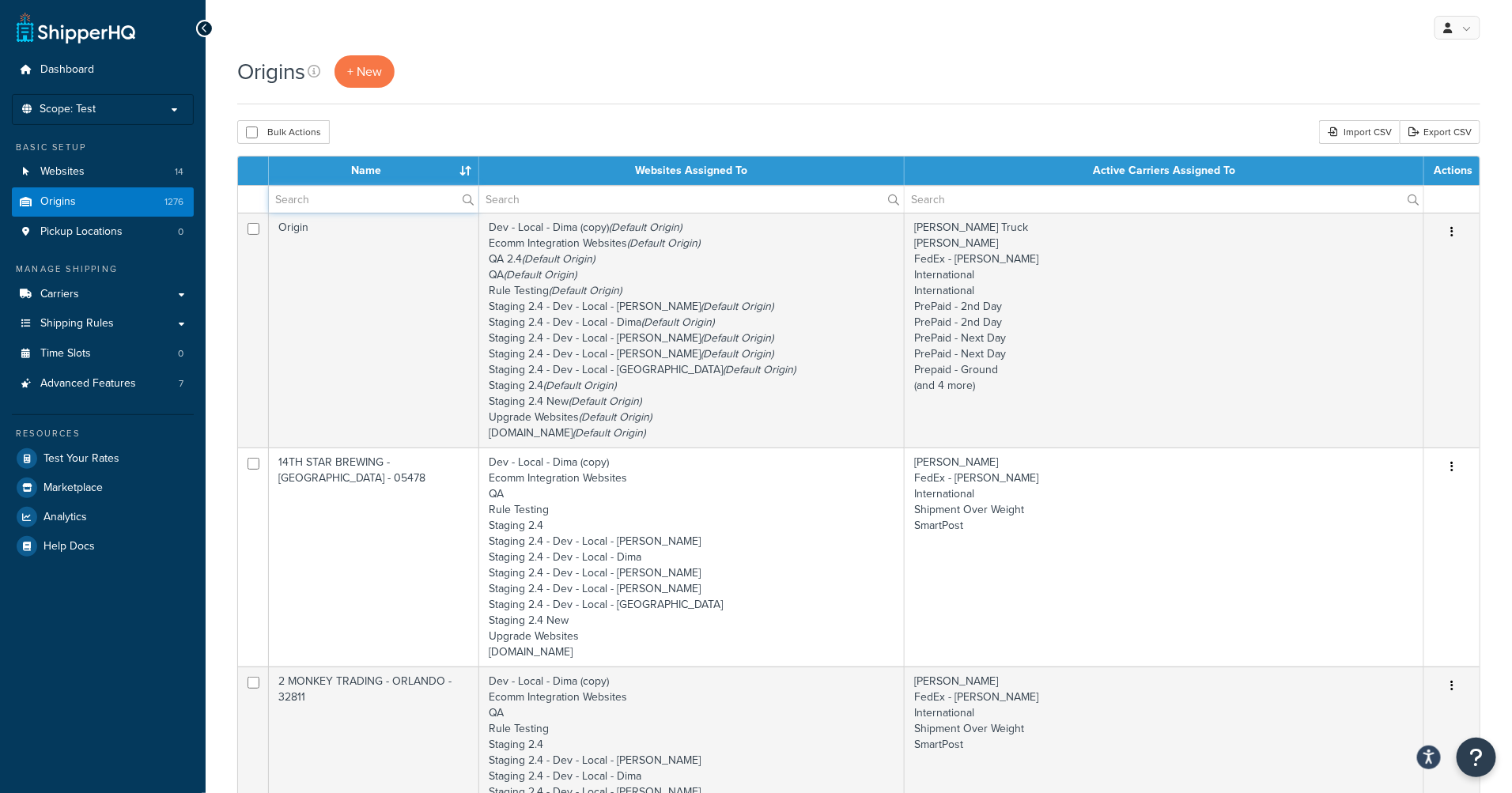
click at [349, 197] on input "text" at bounding box center [373, 199] width 209 height 27
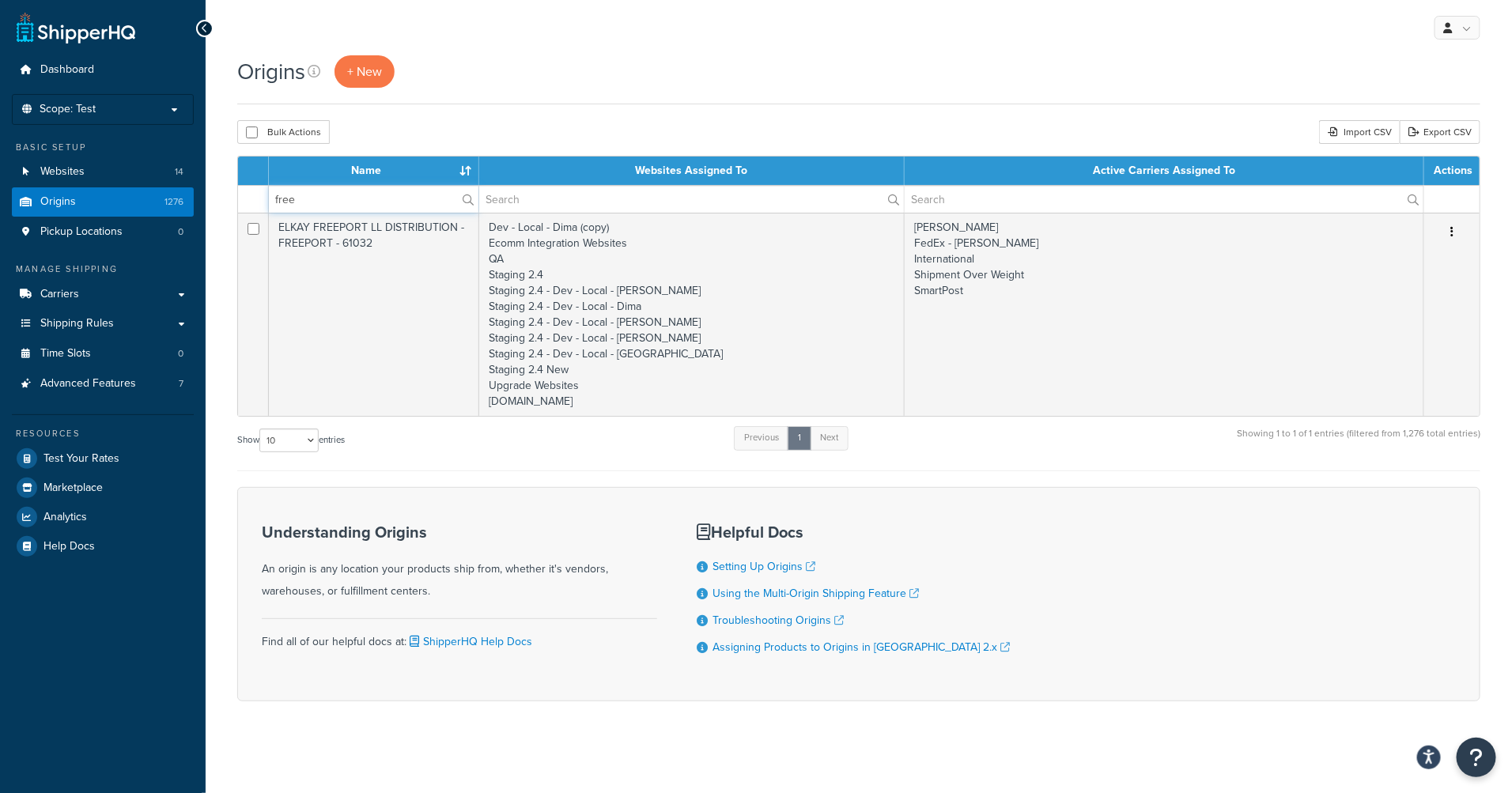
click at [307, 199] on input "free" at bounding box center [373, 199] width 209 height 27
type input "free"
click at [537, 118] on div "Origins + New Bulk Actions Duplicate [GEOGRAPHIC_DATA] Import CSV Export CSV Co…" at bounding box center [858, 406] width 1306 height 702
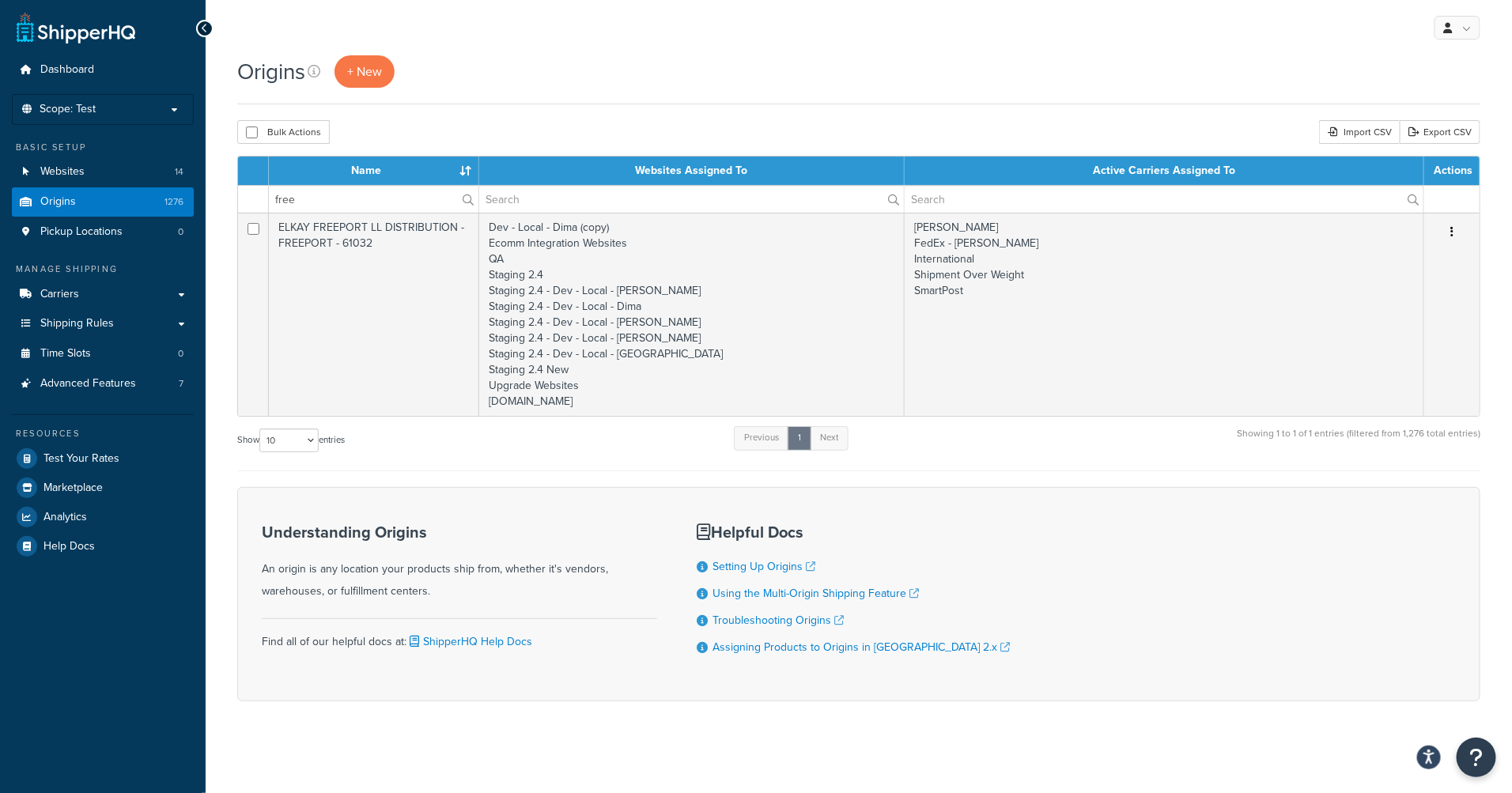
click at [752, 64] on div "Origins + New" at bounding box center [859, 71] width 1243 height 33
click at [98, 351] on link "Time Slots 0" at bounding box center [102, 354] width 182 height 29
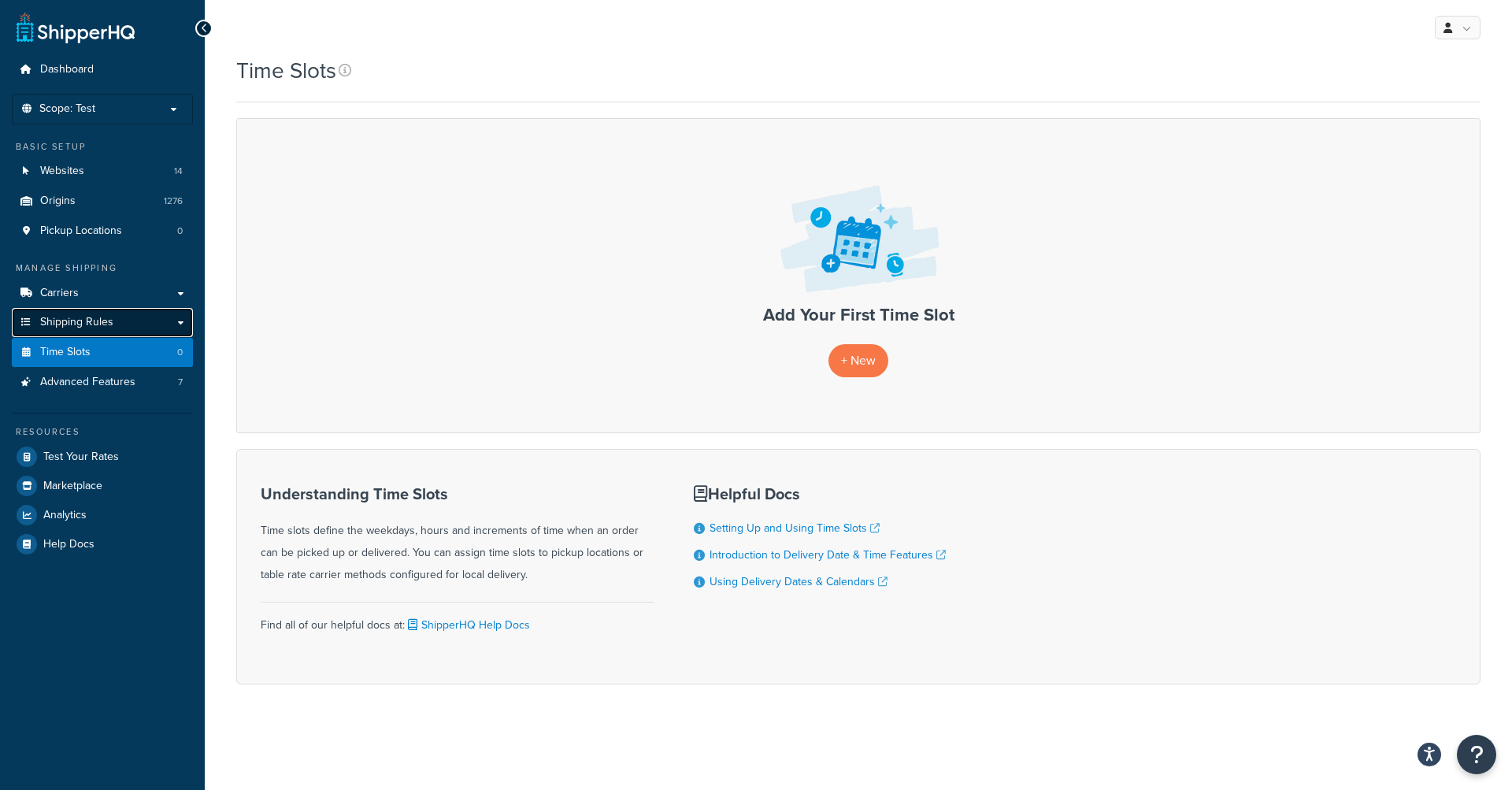
click at [180, 326] on link "Shipping Rules" at bounding box center [102, 322] width 181 height 29
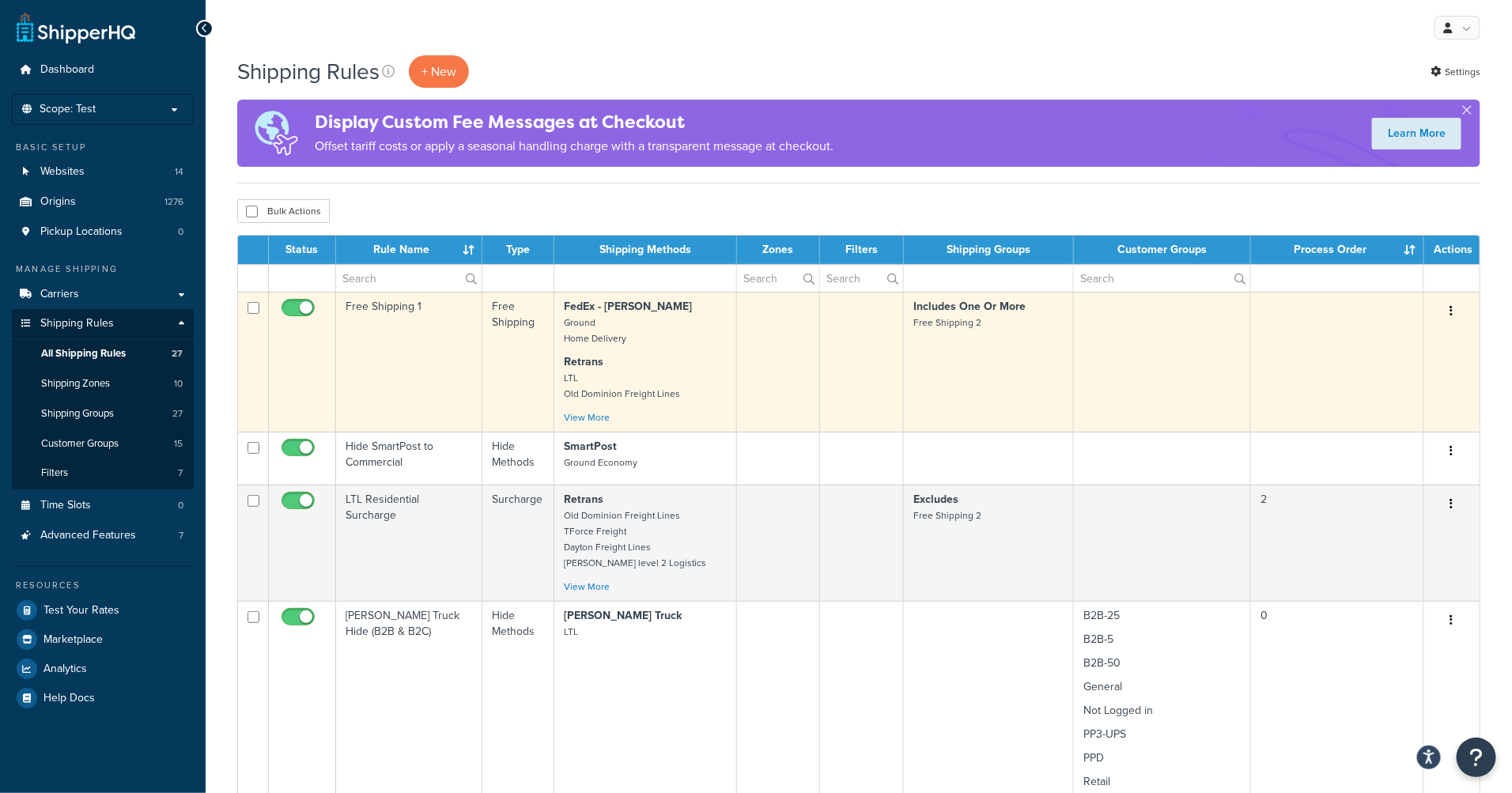
click at [1453, 313] on icon "button" at bounding box center [1452, 311] width 3 height 11
click at [1413, 347] on link "Edit" at bounding box center [1399, 341] width 125 height 33
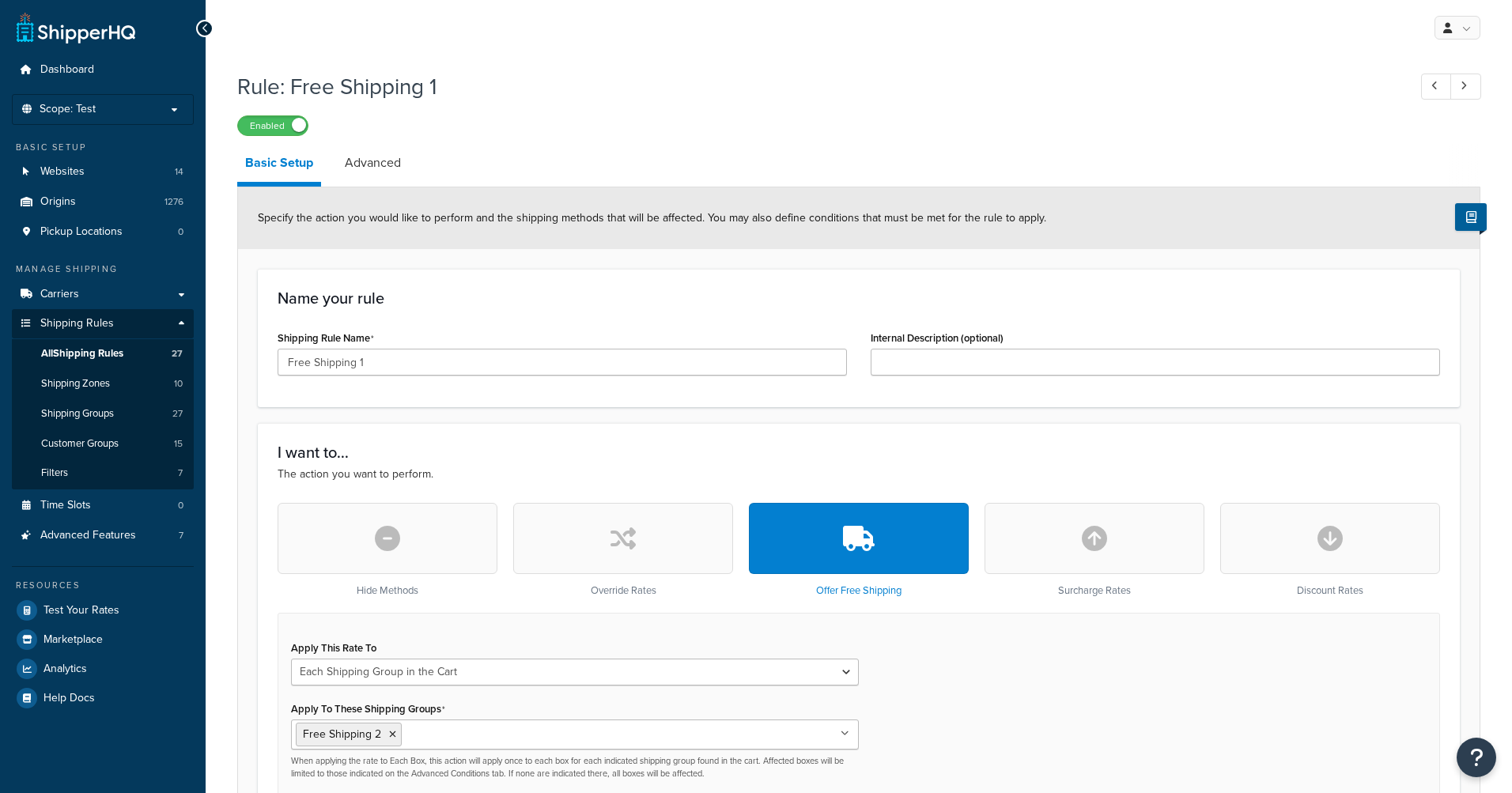
select select "SHIPPING_GROUP"
click at [389, 173] on link "Advanced" at bounding box center [373, 163] width 72 height 38
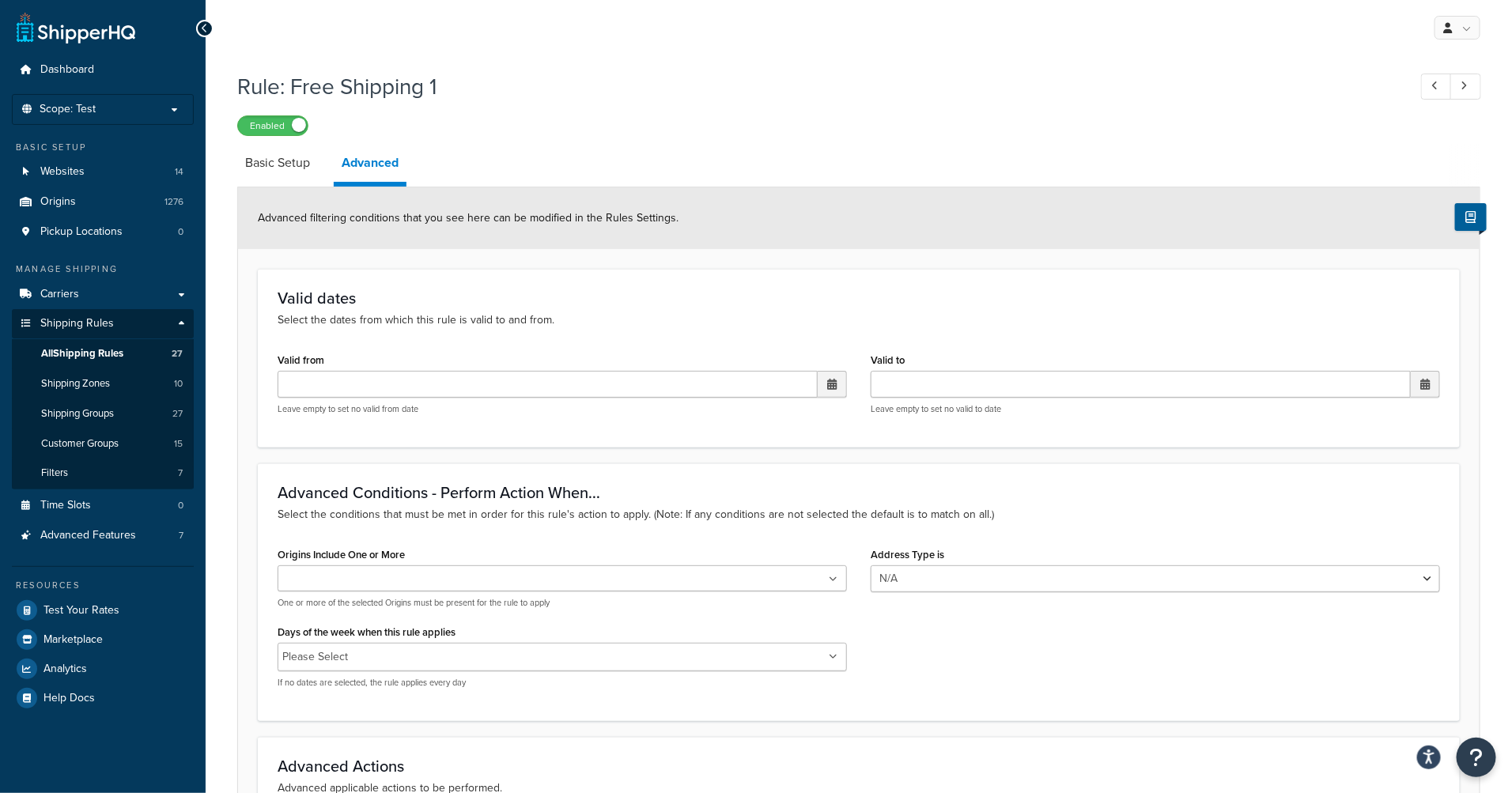
click at [268, 163] on link "Basic Setup" at bounding box center [278, 163] width 81 height 38
select select "SHIPPING_GROUP"
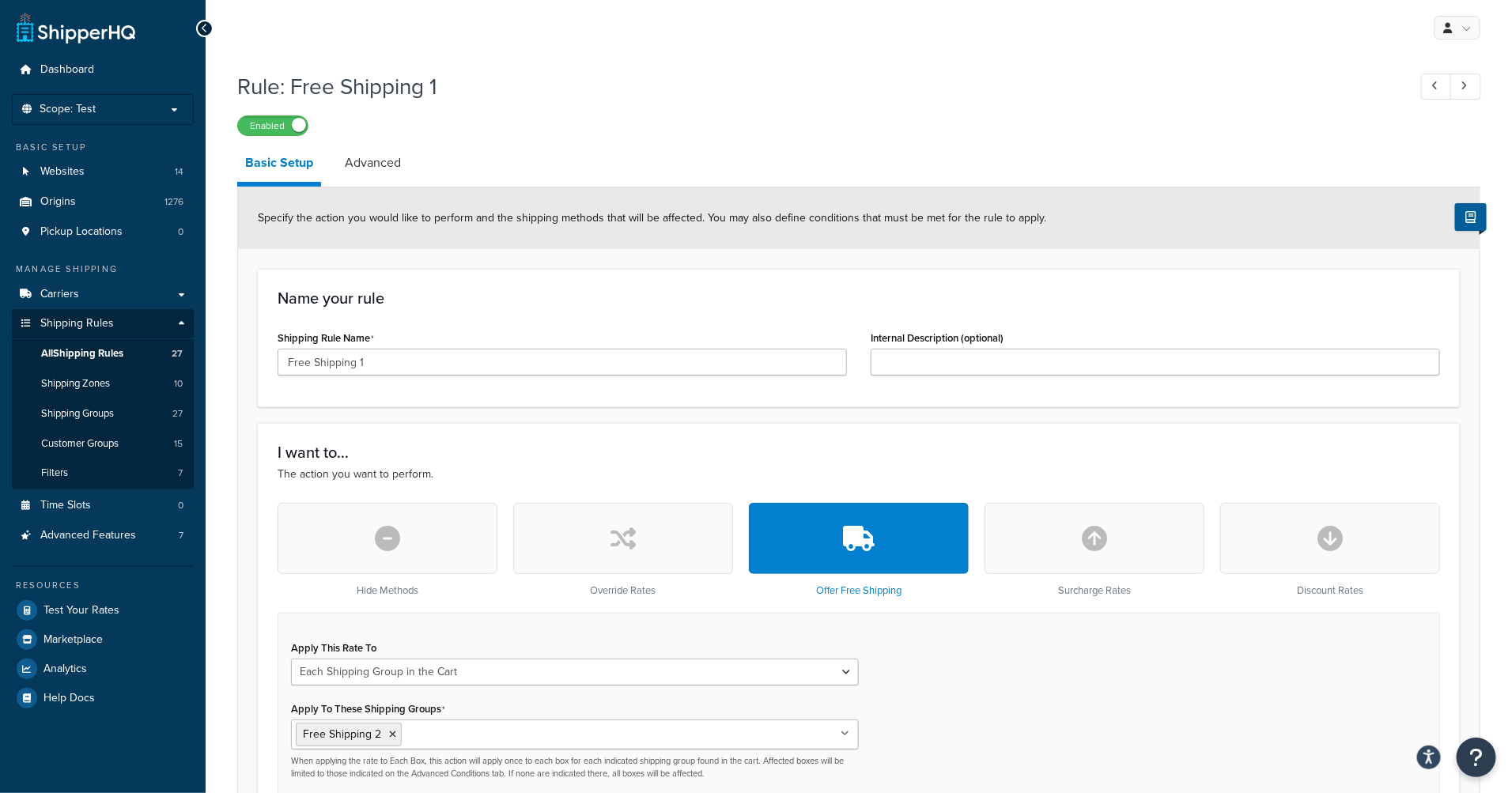
click at [441, 348] on div "Shipping Rule Name Free Shipping 1" at bounding box center [562, 351] width 569 height 49
click at [433, 362] on input "Free Shipping 1" at bounding box center [562, 362] width 569 height 27
type input "Free Shipping"
click at [660, 288] on div "Name your rule Shipping Rule Name Free Shipping Internal Description (optional)" at bounding box center [859, 338] width 1202 height 139
click at [535, 359] on input "Free Shipping" at bounding box center [562, 362] width 569 height 27
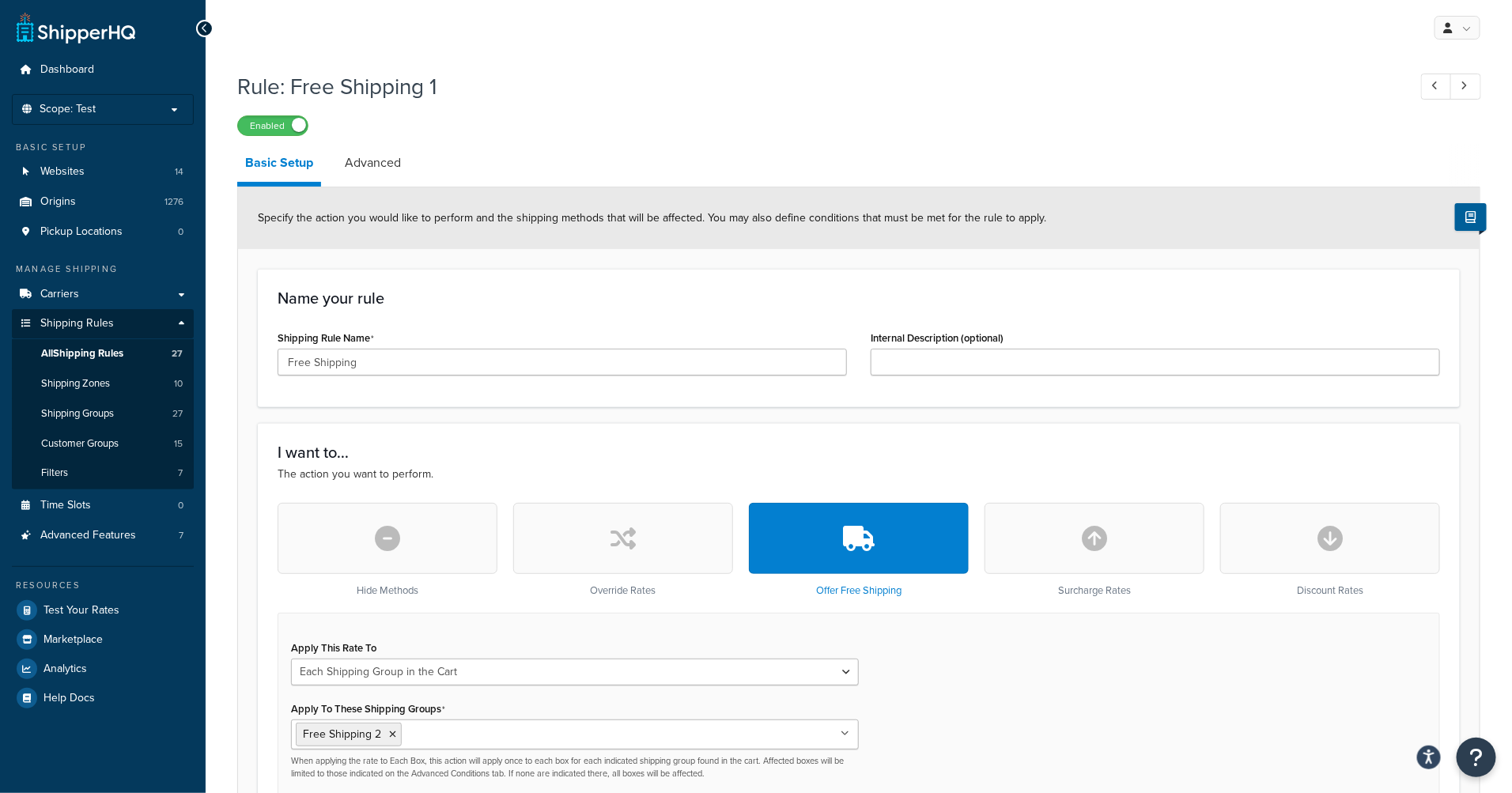
click at [715, 204] on div "Specify the action you would like to perform and the shipping methods that will…" at bounding box center [859, 218] width 1242 height 62
click at [595, 210] on div "Specify the action you would like to perform and the shipping methods that will…" at bounding box center [859, 218] width 1242 height 62
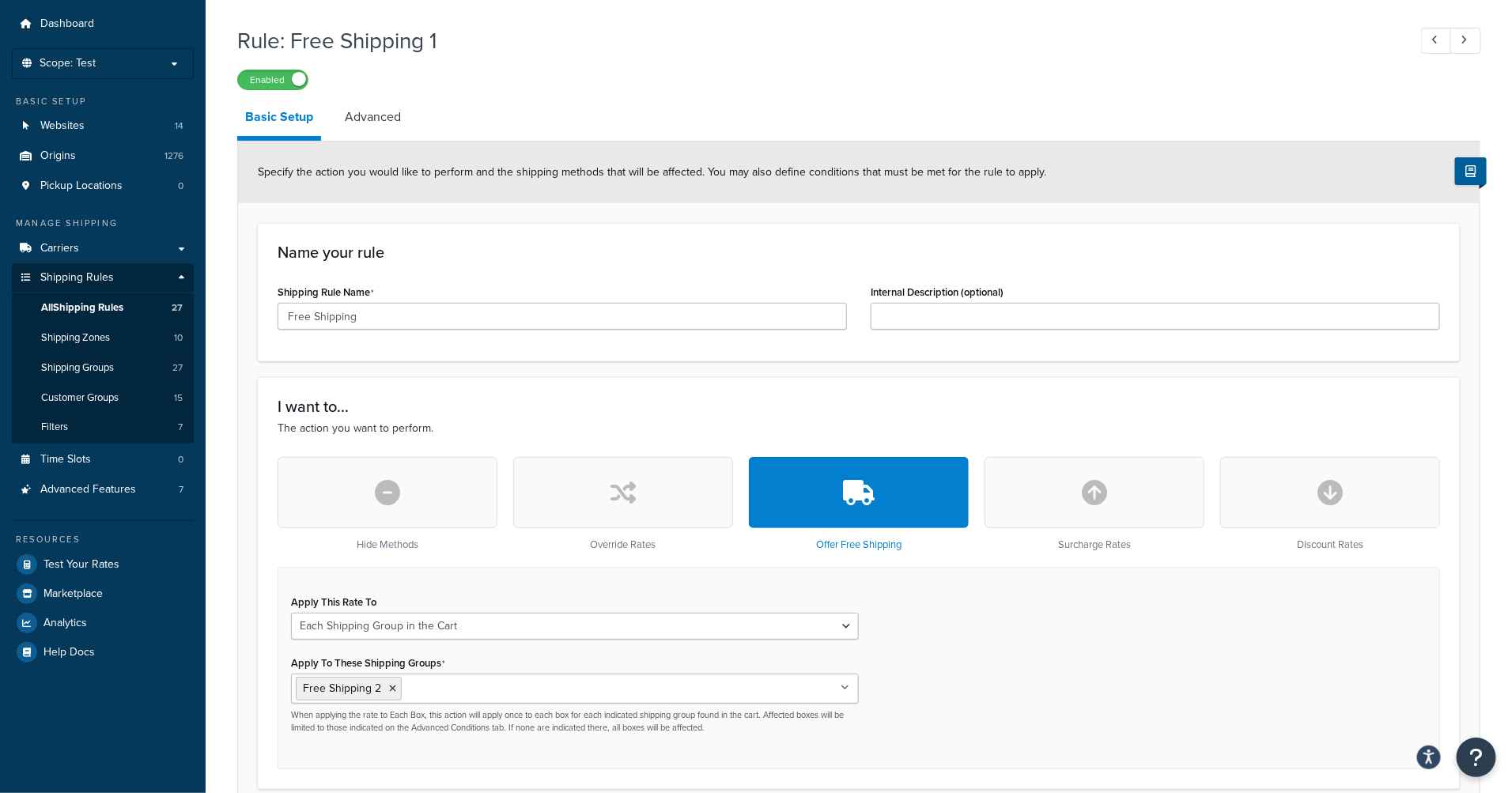
scroll to position [29, 0]
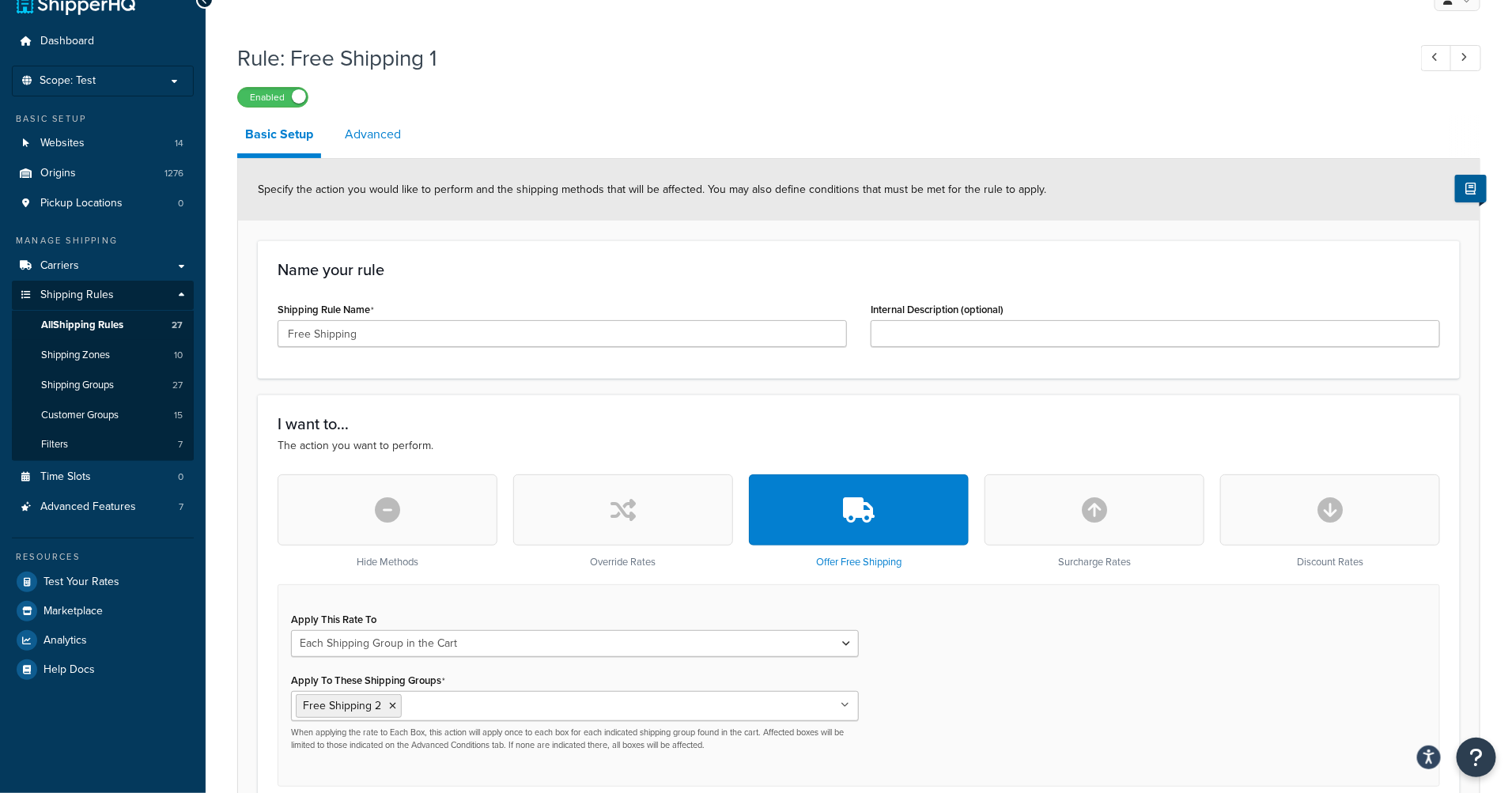
click at [382, 143] on link "Advanced" at bounding box center [373, 135] width 72 height 38
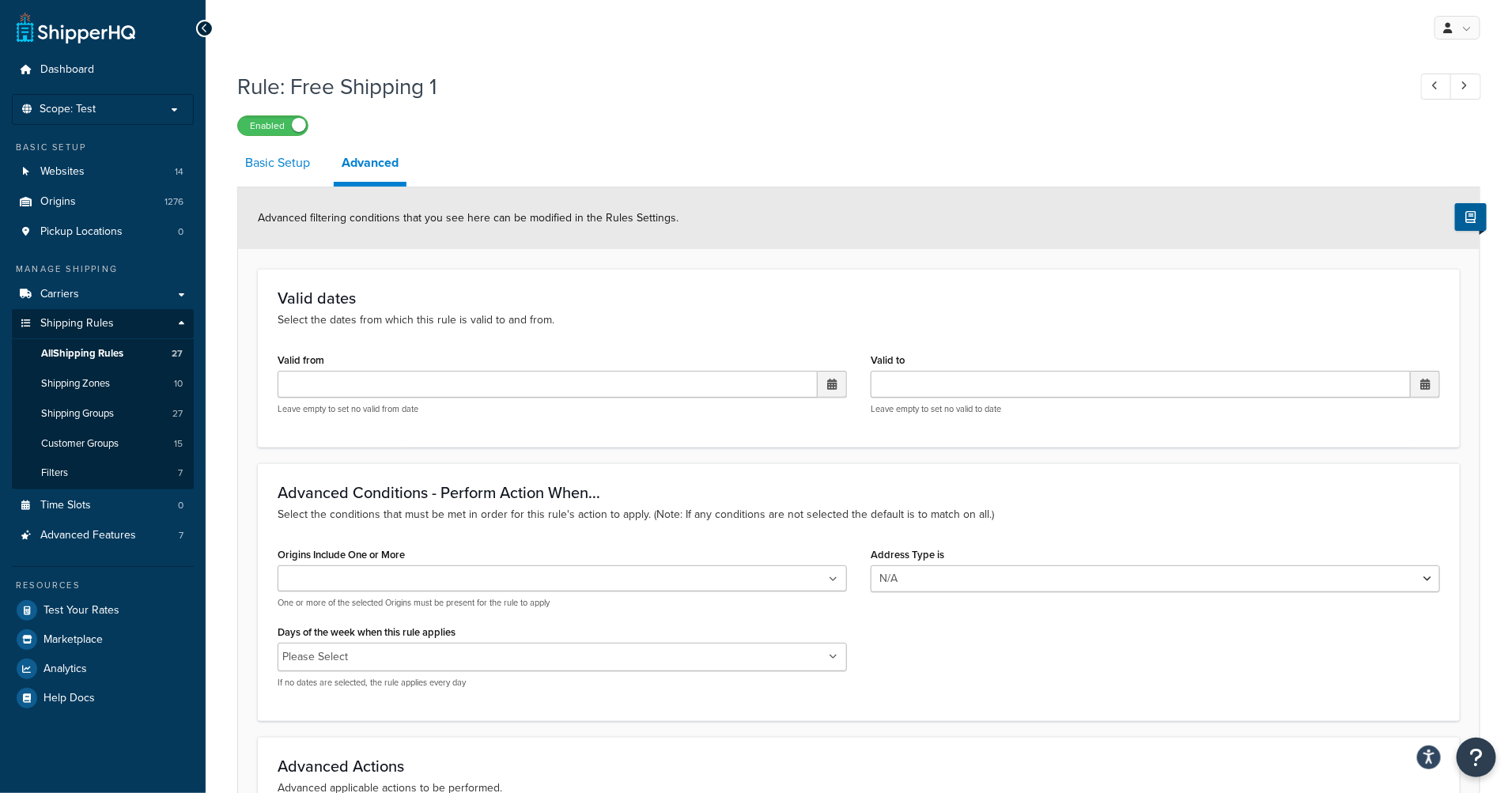
click at [260, 164] on link "Basic Setup" at bounding box center [278, 163] width 81 height 38
select select "SHIPPING_GROUP"
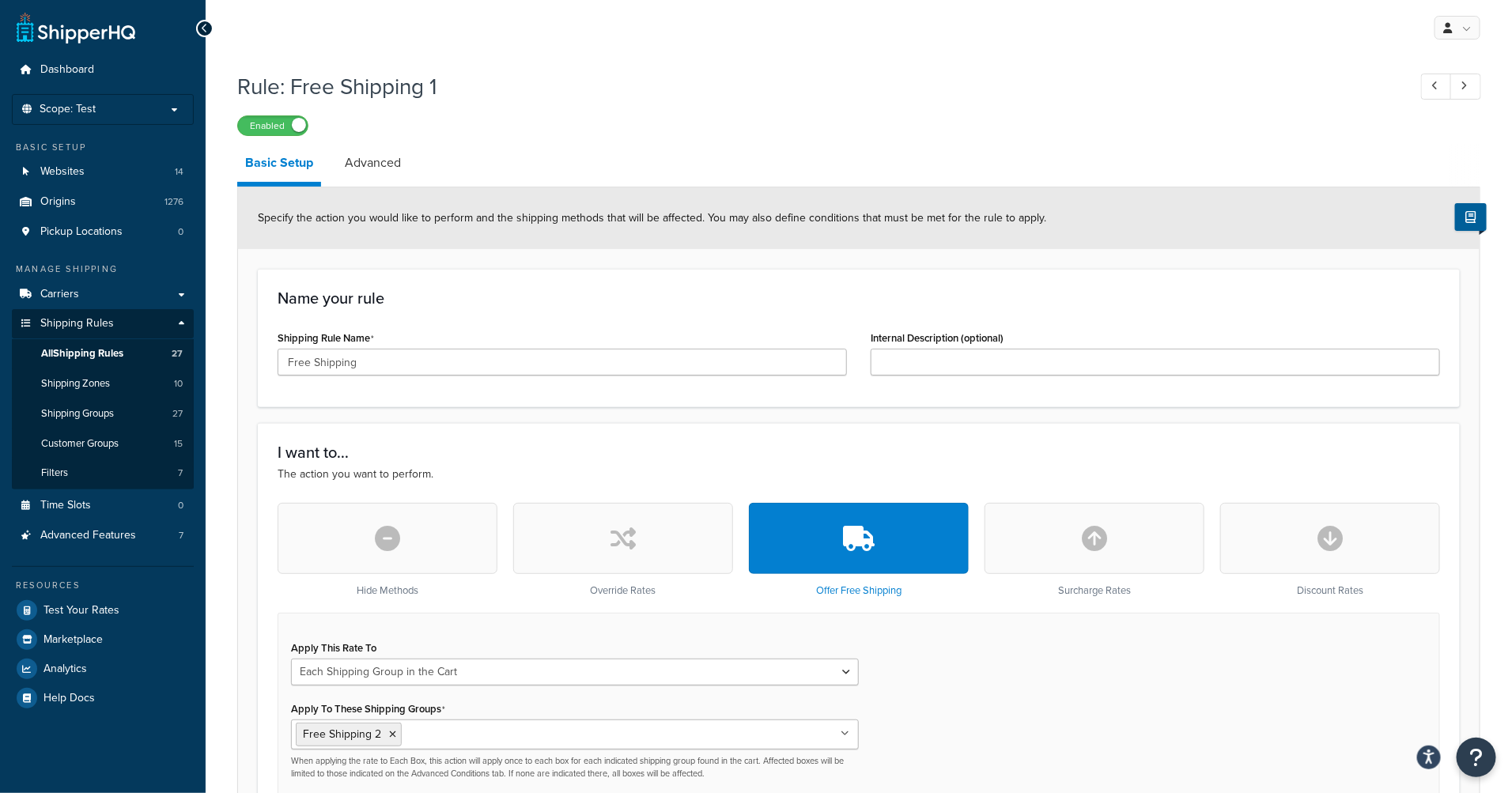
click at [701, 220] on span "Specify the action you would like to perform and the shipping methods that will…" at bounding box center [652, 217] width 788 height 17
click at [545, 248] on div "Specify the action you would like to perform and the shipping methods that will…" at bounding box center [859, 218] width 1242 height 62
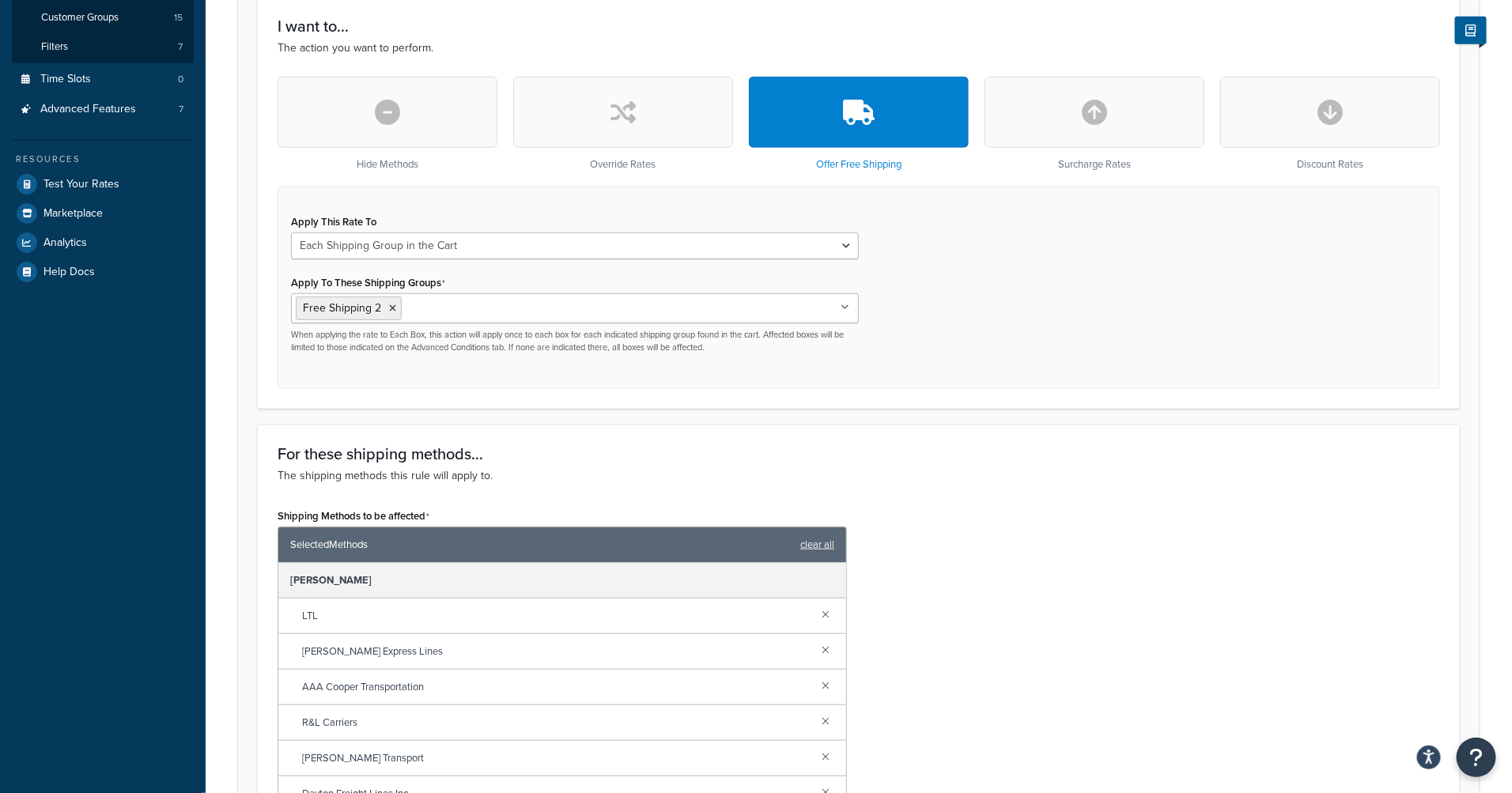
scroll to position [432, 0]
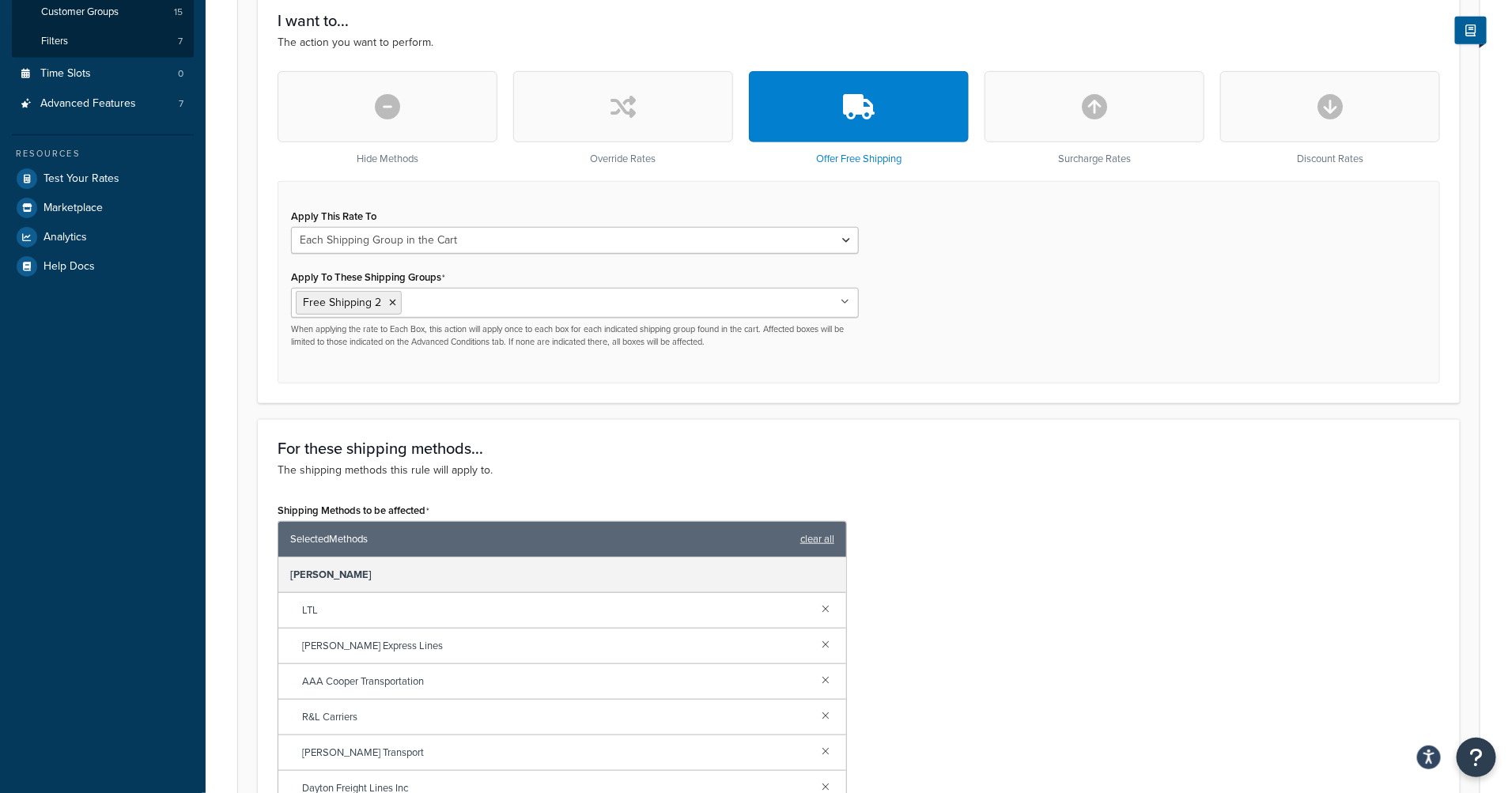
click at [1084, 359] on div "Apply This Rate To Each Shipment in the Cart Each Origin in the Cart Each Shipp…" at bounding box center [859, 282] width 1162 height 202
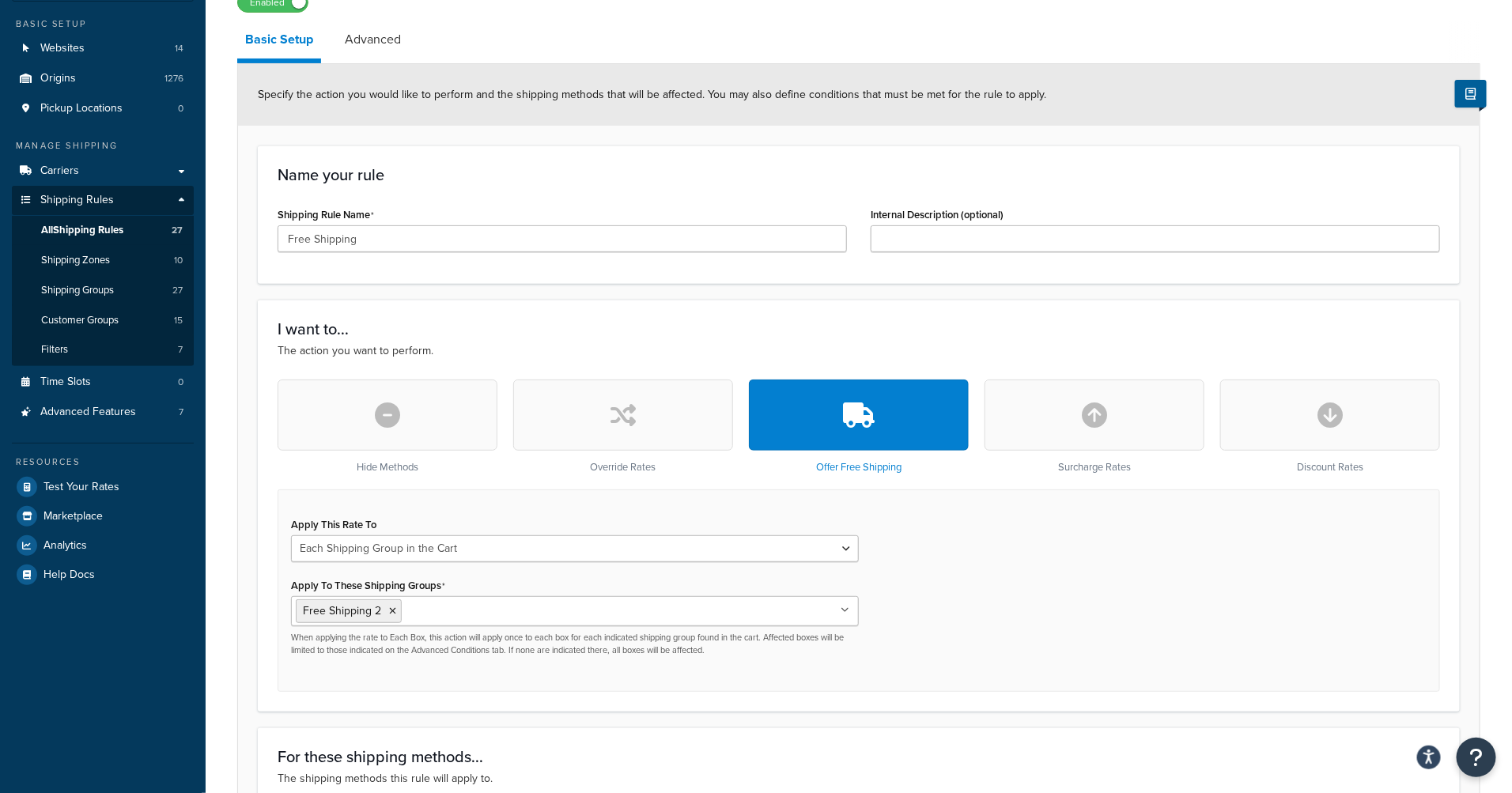
scroll to position [0, 0]
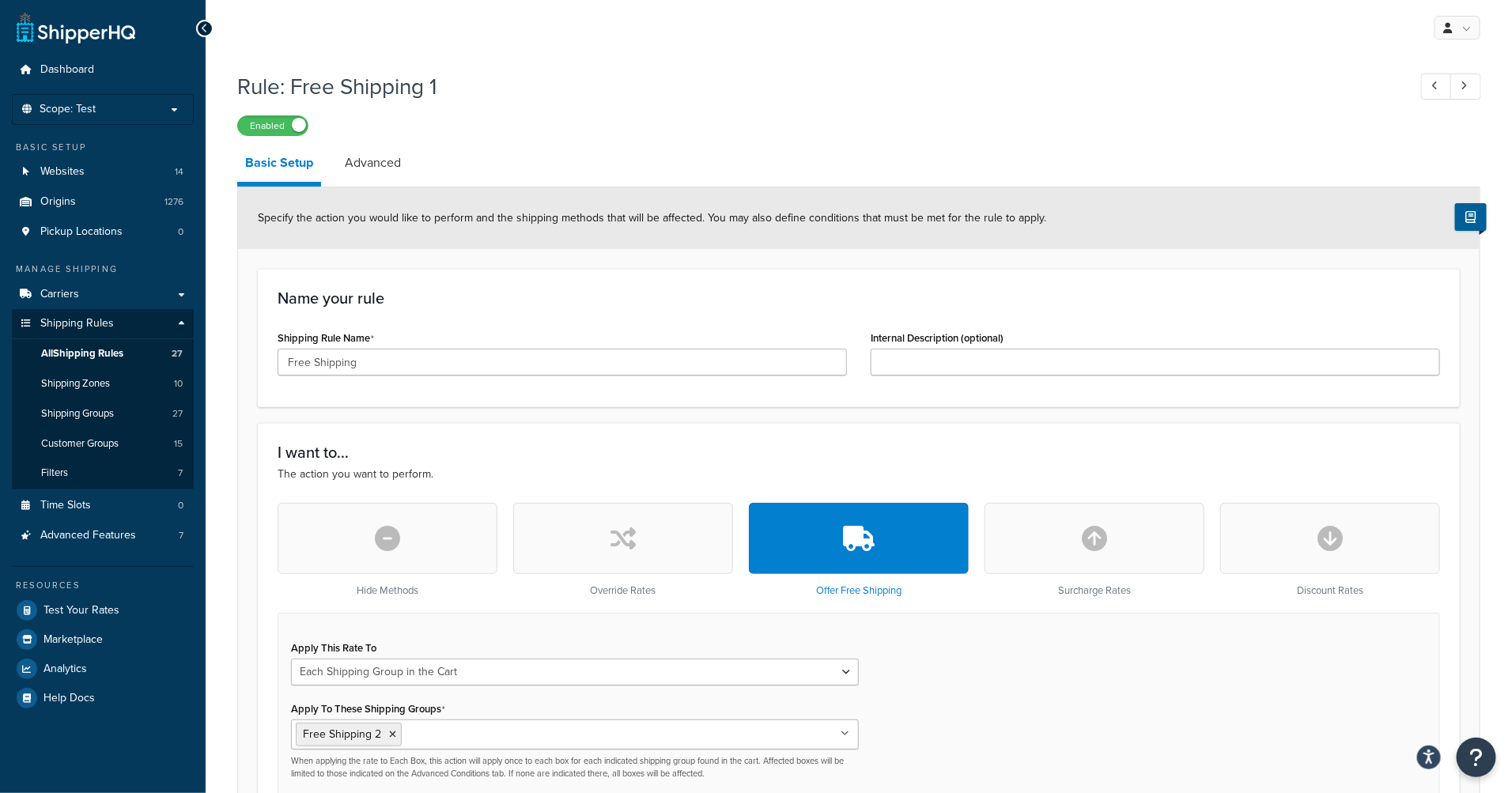
click at [368, 159] on link "Advanced" at bounding box center [373, 163] width 72 height 38
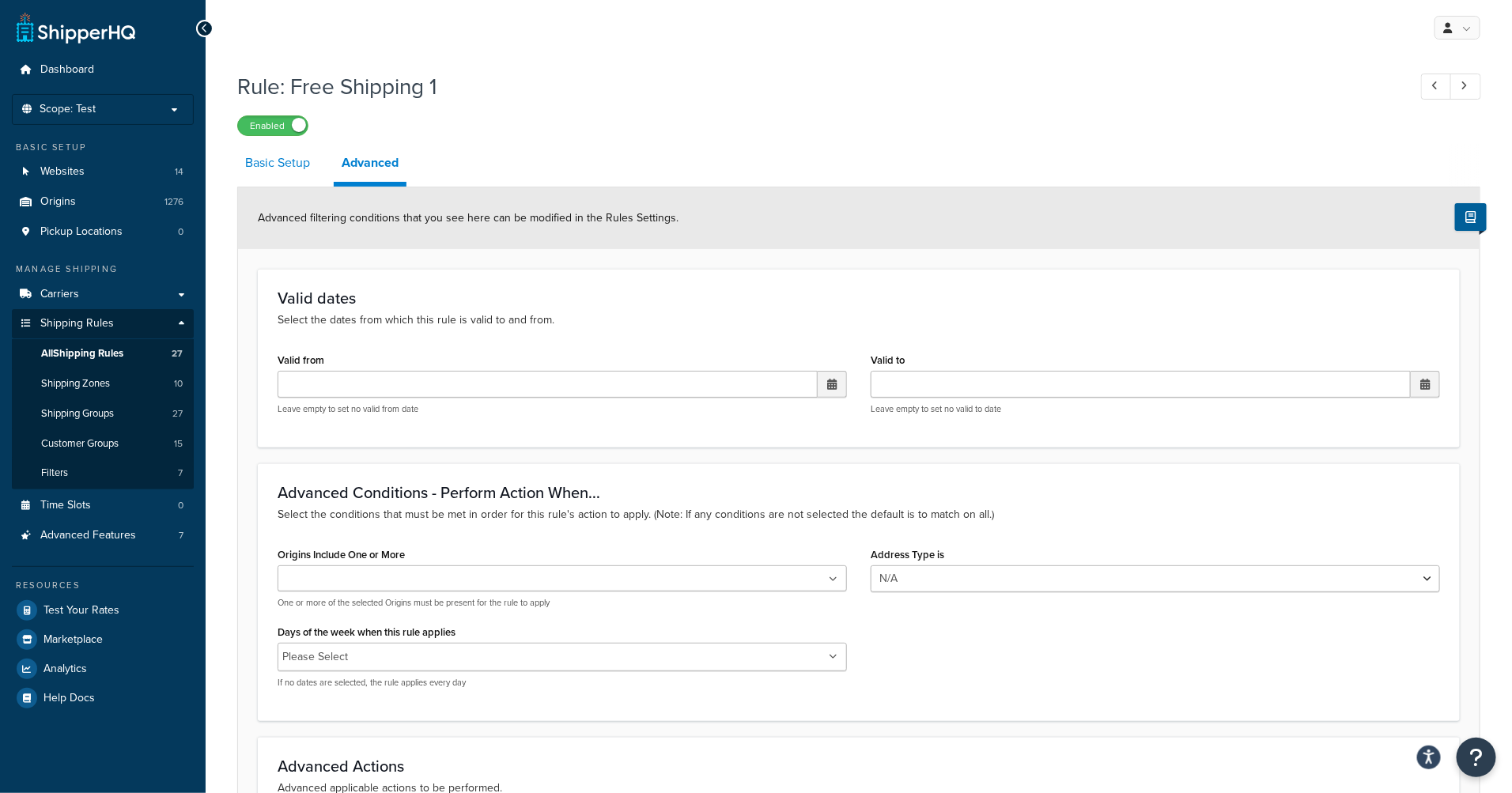
click at [272, 161] on link "Basic Setup" at bounding box center [278, 163] width 81 height 38
select select "SHIPPING_GROUP"
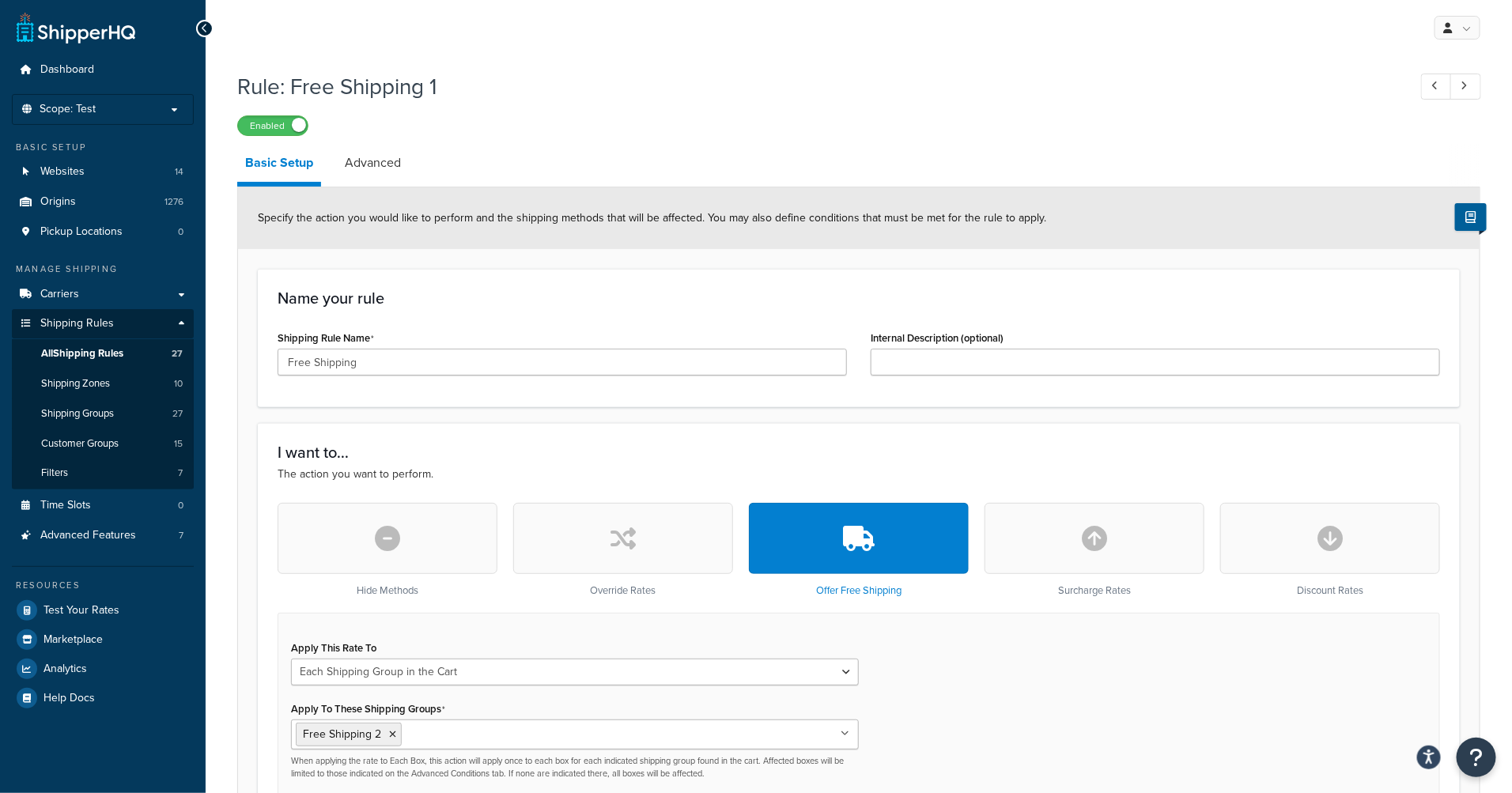
click at [67, 422] on link "Shipping Groups 27" at bounding box center [102, 414] width 182 height 29
click at [102, 419] on span "Shipping Groups" at bounding box center [78, 414] width 73 height 13
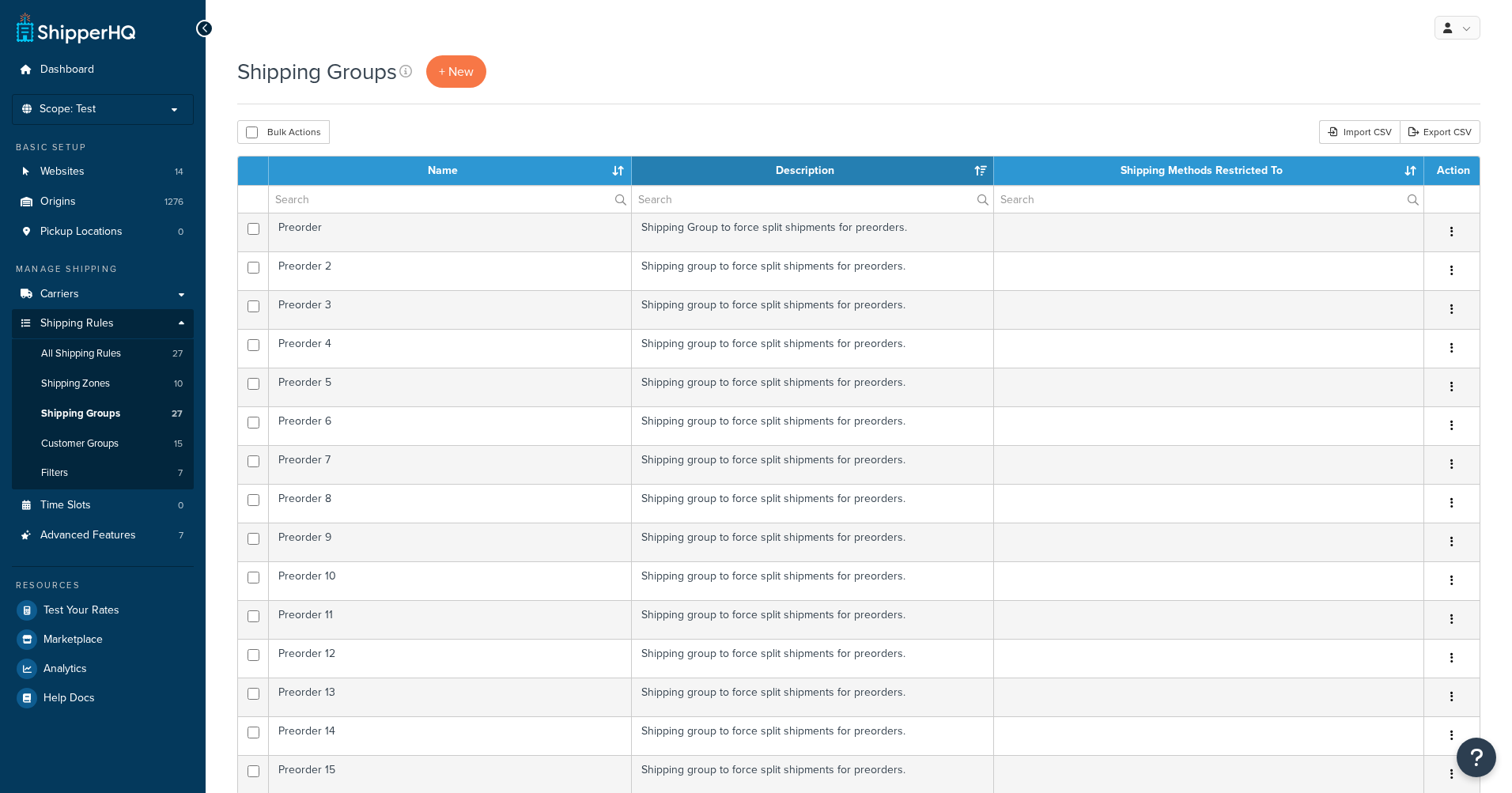
select select "15"
click at [643, 73] on div "Shipping Groups + New" at bounding box center [859, 71] width 1243 height 33
click at [383, 199] on input "text" at bounding box center [450, 199] width 362 height 27
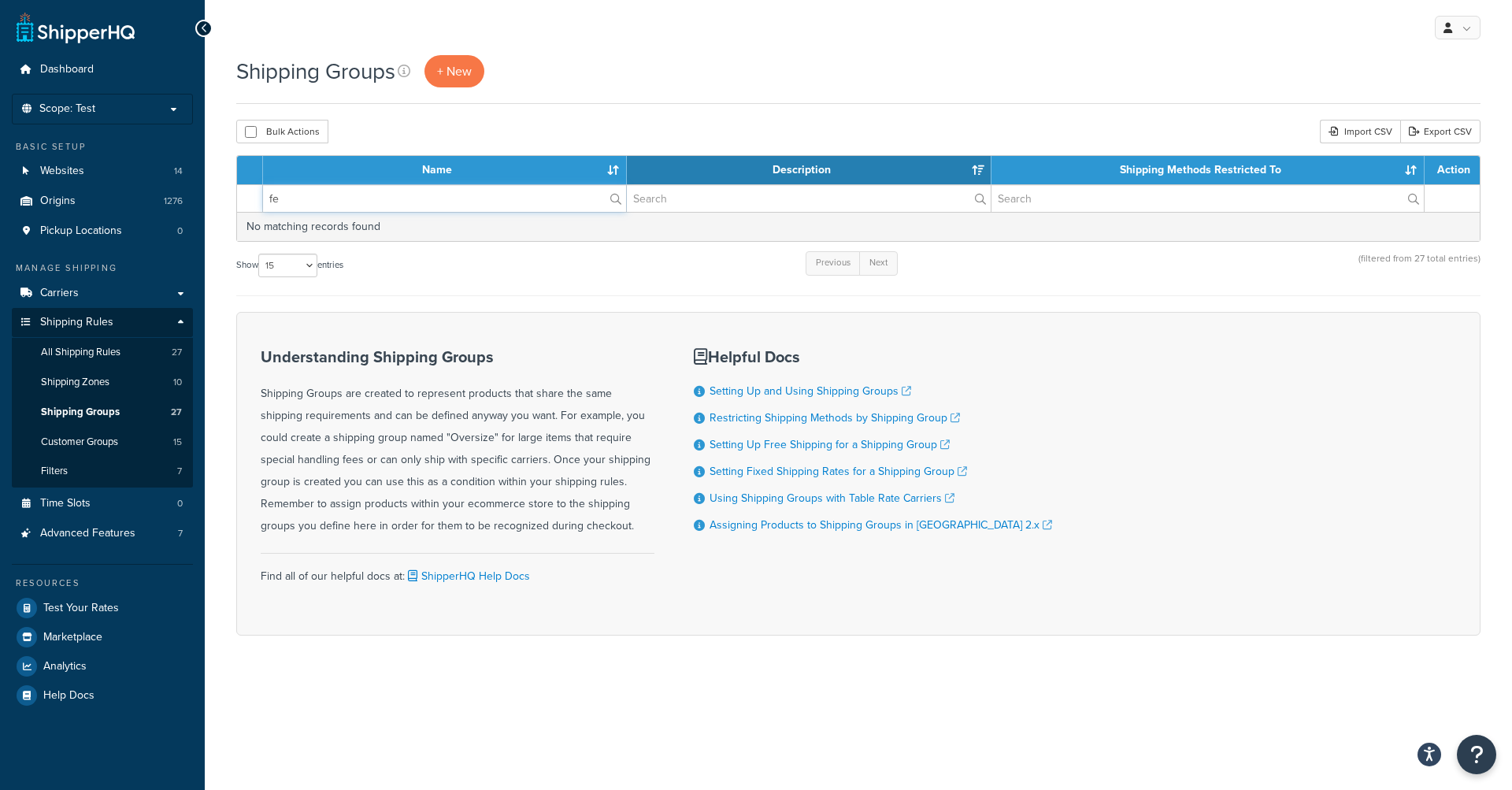
click at [381, 198] on input "fe" at bounding box center [445, 198] width 363 height 27
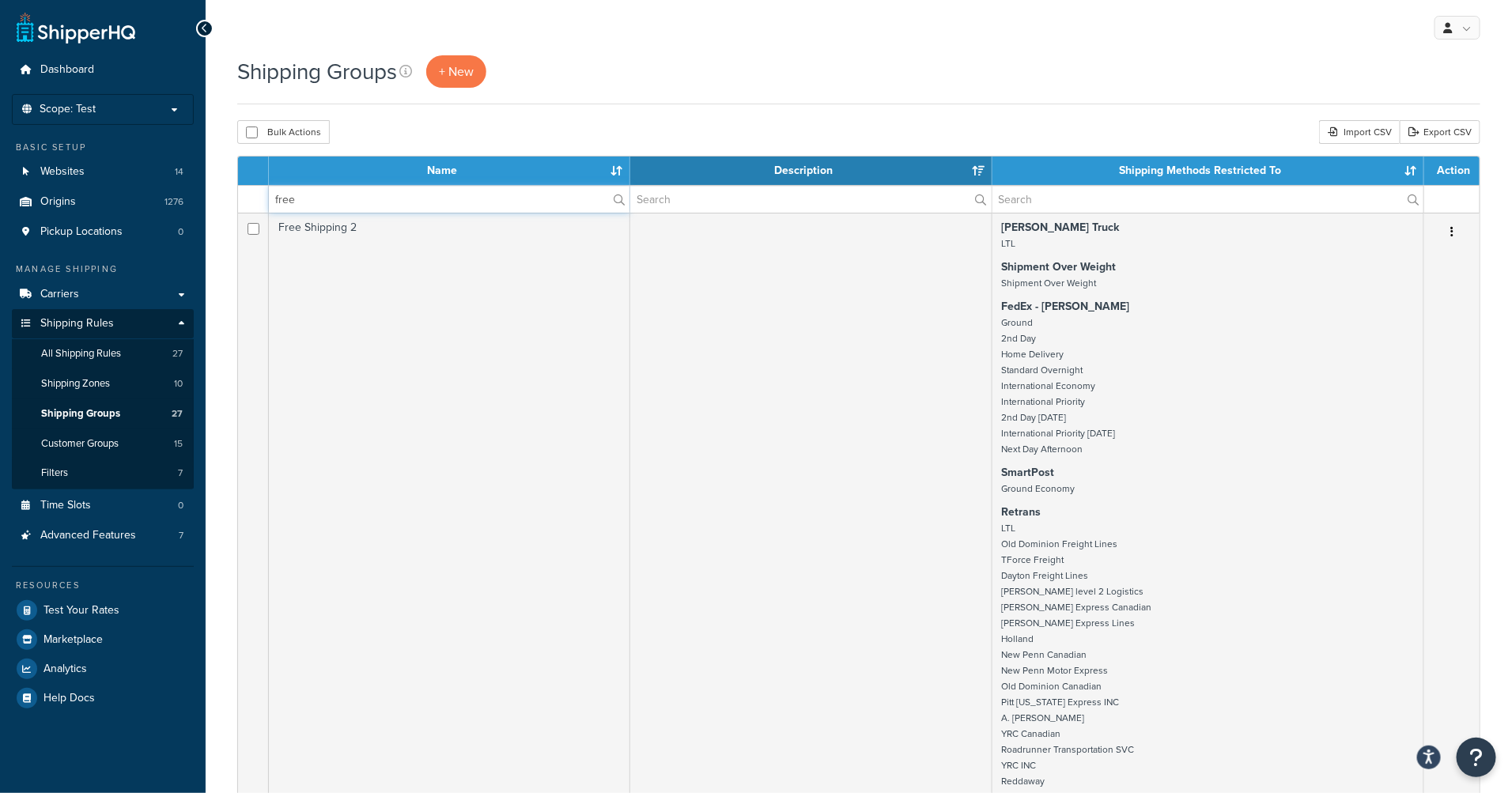
type input "free"
click at [715, 94] on div "Shipping Groups + New" at bounding box center [859, 80] width 1243 height 49
click at [128, 353] on link "All Shipping Rules 27" at bounding box center [102, 354] width 182 height 29
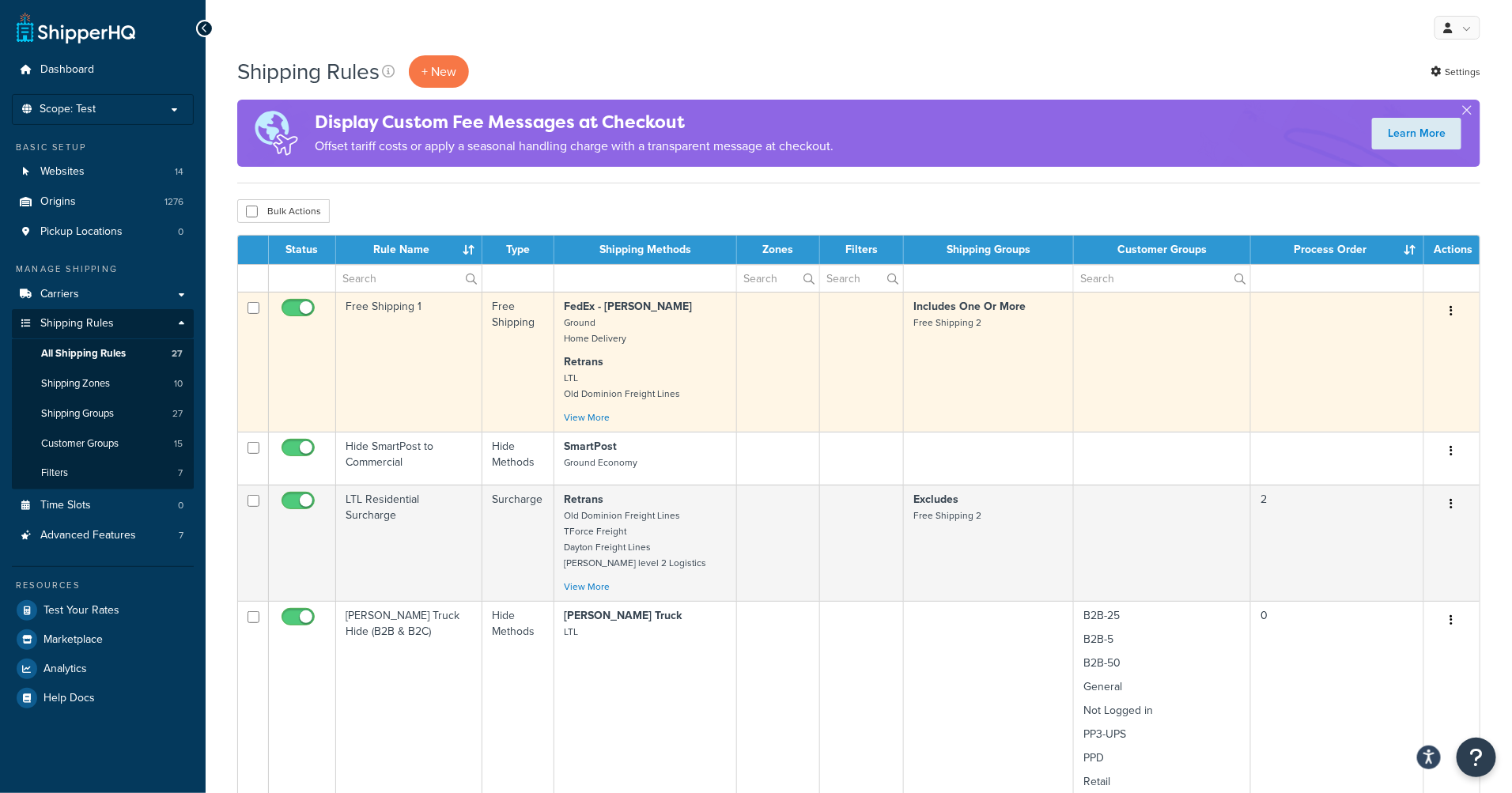
click at [1455, 315] on button "button" at bounding box center [1452, 312] width 22 height 25
click at [1386, 341] on link "Edit" at bounding box center [1399, 341] width 125 height 33
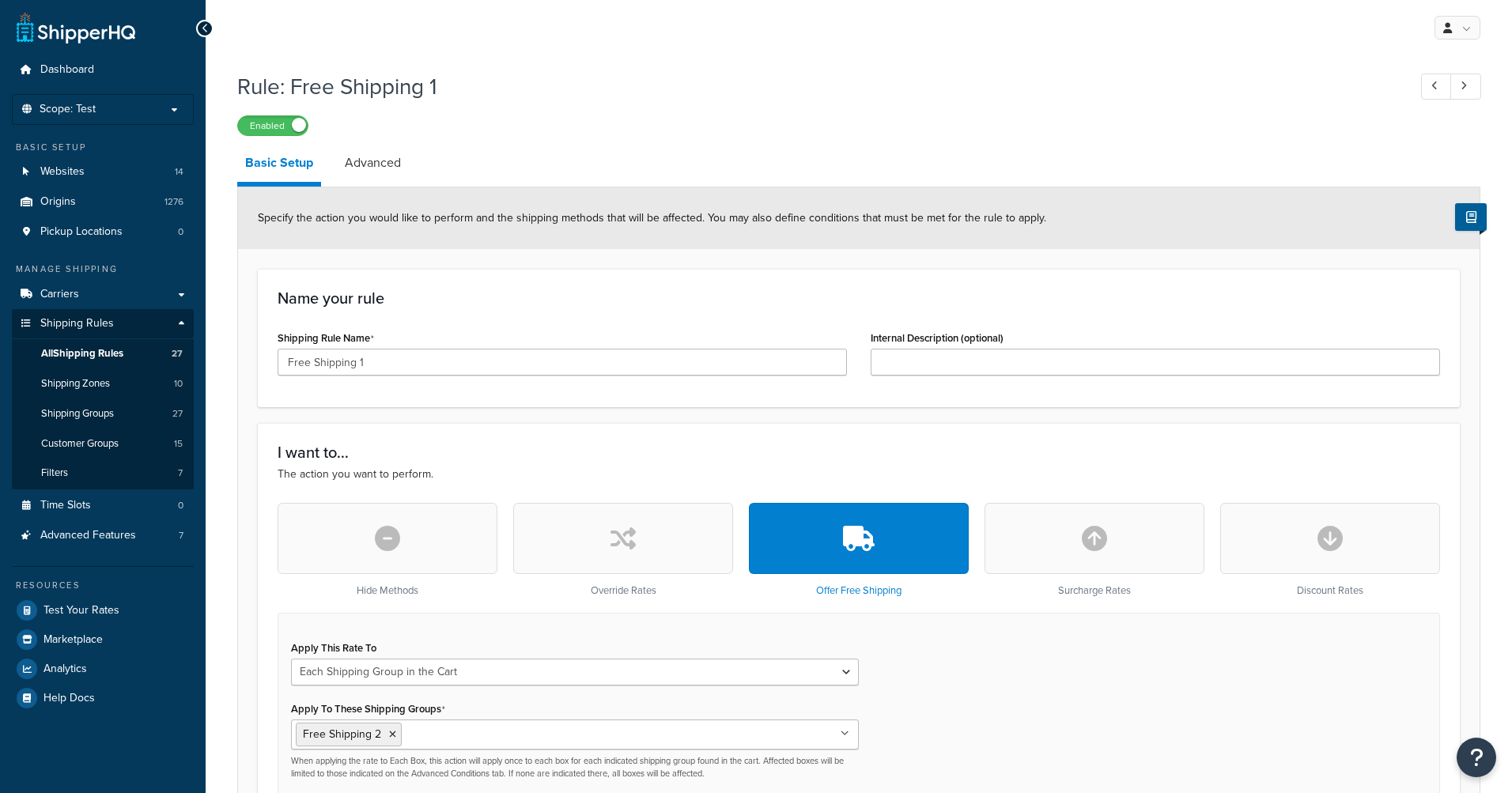
select select "SHIPPING_GROUP"
click at [393, 365] on input "Free Shipping 1" at bounding box center [562, 362] width 569 height 27
click at [289, 363] on input "Free Shipping" at bounding box center [562, 362] width 569 height 27
click at [446, 369] on input "Free Shipping" at bounding box center [562, 362] width 569 height 27
type input "Free Shipping"
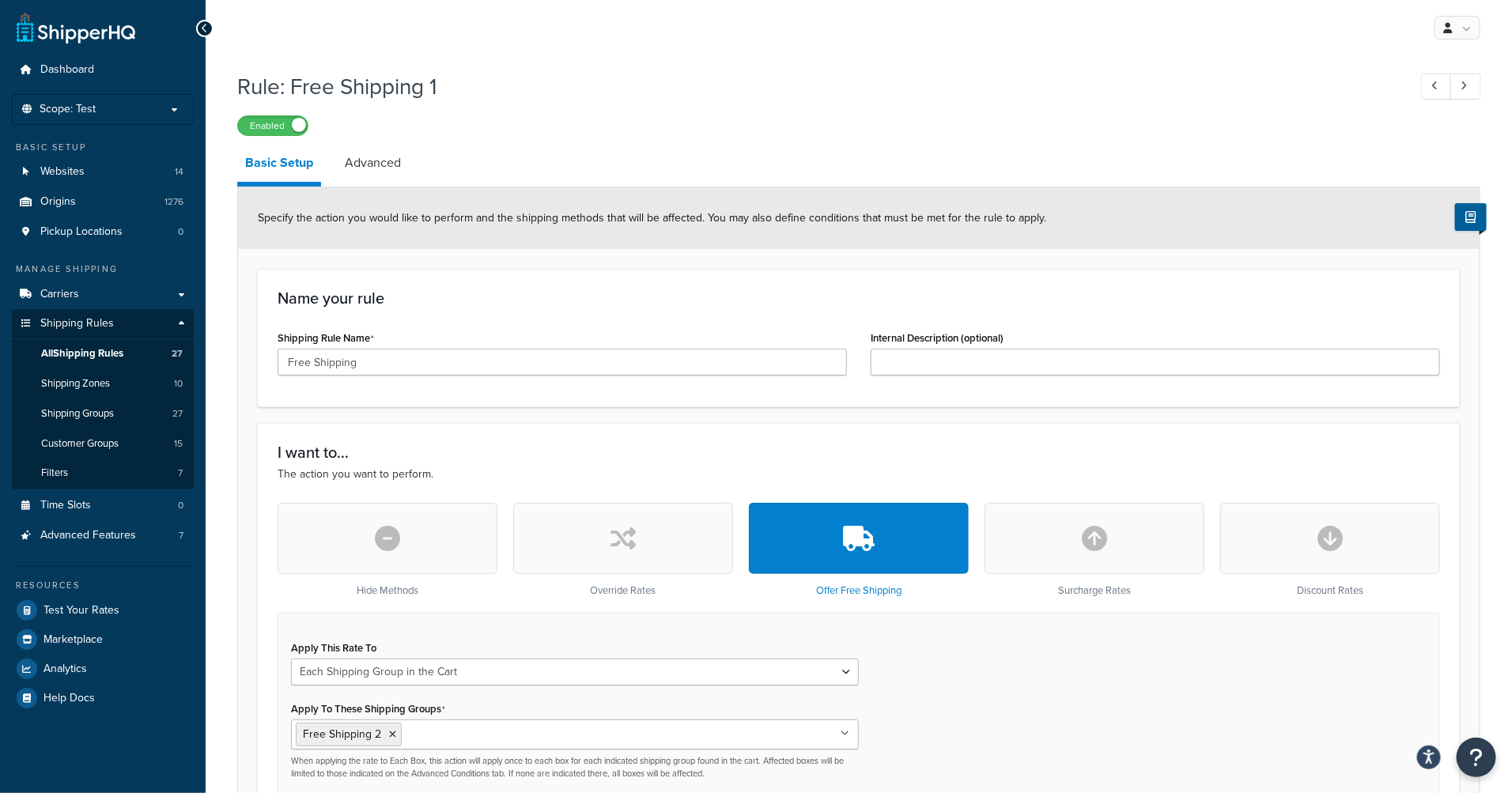
drag, startPoint x: 620, startPoint y: 167, endPoint x: 611, endPoint y: 167, distance: 9.0
click at [393, 165] on link "Advanced" at bounding box center [373, 163] width 72 height 38
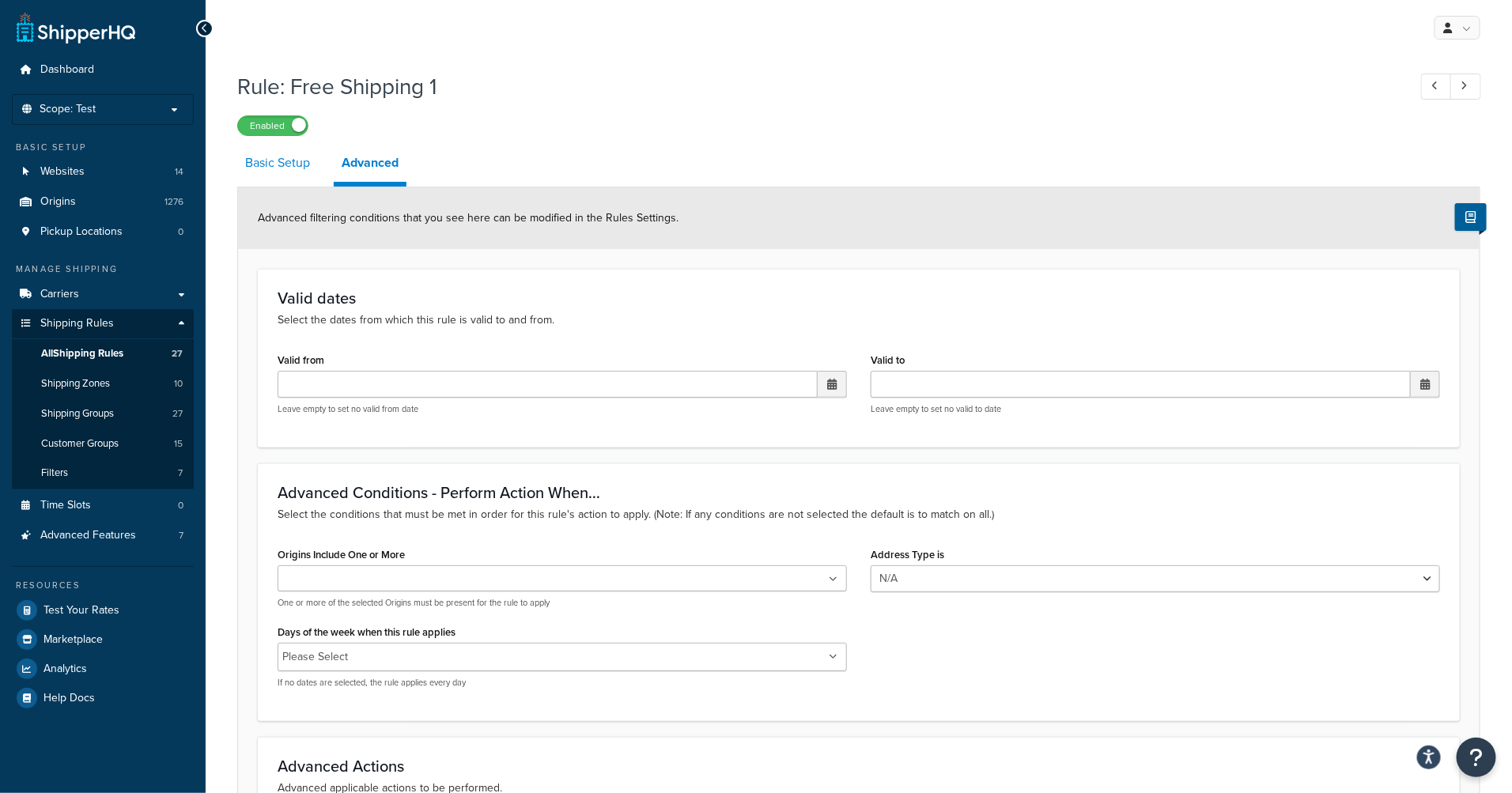
click at [297, 177] on link "Basic Setup" at bounding box center [278, 163] width 81 height 38
select select "SHIPPING_GROUP"
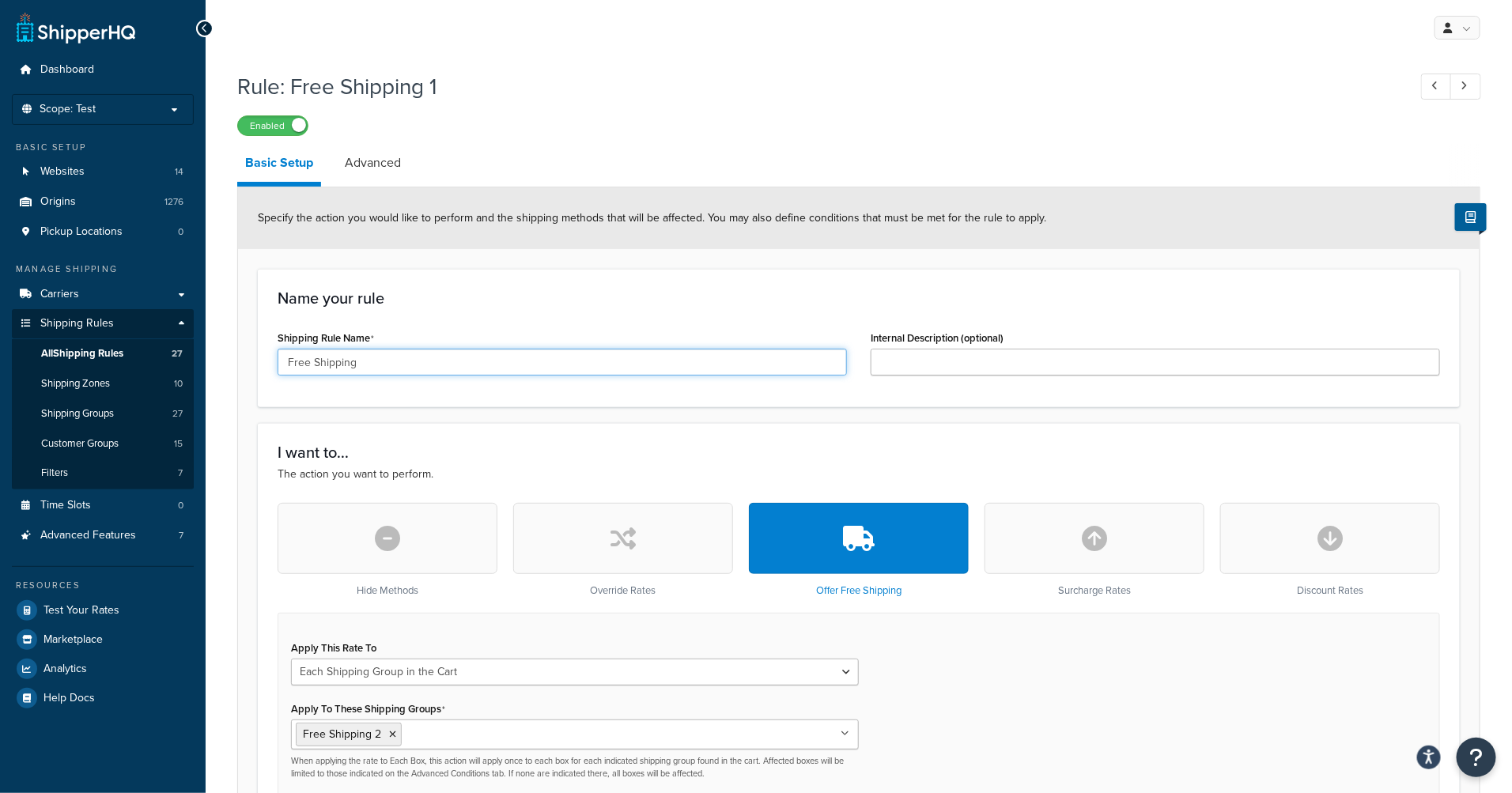
click at [461, 373] on input "Free Shipping" at bounding box center [562, 362] width 569 height 27
click at [578, 375] on input "Free Shipping" at bounding box center [562, 362] width 569 height 27
click at [855, 249] on div "Specify the action you would like to perform and the shipping methods that will…" at bounding box center [859, 218] width 1242 height 62
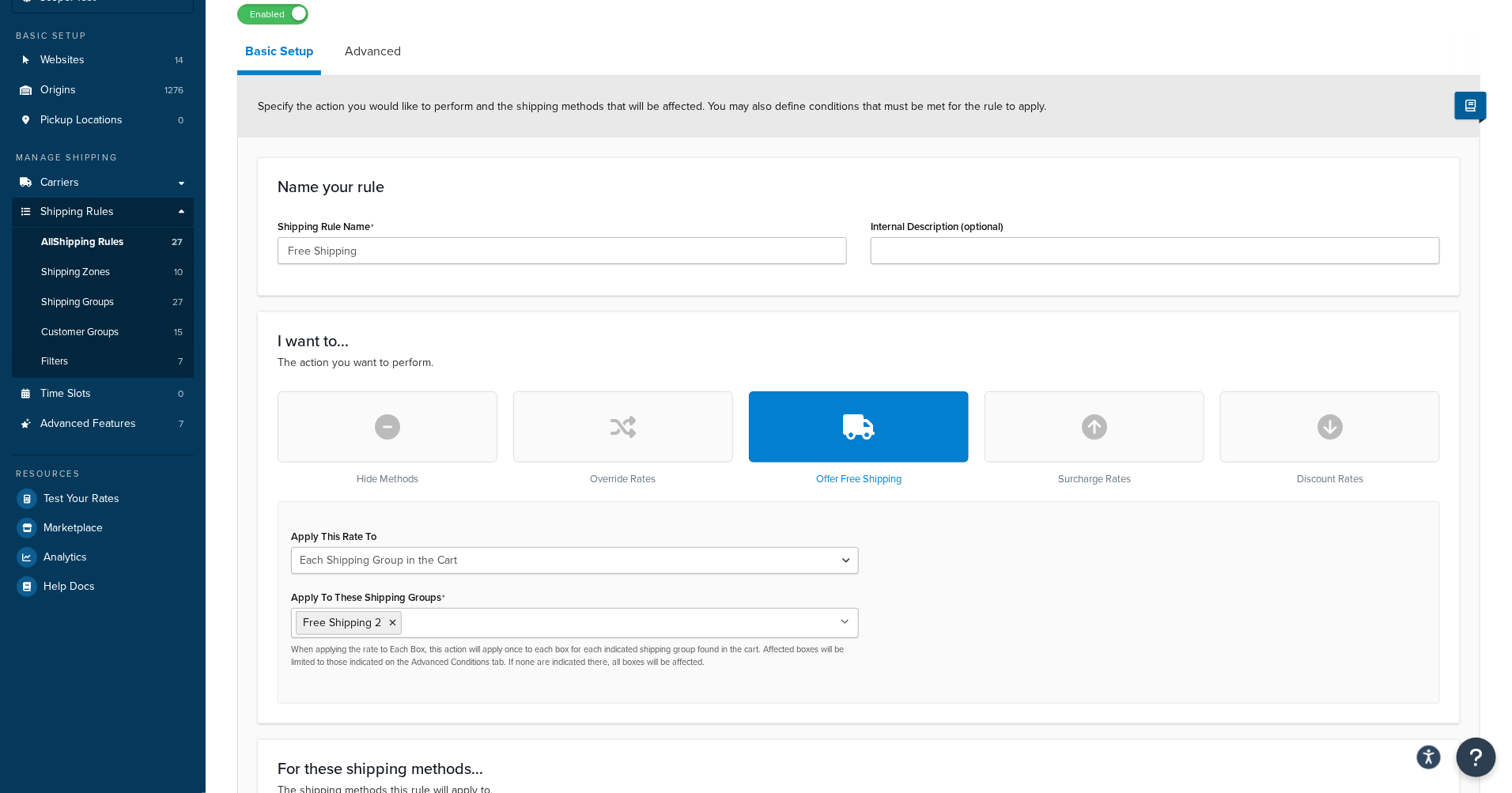
scroll to position [1005, 0]
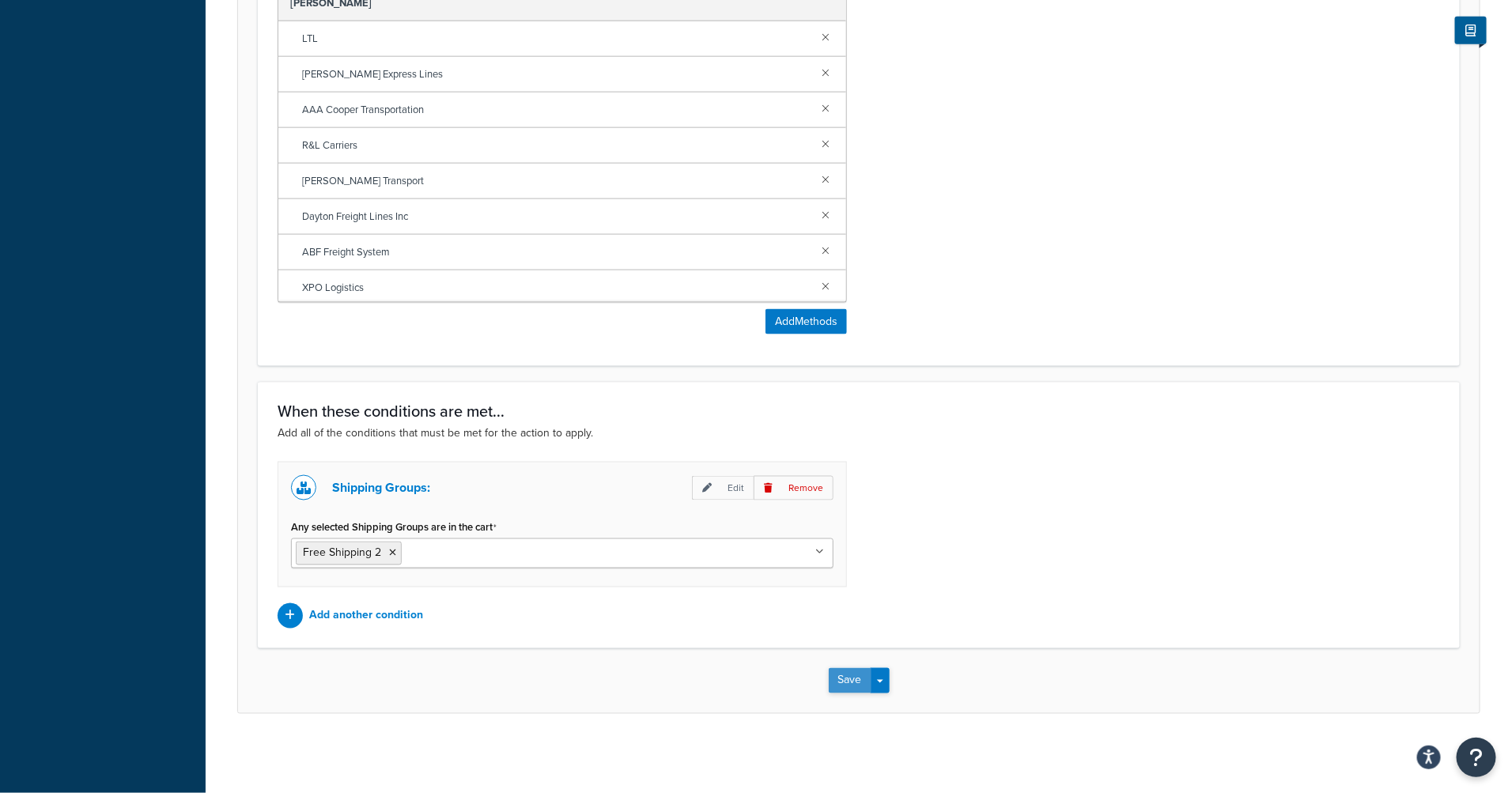
click at [845, 681] on button "Save" at bounding box center [850, 681] width 43 height 25
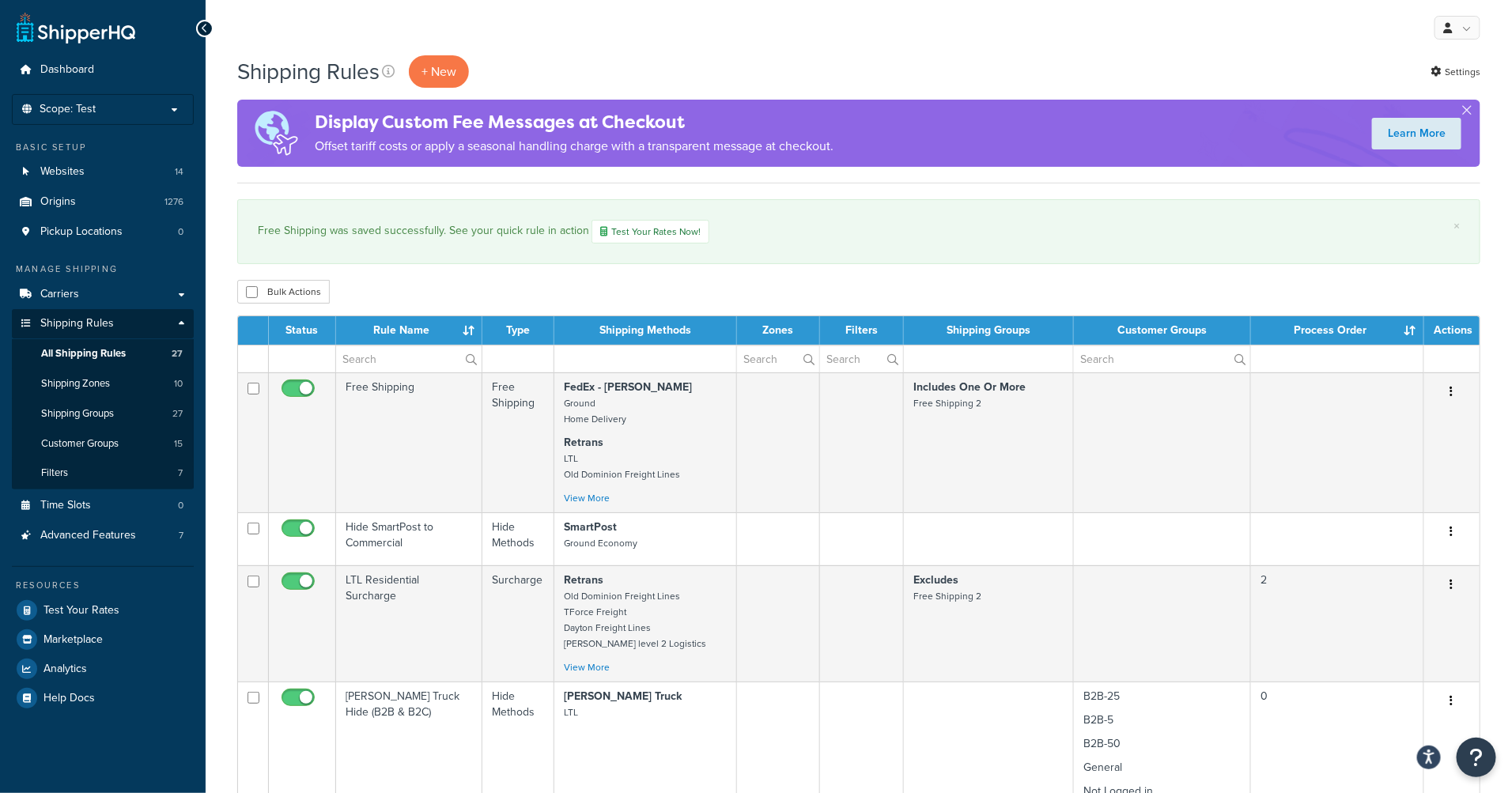
click at [748, 75] on div "Shipping Rules + New Settings" at bounding box center [859, 71] width 1243 height 33
click at [105, 423] on link "Shipping Groups 27" at bounding box center [102, 414] width 182 height 29
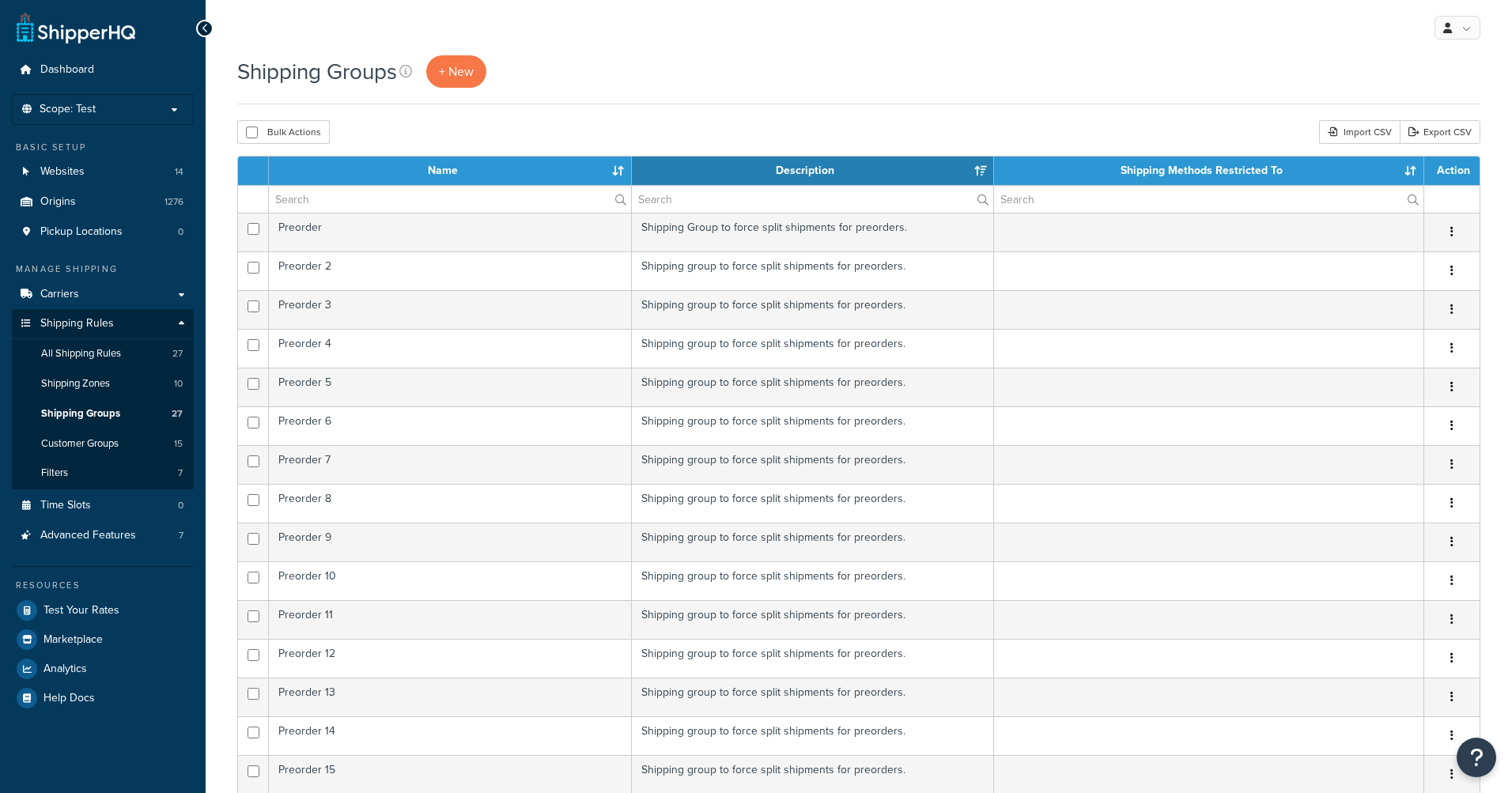
select select "15"
click at [316, 197] on input "text" at bounding box center [450, 199] width 362 height 27
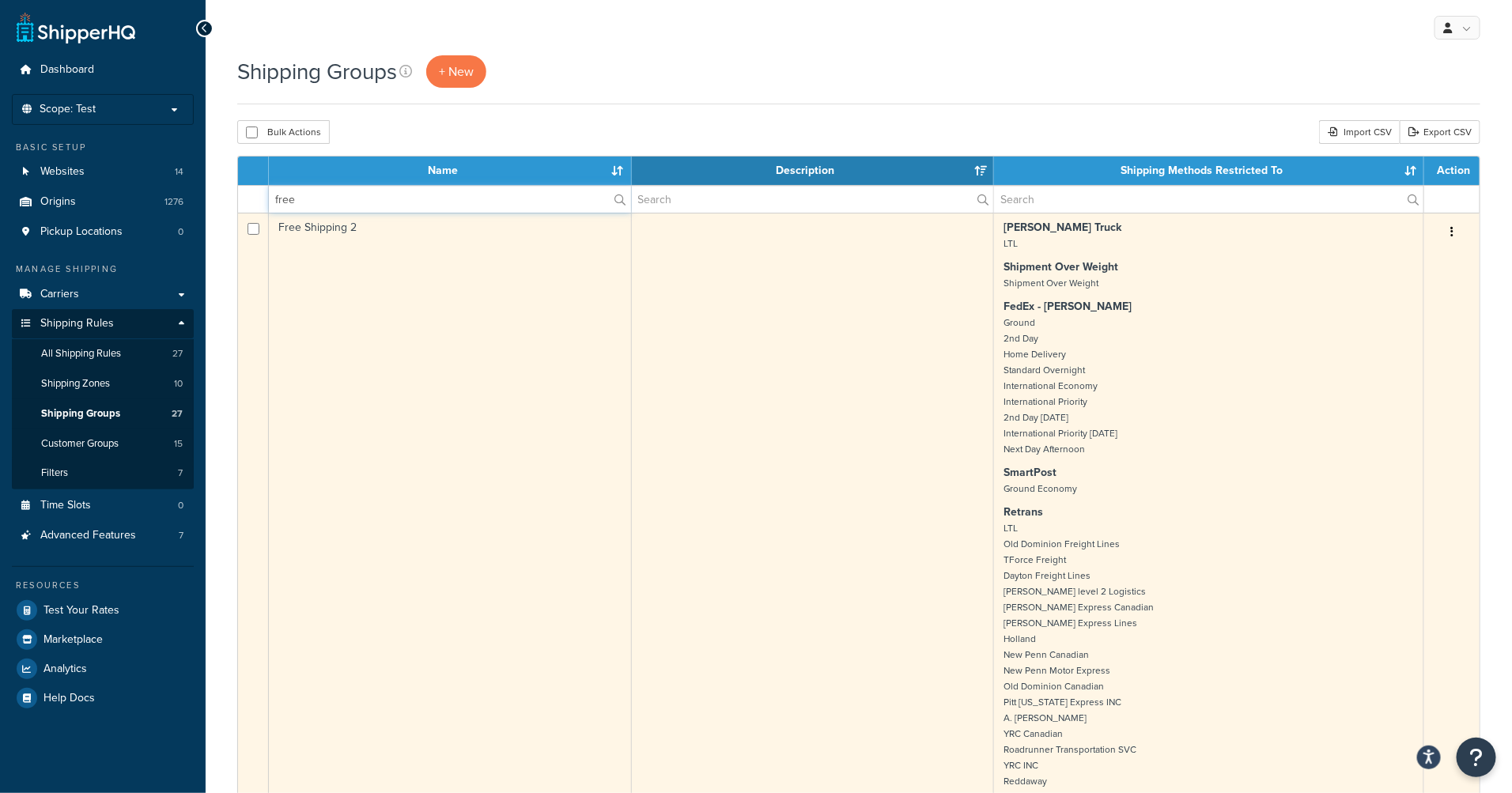
type input "free"
click at [1459, 230] on button "button" at bounding box center [1452, 232] width 22 height 25
click at [1412, 258] on link "Edit" at bounding box center [1388, 264] width 125 height 33
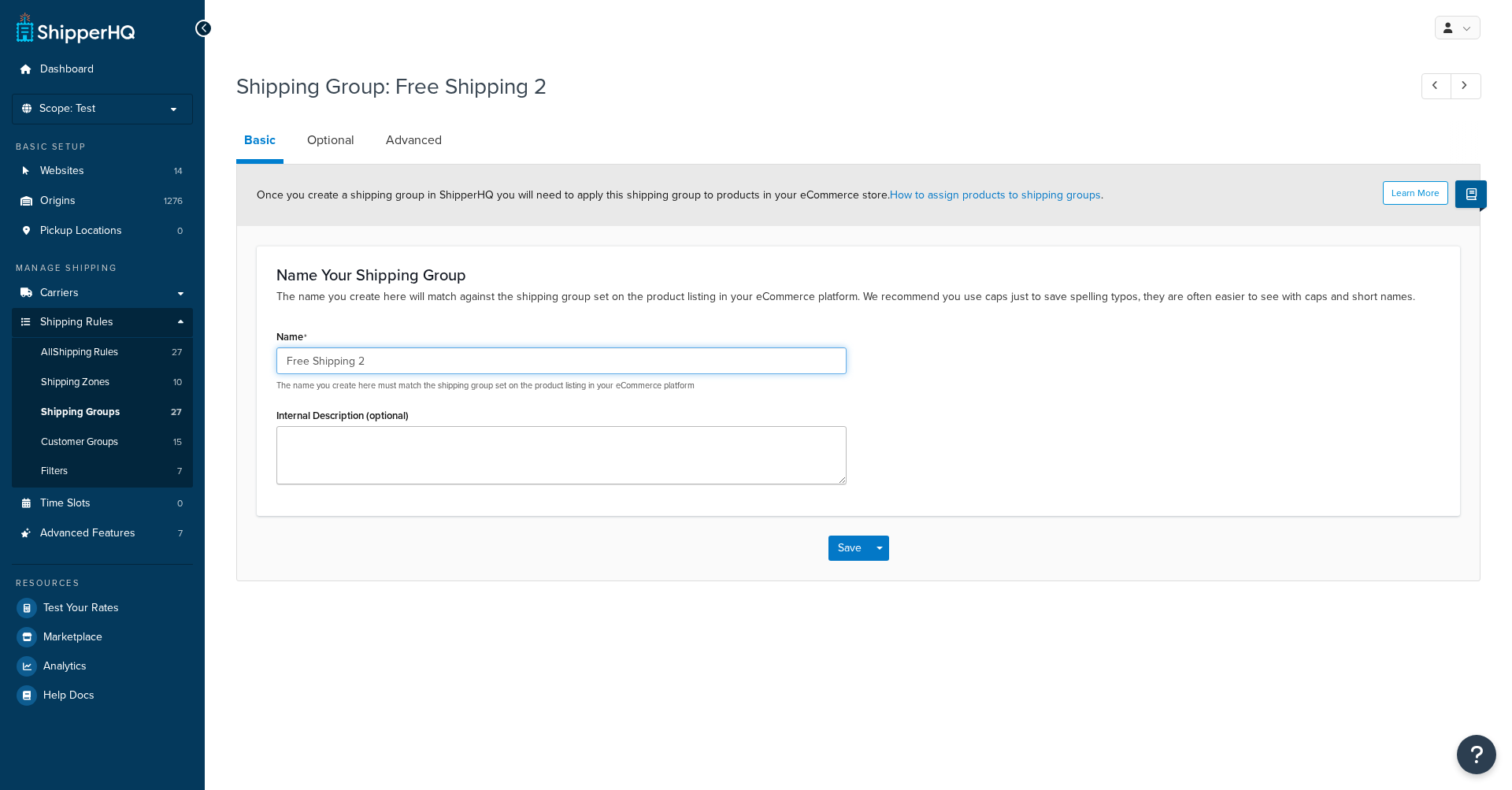
click at [498, 357] on input "Free Shipping 2" at bounding box center [561, 361] width 570 height 27
type input "Free Shipping"
click at [353, 137] on link "Optional" at bounding box center [331, 141] width 63 height 38
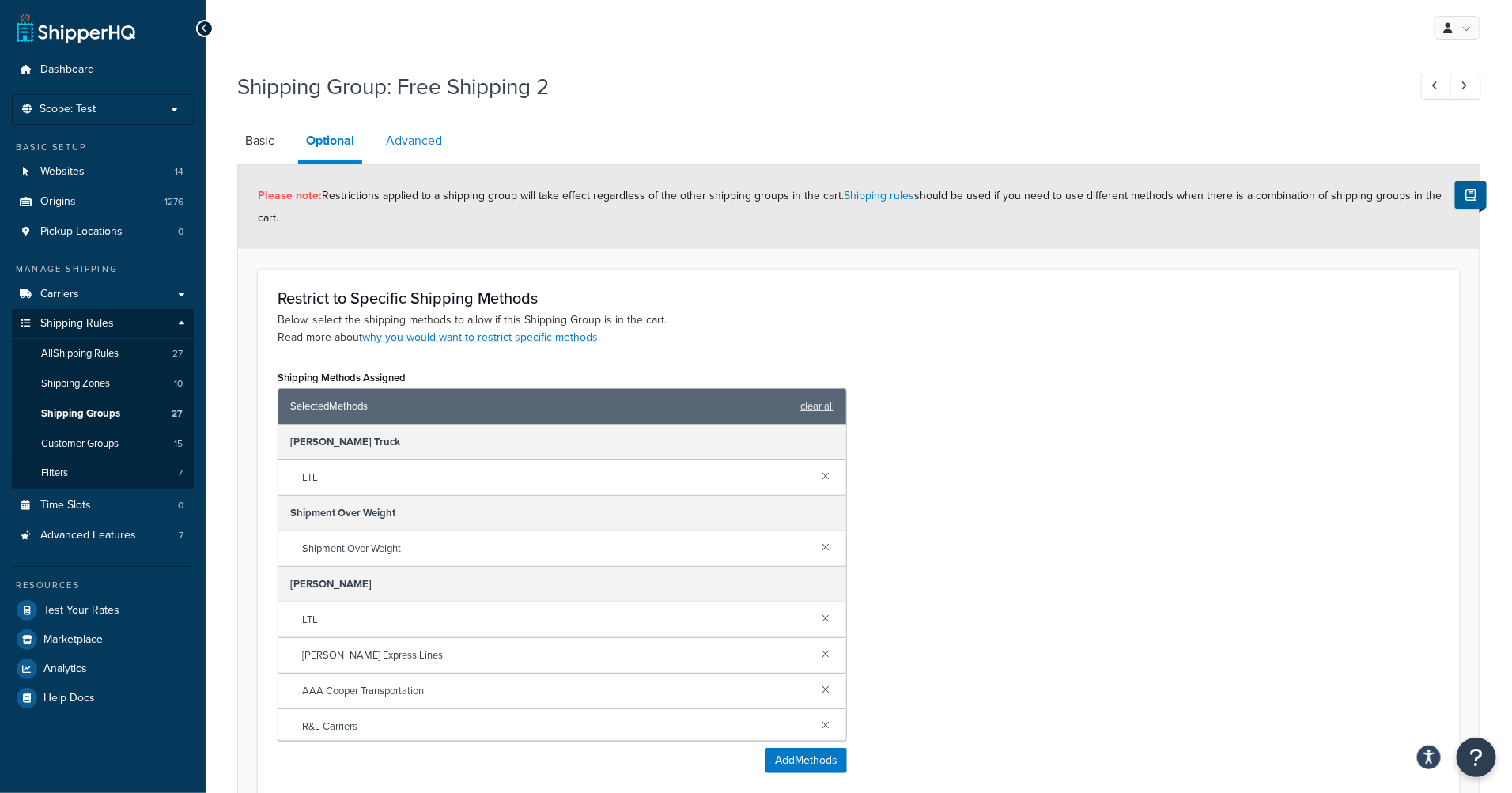
click at [422, 151] on link "Advanced" at bounding box center [414, 141] width 72 height 38
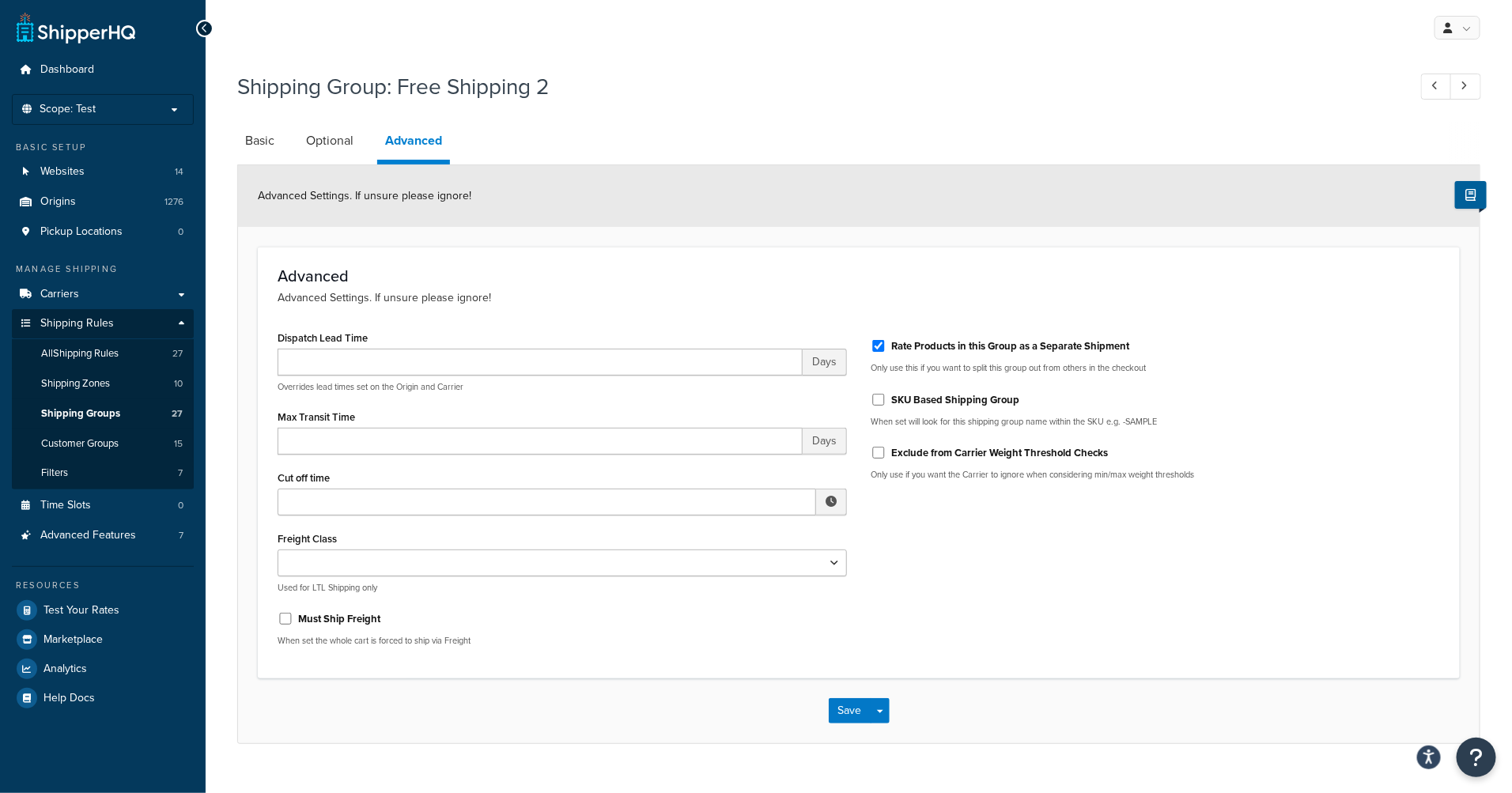
click at [1265, 688] on div "Save Save Dropdown Save and Edit Save and Duplicate Save and Create New" at bounding box center [859, 711] width 1242 height 65
click at [844, 718] on button "Save" at bounding box center [850, 711] width 43 height 25
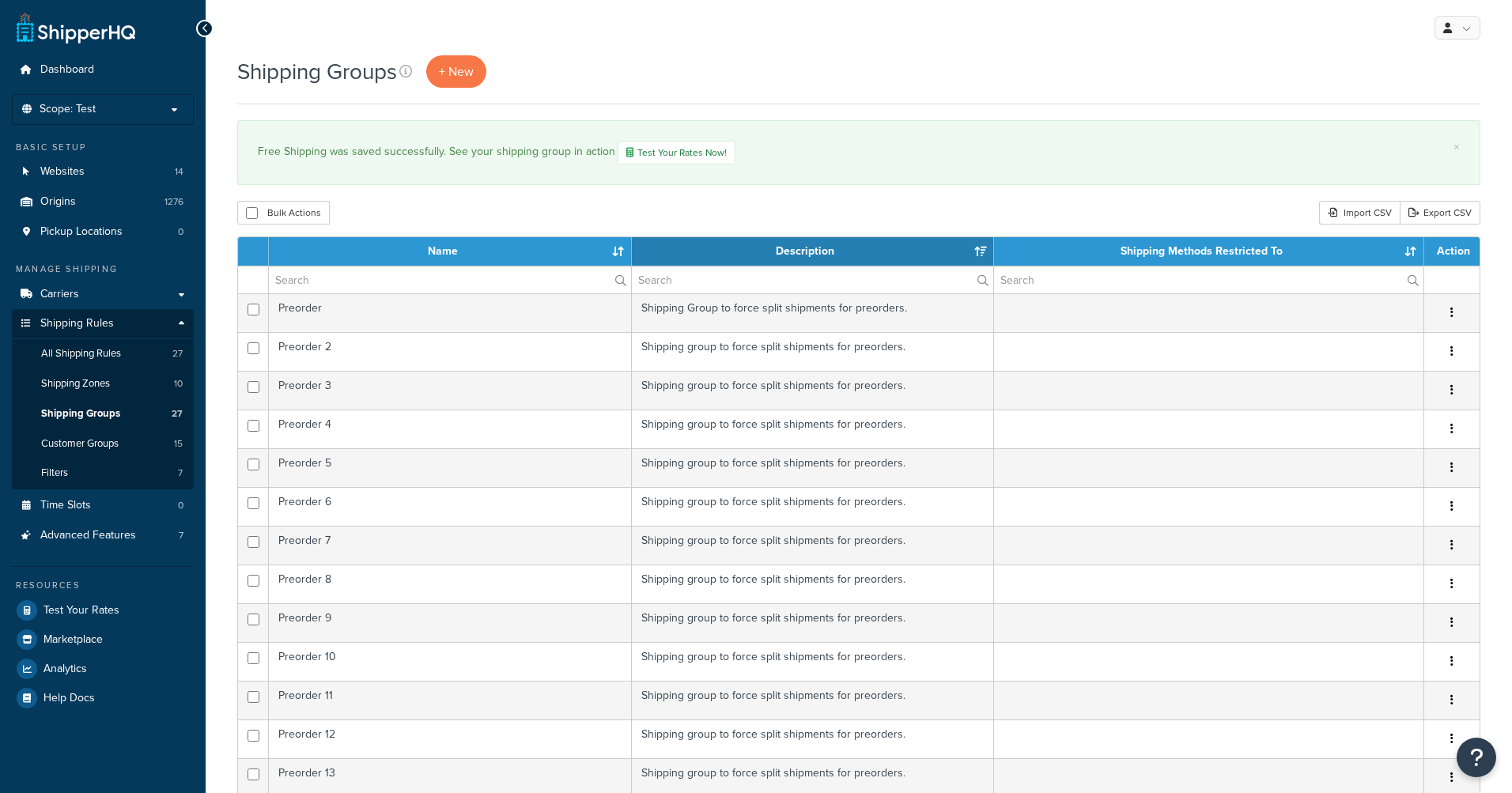
select select "15"
click at [1061, 191] on div "Shipping Groups + New × Free Shipping was saved successfully. See your shipping…" at bounding box center [858, 691] width 1306 height 1271
click at [1061, 192] on div "Shipping Groups + New × Free Shipping was saved successfully. See your shipping…" at bounding box center [858, 691] width 1306 height 1271
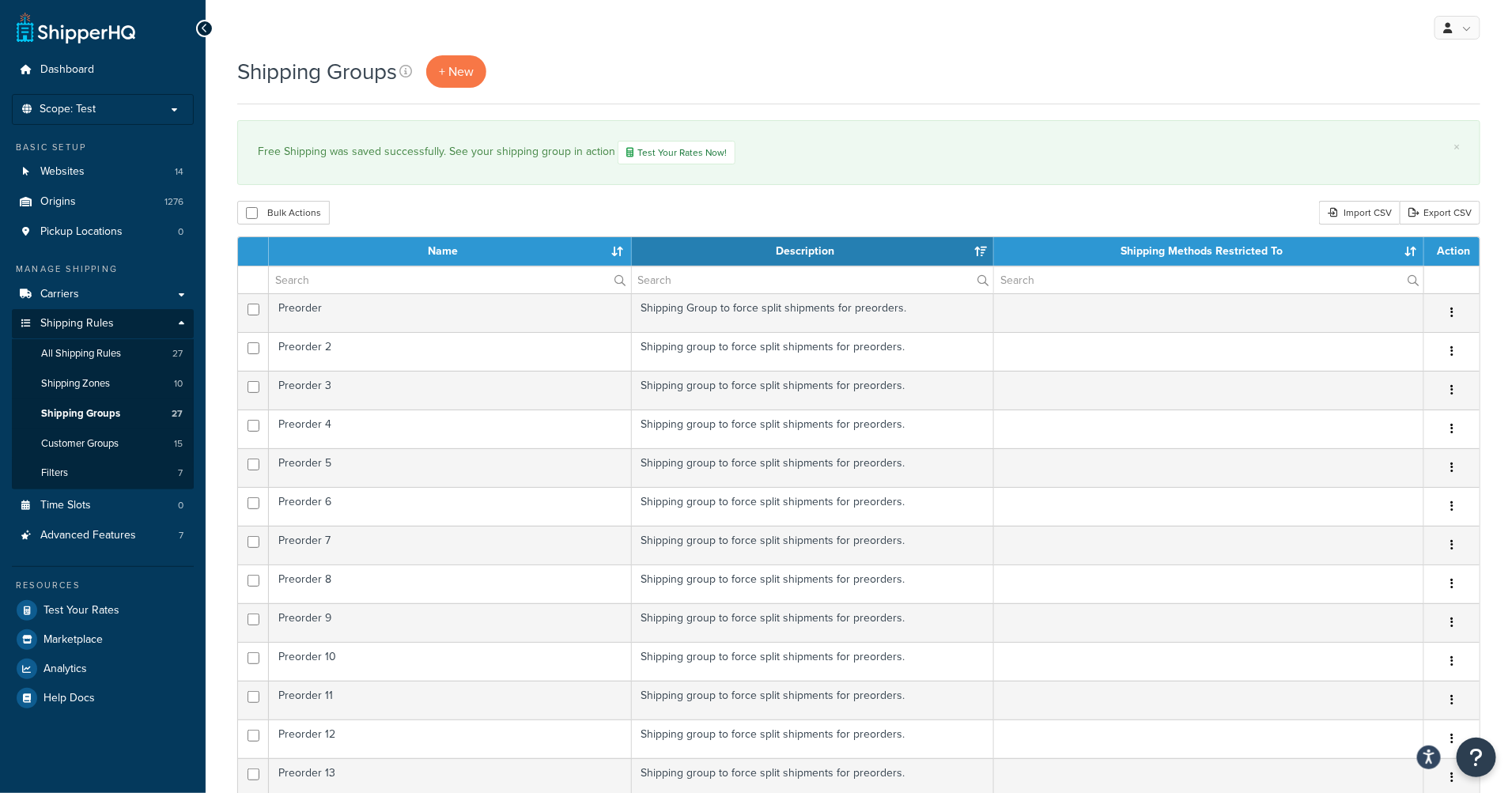
click at [1061, 192] on div "Shipping Groups + New × Free Shipping was saved successfully. See your shipping…" at bounding box center [858, 691] width 1306 height 1271
click at [1003, 85] on div "Shipping Groups + New" at bounding box center [859, 71] width 1243 height 33
click at [114, 449] on span "Customer Groups" at bounding box center [80, 443] width 78 height 13
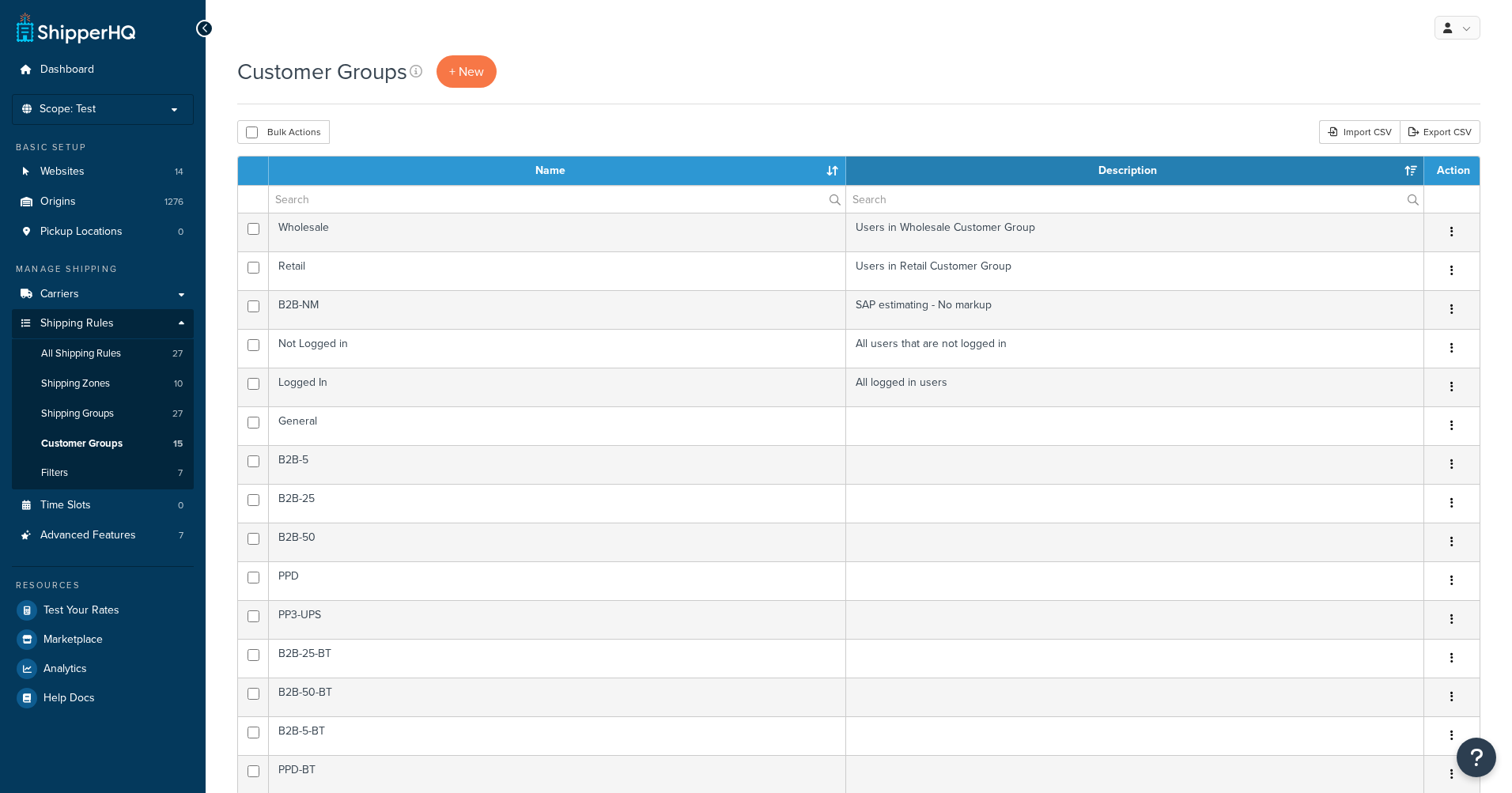
select select "15"
click at [434, 198] on input "text" at bounding box center [557, 199] width 576 height 27
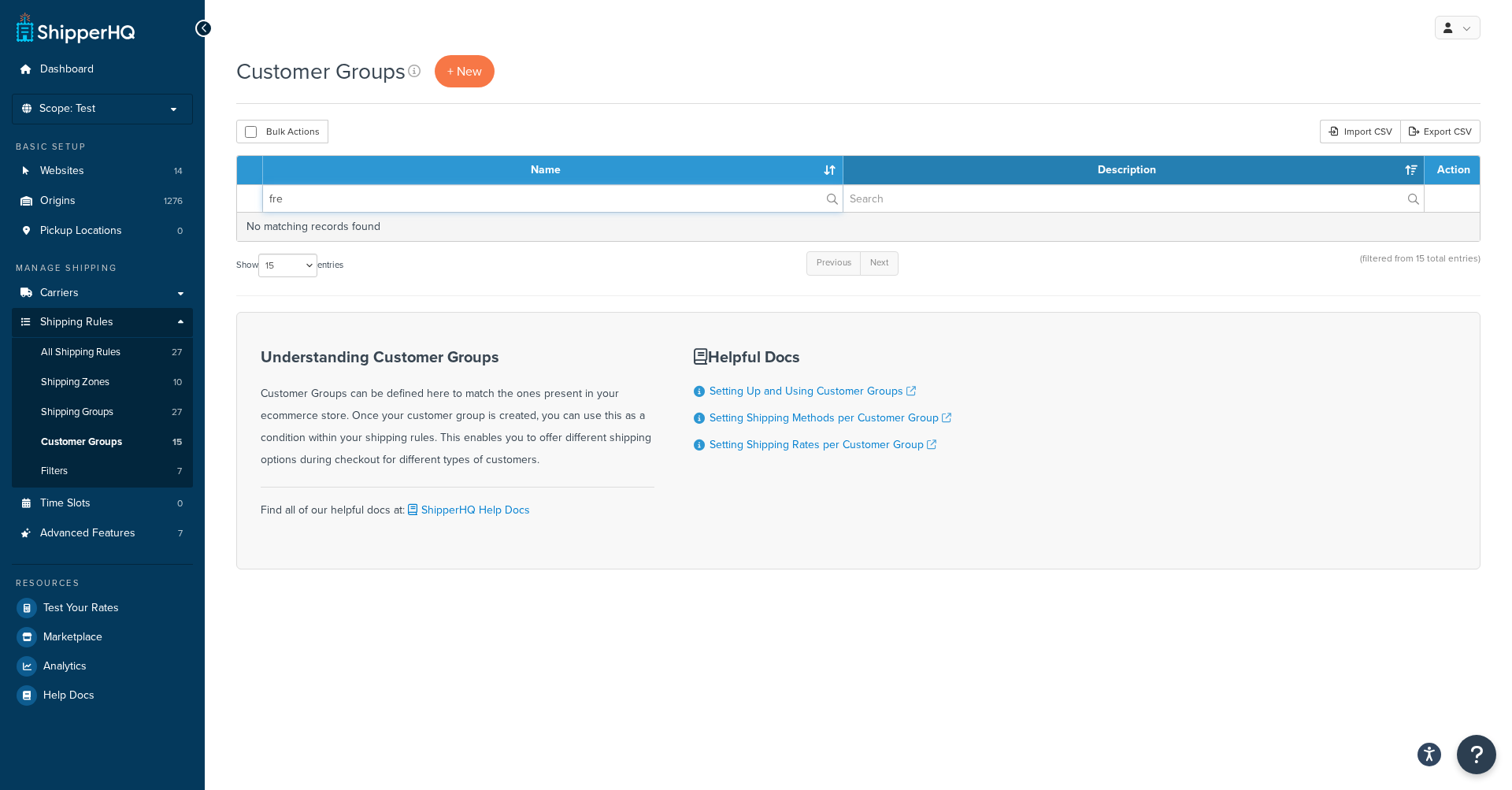
click at [433, 198] on input "fre" at bounding box center [553, 198] width 580 height 27
type input "fre"
click at [788, 79] on div "Customer Groups + New" at bounding box center [858, 71] width 1244 height 32
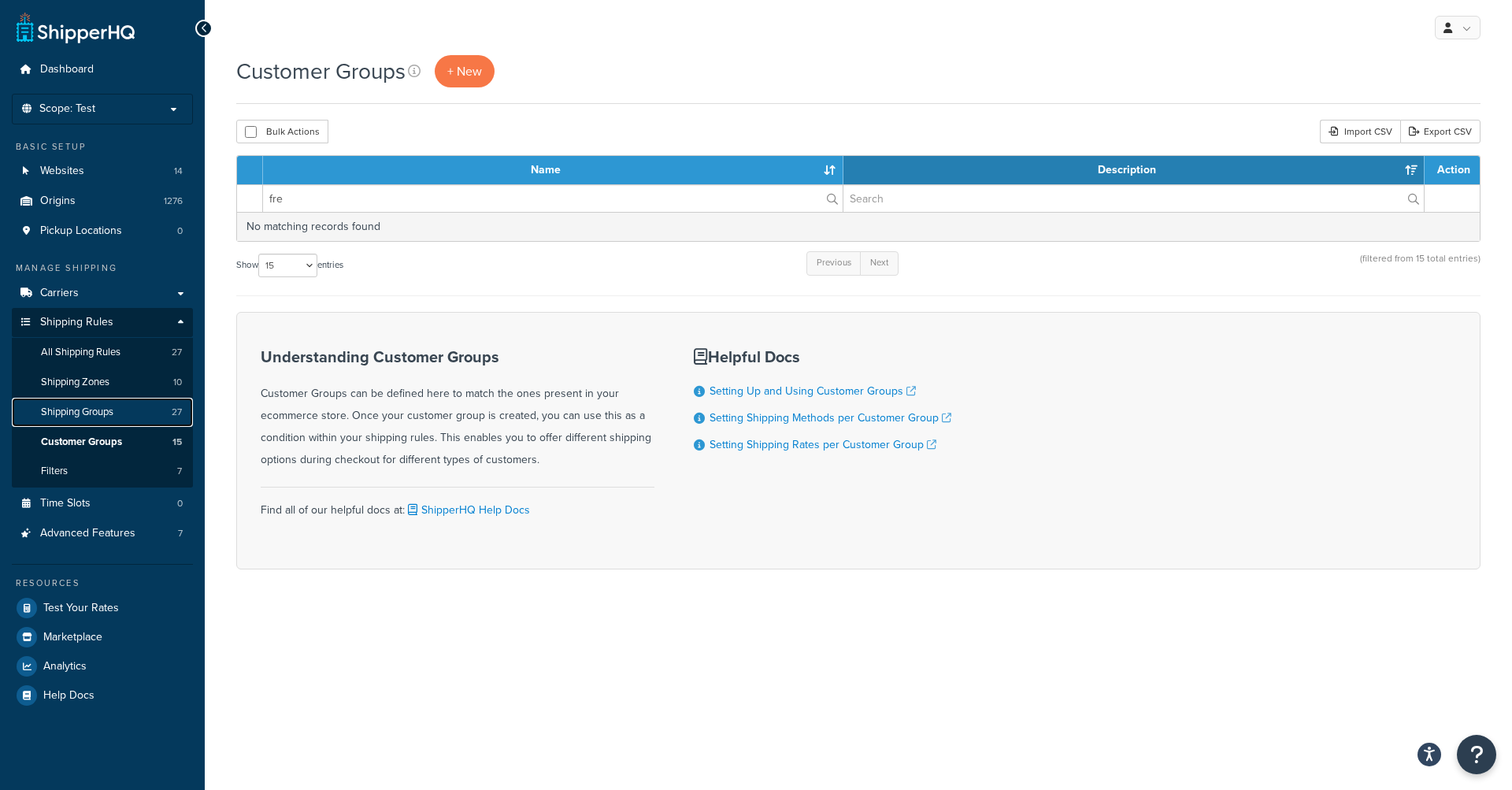
click at [59, 412] on span "Shipping Groups" at bounding box center [77, 412] width 73 height 13
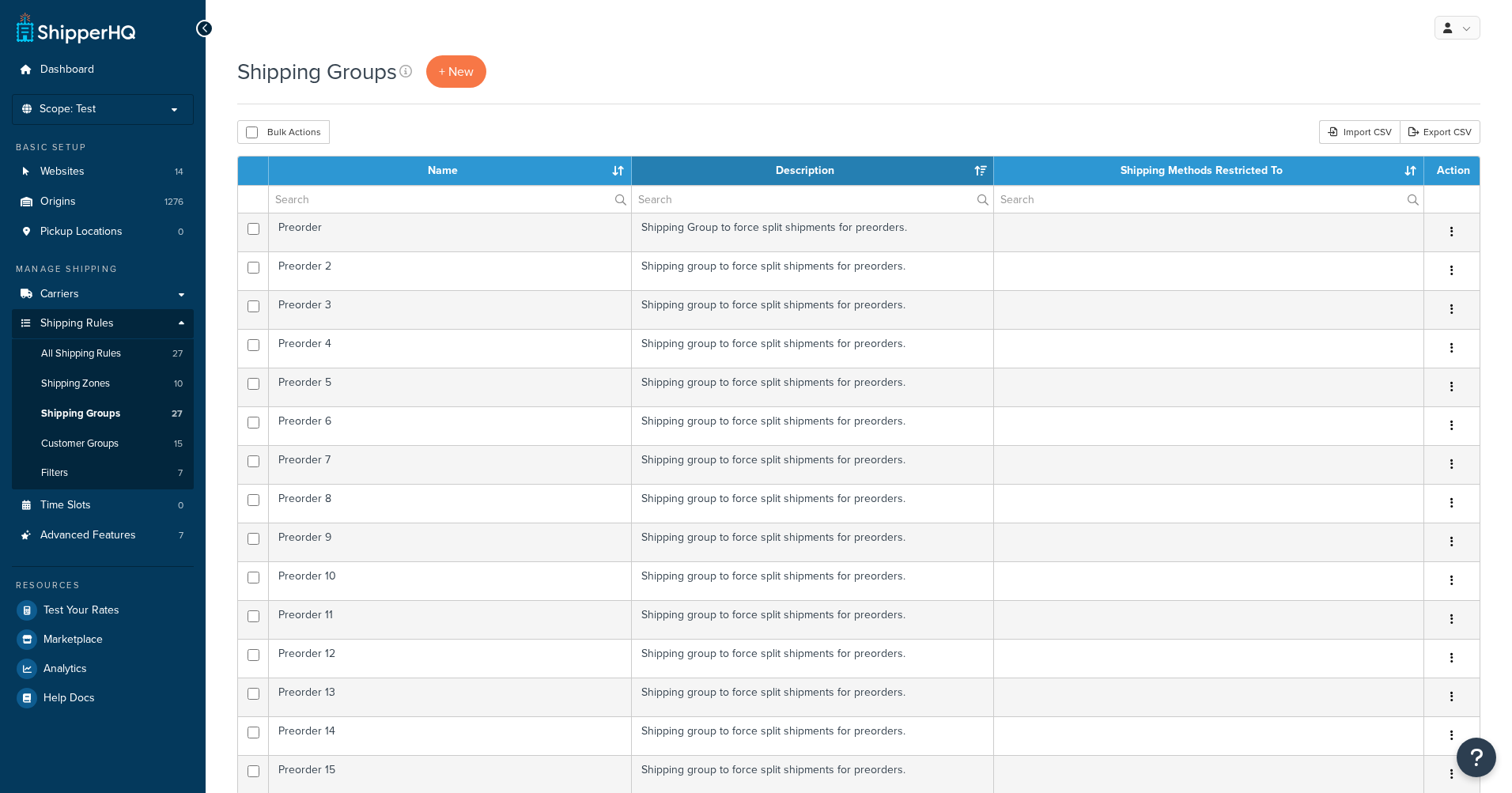
select select "15"
click at [103, 465] on link "Filters 7" at bounding box center [102, 473] width 182 height 29
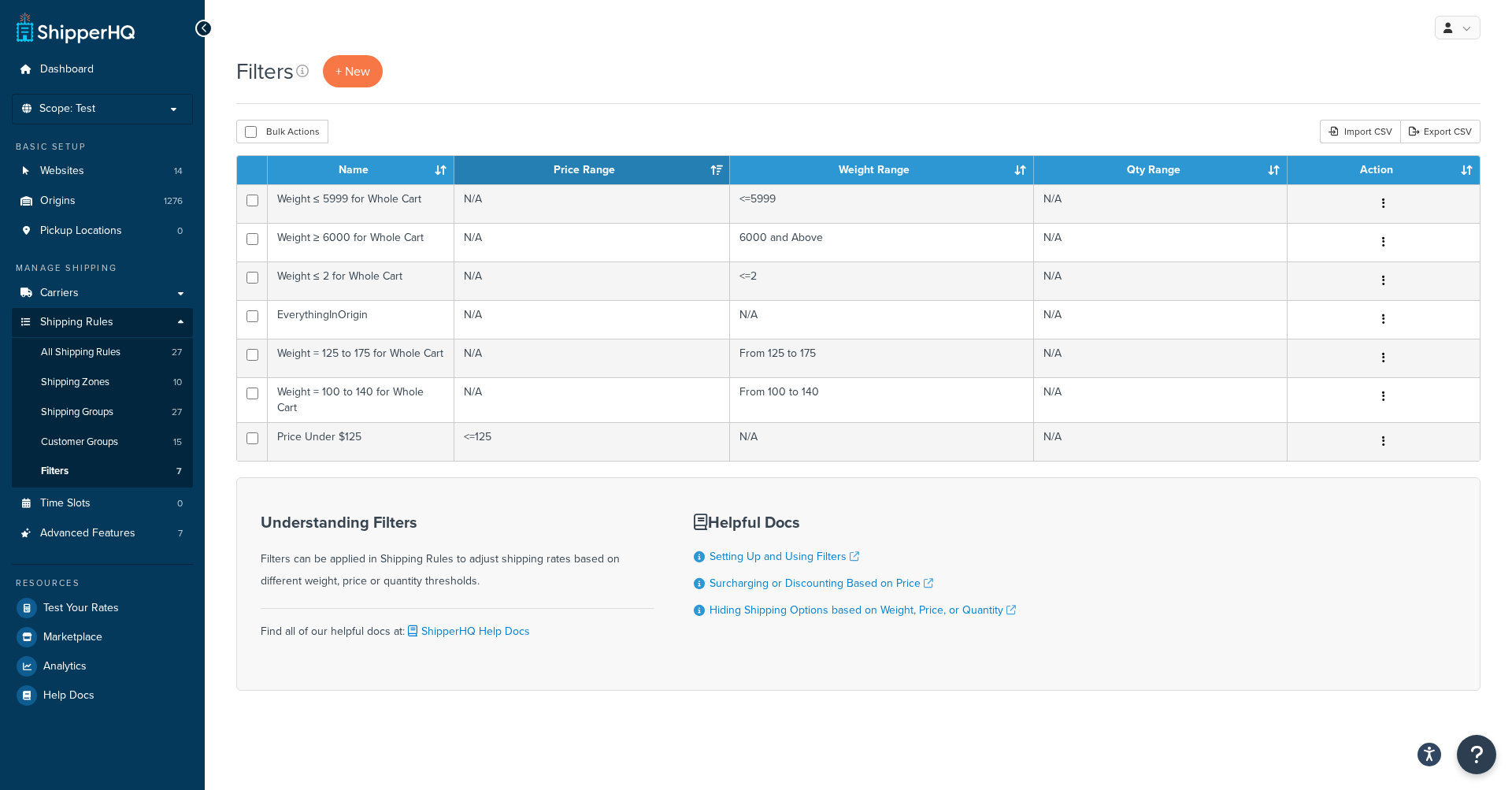
click at [639, 64] on div "Filters + New" at bounding box center [858, 71] width 1244 height 32
click at [81, 420] on link "Shipping Groups 27" at bounding box center [102, 412] width 181 height 29
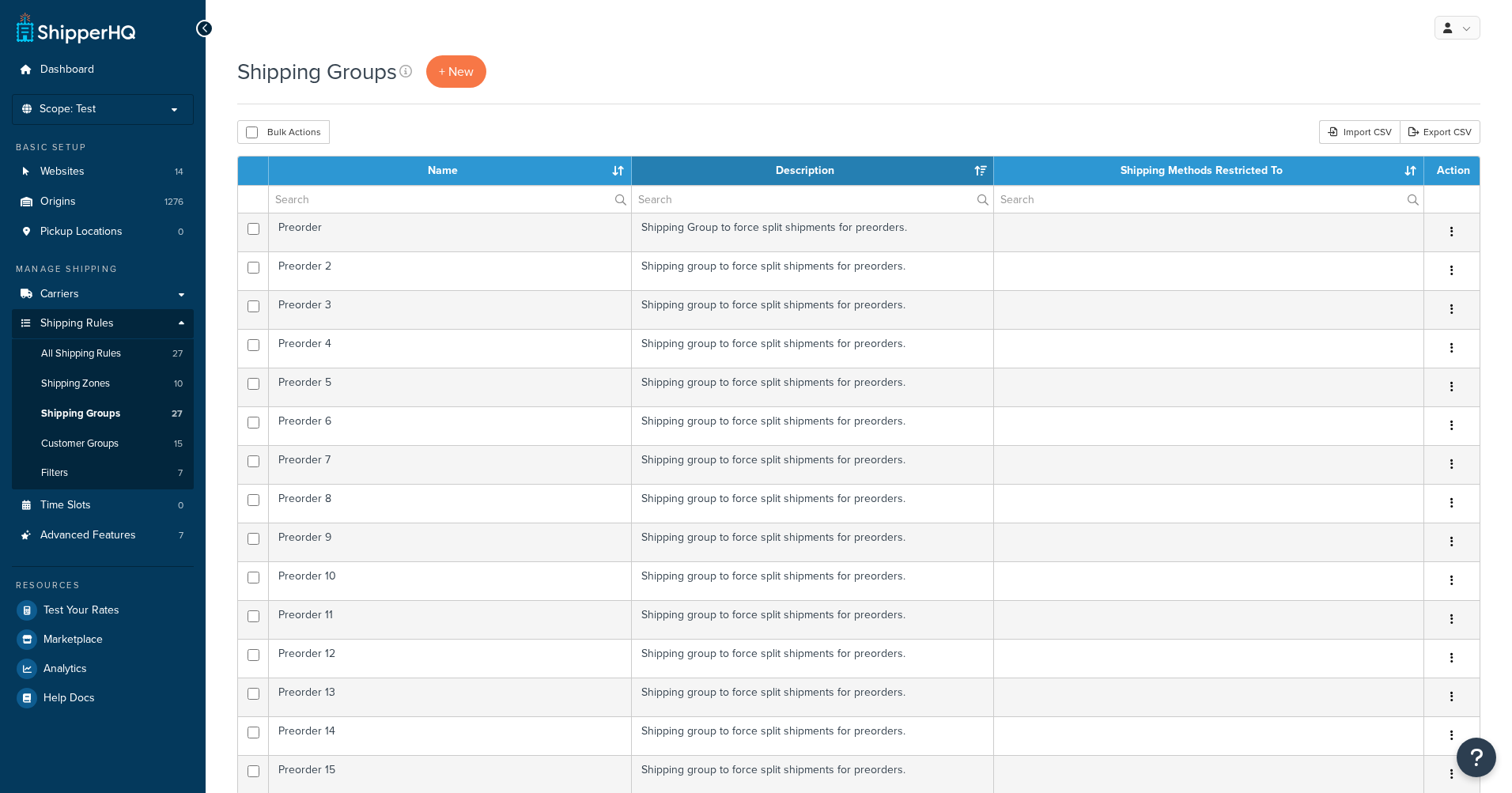
select select "15"
click at [507, 212] on input "text" at bounding box center [450, 199] width 362 height 27
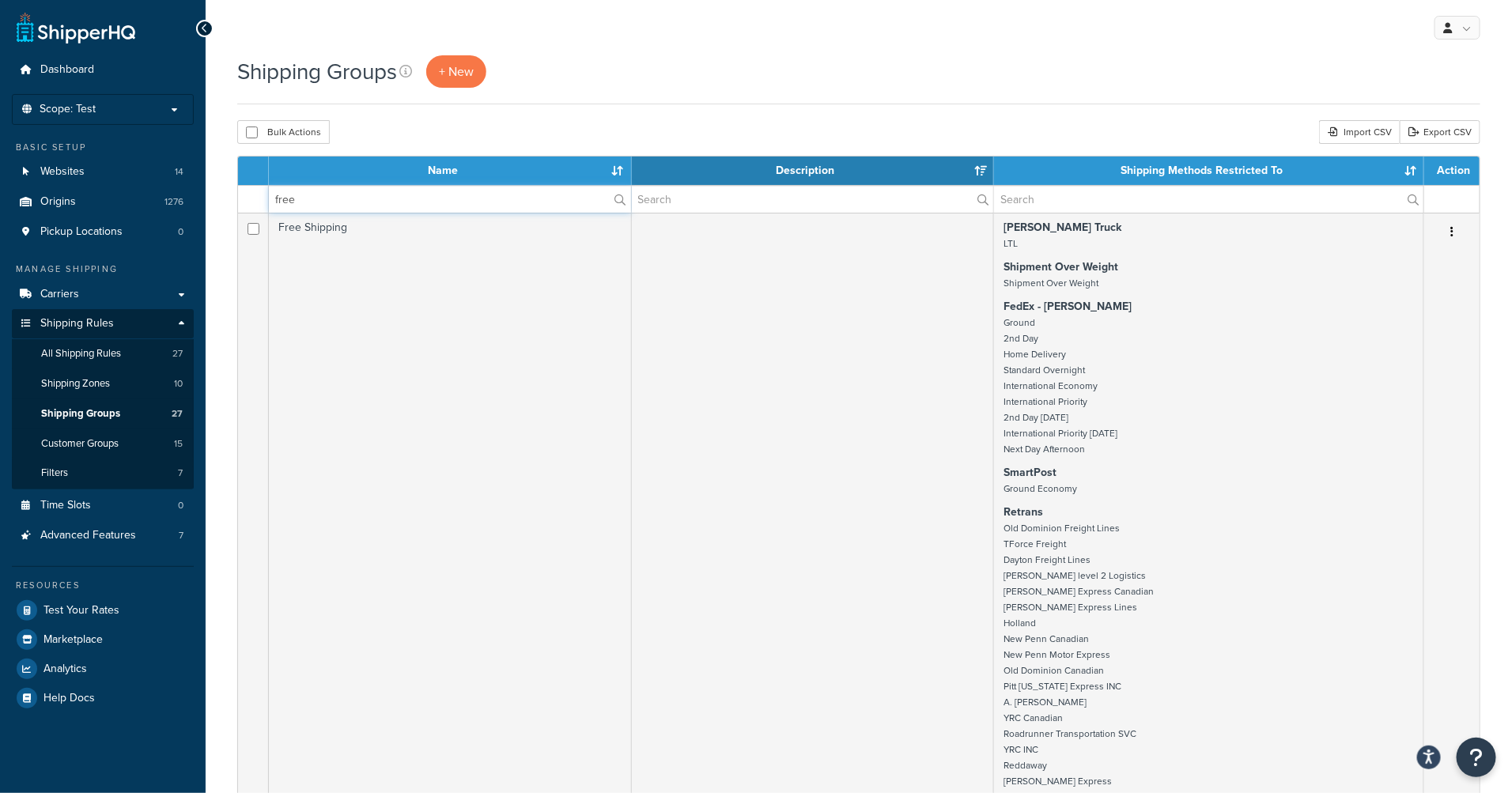
type input "free"
click at [688, 73] on div "Shipping Groups + New" at bounding box center [859, 71] width 1243 height 33
click at [134, 358] on link "All Shipping Rules 27" at bounding box center [102, 354] width 182 height 29
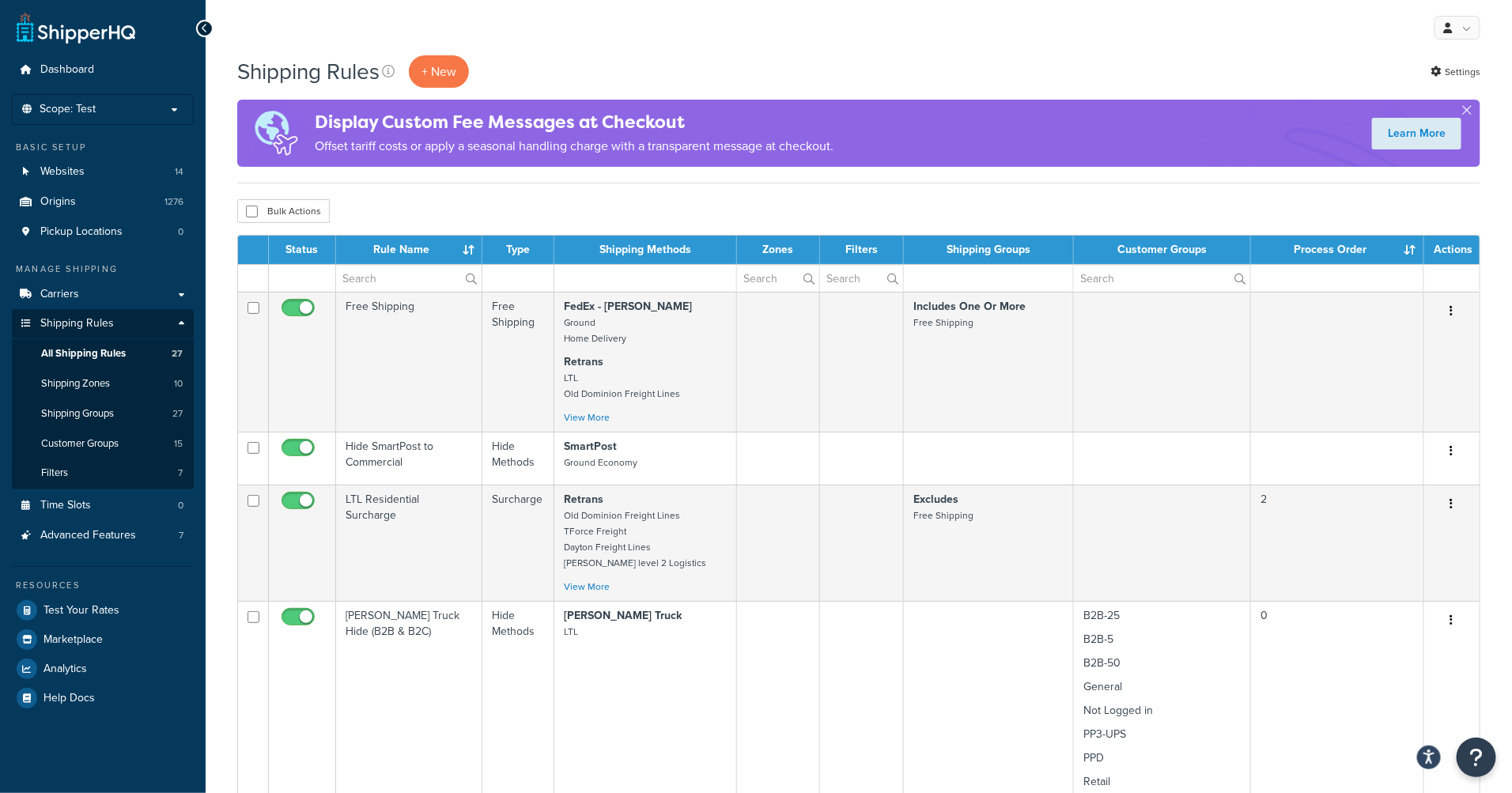
click at [627, 205] on div "Bulk Actions Duplicate [GEOGRAPHIC_DATA]" at bounding box center [859, 211] width 1243 height 24
click at [394, 284] on input "text" at bounding box center [408, 278] width 145 height 27
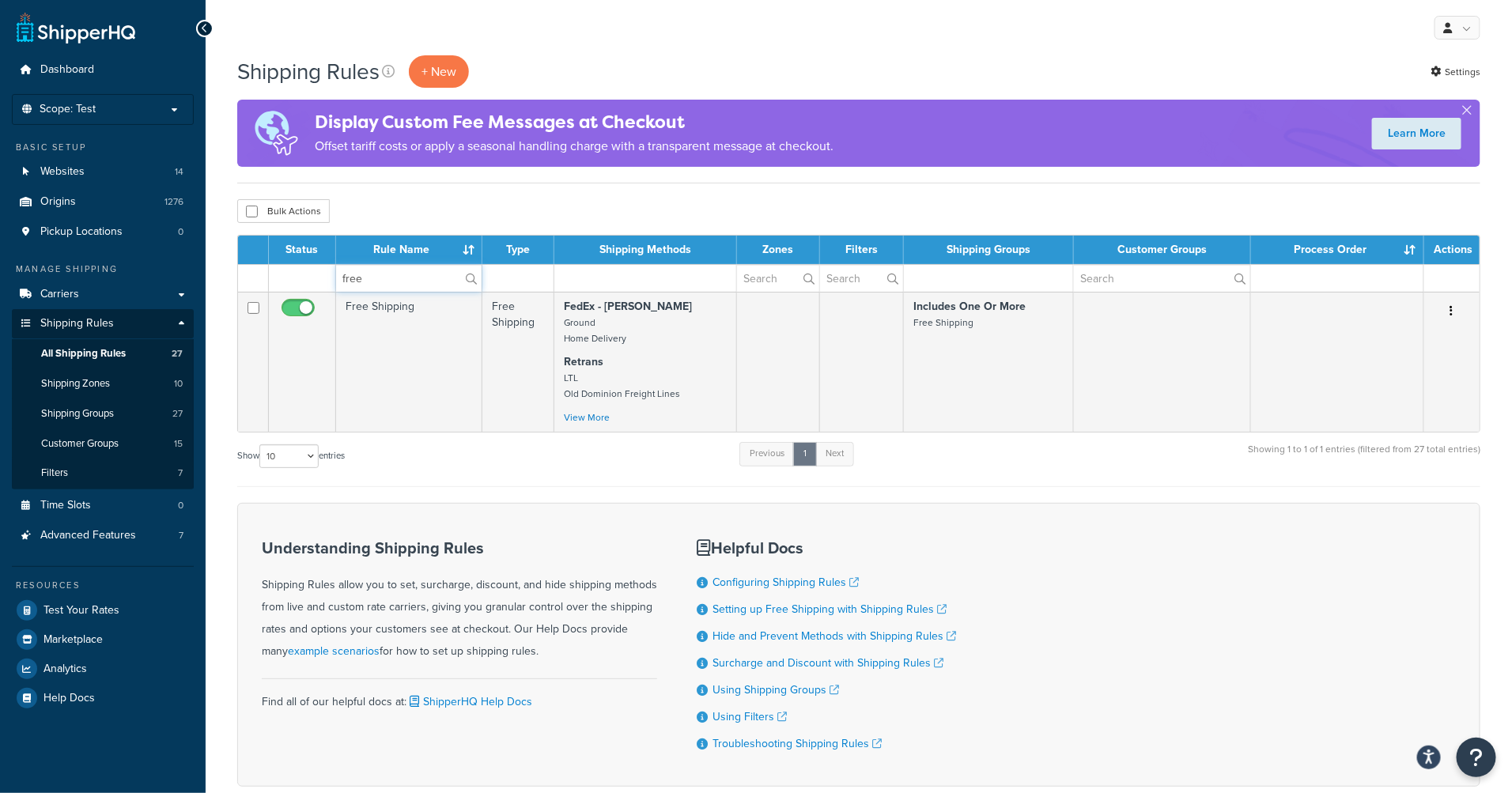
type input "free"
click at [1057, 488] on form "Status Rule Name Type Shipping Methods Zones Filters Shipping Groups Customer G…" at bounding box center [859, 511] width 1243 height 552
click at [1081, 473] on div "Show 10 15 25 50 100 1000 entries Previous 1 Next Showing 1 to 1 of 1 entries (…" at bounding box center [859, 463] width 1243 height 47
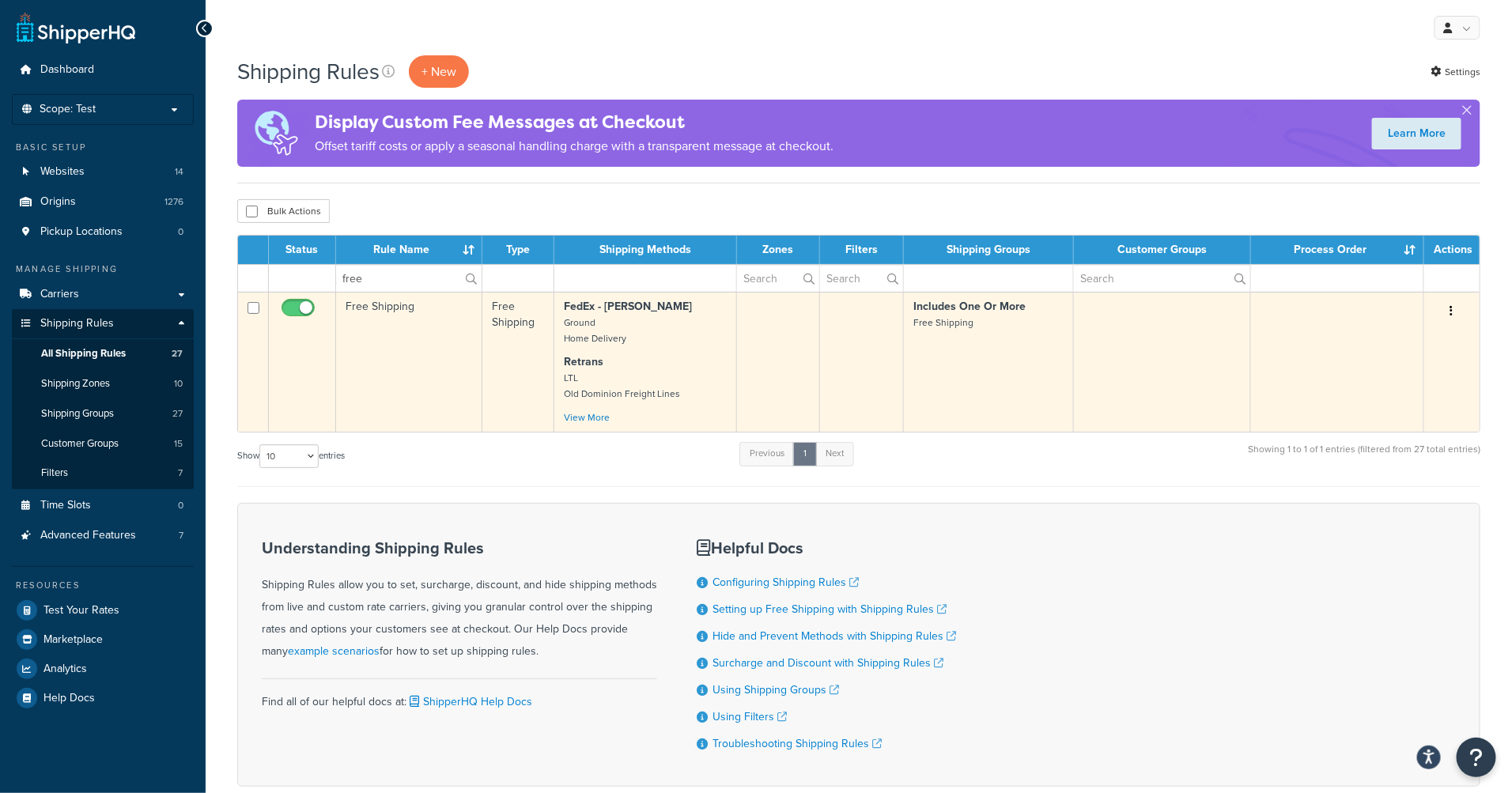
click at [1451, 313] on icon "button" at bounding box center [1452, 311] width 3 height 11
click at [1428, 336] on link "Edit" at bounding box center [1399, 341] width 125 height 33
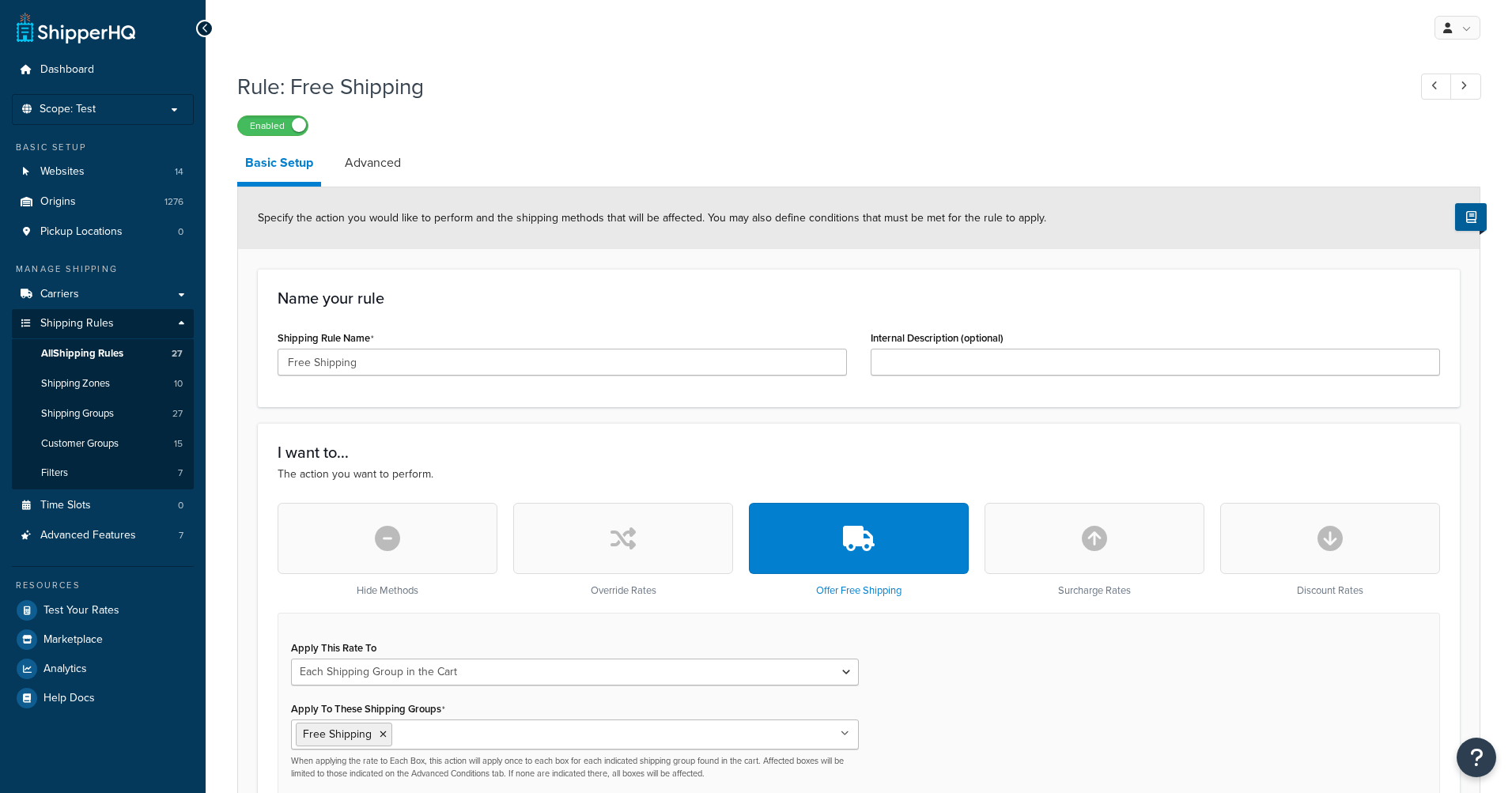
select select "SHIPPING_GROUP"
click at [649, 212] on span "Specify the action you would like to perform and the shipping methods that will…" at bounding box center [652, 217] width 788 height 17
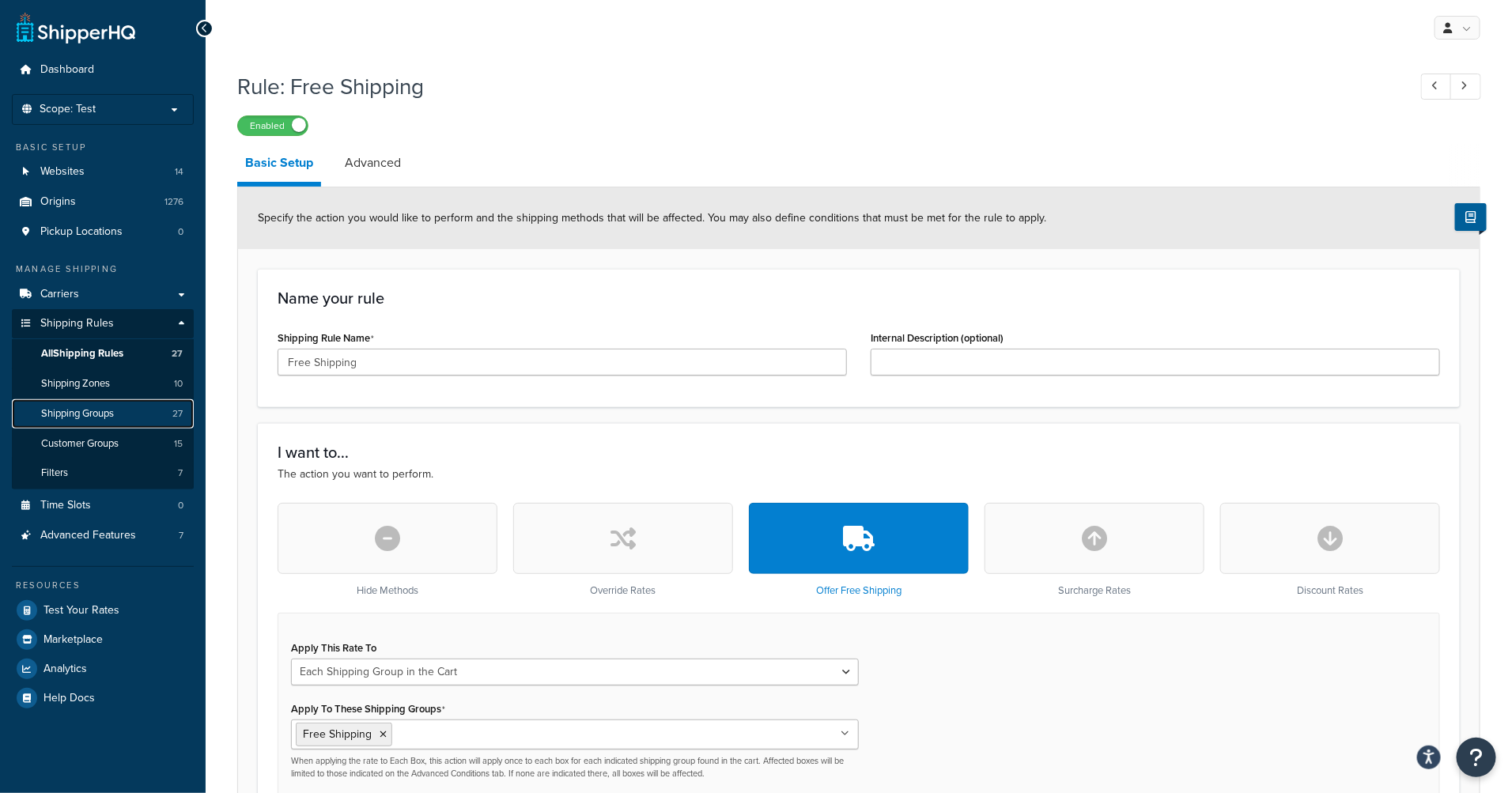
click at [112, 415] on span "Shipping Groups" at bounding box center [78, 414] width 73 height 13
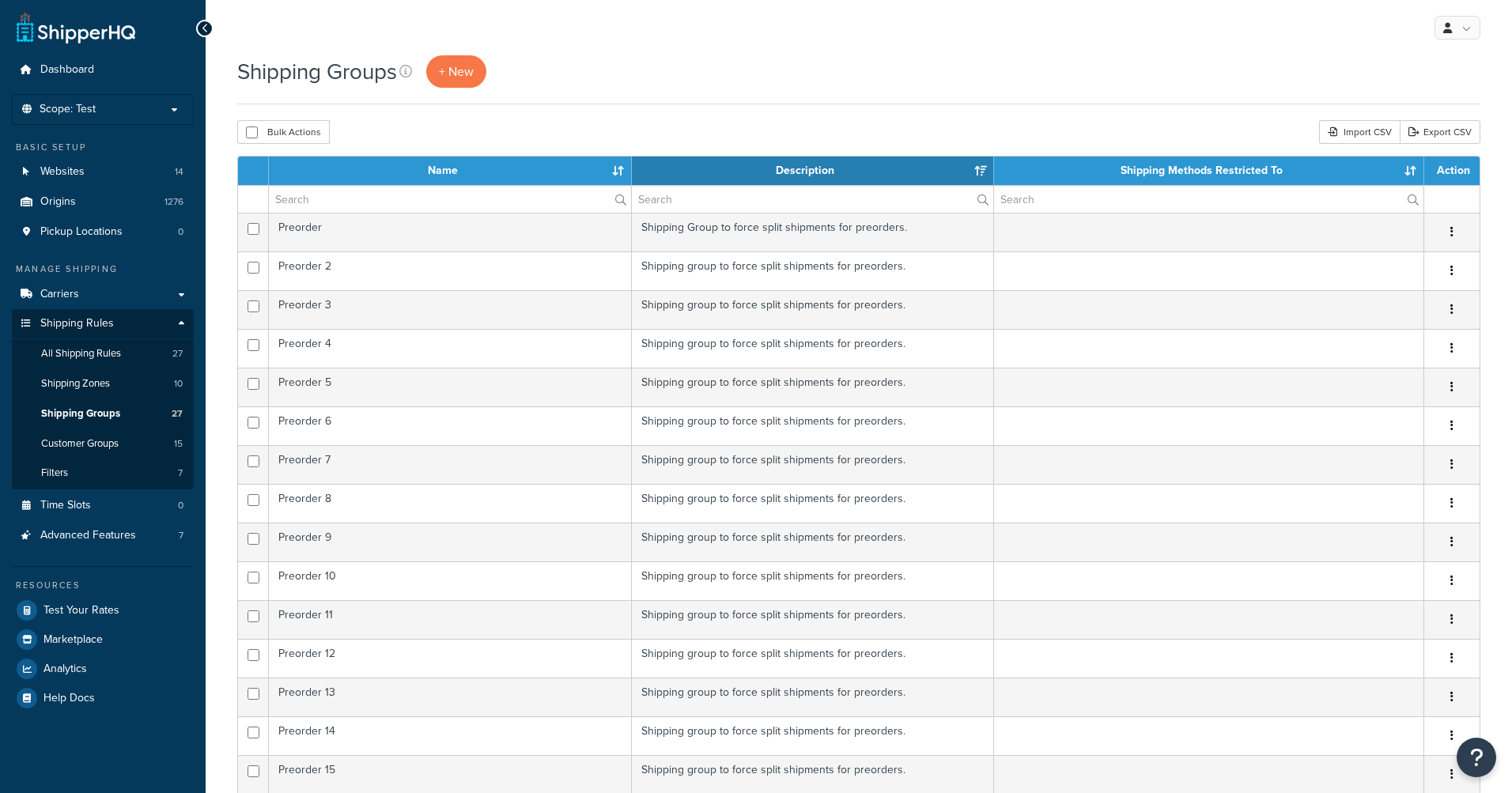
select select "15"
click at [678, 92] on div "Shipping Groups + New" at bounding box center [859, 80] width 1243 height 49
click at [495, 196] on input "text" at bounding box center [450, 199] width 362 height 27
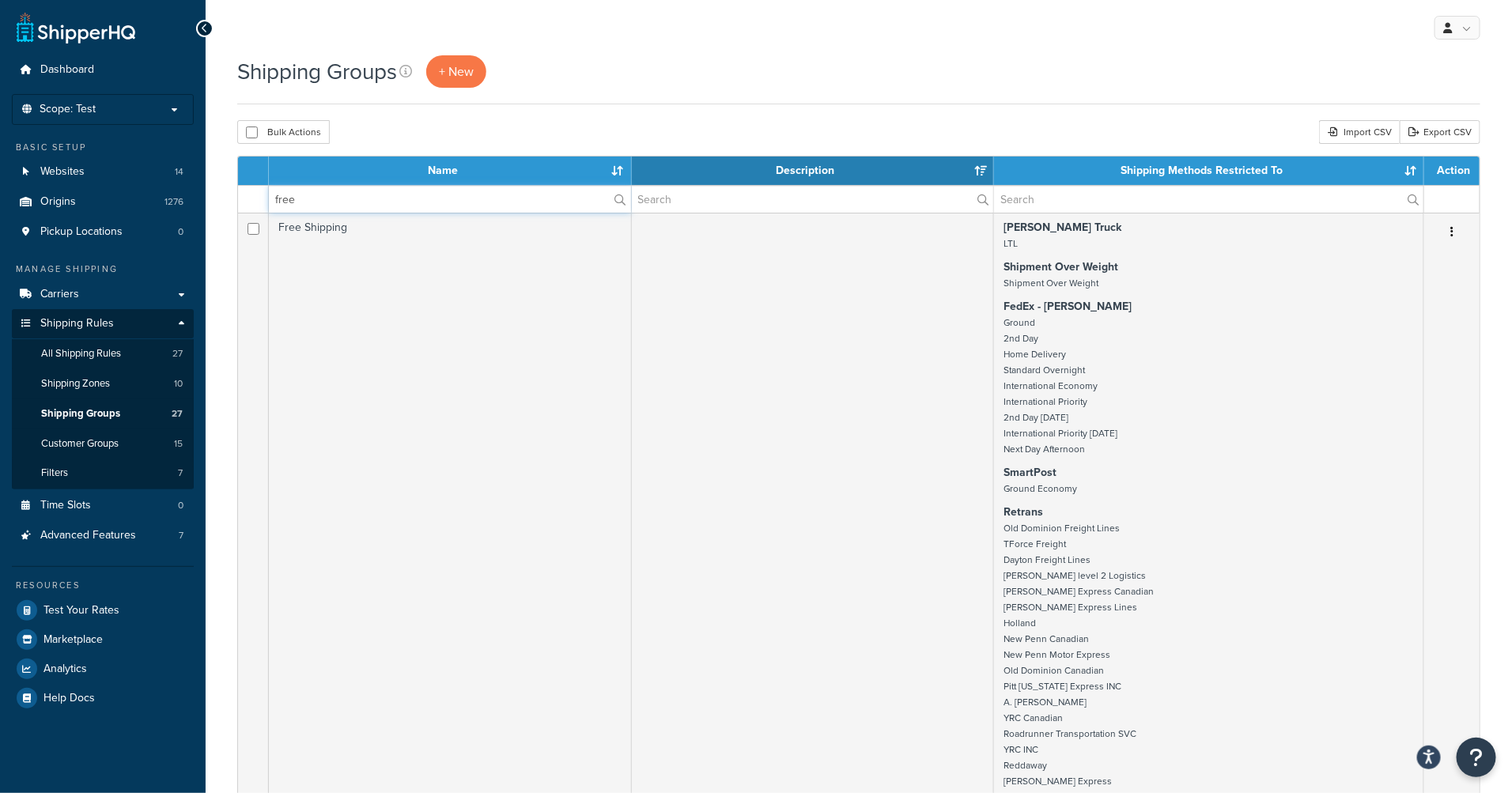
type input "free"
click at [961, 79] on div "Shipping Groups + New" at bounding box center [859, 71] width 1243 height 33
click at [737, 84] on div "Shipping Groups + New" at bounding box center [859, 71] width 1243 height 33
